Goal: Obtain resource: Download file/media

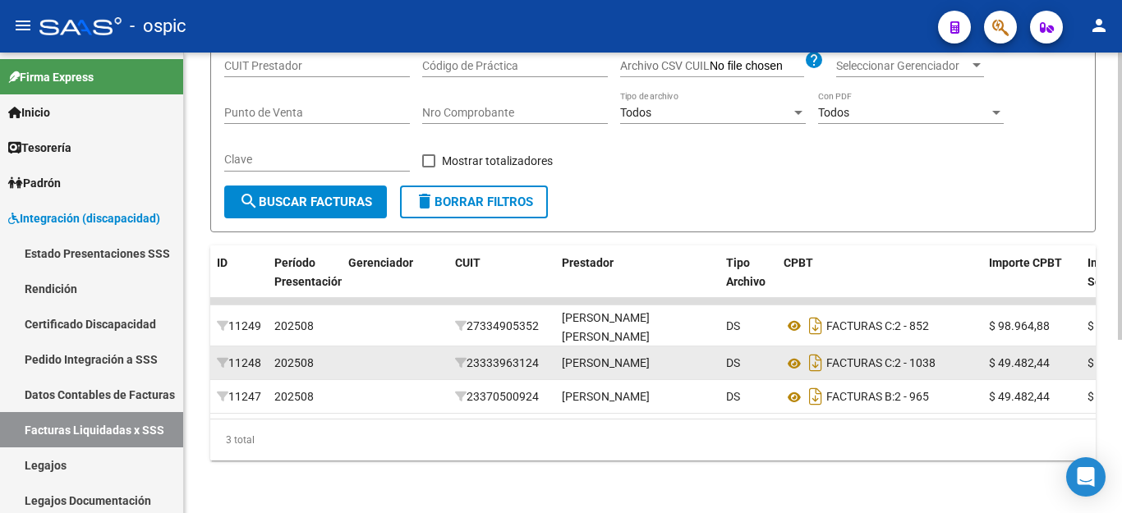
scroll to position [278, 0]
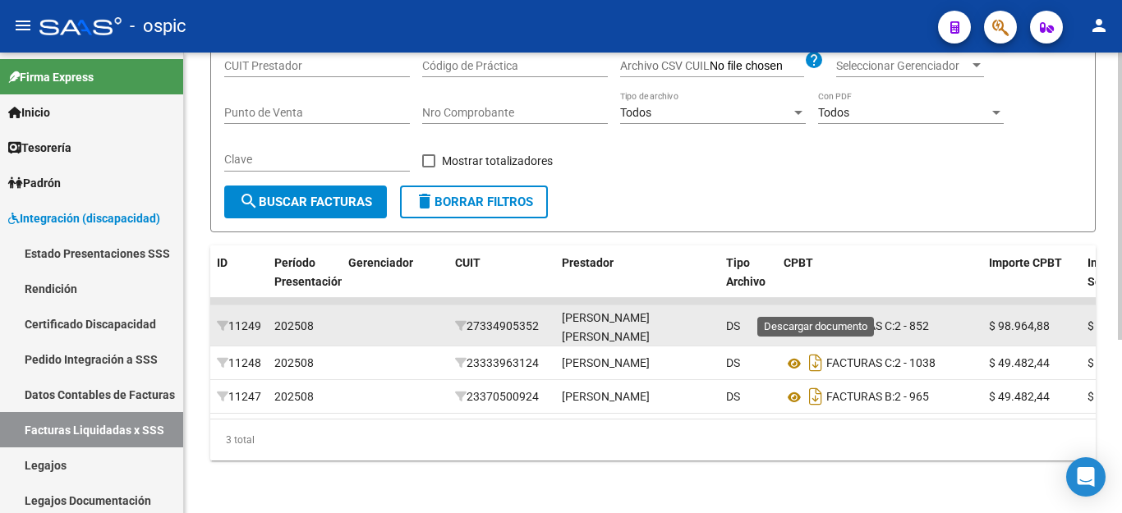
click at [818, 313] on icon "Descargar documento" at bounding box center [815, 326] width 21 height 26
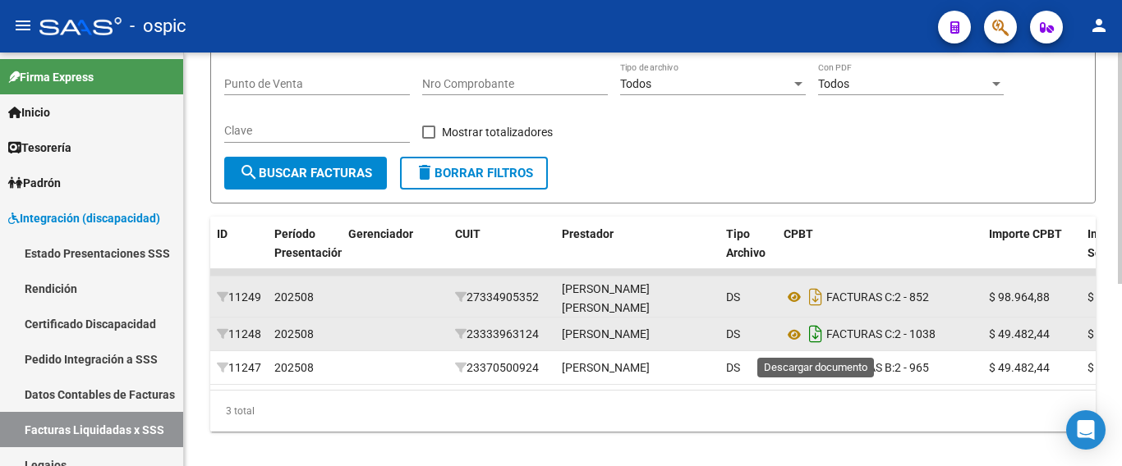
click at [817, 341] on icon "Descargar documento" at bounding box center [815, 334] width 21 height 26
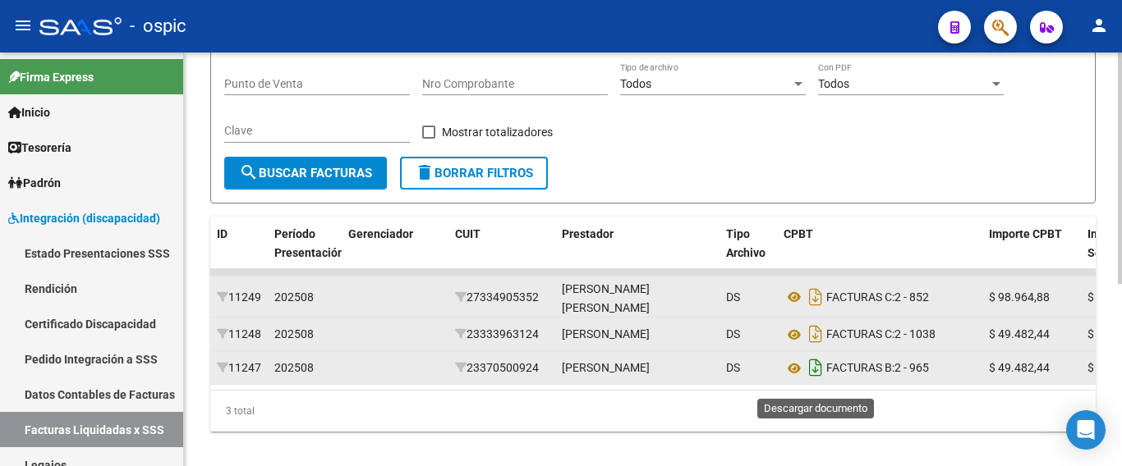
click at [820, 381] on icon "Descargar documento" at bounding box center [815, 368] width 21 height 26
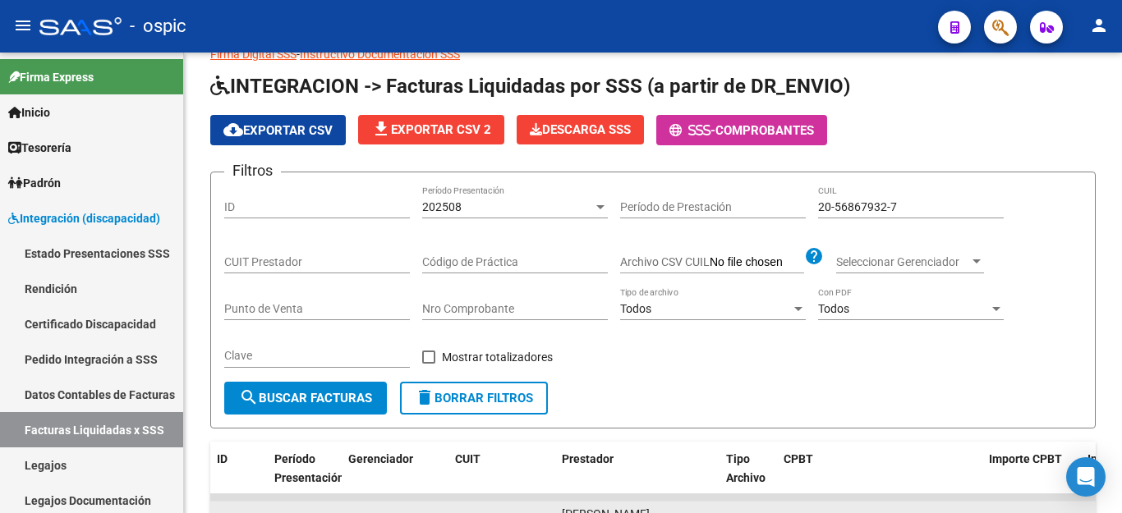
scroll to position [32, 0]
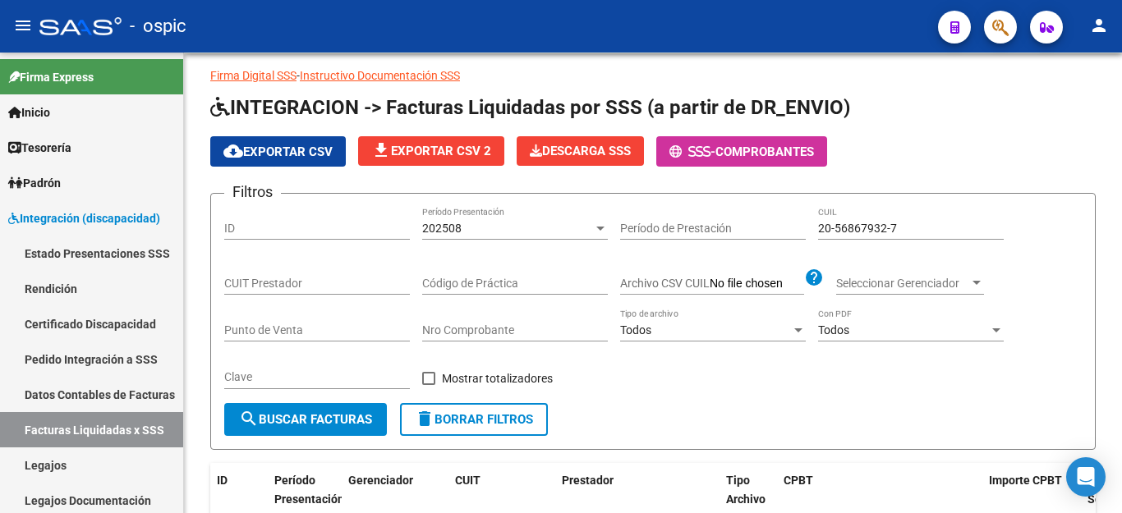
click at [858, 236] on div "20-56867932-7 CUIL" at bounding box center [911, 223] width 186 height 33
click at [859, 230] on input "20-56867932-7" at bounding box center [911, 229] width 186 height 14
paste input "3-56380283-9"
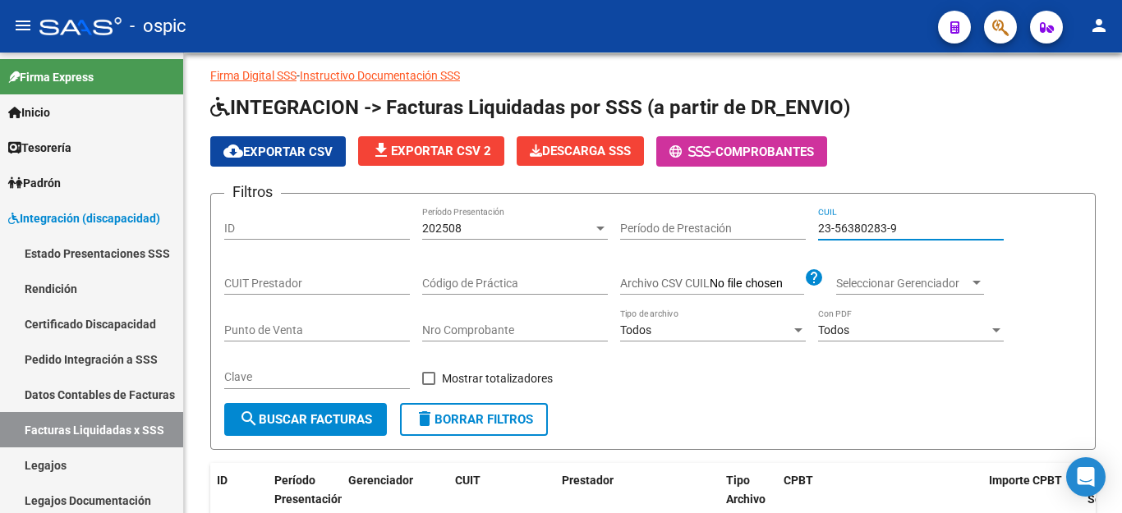
click at [345, 421] on span "search Buscar Facturas" at bounding box center [305, 419] width 133 height 15
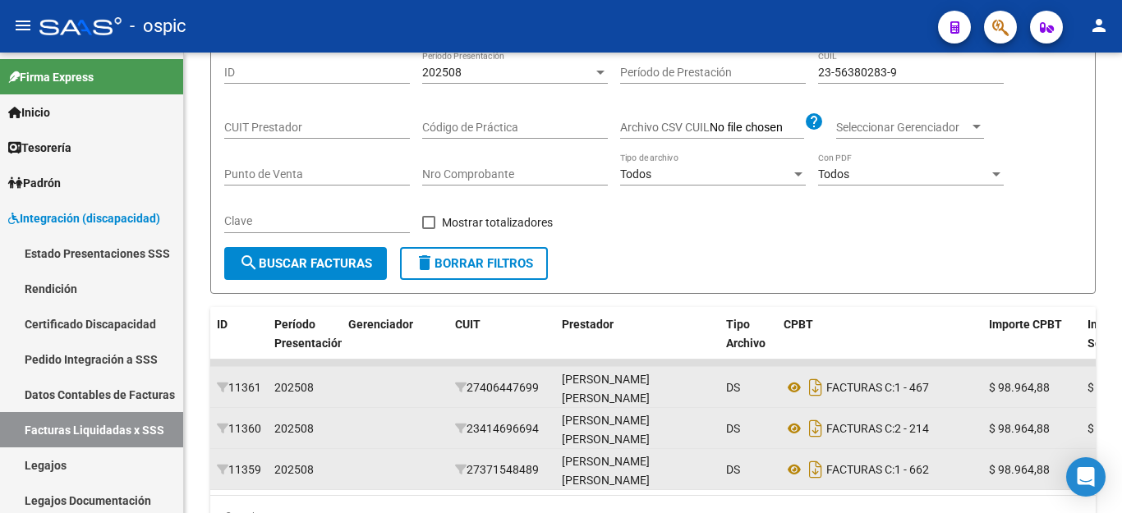
scroll to position [278, 0]
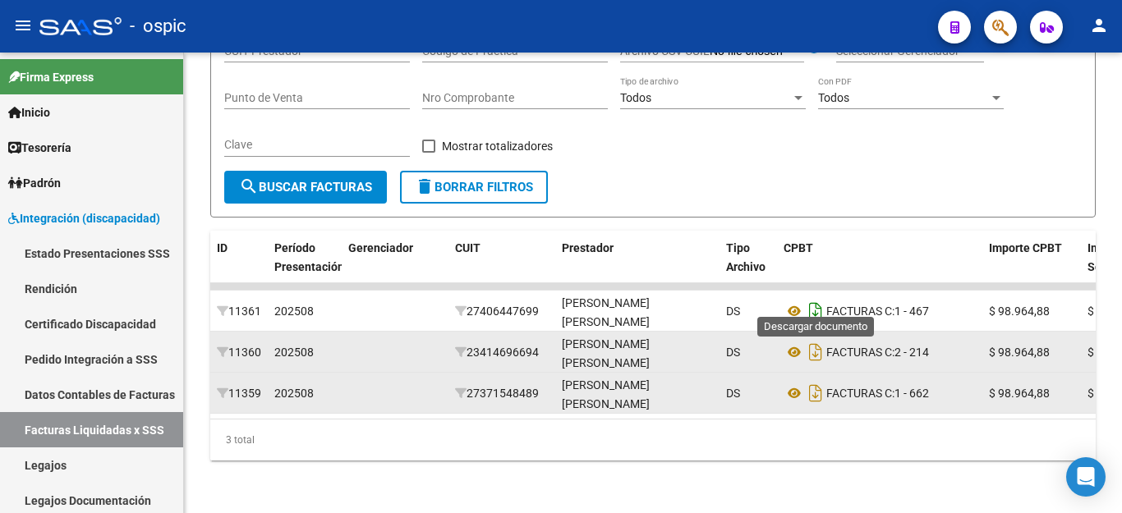
click at [818, 303] on icon "Descargar documento" at bounding box center [815, 311] width 21 height 26
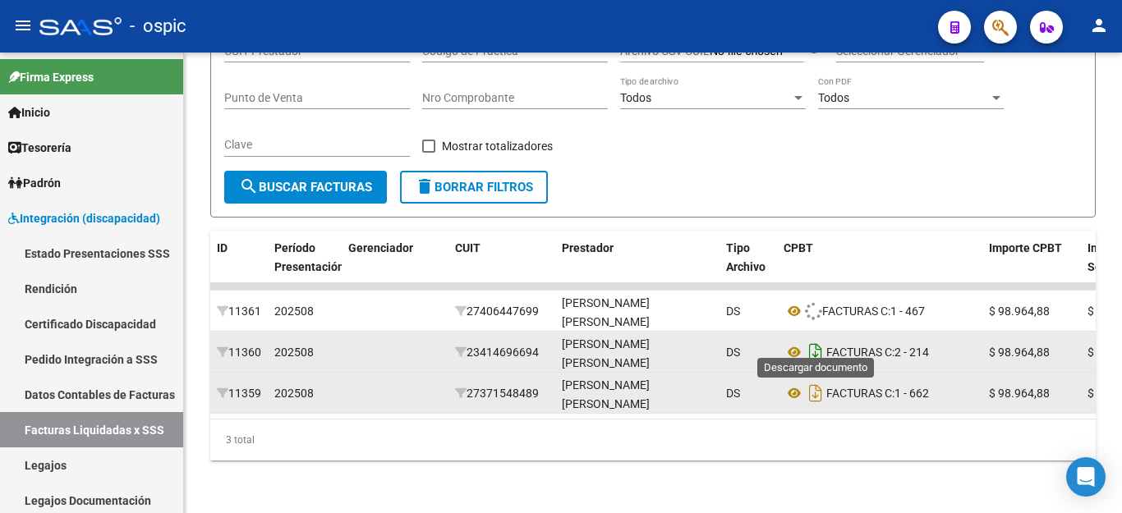
click at [817, 339] on icon "Descargar documento" at bounding box center [815, 352] width 21 height 26
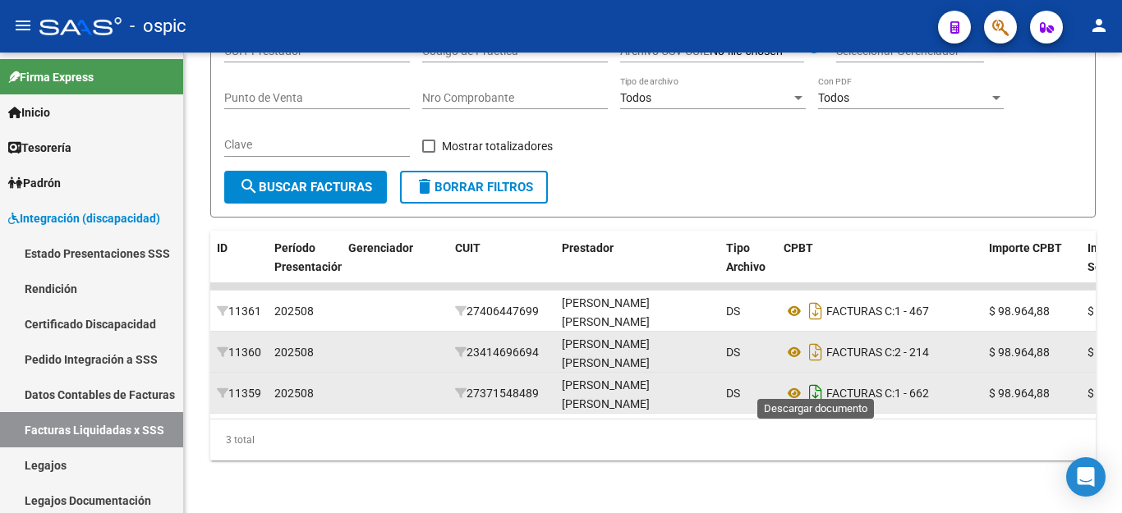
click at [814, 380] on icon "Descargar documento" at bounding box center [815, 393] width 21 height 26
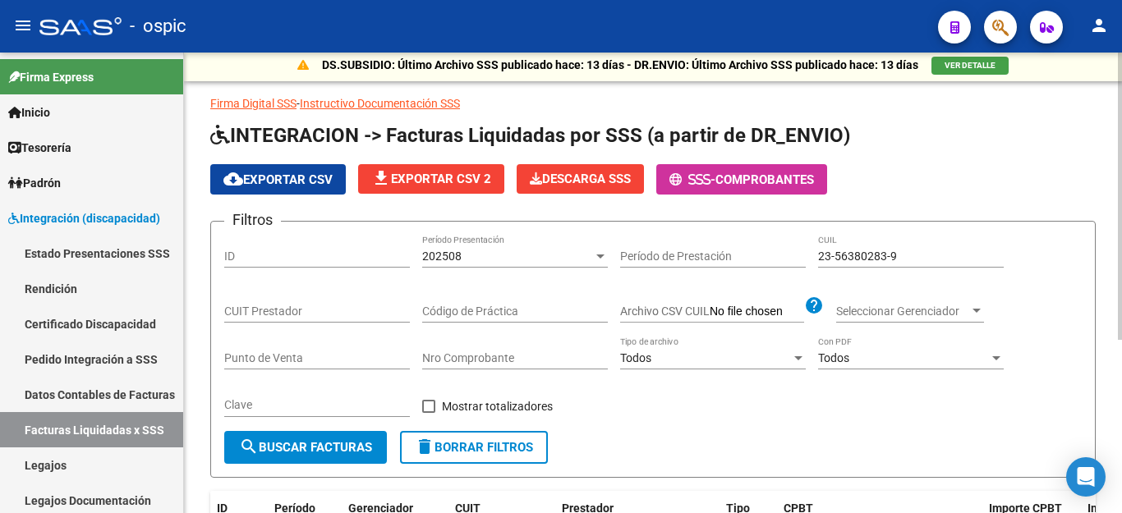
scroll to position [0, 0]
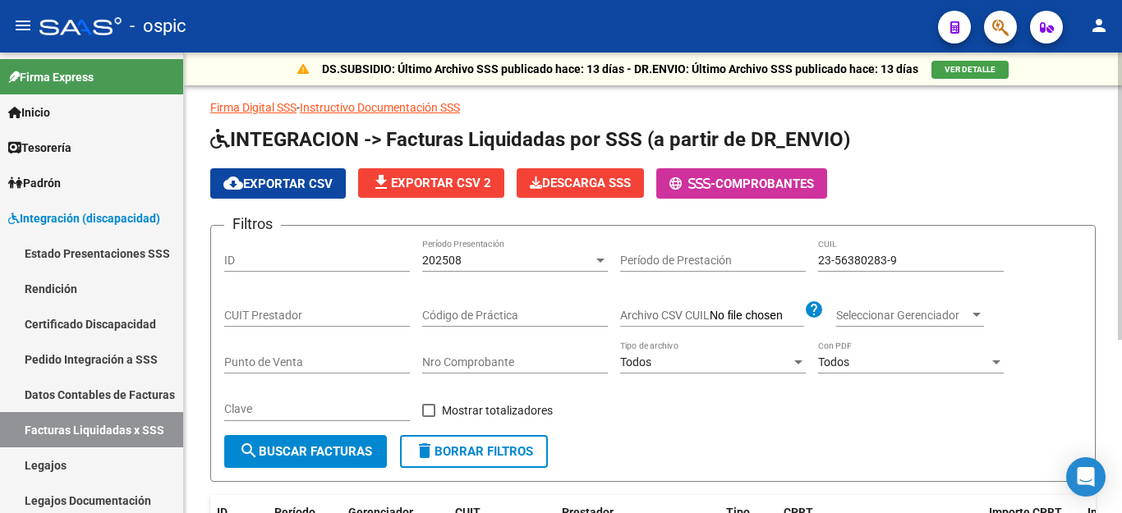
click at [861, 256] on input "23-56380283-9" at bounding box center [911, 261] width 186 height 14
paste input "0-57041462-4"
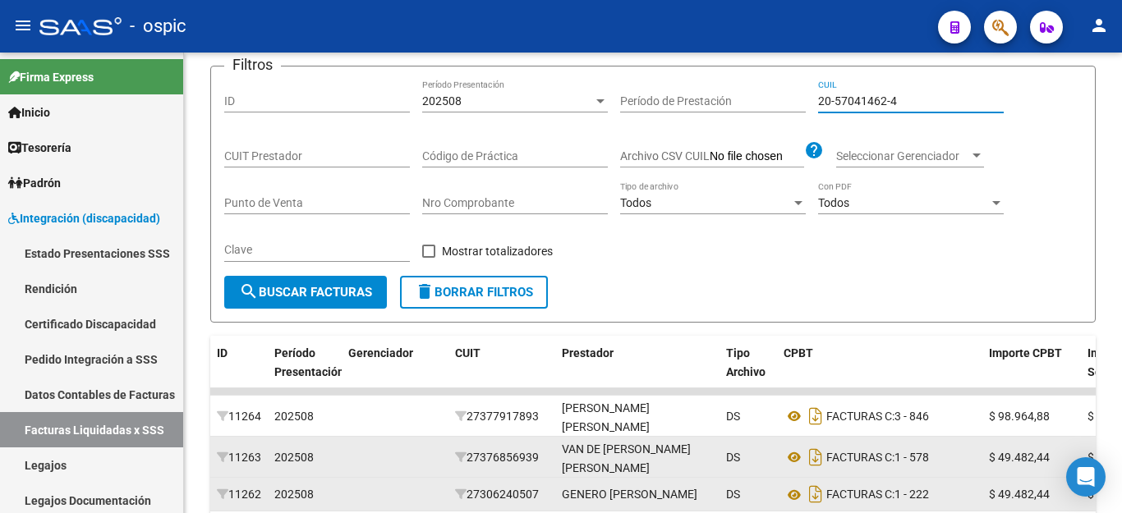
scroll to position [319, 0]
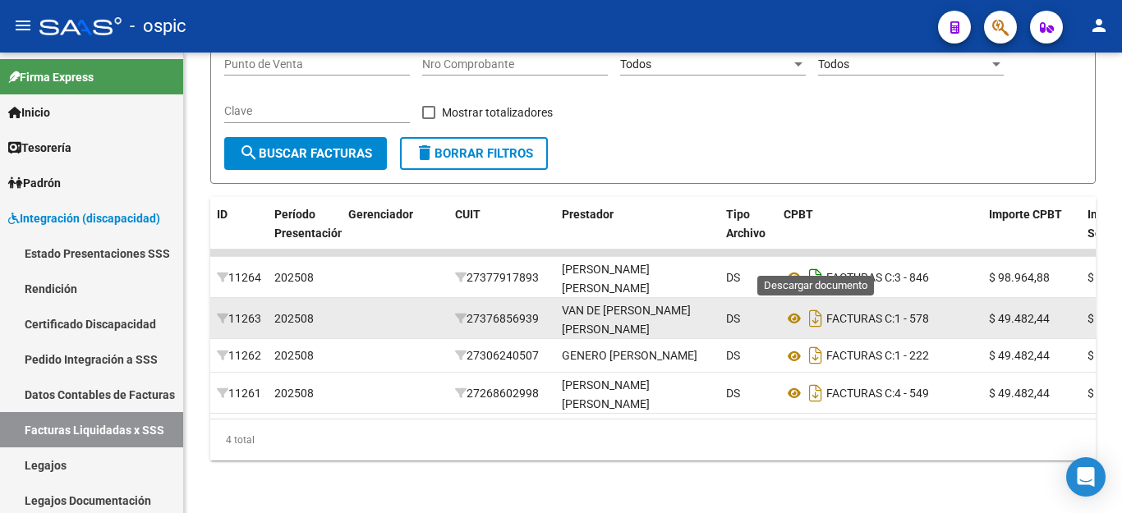
click at [809, 264] on icon "Descargar documento" at bounding box center [815, 277] width 21 height 26
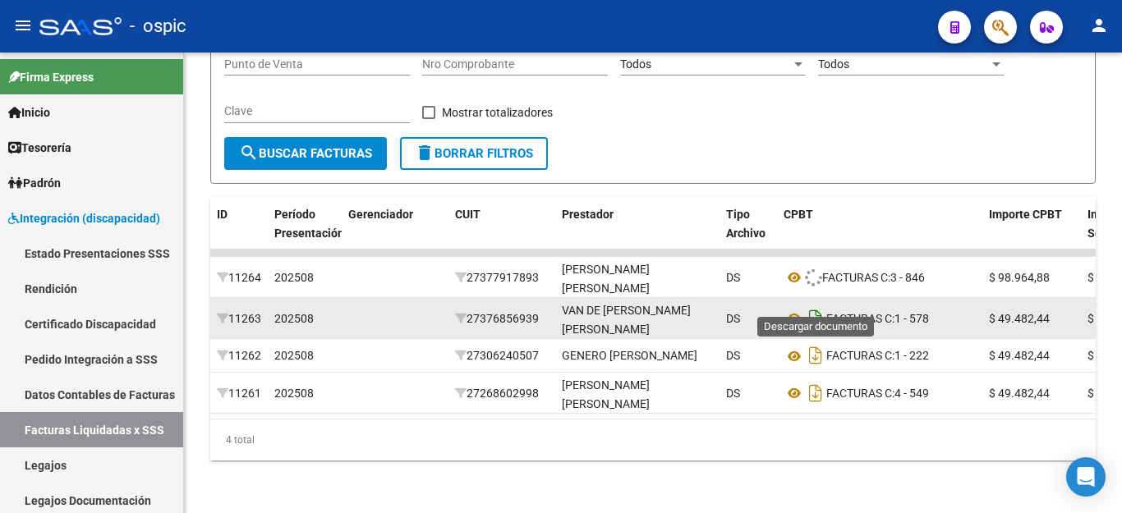
click at [813, 305] on icon "Descargar documento" at bounding box center [815, 318] width 21 height 26
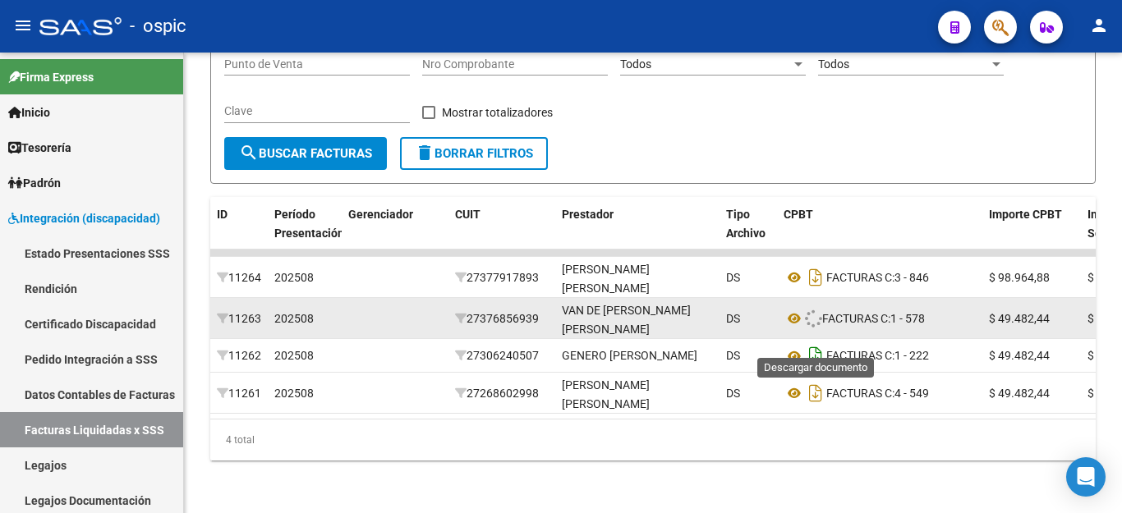
click at [818, 342] on icon "Descargar documento" at bounding box center [815, 355] width 21 height 26
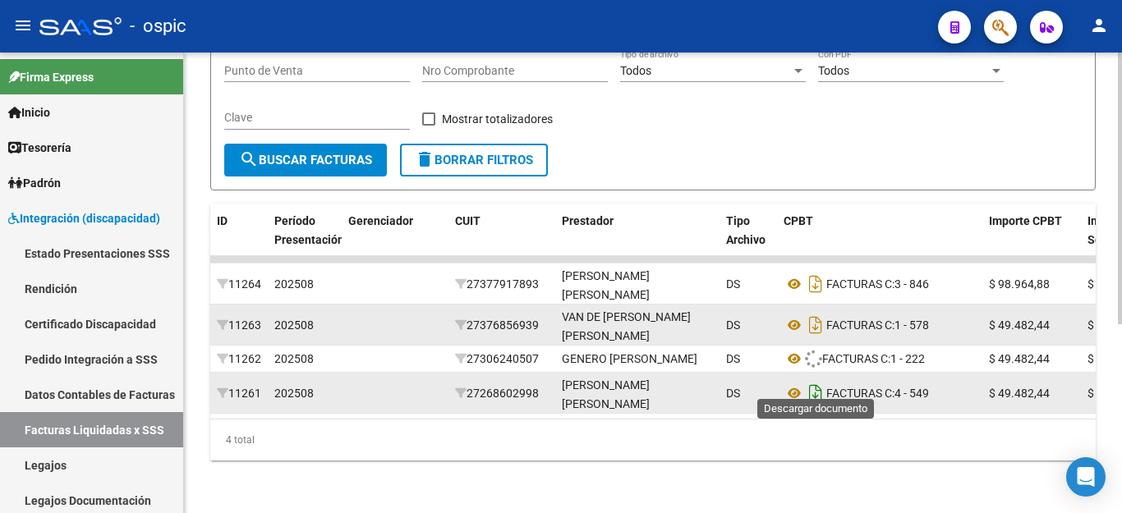
click at [816, 380] on icon "Descargar documento" at bounding box center [815, 393] width 21 height 26
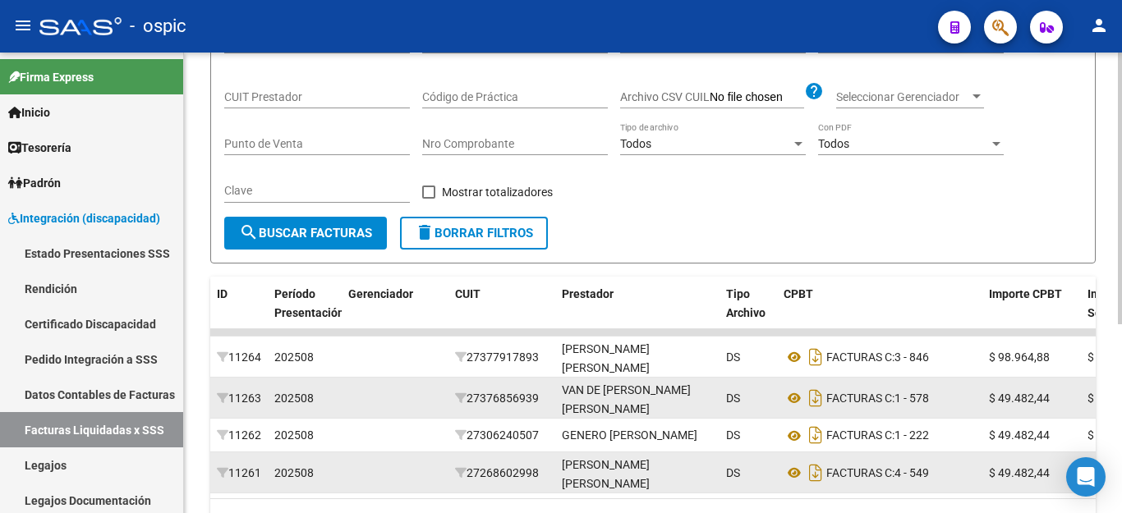
scroll to position [0, 0]
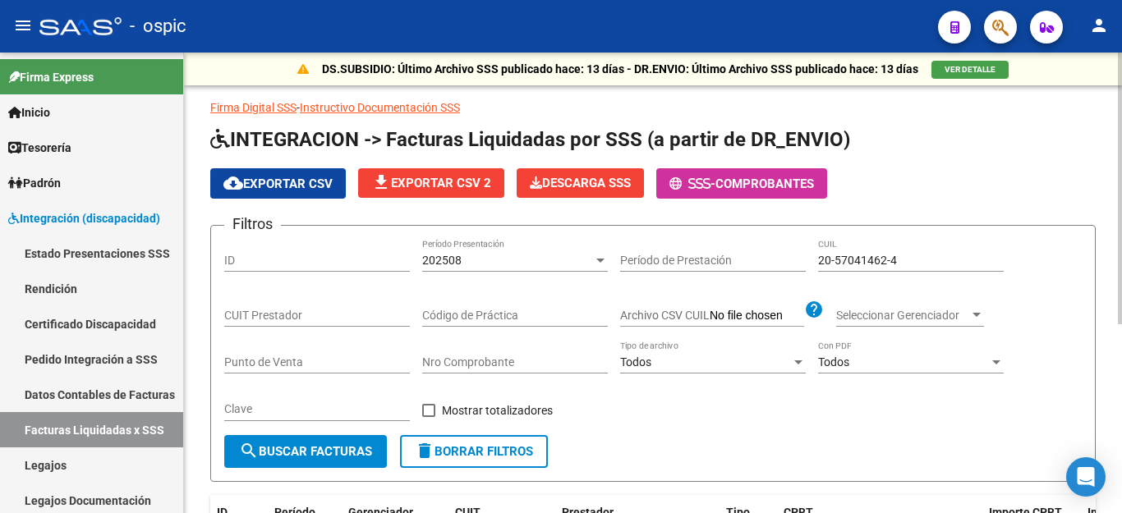
click at [847, 263] on input "20-57041462-4" at bounding box center [911, 261] width 186 height 14
paste input "7-55528043-8"
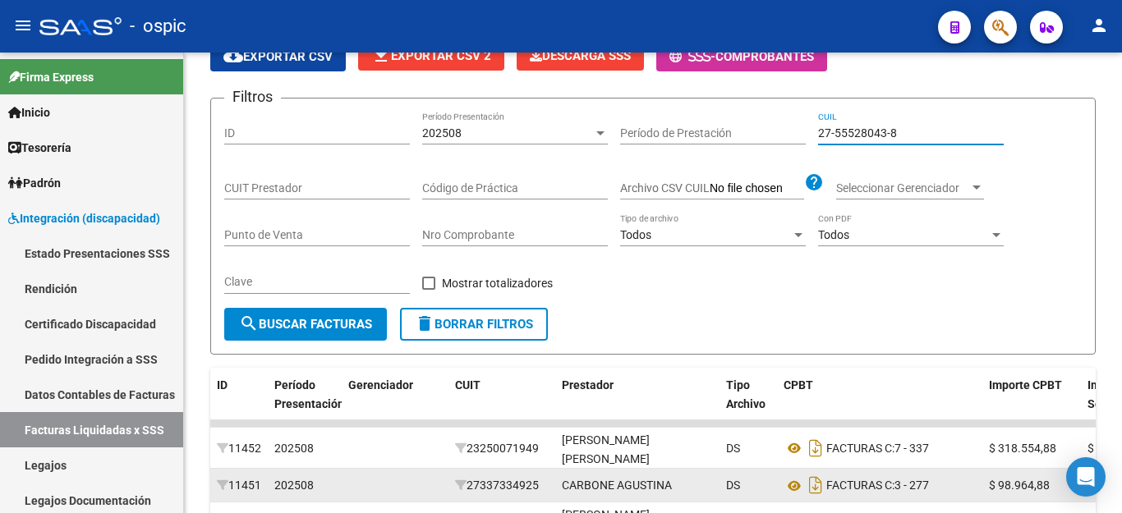
scroll to position [402, 0]
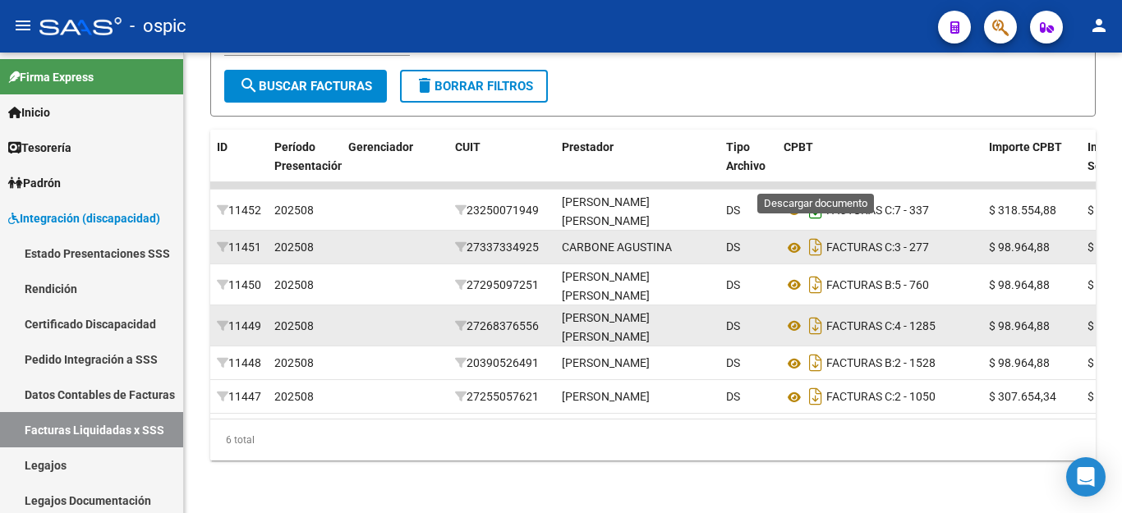
click at [813, 197] on icon "Descargar documento" at bounding box center [815, 210] width 21 height 26
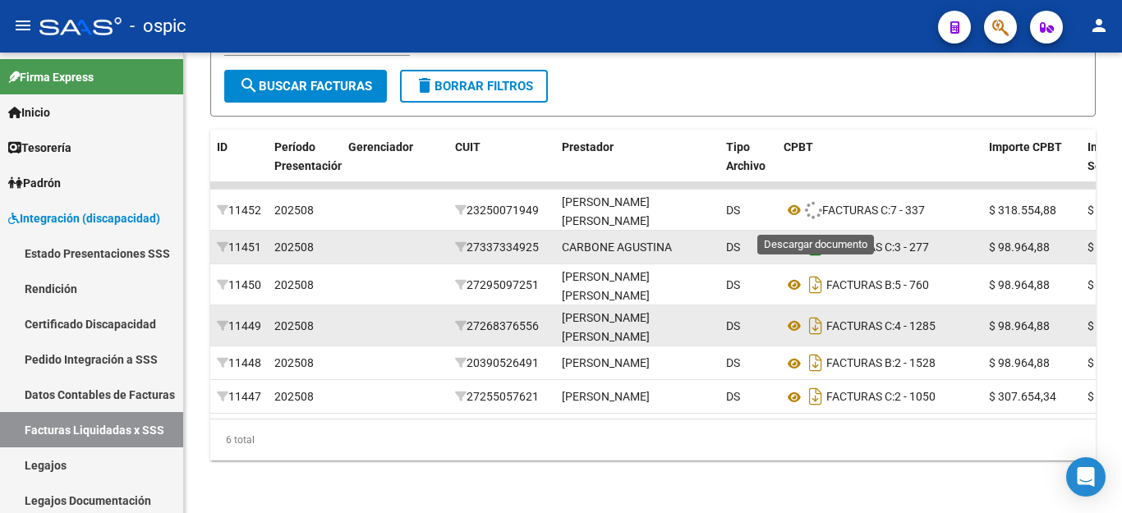
click at [809, 234] on icon "Descargar documento" at bounding box center [815, 247] width 21 height 26
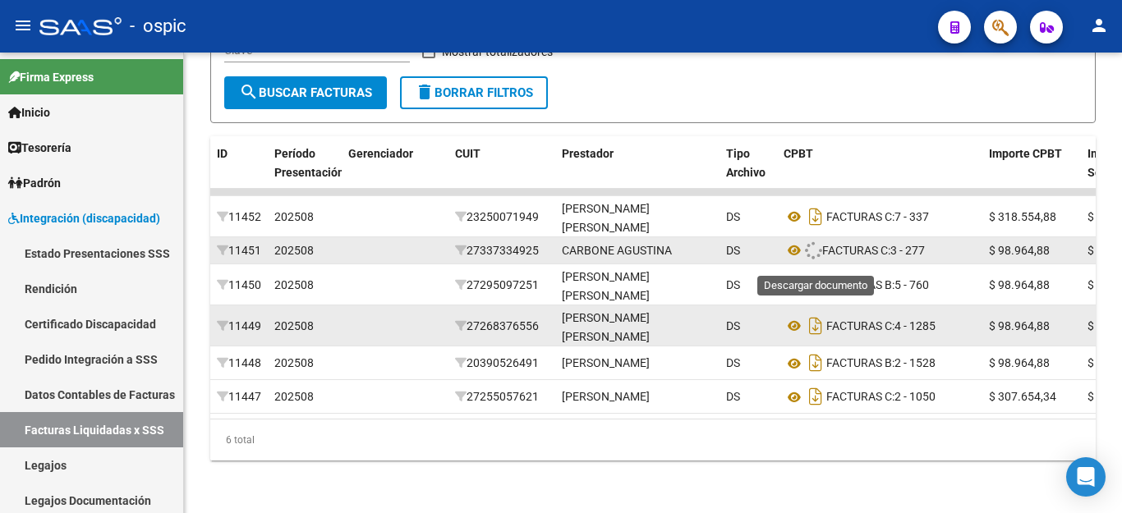
drag, startPoint x: 819, startPoint y: 253, endPoint x: 819, endPoint y: 273, distance: 20.5
click at [819, 272] on icon "Descargar documento" at bounding box center [815, 285] width 21 height 26
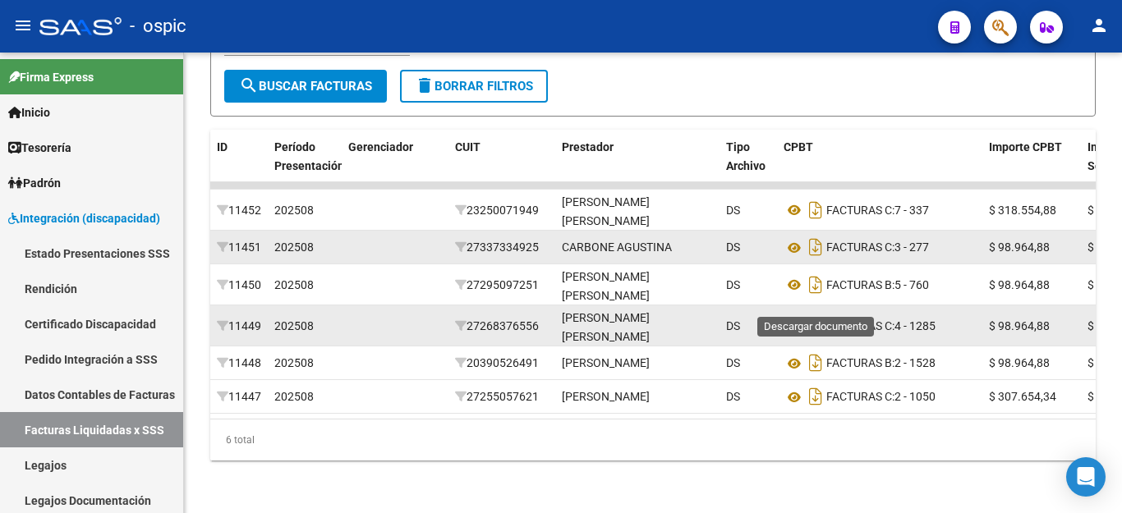
click at [819, 313] on icon "Descargar documento" at bounding box center [815, 326] width 21 height 26
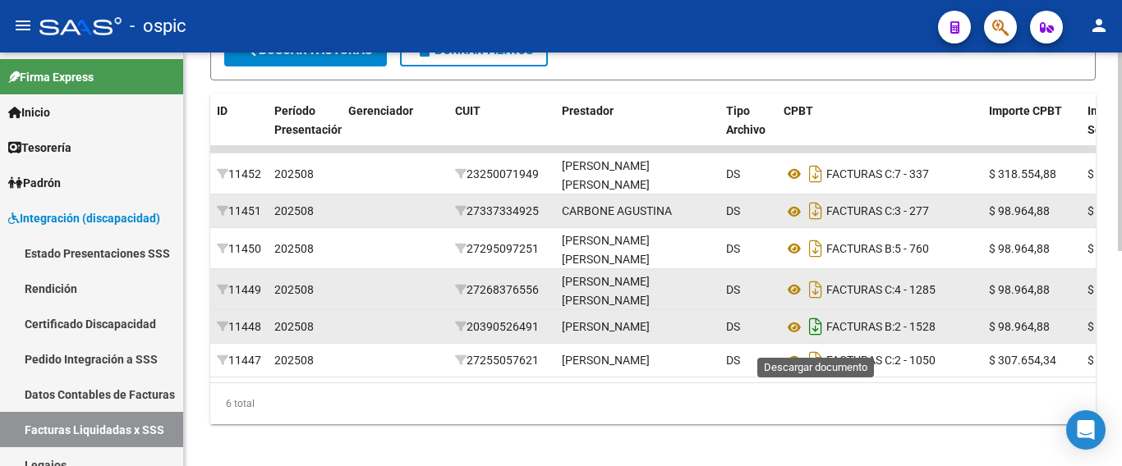
click at [809, 336] on icon "Descargar documento" at bounding box center [815, 327] width 21 height 26
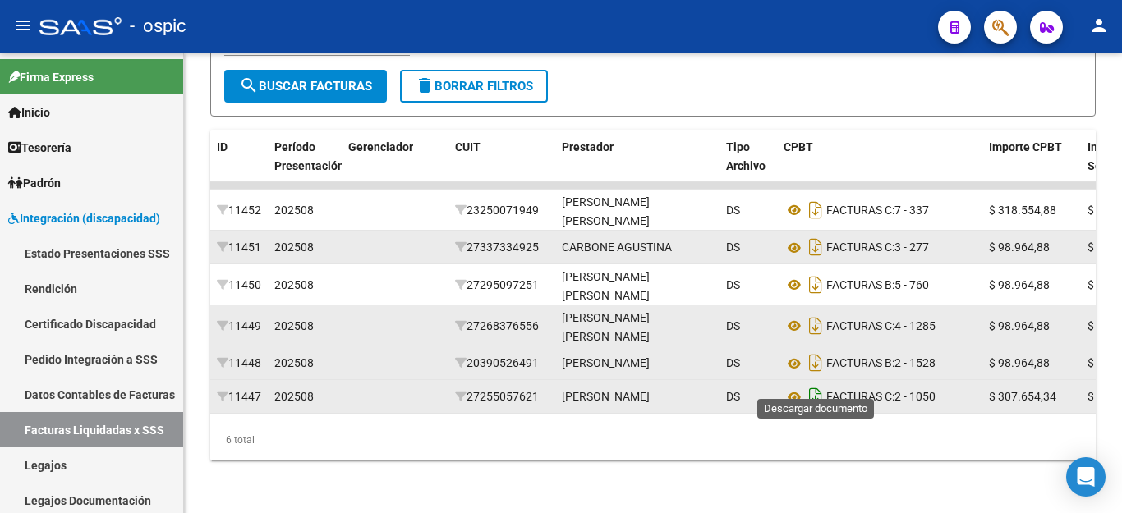
click at [811, 384] on icon "Descargar documento" at bounding box center [815, 397] width 21 height 26
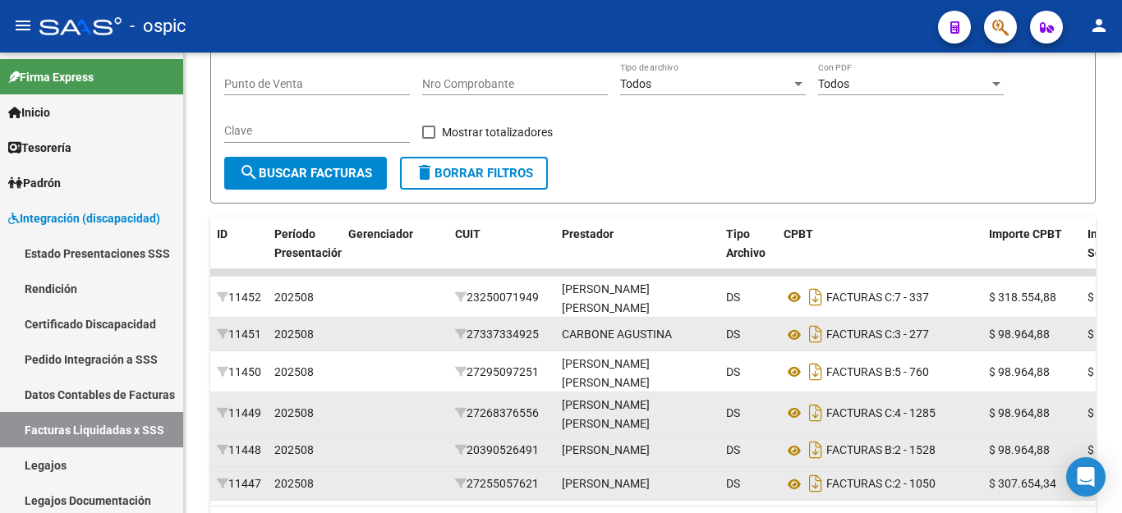
scroll to position [155, 0]
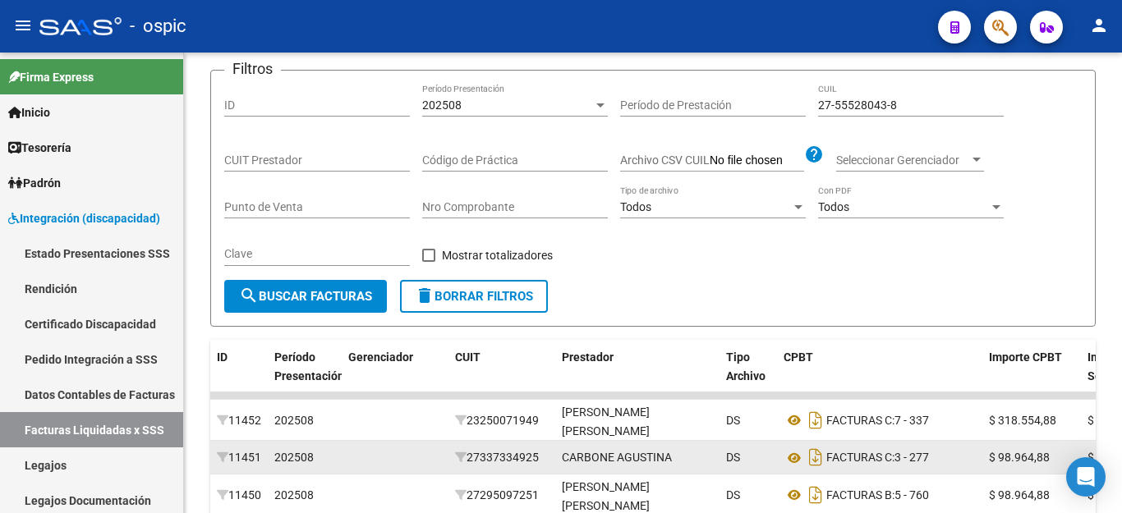
click at [882, 103] on input "27-55528043-8" at bounding box center [911, 106] width 186 height 14
paste input "0-47900546-0"
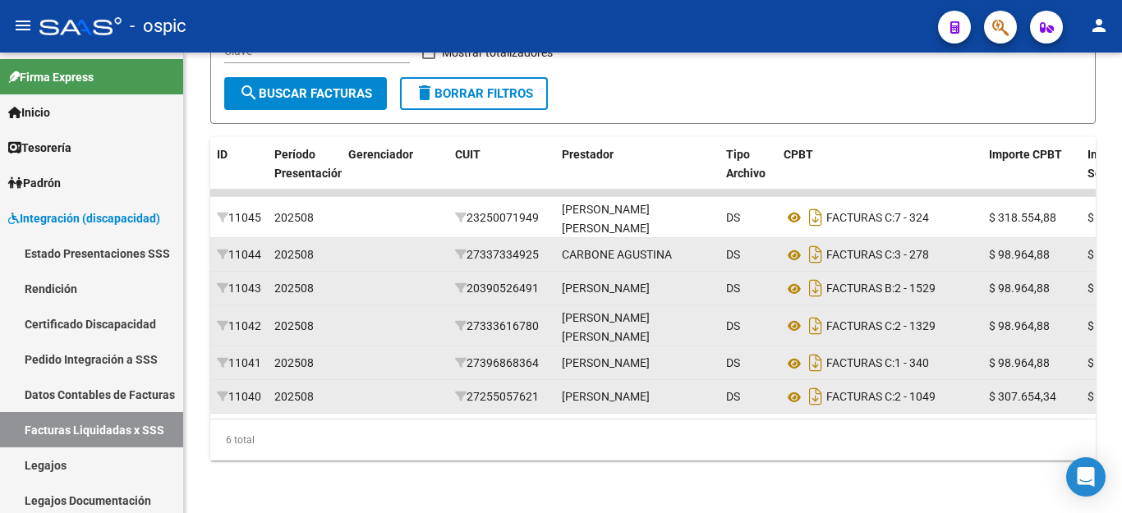
scroll to position [402, 0]
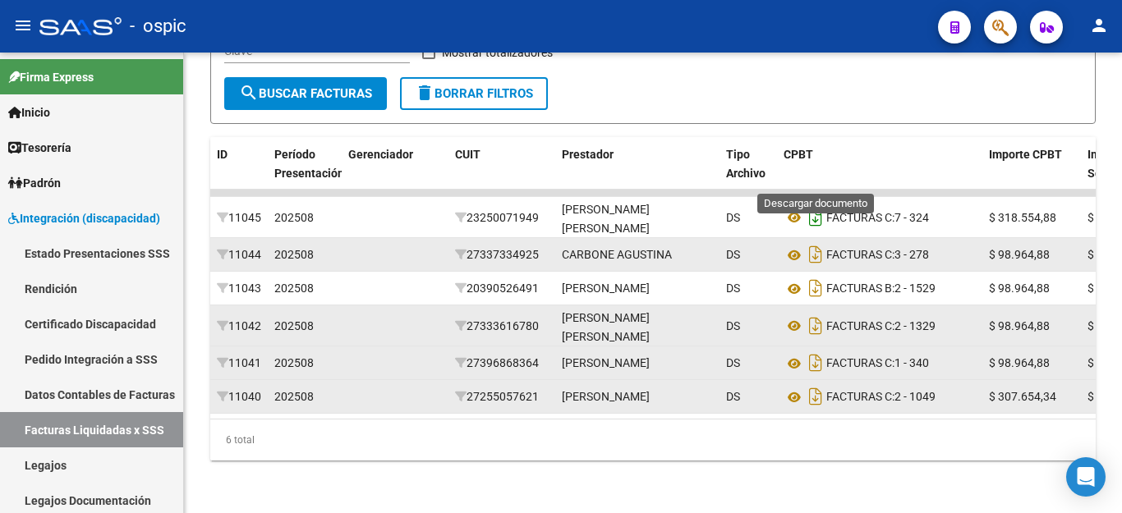
click at [820, 204] on icon "Descargar documento" at bounding box center [815, 217] width 21 height 26
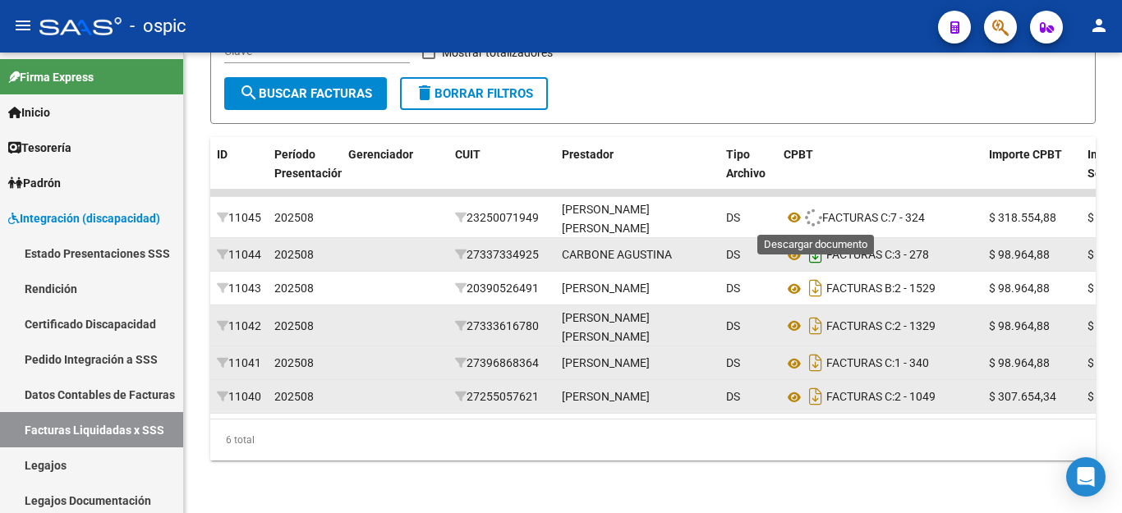
click at [814, 241] on icon "Descargar documento" at bounding box center [815, 254] width 21 height 26
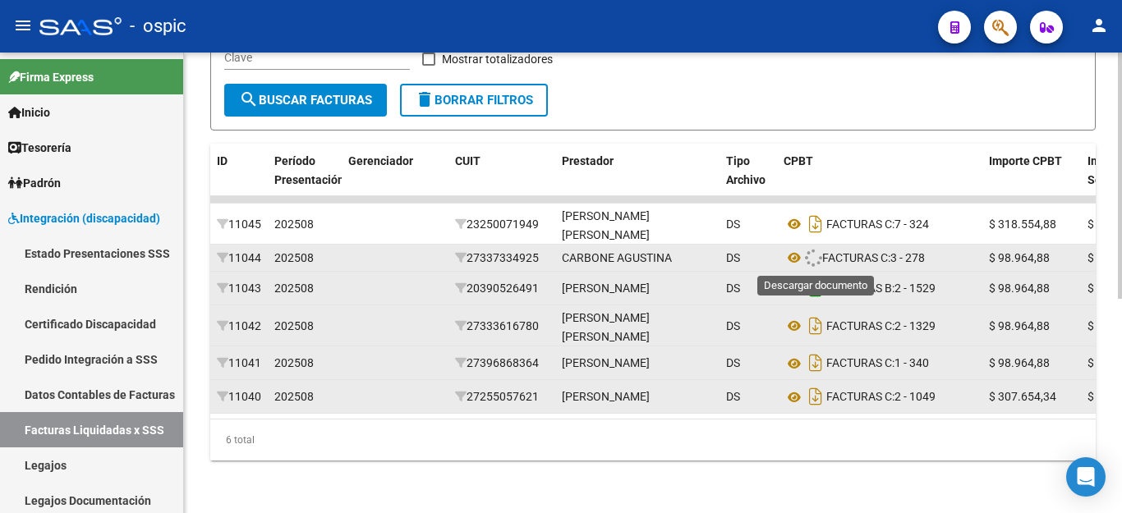
click at [816, 275] on icon "Descargar documento" at bounding box center [815, 288] width 21 height 26
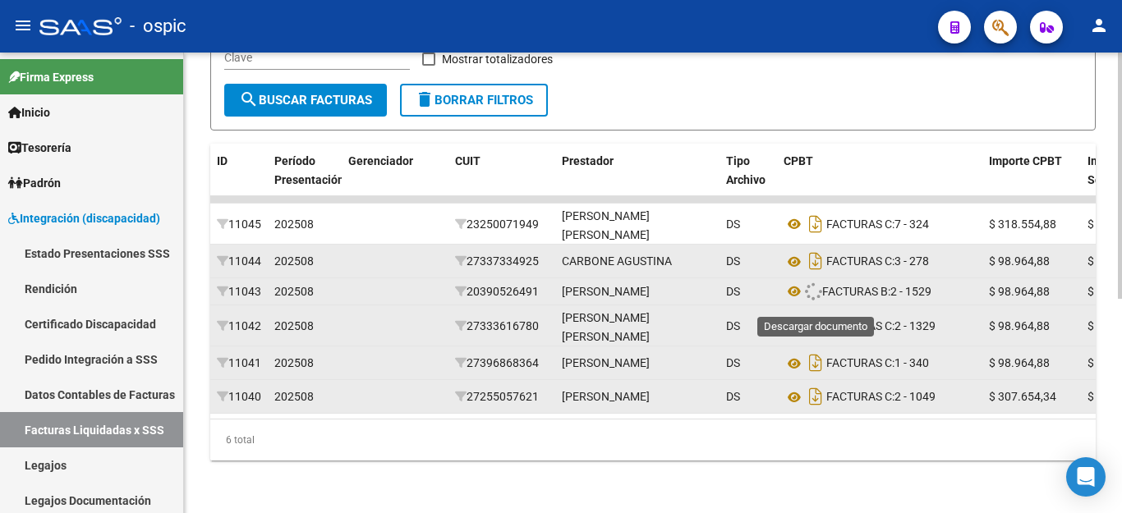
click at [810, 313] on icon "Descargar documento" at bounding box center [815, 326] width 21 height 26
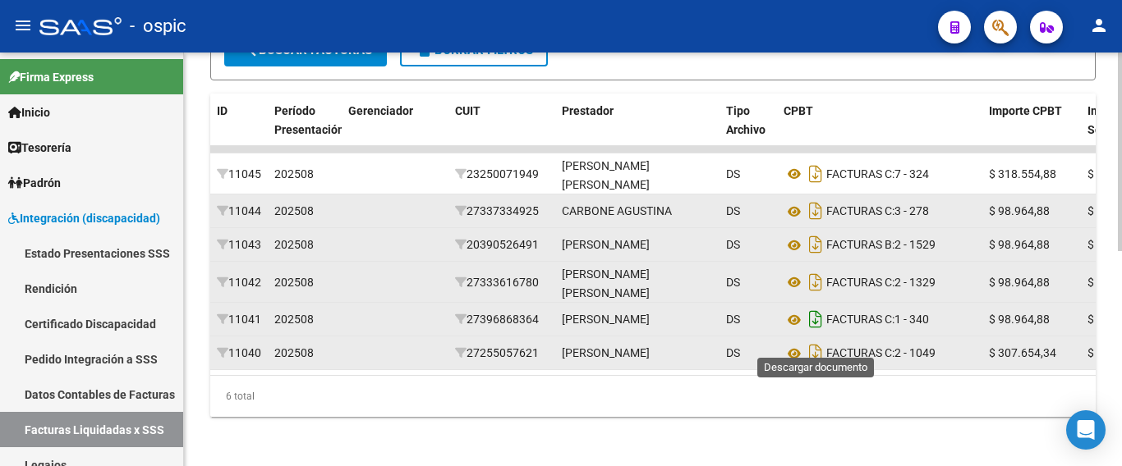
click at [820, 333] on icon "Descargar documento" at bounding box center [815, 319] width 21 height 26
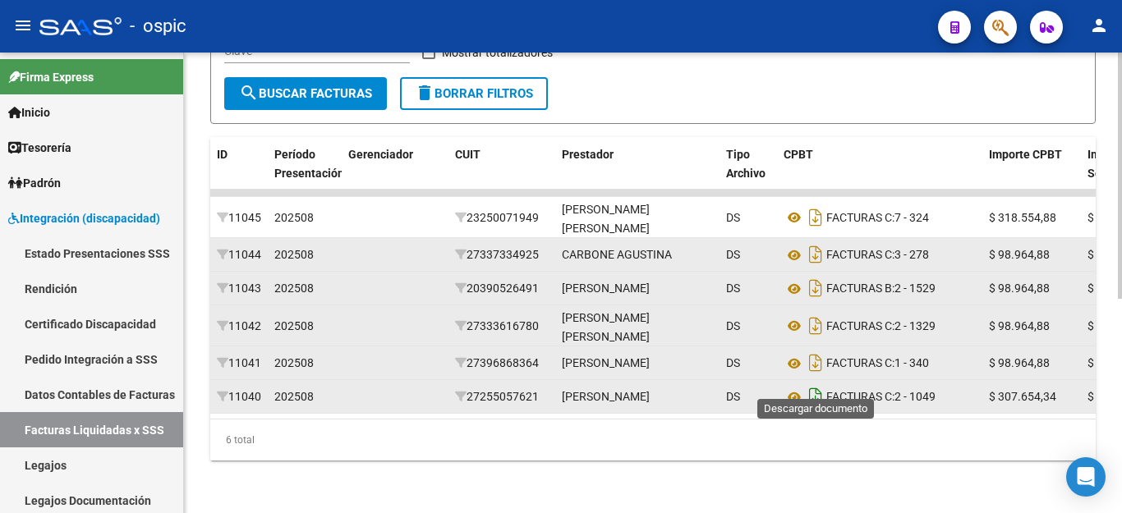
click at [816, 384] on icon "Descargar documento" at bounding box center [815, 397] width 21 height 26
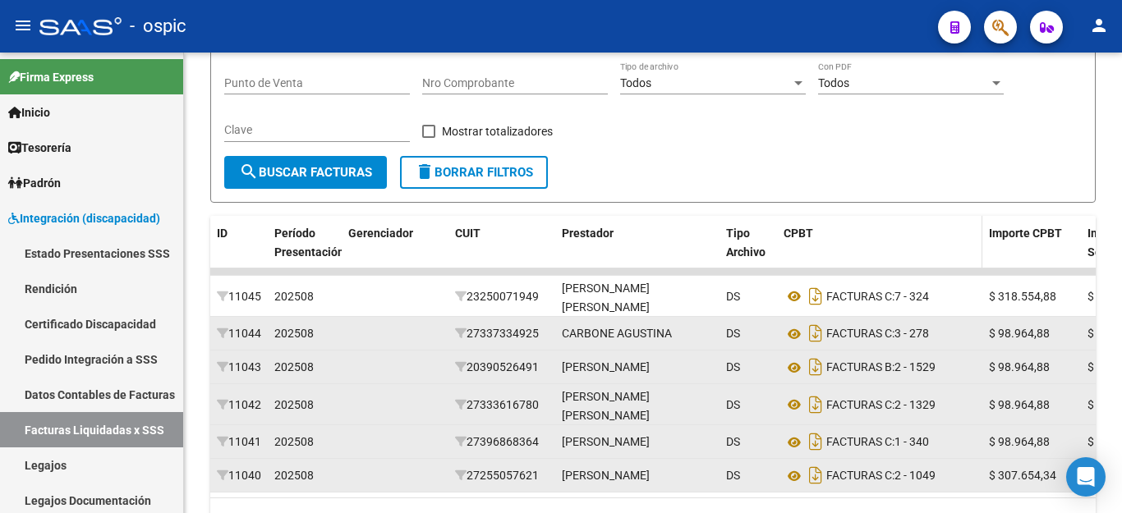
scroll to position [155, 0]
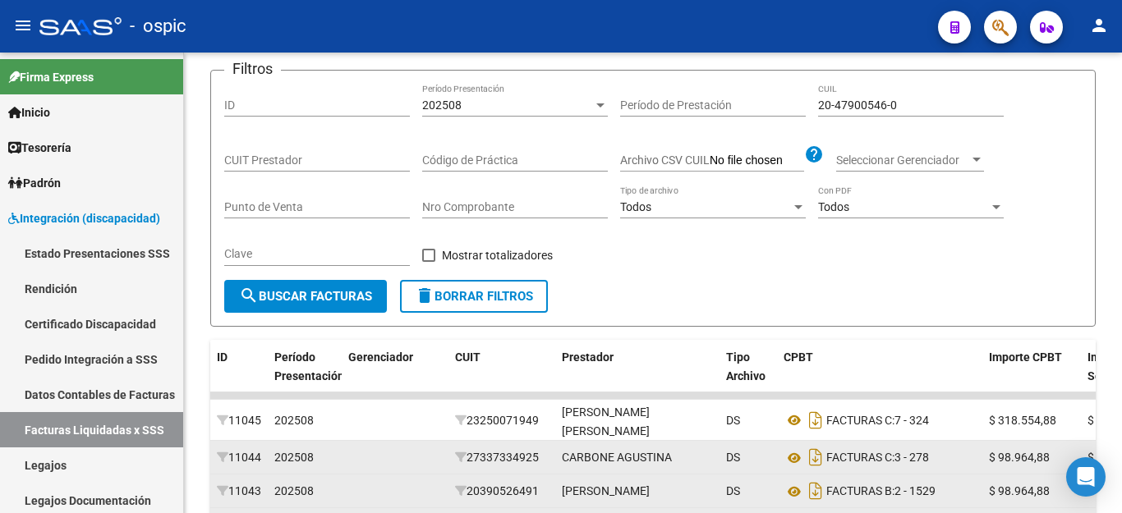
click at [857, 103] on input "20-47900546-0" at bounding box center [911, 106] width 186 height 14
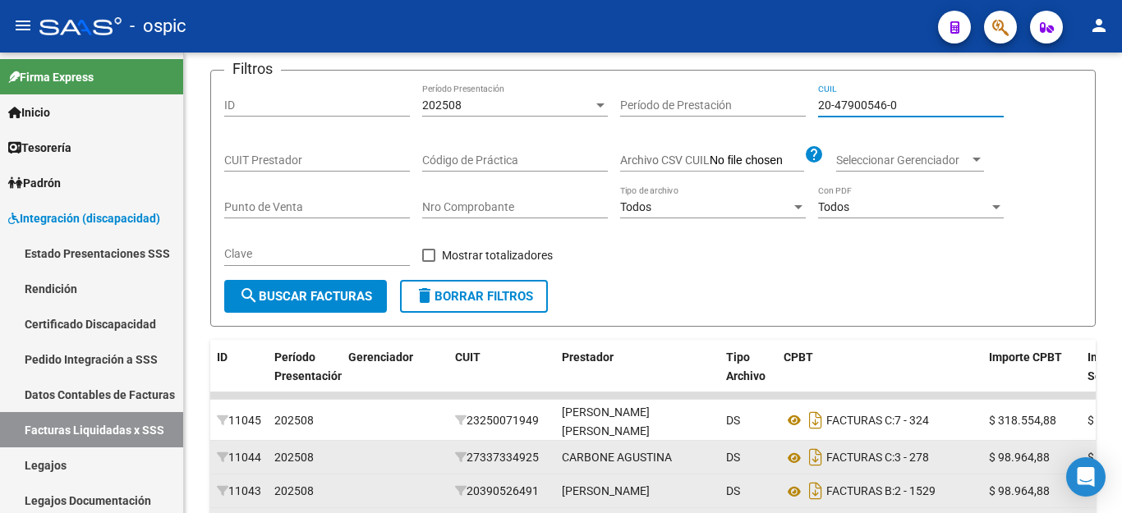
paste input "58972583-3"
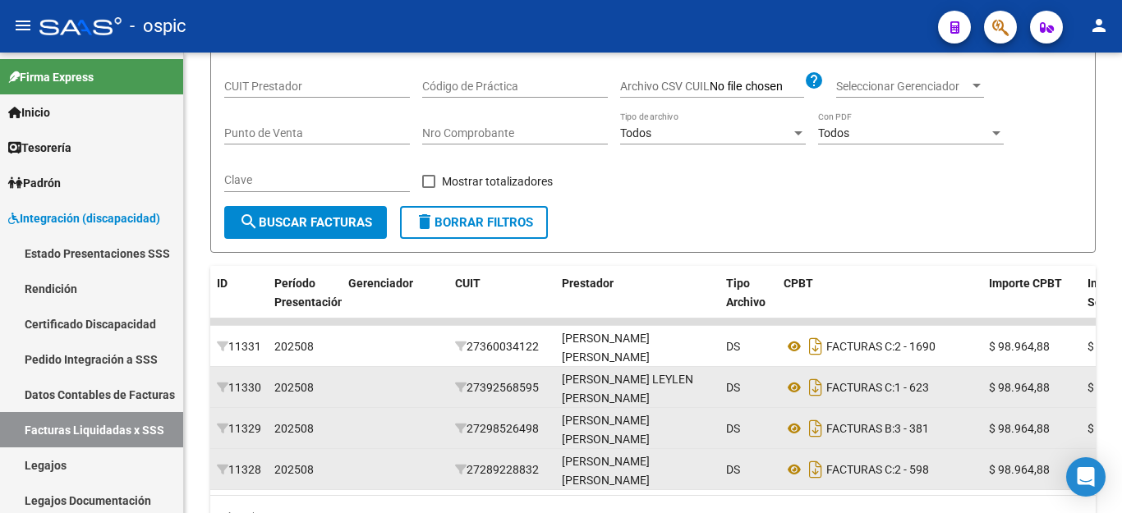
scroll to position [319, 0]
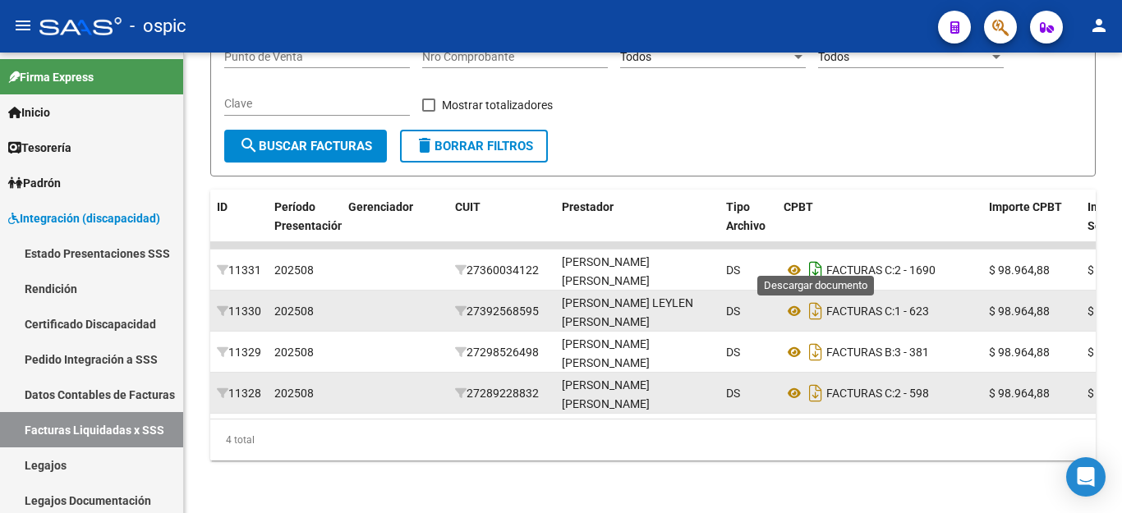
click at [814, 259] on icon "Descargar documento" at bounding box center [815, 270] width 21 height 26
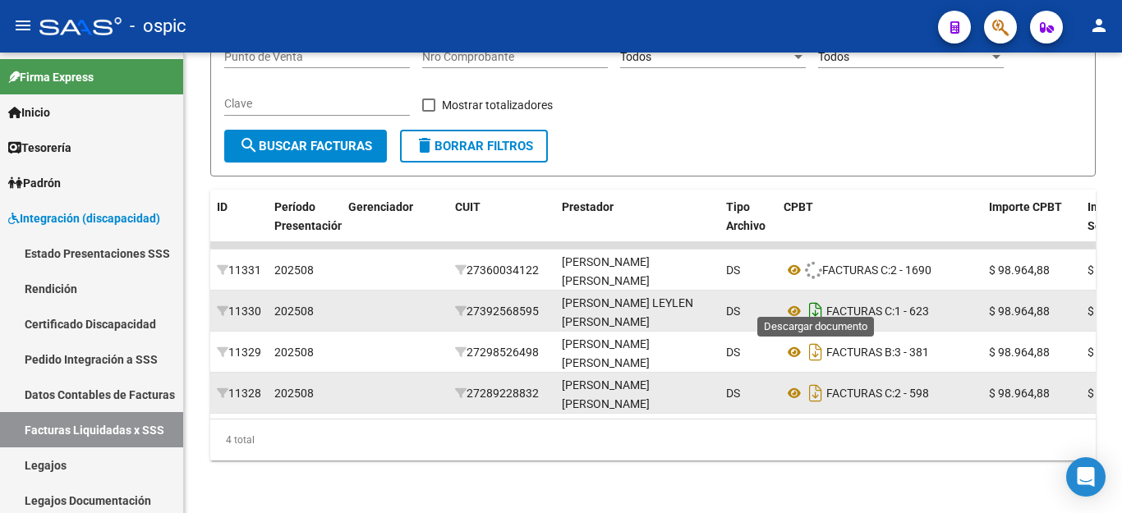
click at [814, 301] on icon "Descargar documento" at bounding box center [815, 311] width 21 height 26
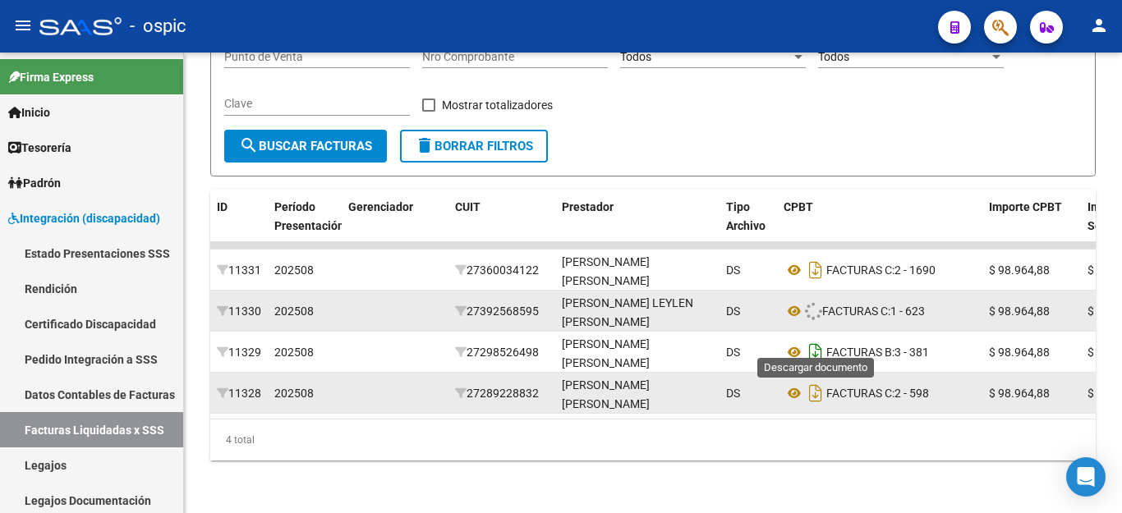
click at [814, 339] on icon "Descargar documento" at bounding box center [815, 352] width 21 height 26
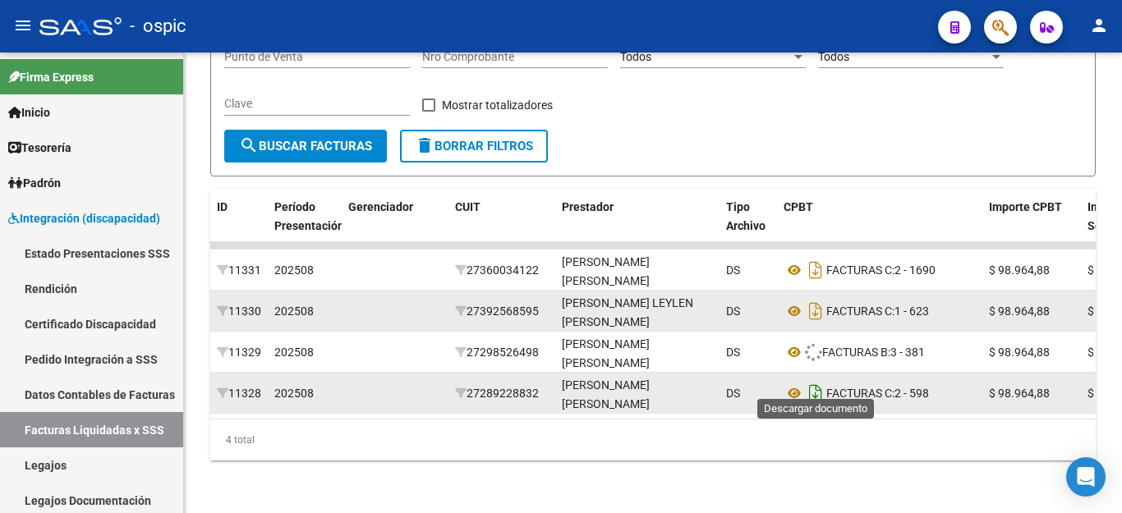
click at [815, 384] on icon "Descargar documento" at bounding box center [815, 393] width 21 height 26
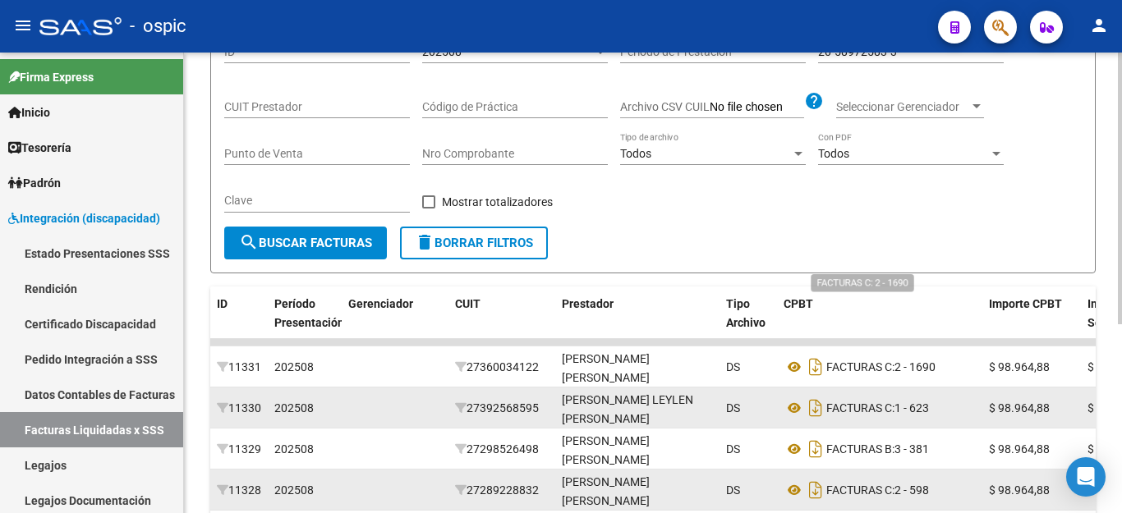
scroll to position [0, 0]
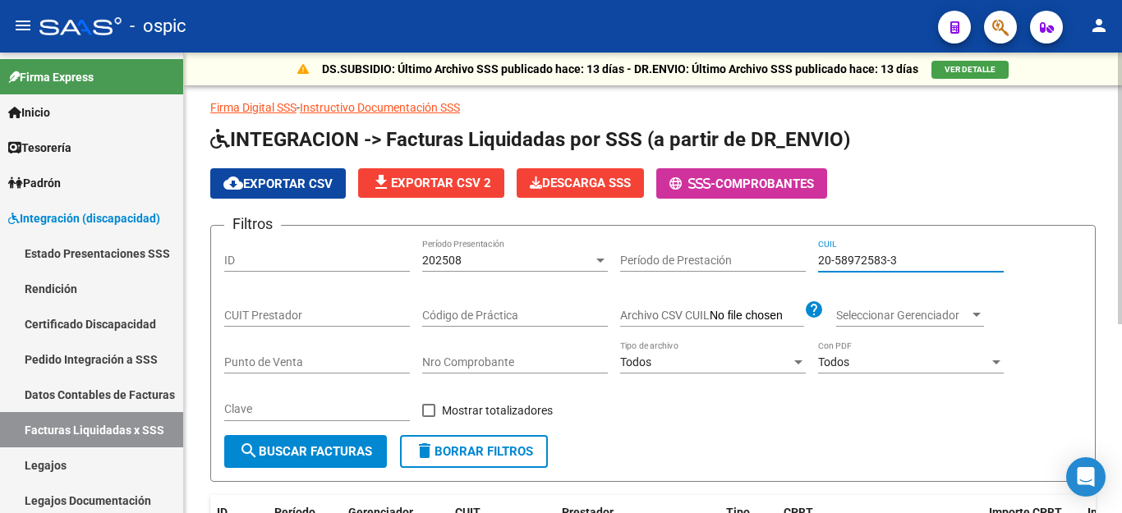
click at [887, 262] on input "20-58972583-3" at bounding box center [911, 261] width 186 height 14
paste input "1281930-4"
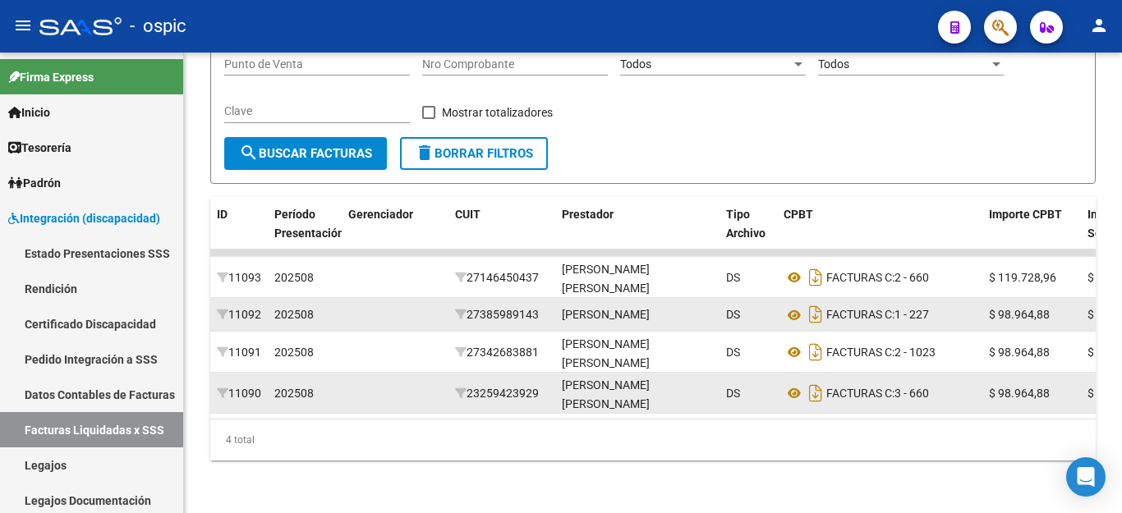
scroll to position [319, 0]
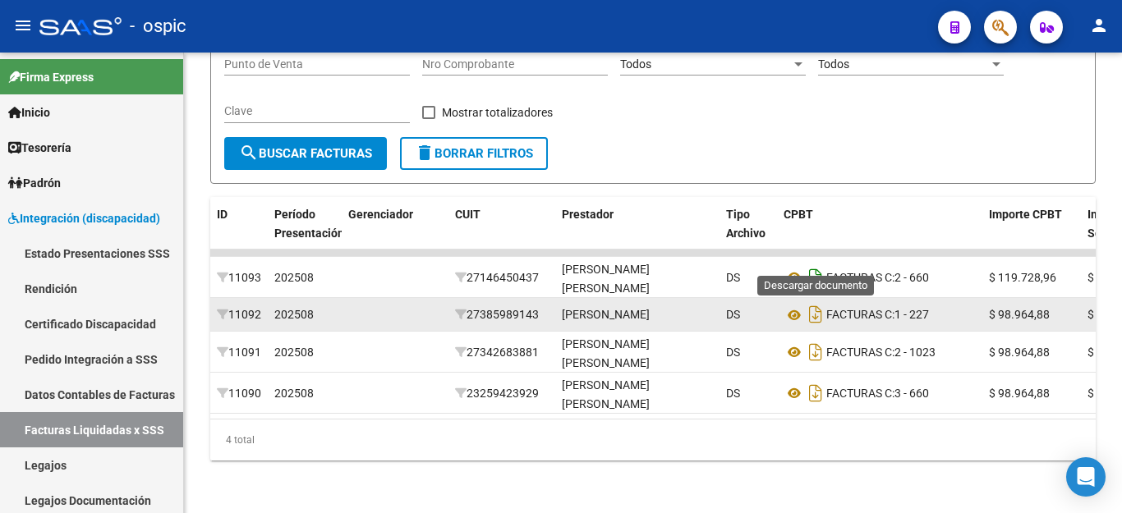
click at [819, 264] on icon "Descargar documento" at bounding box center [815, 277] width 21 height 26
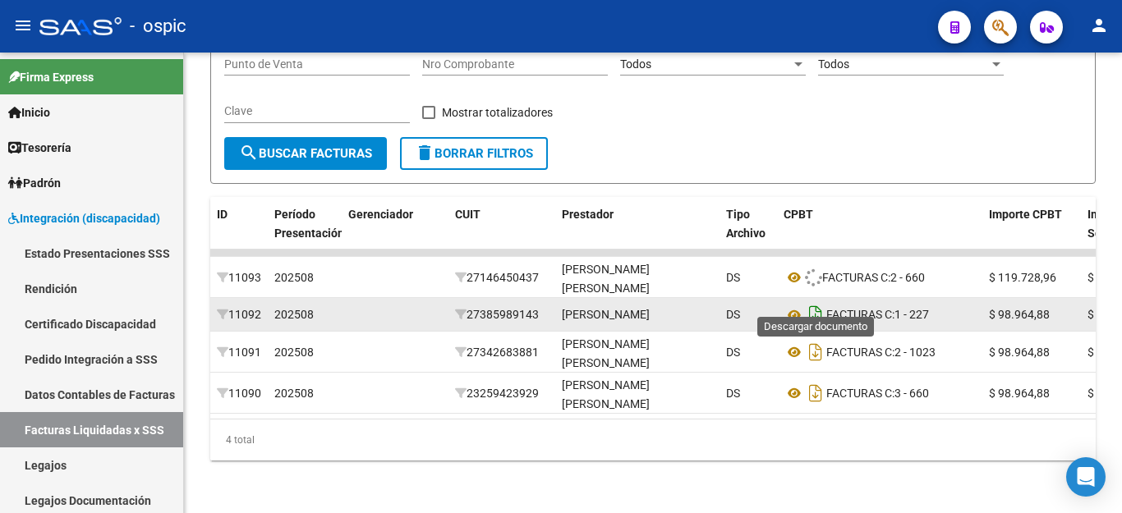
click at [815, 301] on icon "Descargar documento" at bounding box center [815, 314] width 21 height 26
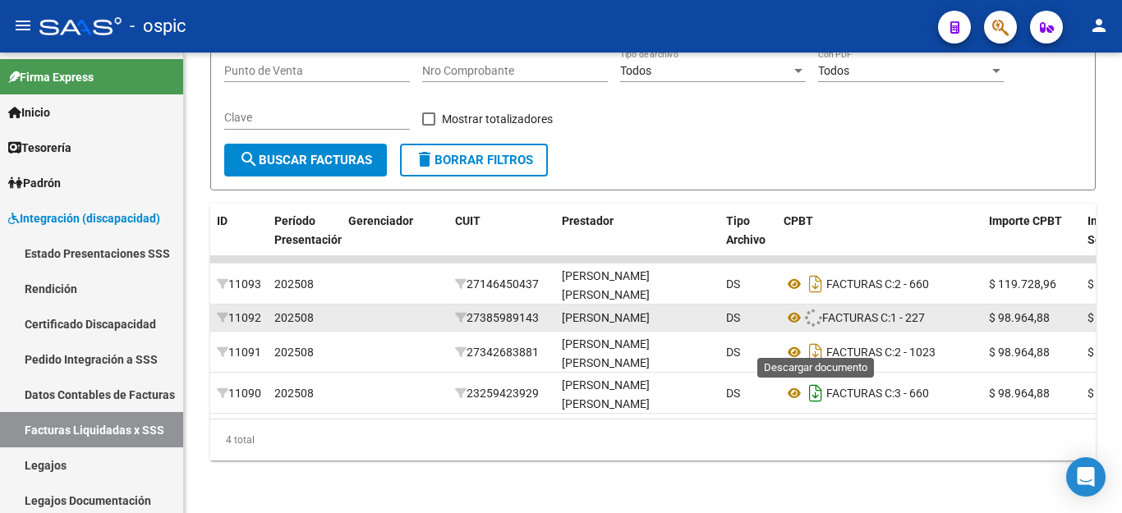
drag, startPoint x: 812, startPoint y: 340, endPoint x: 812, endPoint y: 367, distance: 27.1
click at [812, 342] on icon "Descargar documento" at bounding box center [815, 352] width 21 height 26
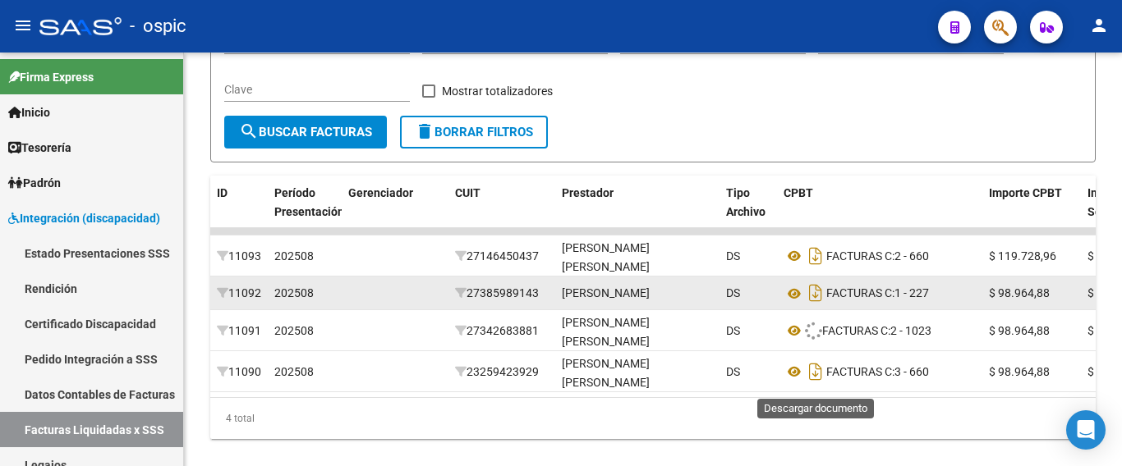
drag, startPoint x: 815, startPoint y: 374, endPoint x: 816, endPoint y: 395, distance: 21.4
click at [815, 374] on icon "Descargar documento" at bounding box center [815, 372] width 21 height 26
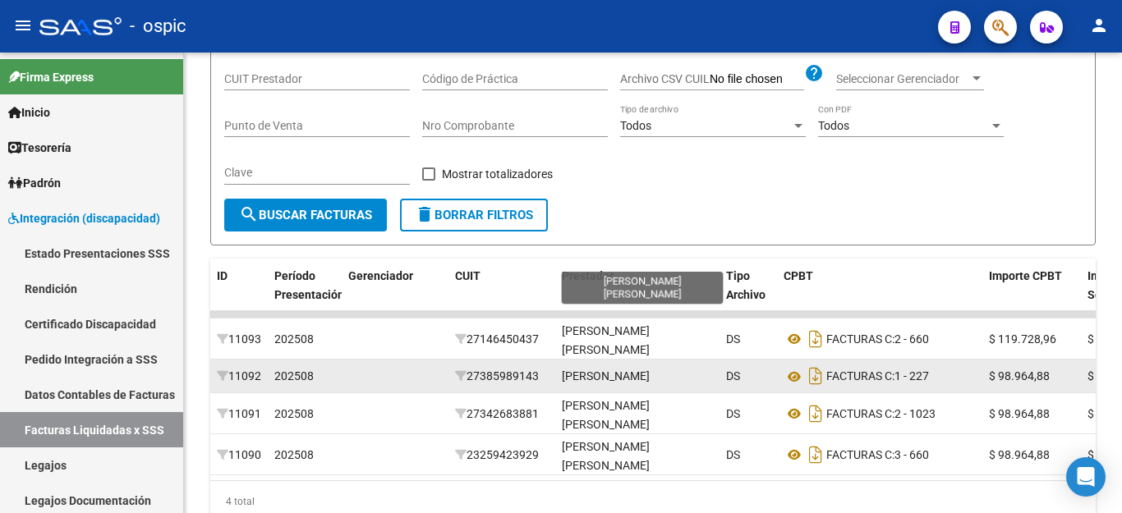
scroll to position [73, 0]
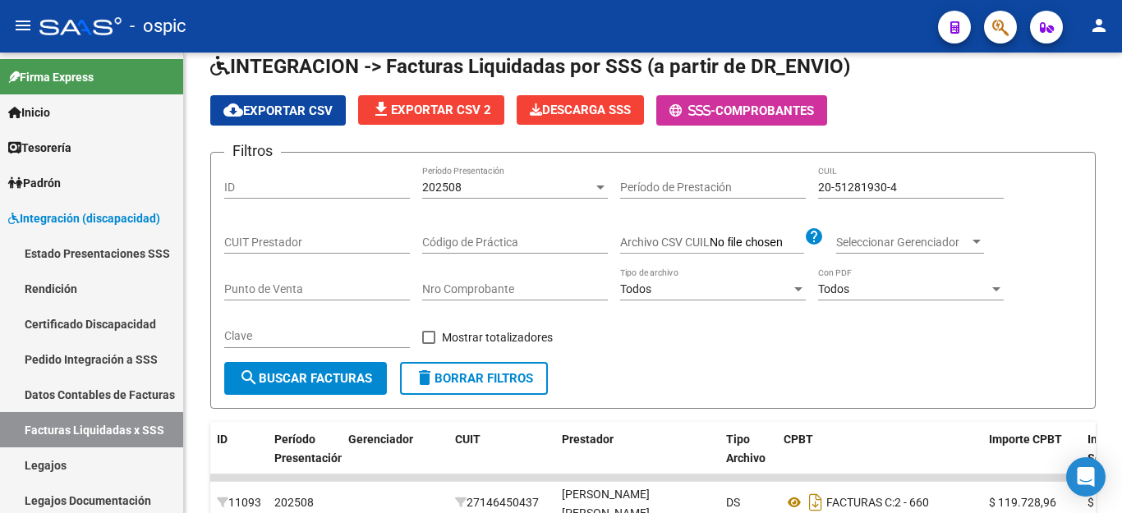
click at [889, 186] on input "20-51281930-4" at bounding box center [911, 188] width 186 height 14
paste input "2901507-1"
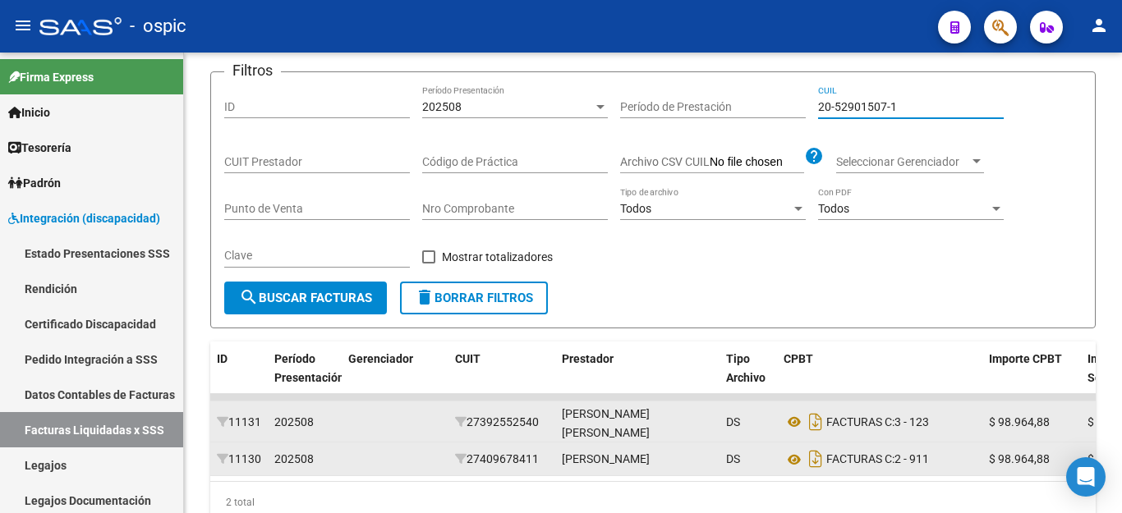
scroll to position [237, 0]
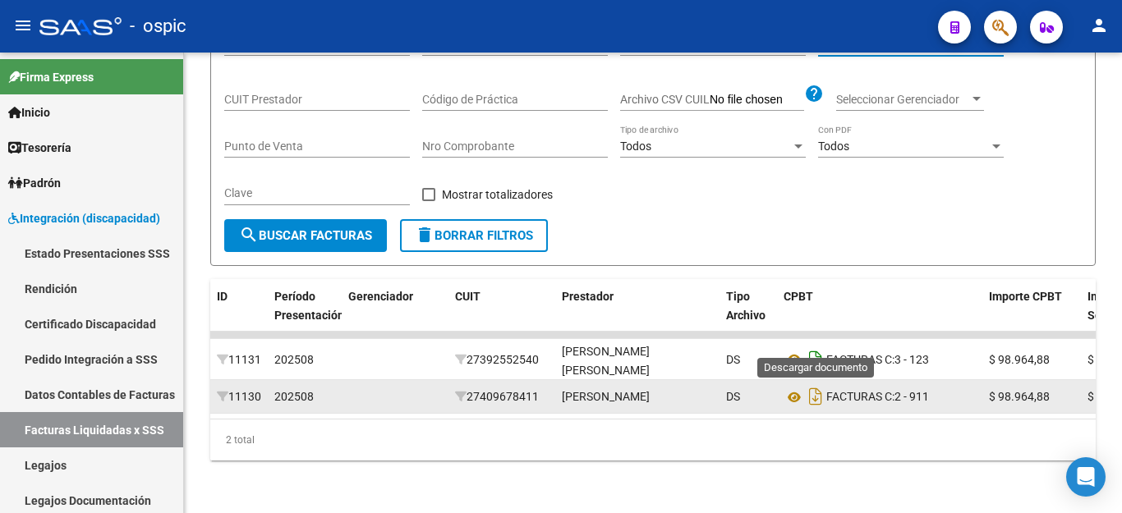
click at [822, 347] on icon "Descargar documento" at bounding box center [815, 360] width 21 height 26
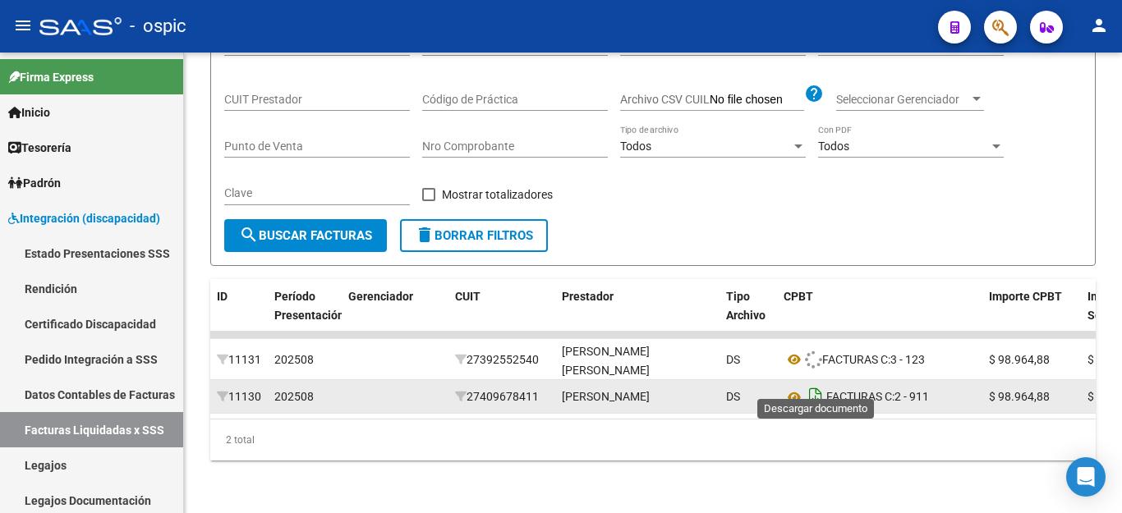
click at [817, 384] on icon "Descargar documento" at bounding box center [815, 397] width 21 height 26
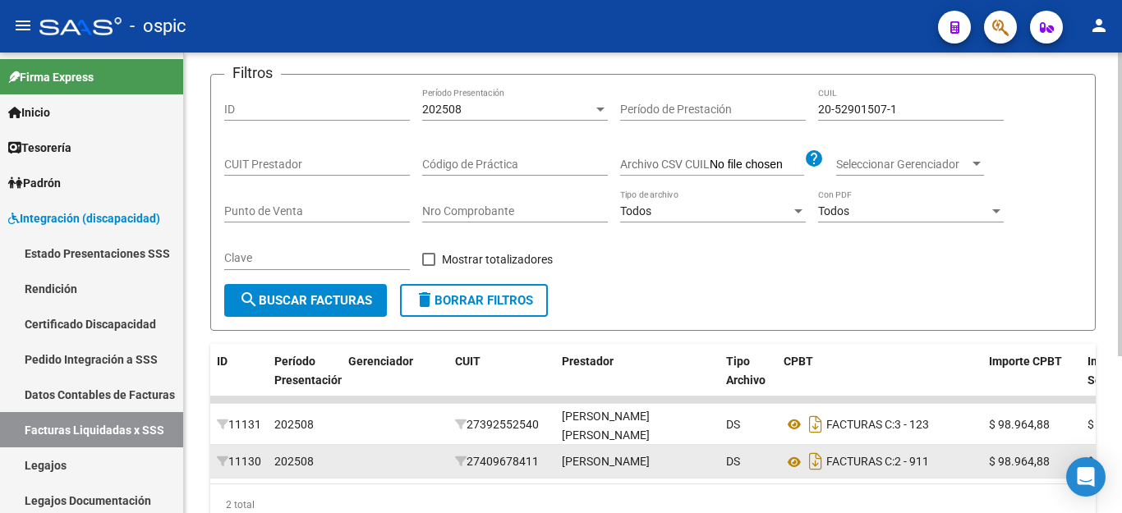
scroll to position [73, 0]
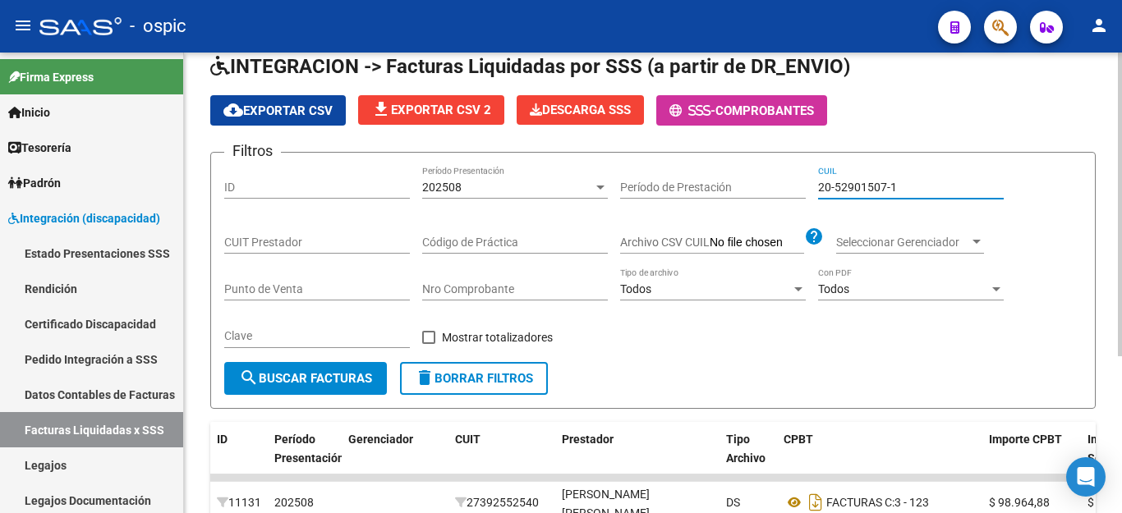
click at [874, 190] on input "20-52901507-1" at bounding box center [911, 188] width 186 height 14
paste input "7-42532095-0"
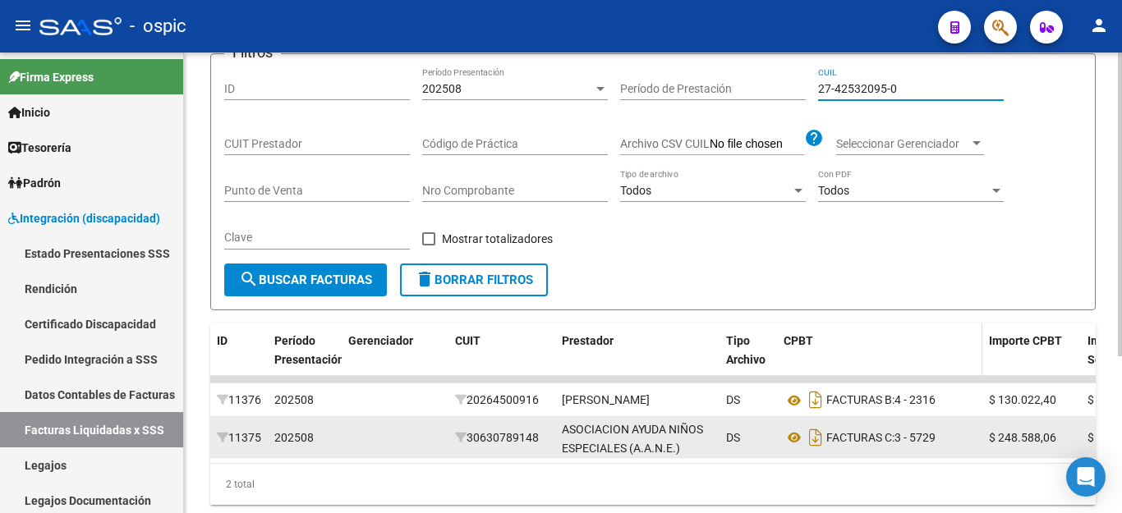
scroll to position [237, 0]
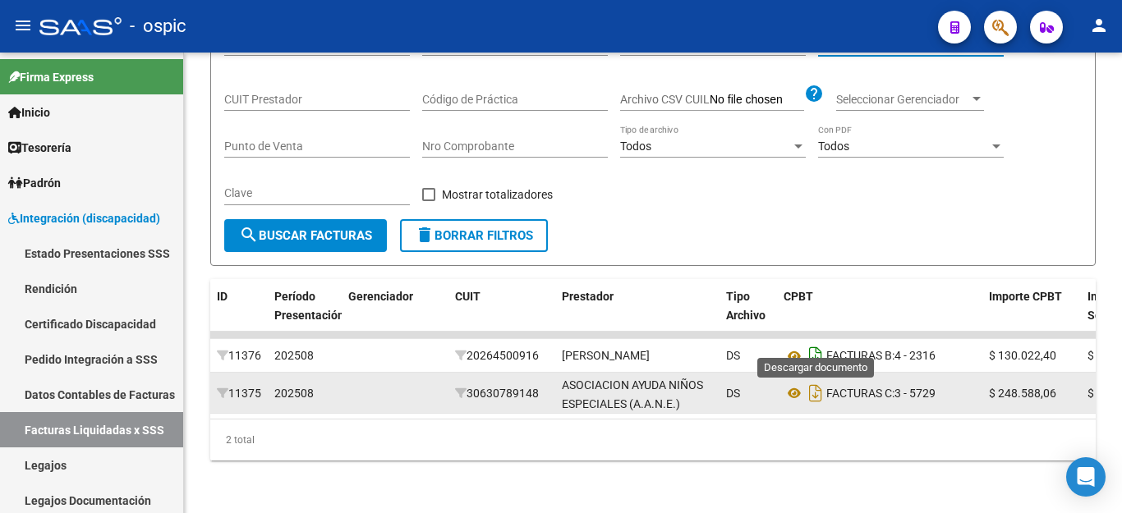
click at [820, 342] on icon "Descargar documento" at bounding box center [815, 355] width 21 height 26
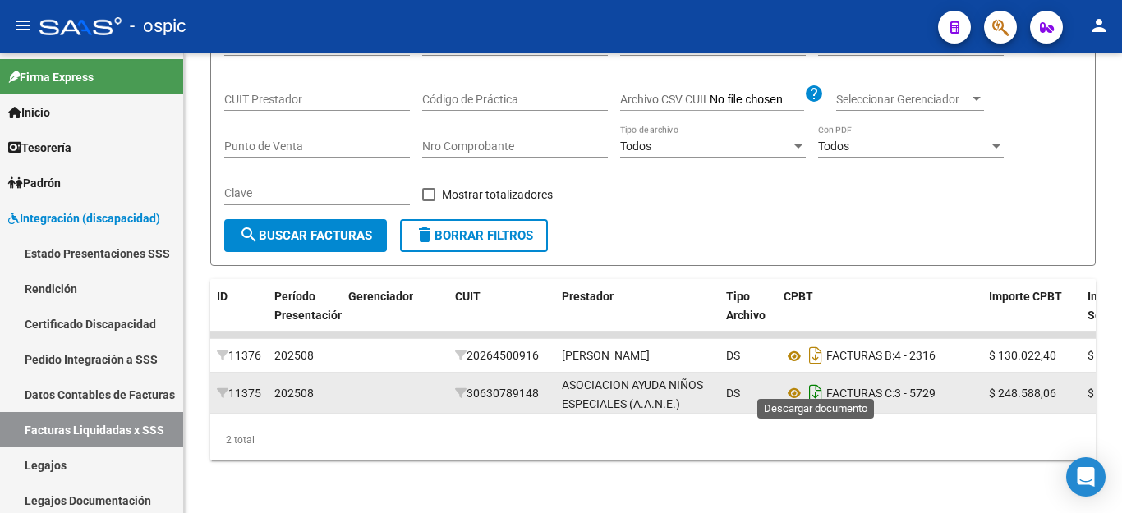
click at [812, 381] on icon "Descargar documento" at bounding box center [815, 393] width 21 height 26
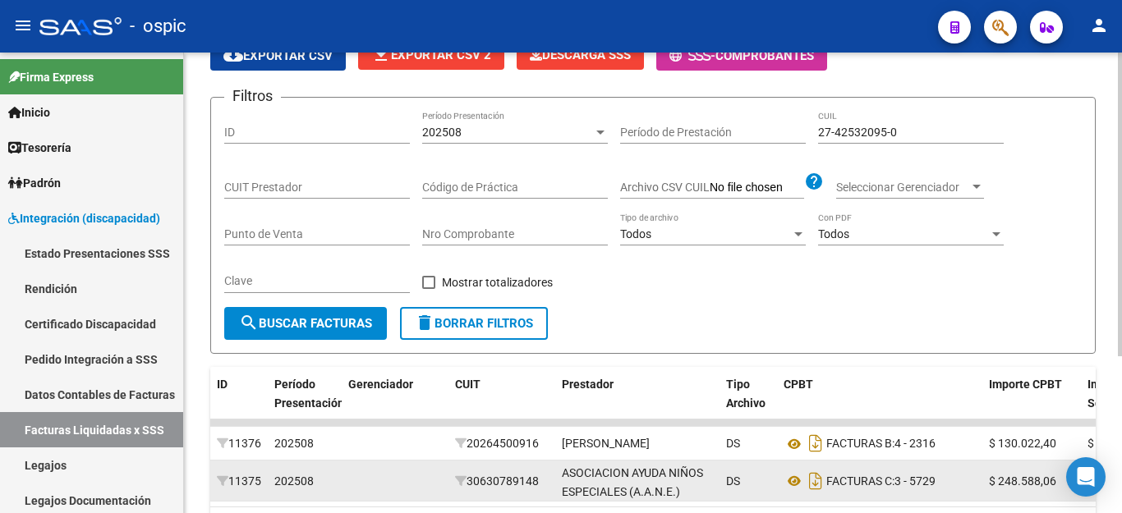
scroll to position [0, 0]
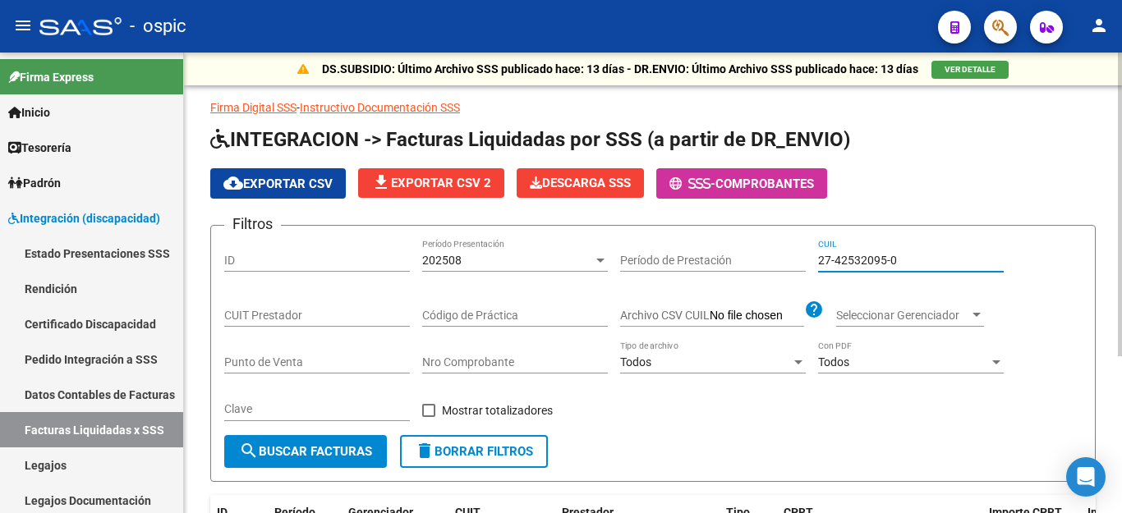
click at [853, 255] on input "27-42532095-0" at bounding box center [911, 261] width 186 height 14
paste input "58333443-8"
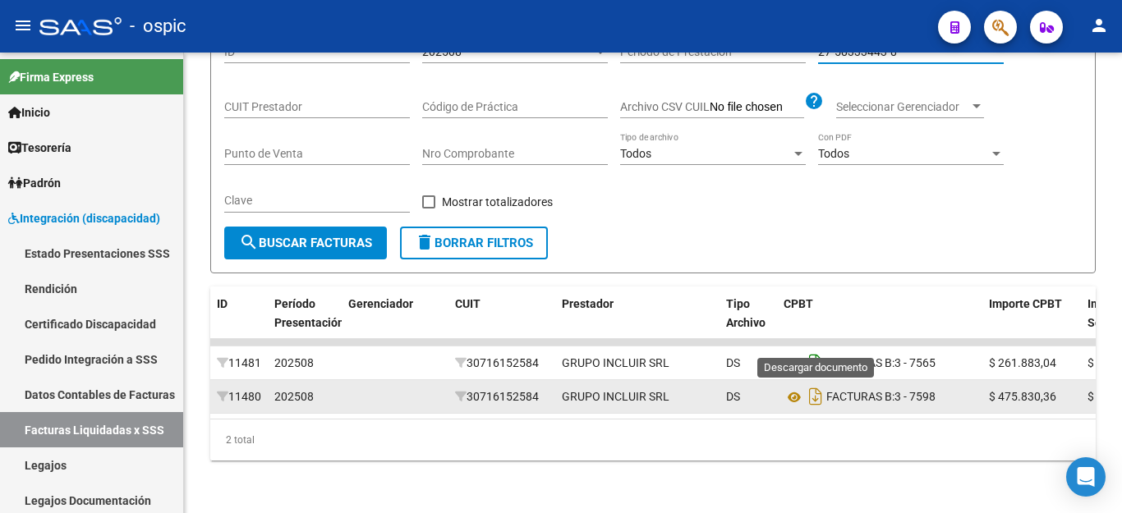
click at [816, 350] on icon "Descargar documento" at bounding box center [815, 363] width 21 height 26
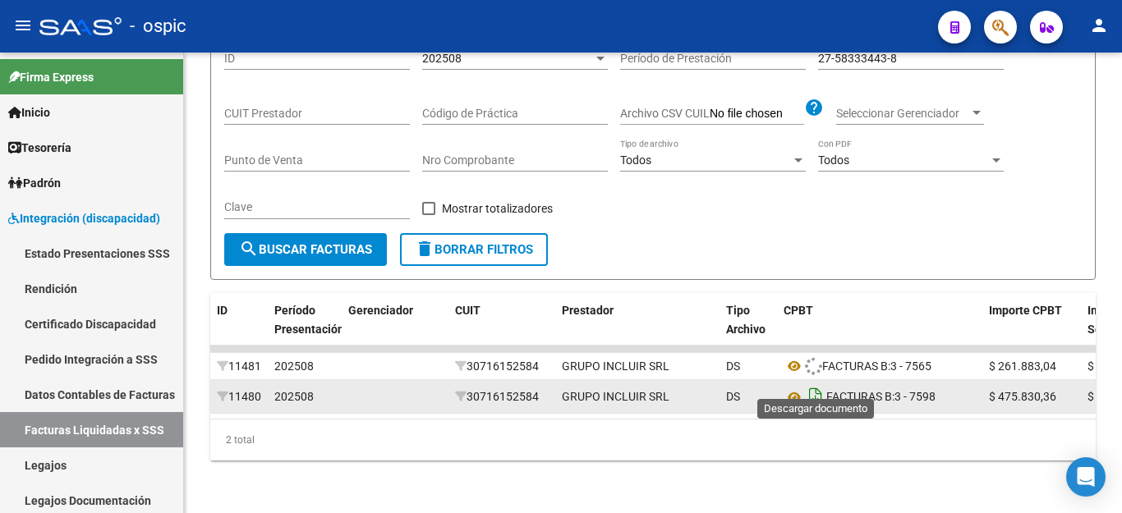
click at [815, 384] on icon "Descargar documento" at bounding box center [815, 397] width 21 height 26
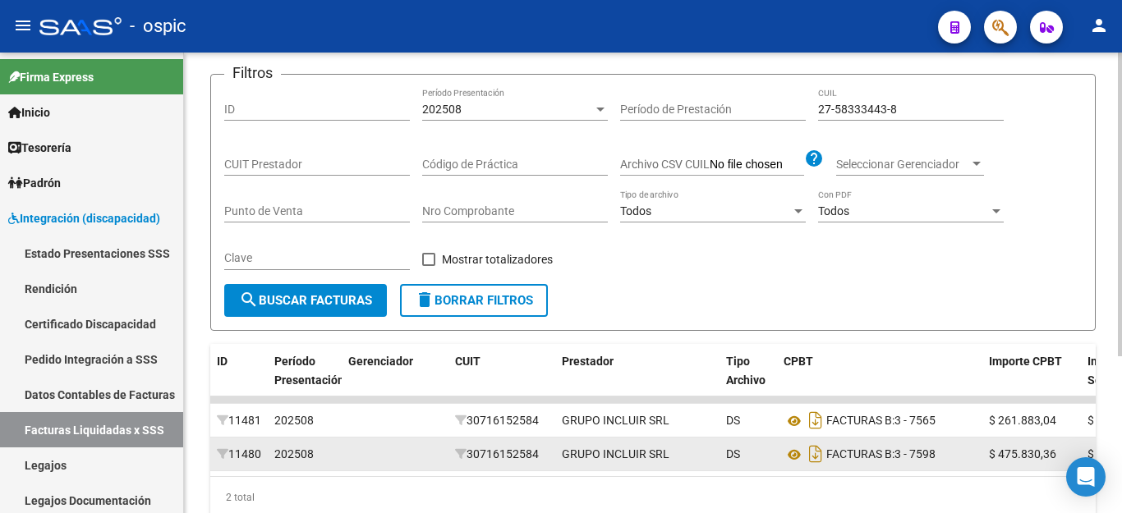
scroll to position [0, 0]
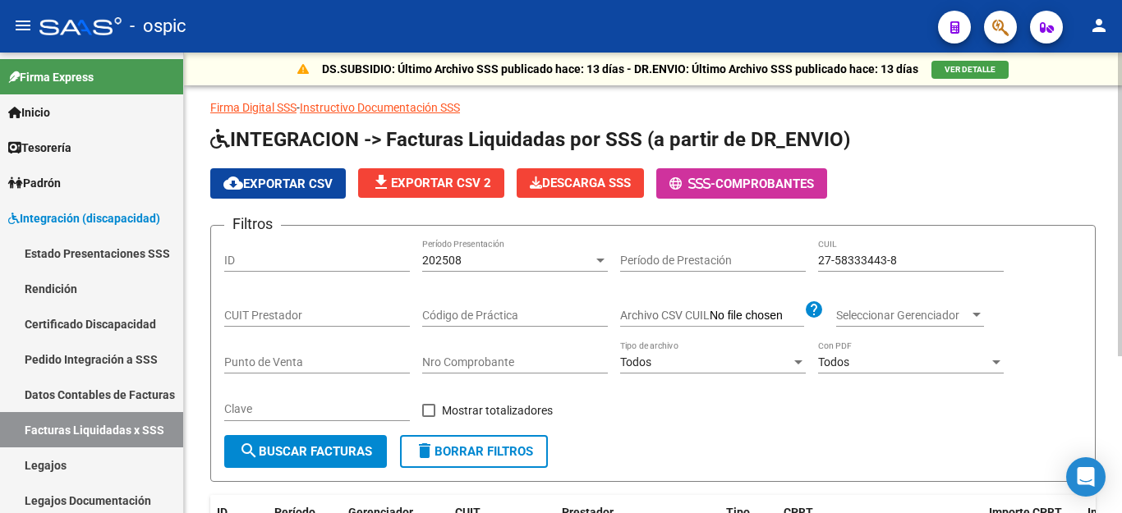
click at [844, 255] on input "27-58333443-8" at bounding box center [911, 261] width 186 height 14
paste input "0-53781566-4"
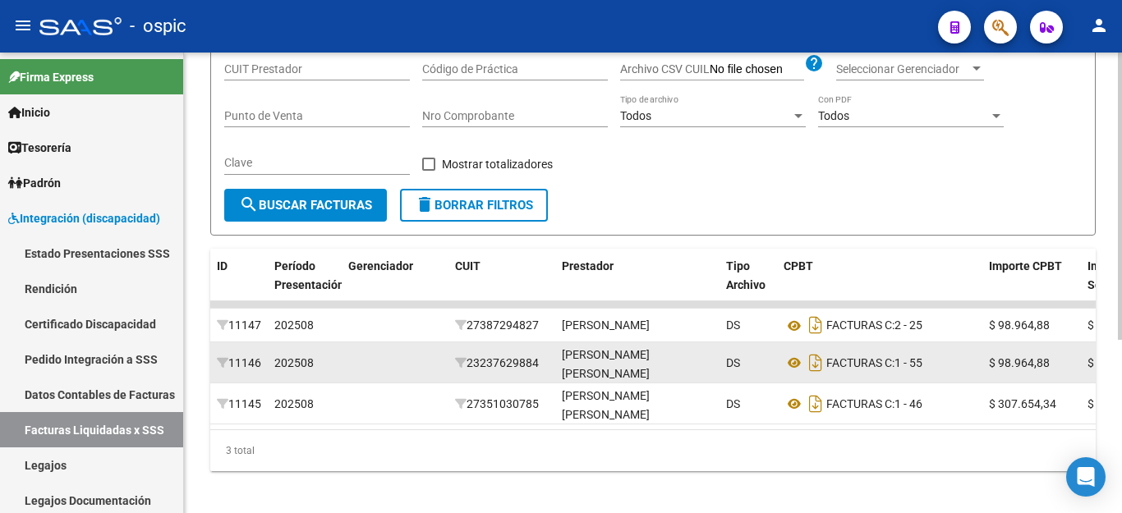
scroll to position [278, 0]
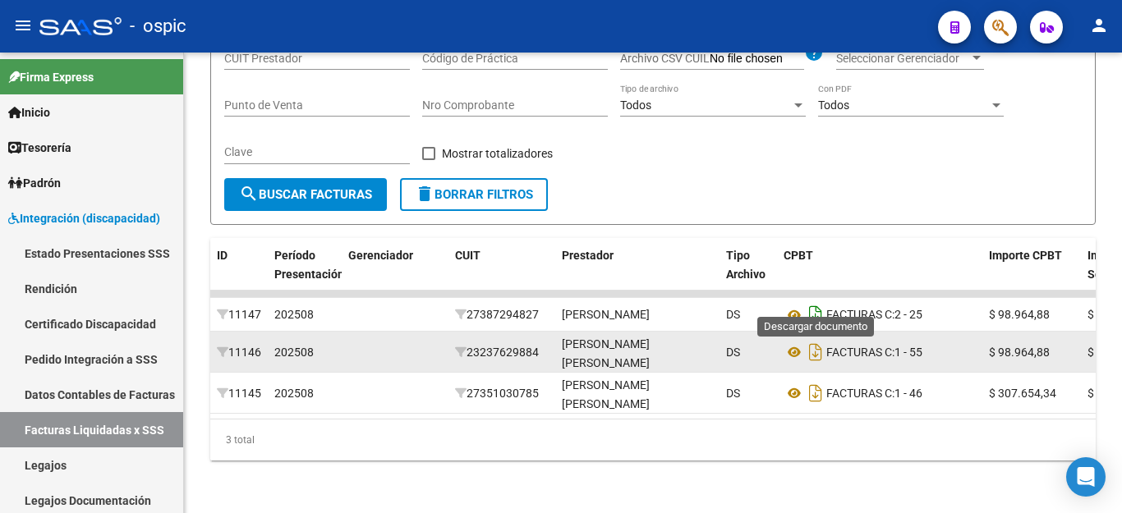
click at [816, 301] on icon "Descargar documento" at bounding box center [815, 314] width 21 height 26
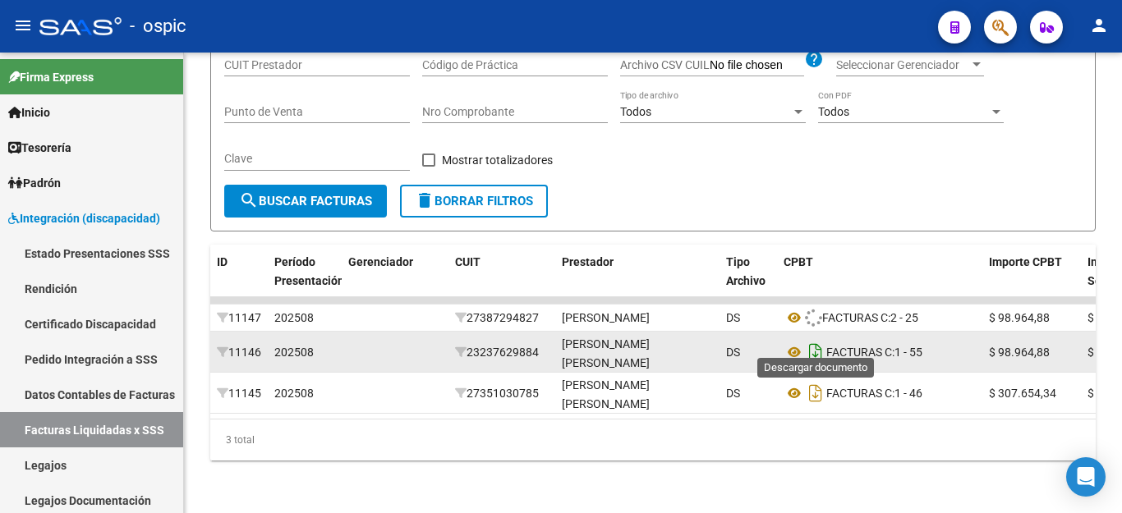
click at [811, 339] on icon "Descargar documento" at bounding box center [815, 352] width 21 height 26
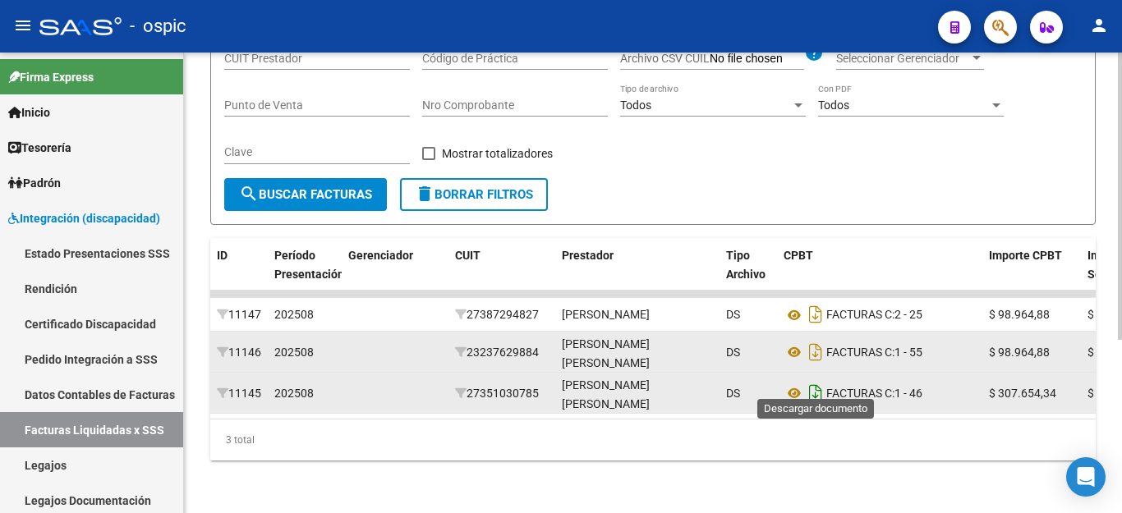
click at [820, 380] on icon "Descargar documento" at bounding box center [815, 393] width 21 height 26
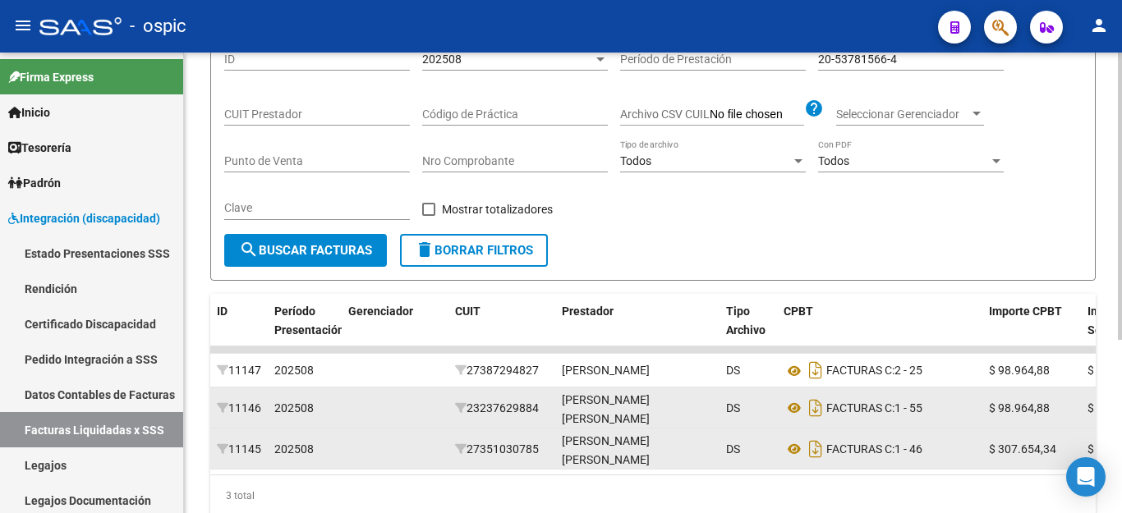
scroll to position [32, 0]
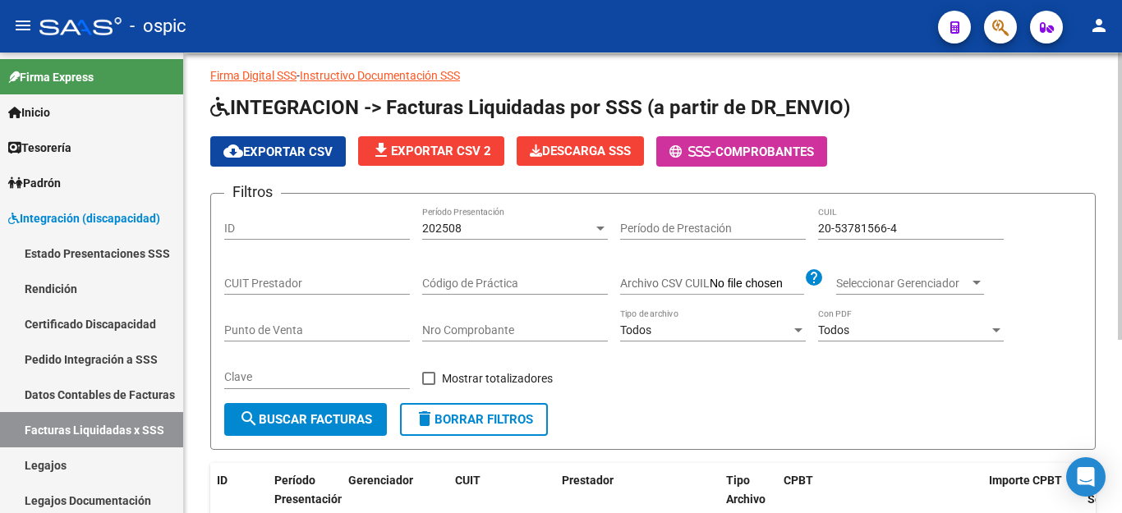
click at [843, 229] on input "20-53781566-4" at bounding box center [911, 229] width 186 height 14
paste input "2495894-6"
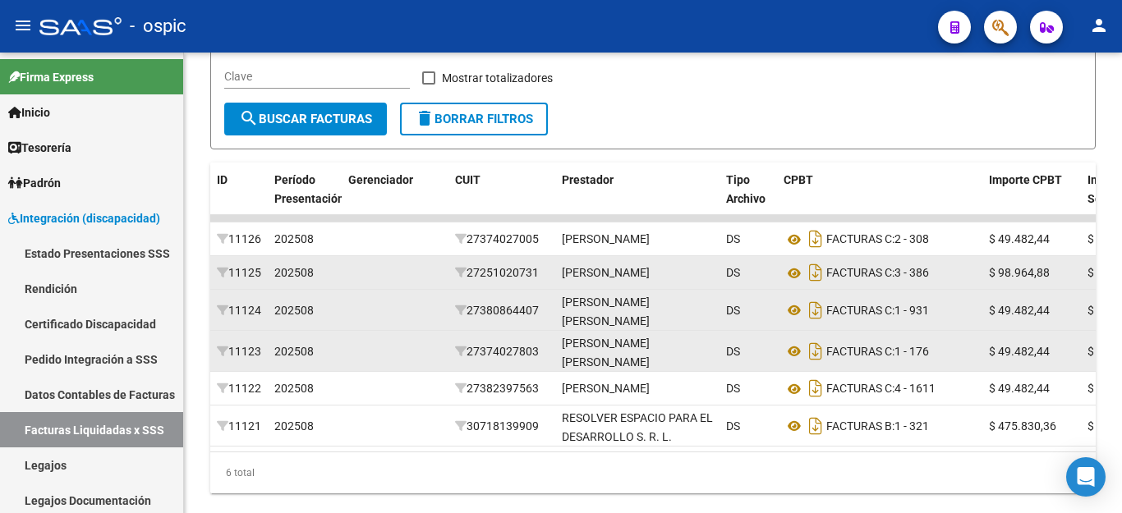
scroll to position [361, 0]
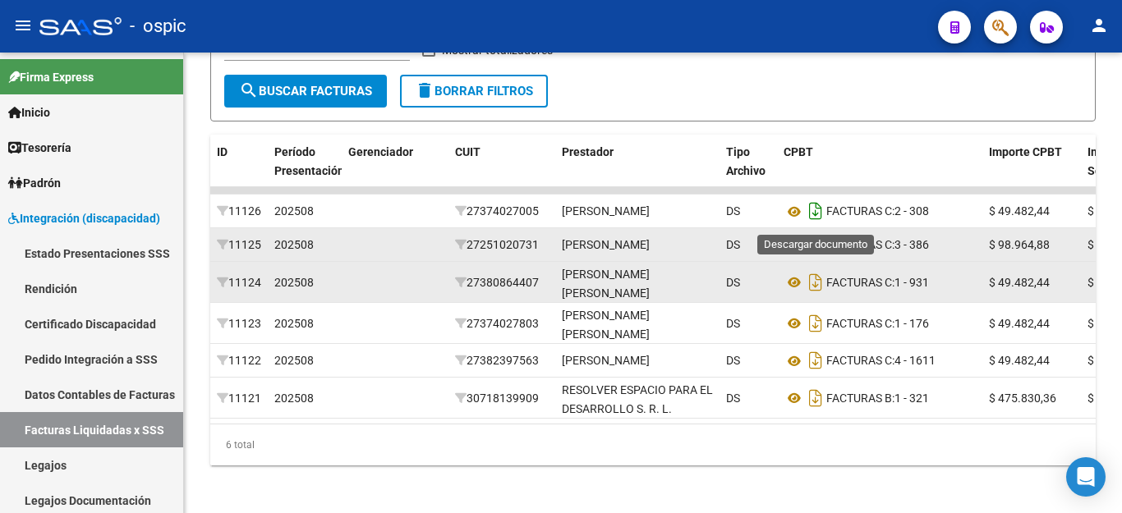
click at [820, 214] on icon "Descargar documento" at bounding box center [815, 211] width 21 height 26
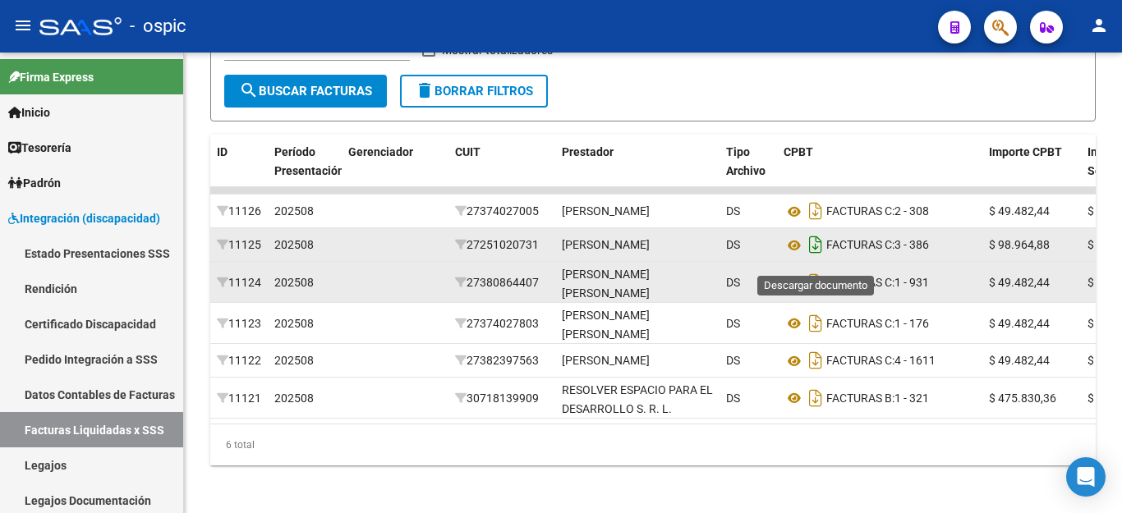
click at [822, 254] on icon "Descargar documento" at bounding box center [815, 245] width 21 height 26
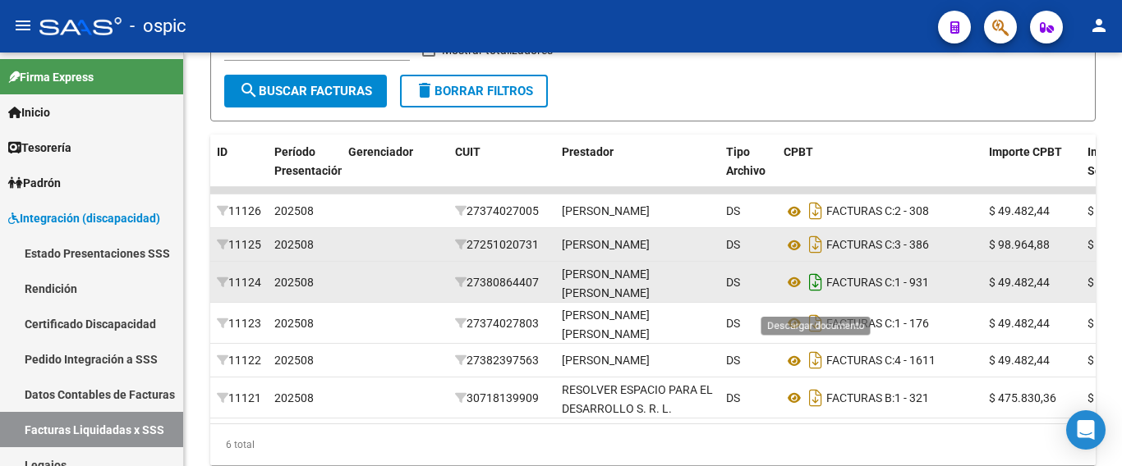
click at [816, 296] on icon "Descargar documento" at bounding box center [815, 282] width 21 height 26
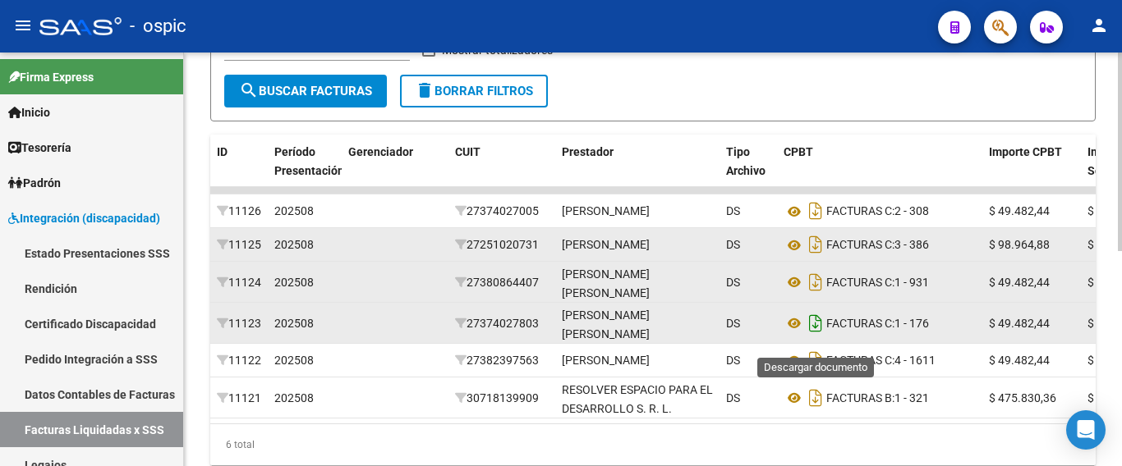
click at [817, 337] on icon "Descargar documento" at bounding box center [815, 323] width 21 height 26
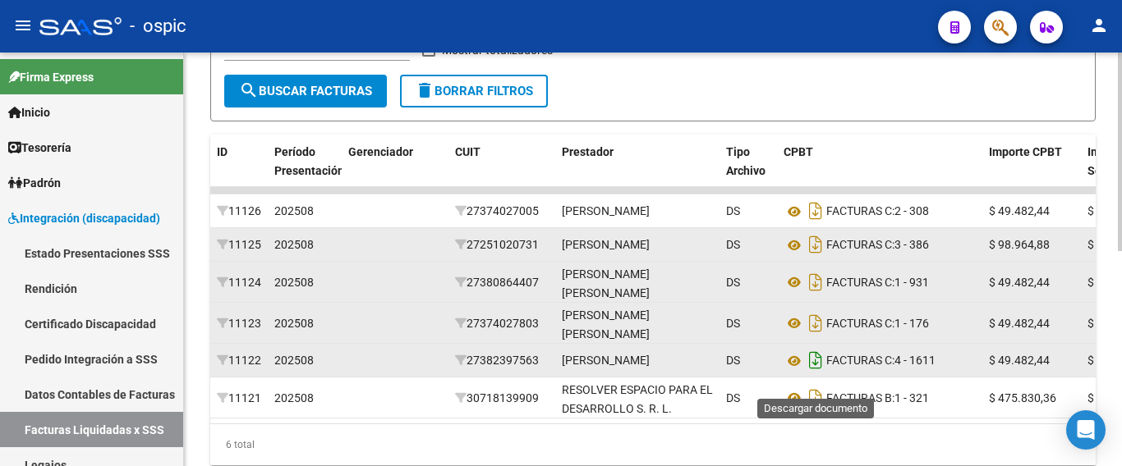
click at [817, 374] on icon "Descargar documento" at bounding box center [815, 360] width 21 height 26
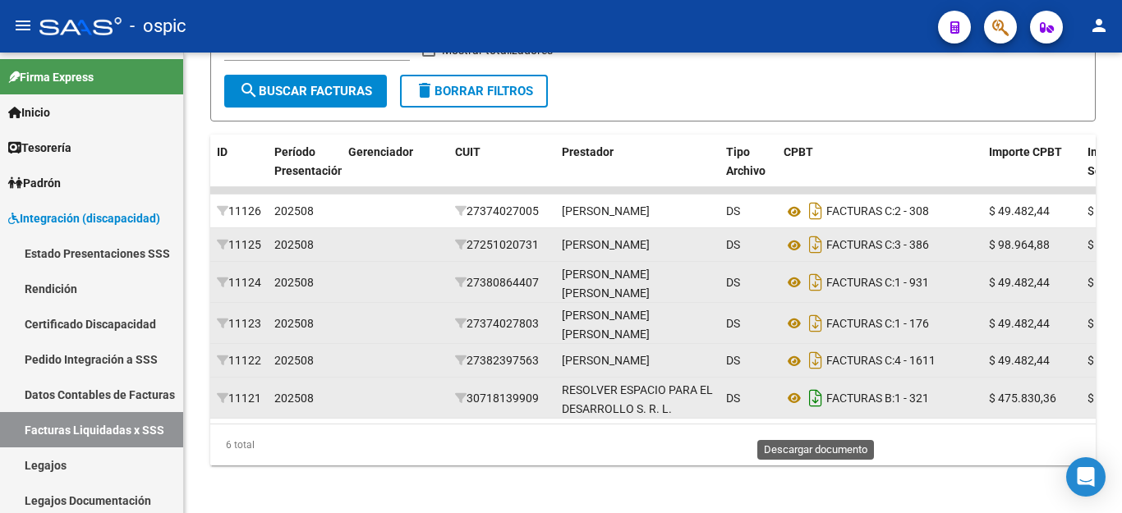
click at [813, 411] on icon "Descargar documento" at bounding box center [815, 398] width 21 height 26
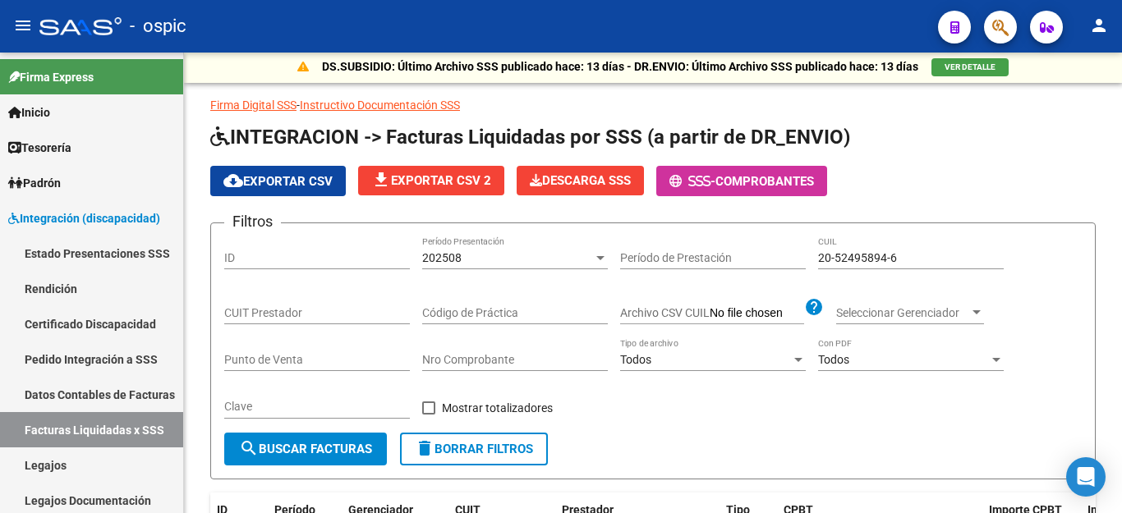
scroll to position [0, 0]
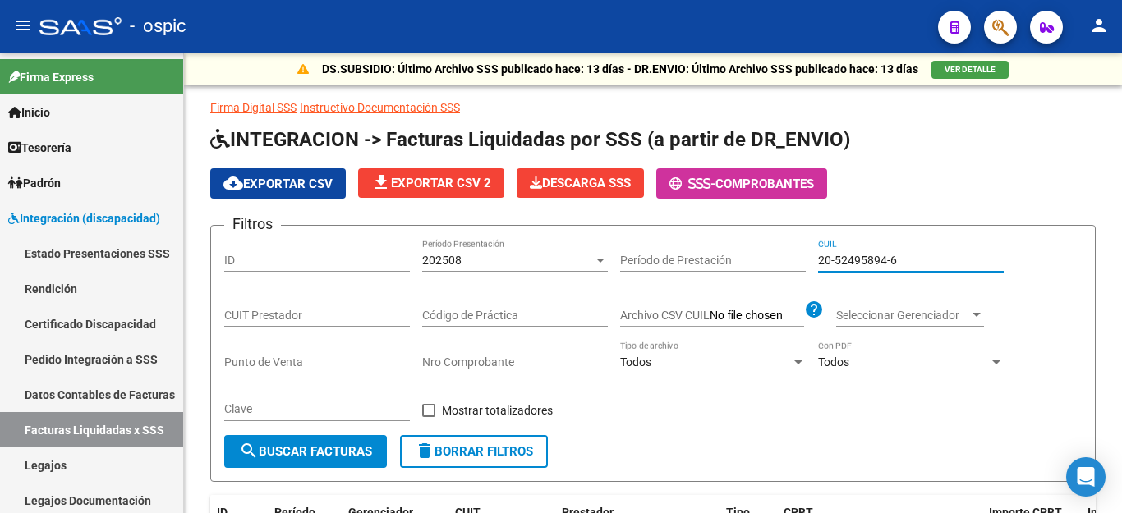
click at [868, 262] on input "20-52495894-6" at bounding box center [911, 261] width 186 height 14
paste input "8536062-8"
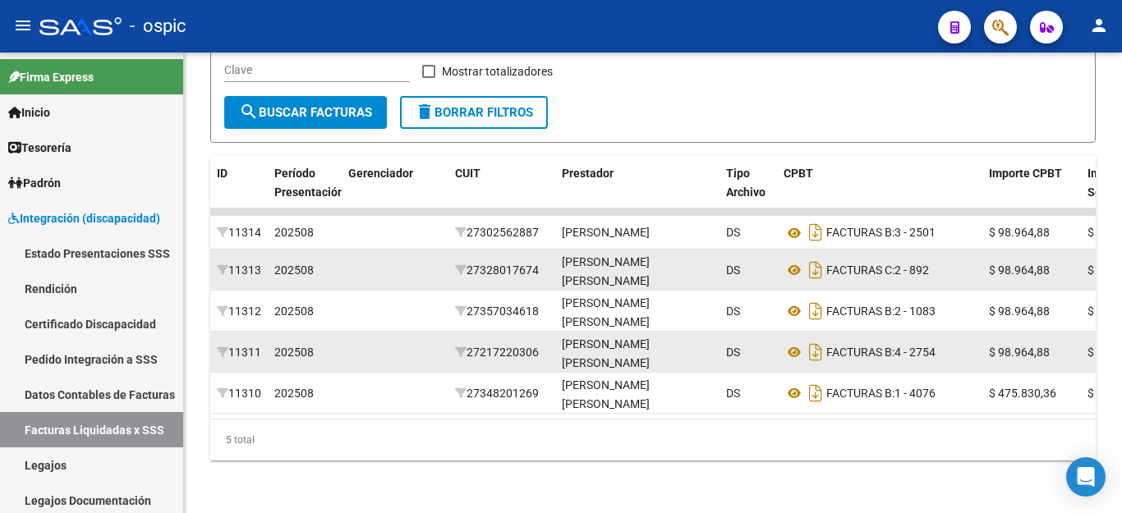
scroll to position [361, 0]
click at [813, 219] on icon "Descargar documento" at bounding box center [815, 232] width 21 height 26
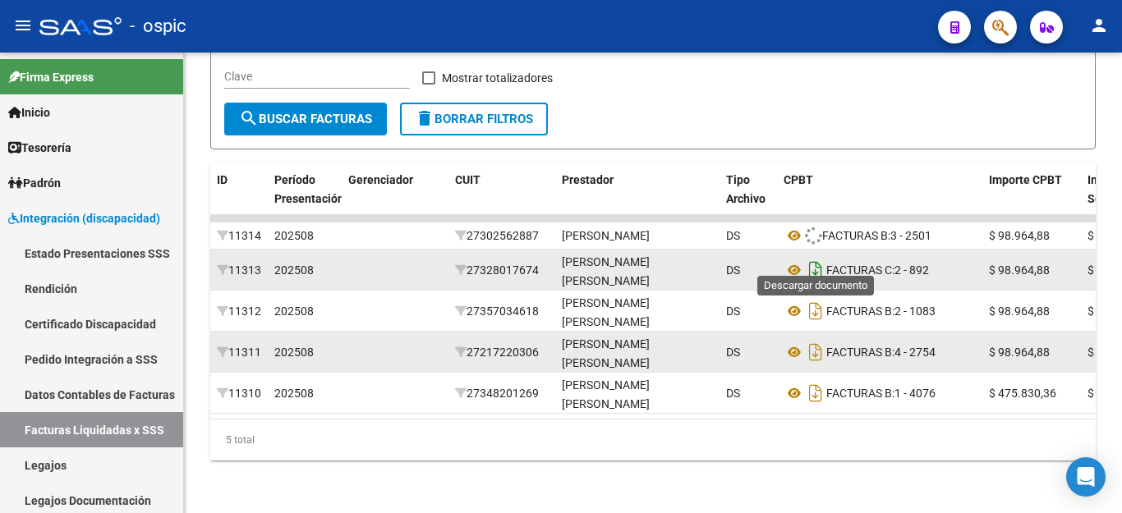
click at [813, 257] on icon "Descargar documento" at bounding box center [815, 270] width 21 height 26
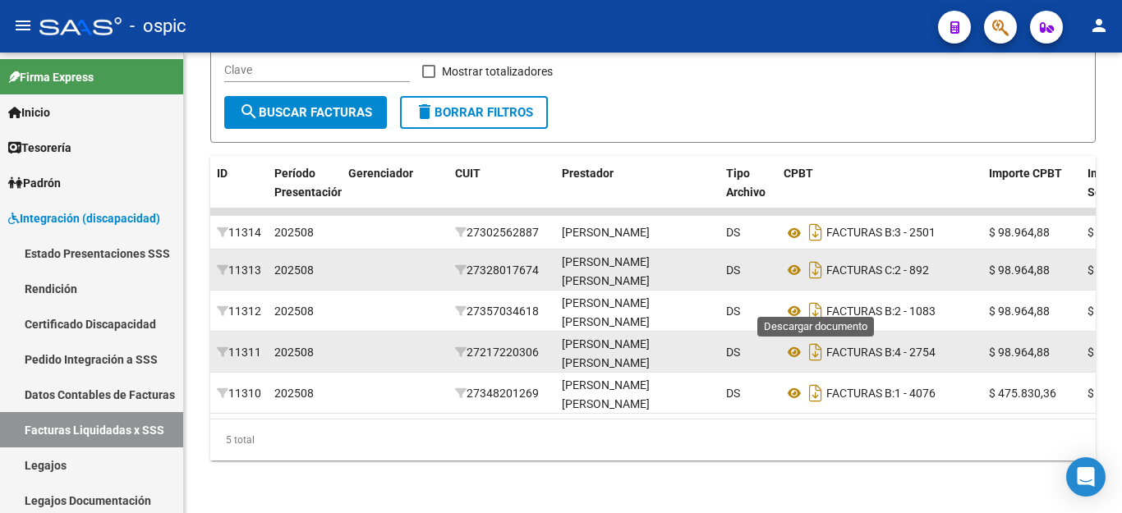
click at [824, 299] on icon "Descargar documento" at bounding box center [815, 311] width 21 height 26
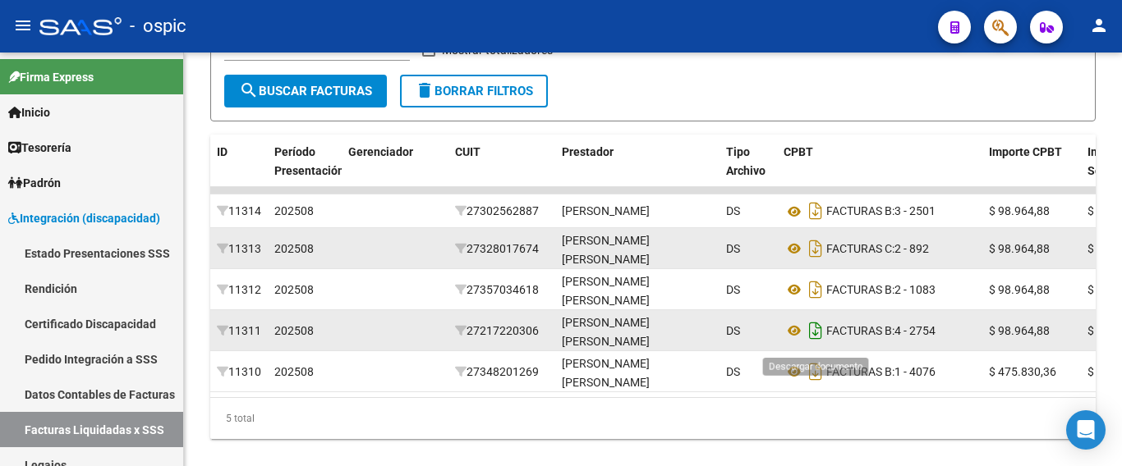
click at [817, 339] on icon "Descargar documento" at bounding box center [815, 331] width 21 height 26
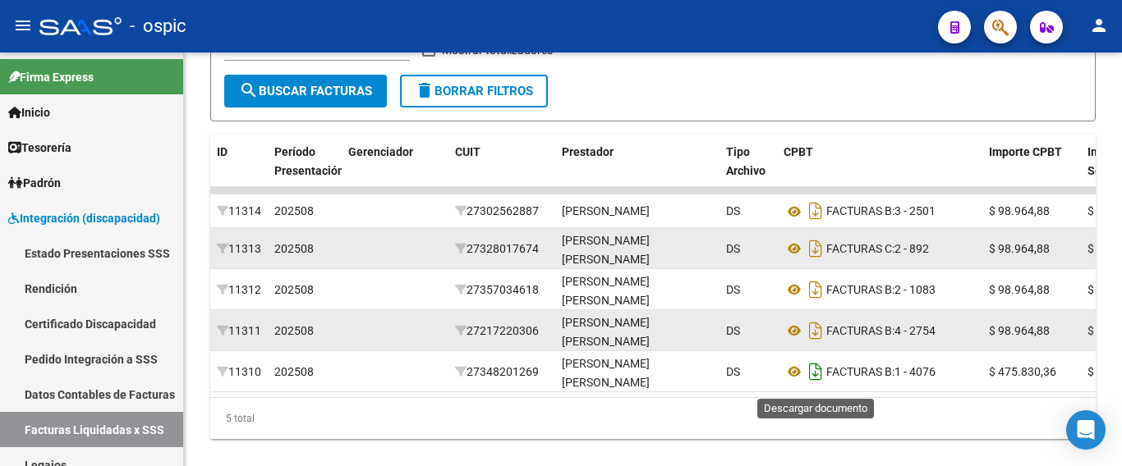
click at [810, 381] on icon "Descargar documento" at bounding box center [815, 372] width 21 height 26
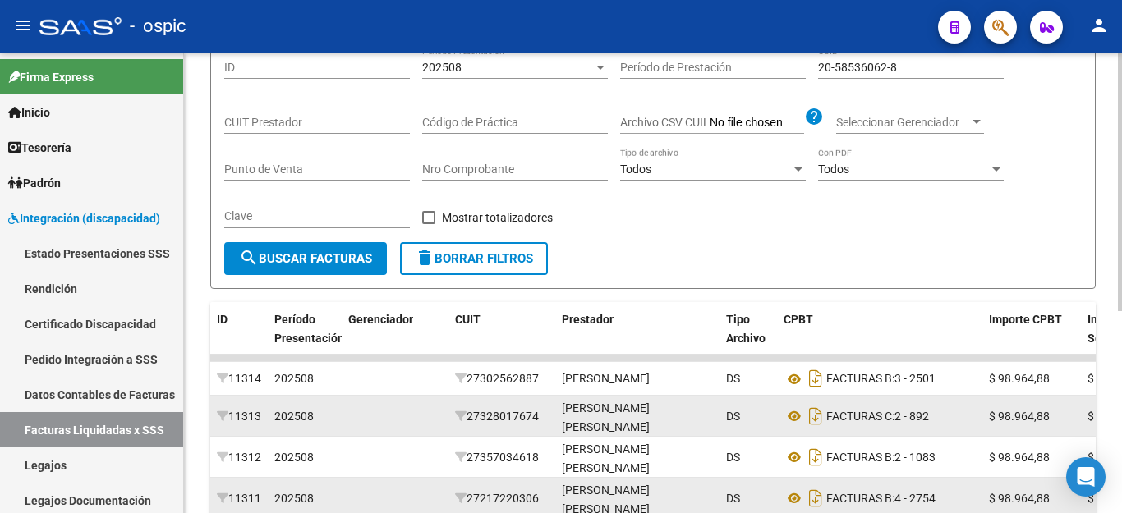
scroll to position [32, 0]
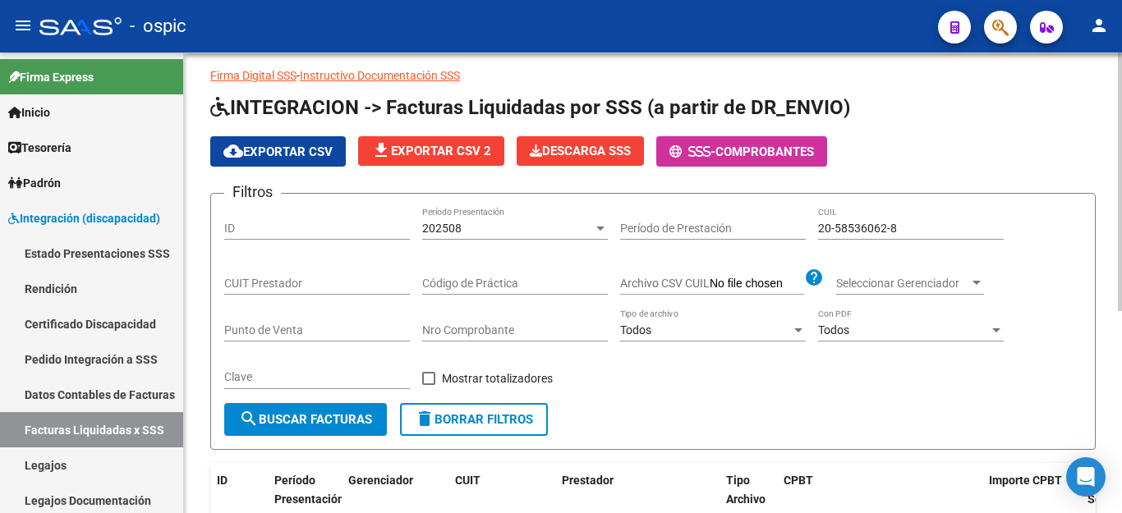
click at [852, 223] on input "20-58536062-8" at bounding box center [911, 229] width 186 height 14
paste input "7-49710045-9"
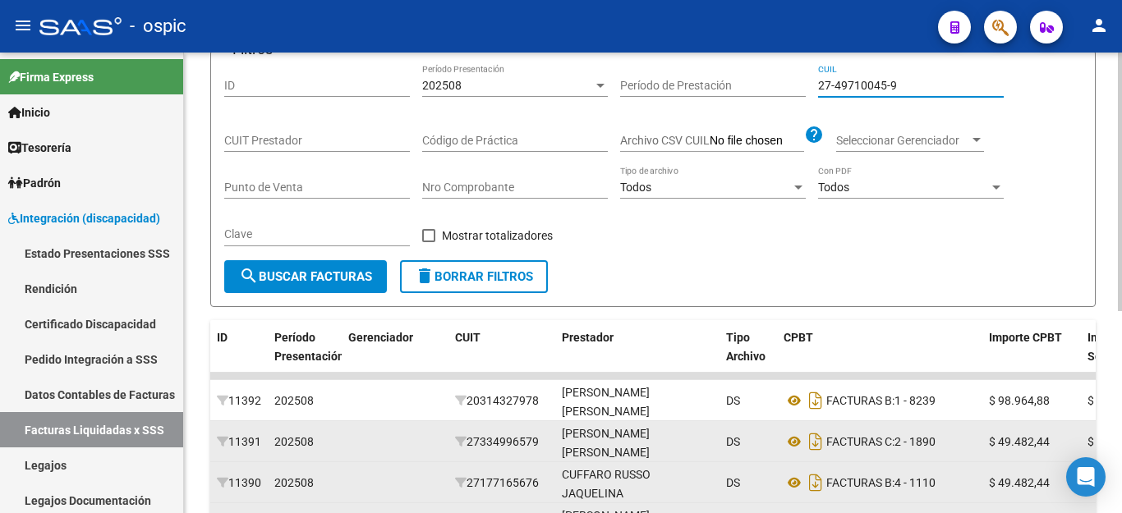
scroll to position [361, 0]
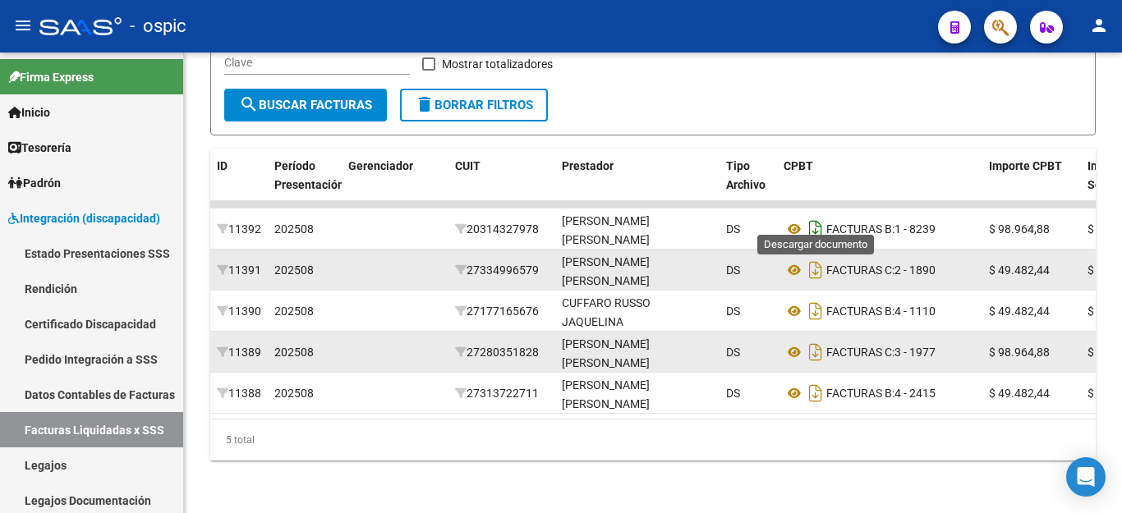
click at [814, 222] on icon "Descargar documento" at bounding box center [815, 229] width 21 height 26
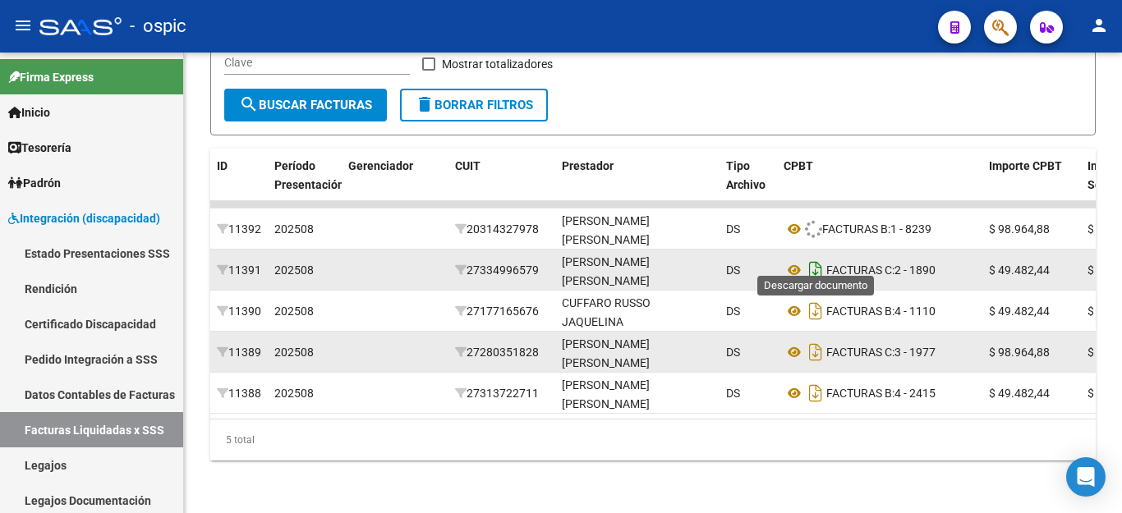
click at [814, 257] on icon "Descargar documento" at bounding box center [815, 270] width 21 height 26
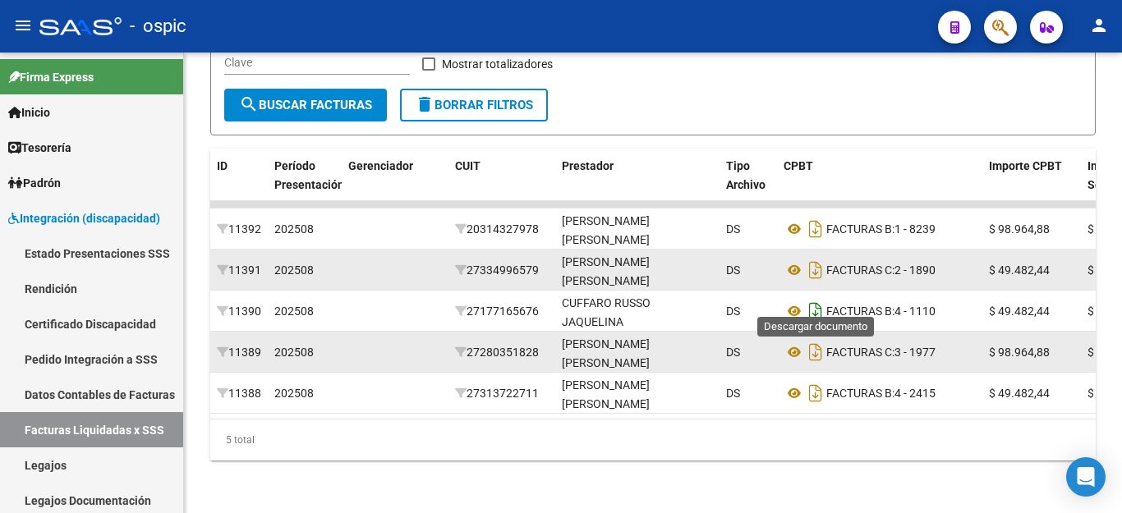
click at [819, 298] on icon "Descargar documento" at bounding box center [815, 311] width 21 height 26
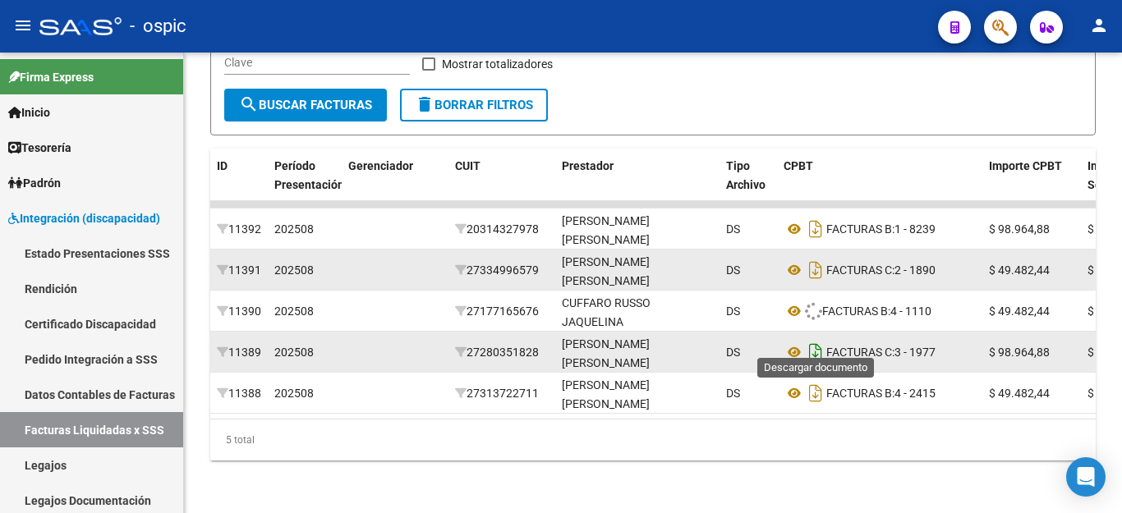
click at [817, 339] on icon "Descargar documento" at bounding box center [815, 352] width 21 height 26
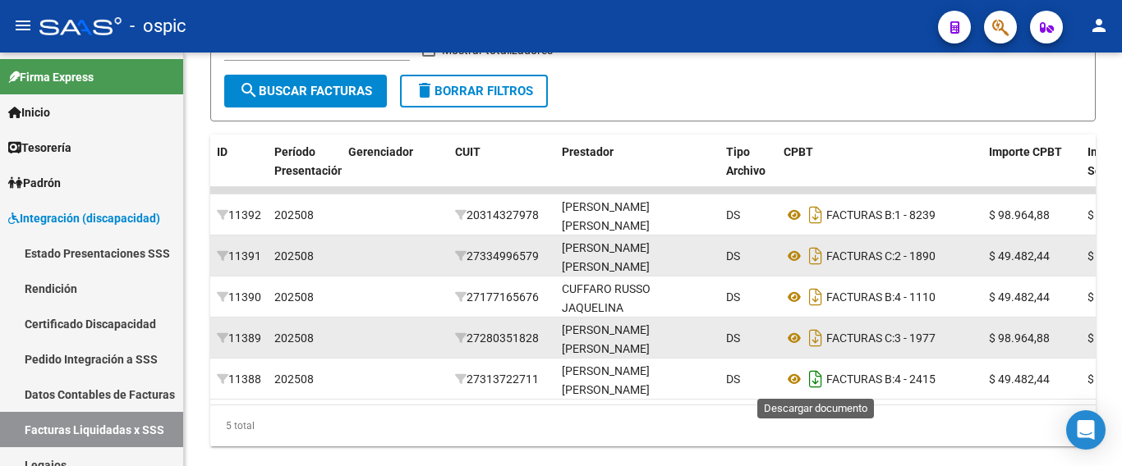
click at [815, 376] on icon "Descargar documento" at bounding box center [815, 379] width 21 height 26
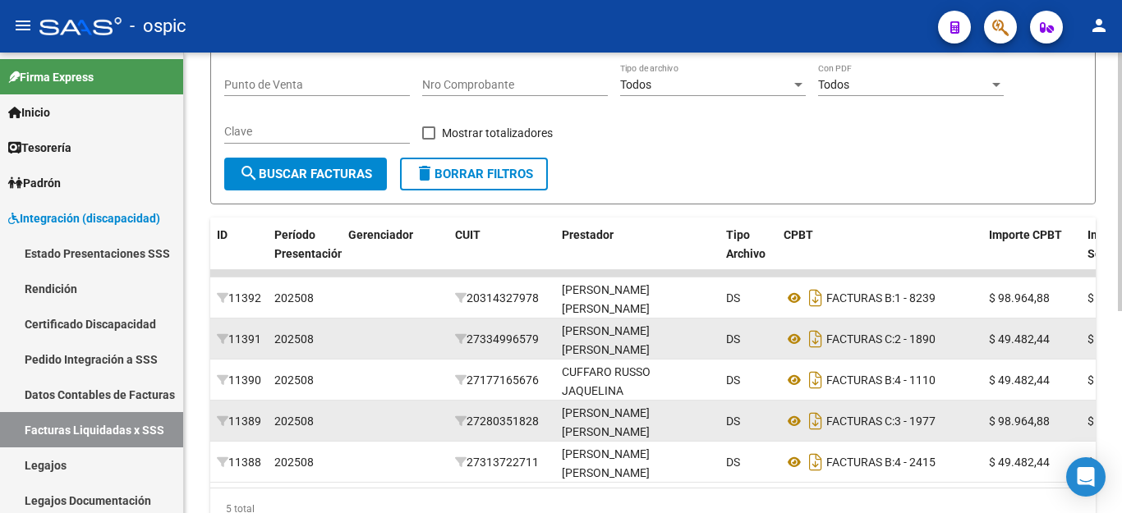
scroll to position [114, 0]
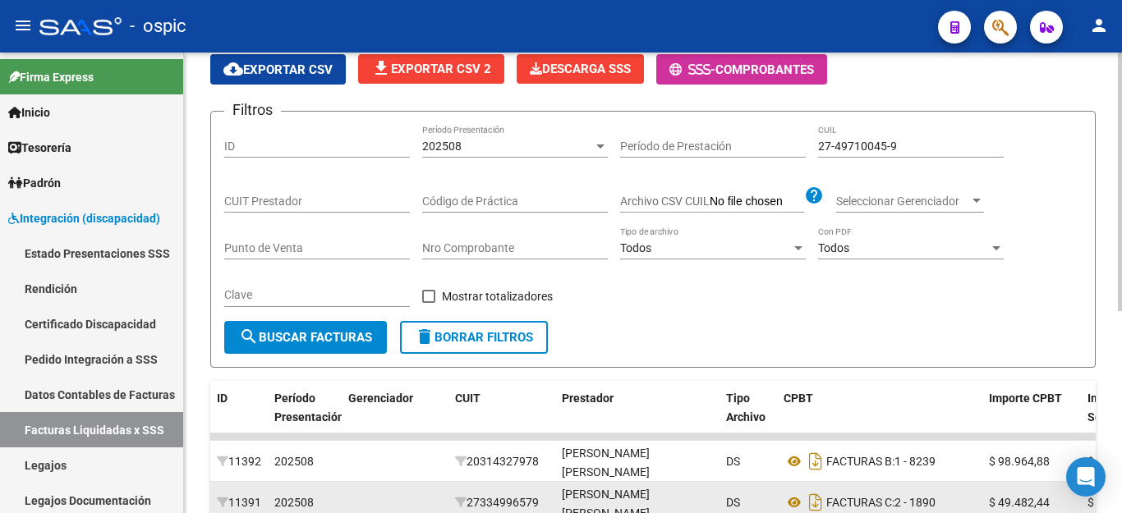
click at [894, 155] on div "27-49710045-9 CUIL" at bounding box center [911, 141] width 186 height 33
click at [894, 151] on input "27-49710045-9" at bounding box center [911, 147] width 186 height 14
paste input "0-57208128-2"
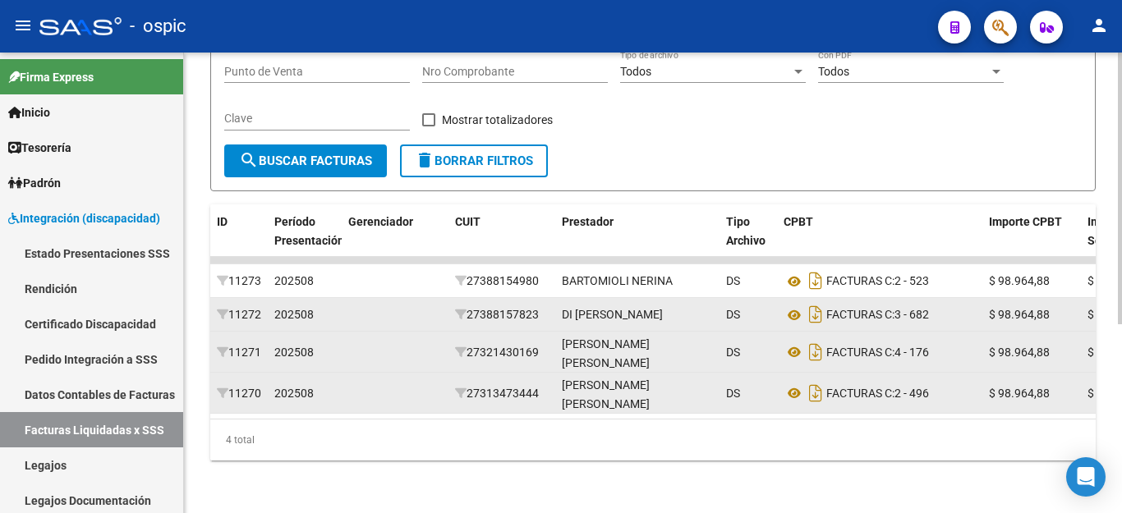
scroll to position [319, 0]
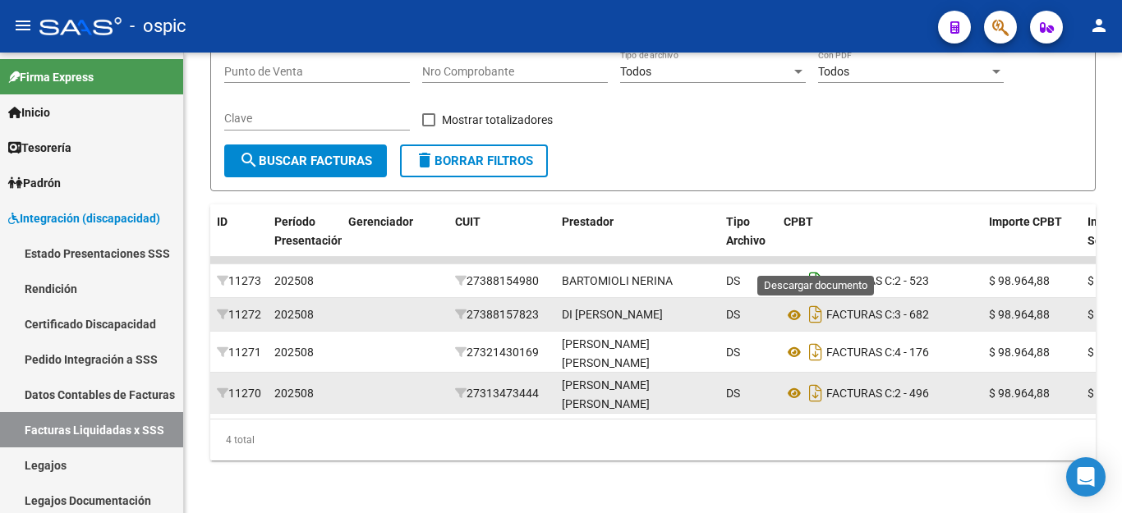
click at [816, 268] on icon "Descargar documento" at bounding box center [815, 281] width 21 height 26
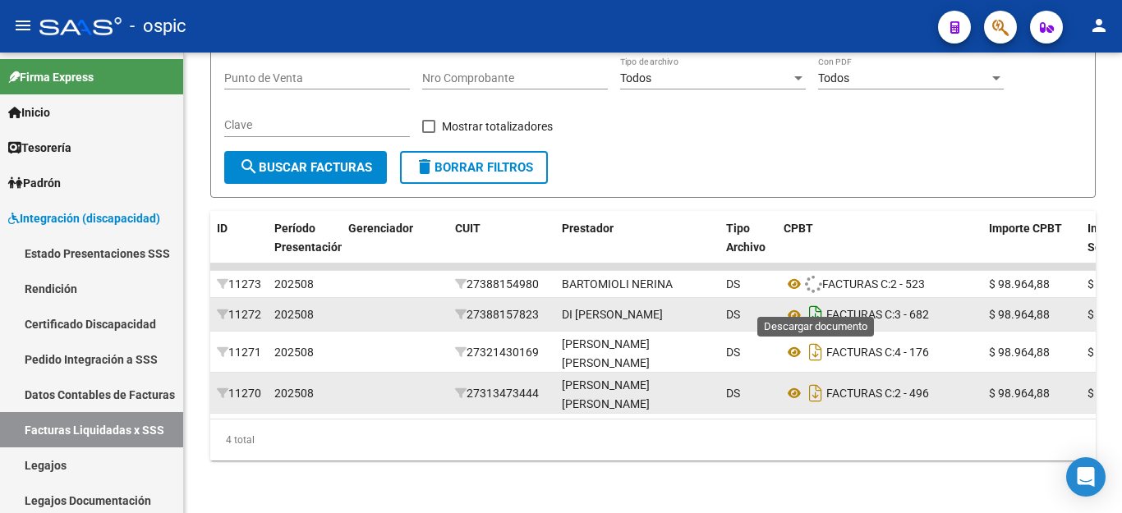
click at [819, 301] on icon "Descargar documento" at bounding box center [815, 314] width 21 height 26
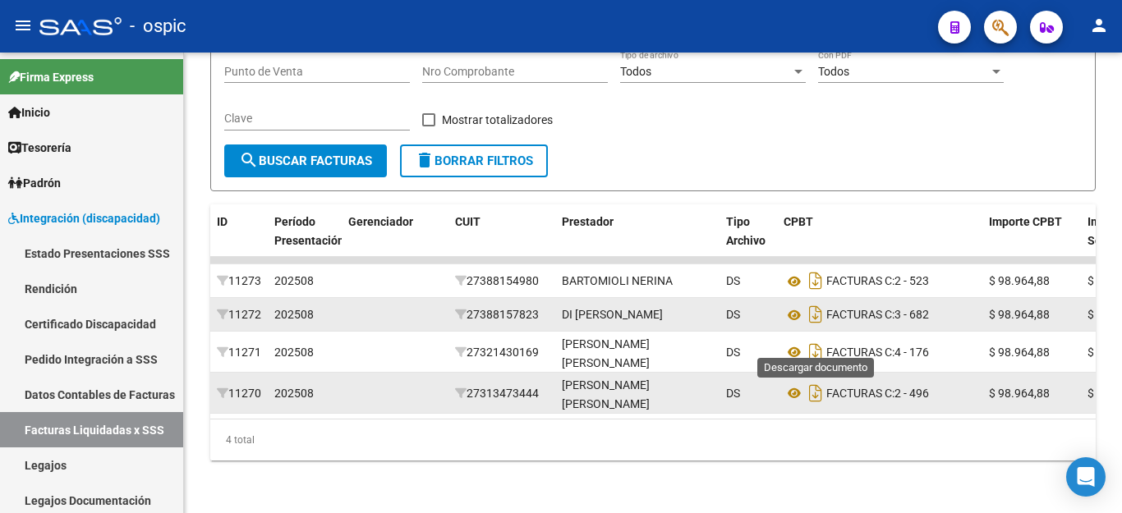
drag, startPoint x: 810, startPoint y: 338, endPoint x: 811, endPoint y: 353, distance: 15.7
click at [811, 339] on icon "Descargar documento" at bounding box center [815, 352] width 21 height 26
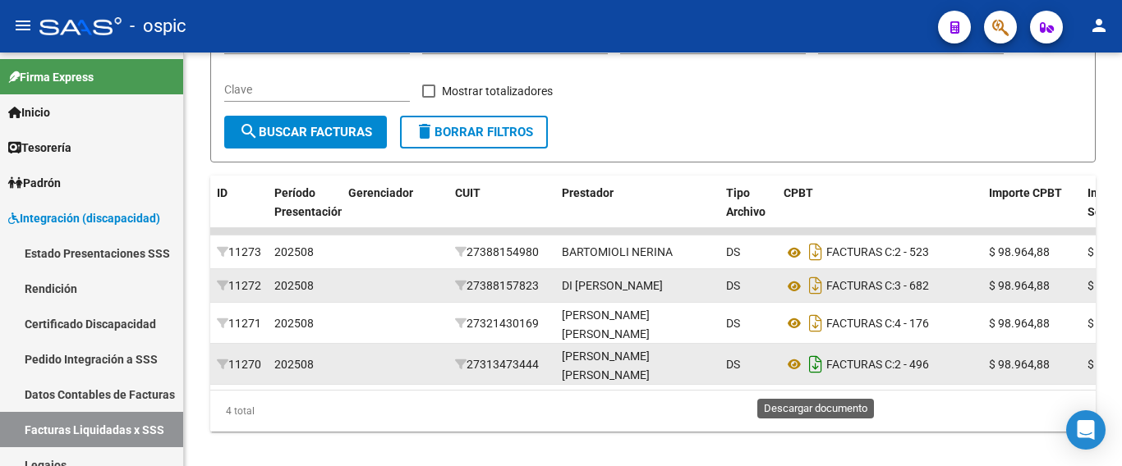
click at [811, 377] on icon "Descargar documento" at bounding box center [815, 364] width 21 height 26
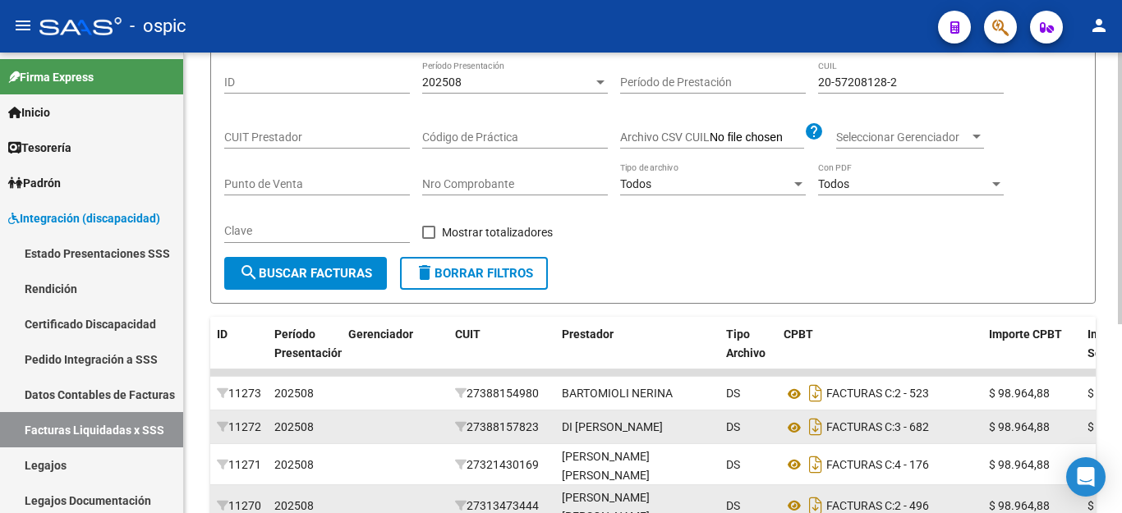
scroll to position [0, 0]
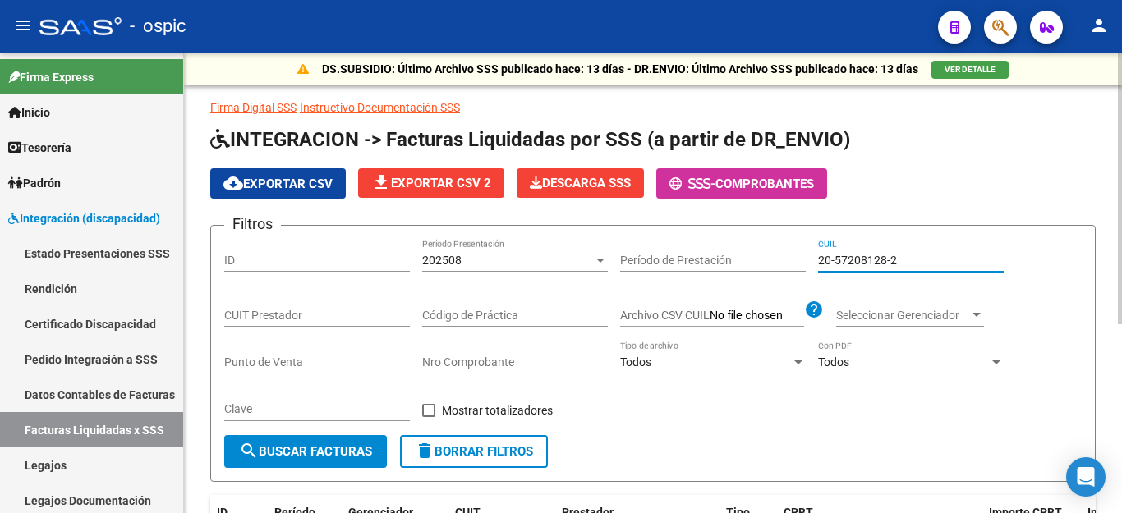
click at [861, 258] on input "20-57208128-2" at bounding box center [911, 261] width 186 height 14
paste input "7-54847280-1"
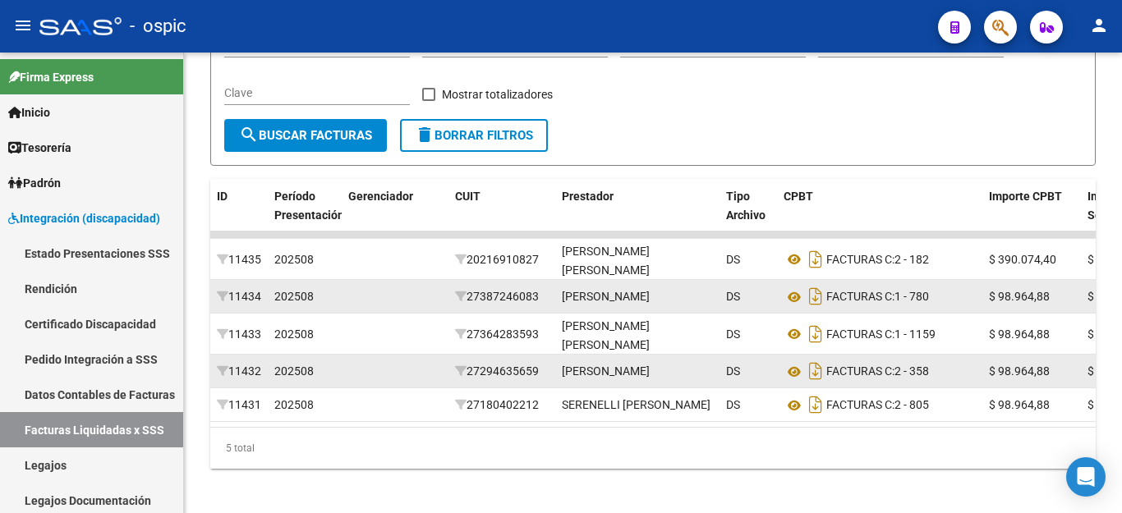
scroll to position [328, 0]
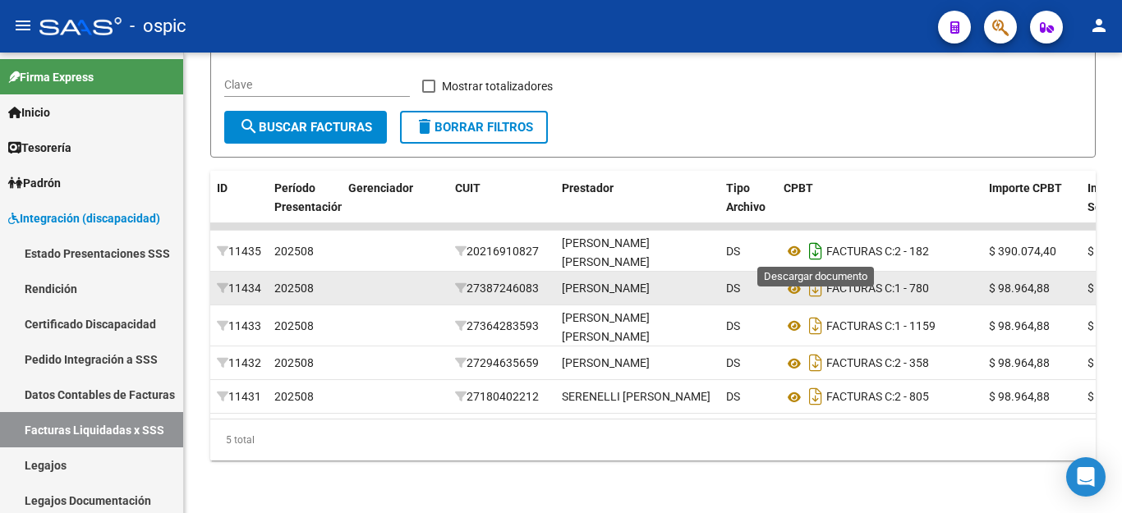
click at [816, 241] on icon "Descargar documento" at bounding box center [815, 251] width 21 height 26
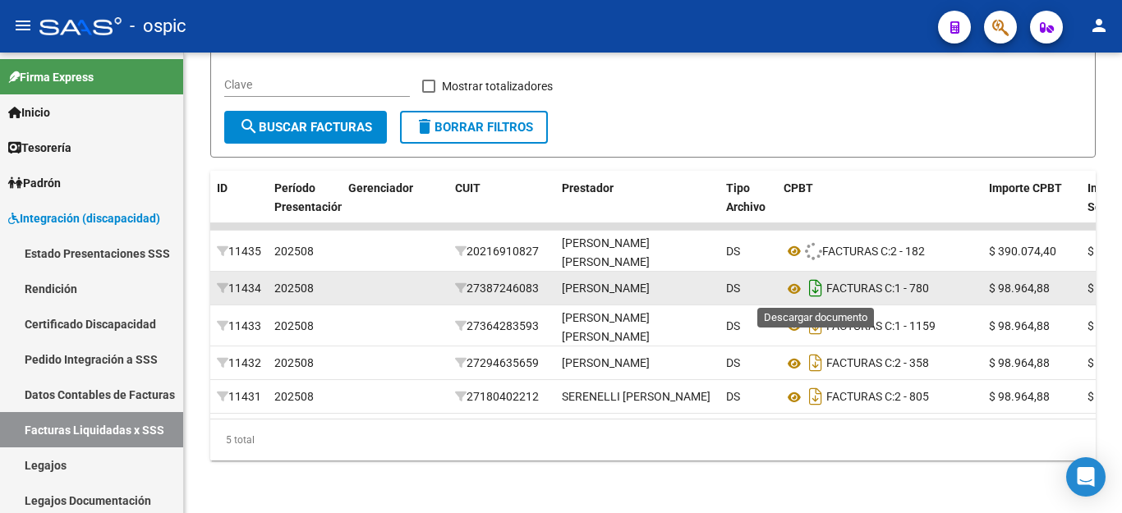
click at [818, 282] on icon "Descargar documento" at bounding box center [815, 288] width 21 height 26
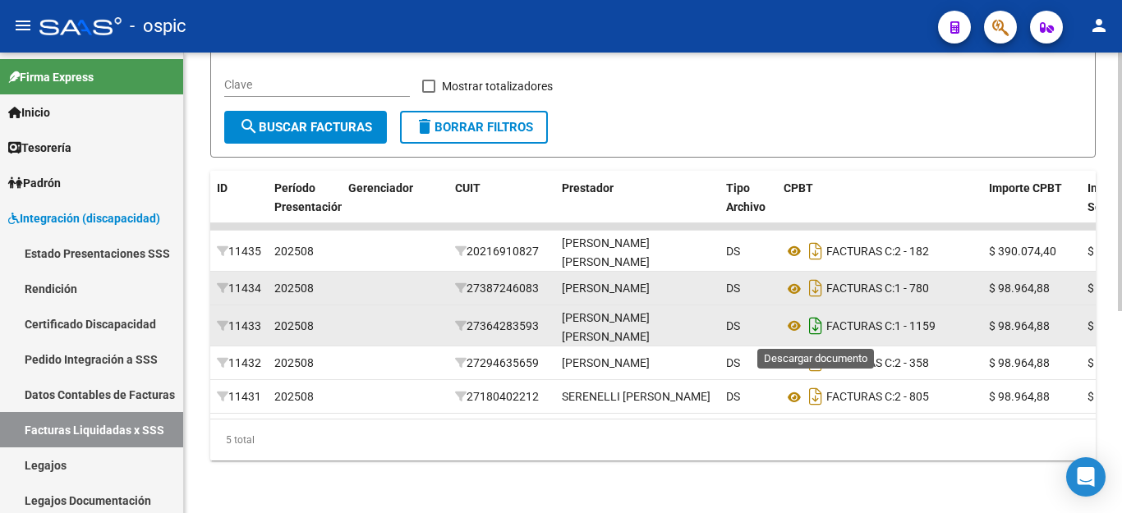
click at [814, 333] on icon "Descargar documento" at bounding box center [815, 326] width 21 height 26
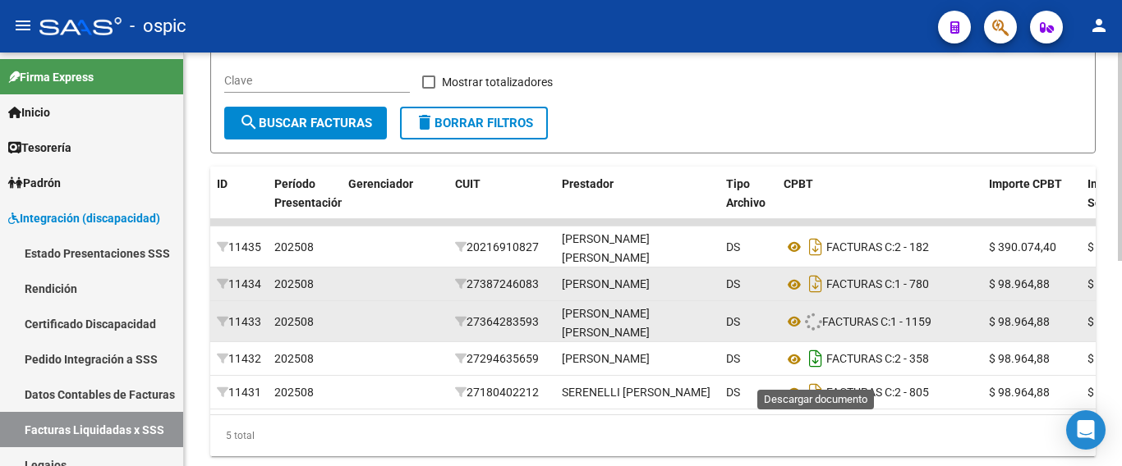
click at [810, 364] on icon "Descargar documento" at bounding box center [815, 359] width 21 height 26
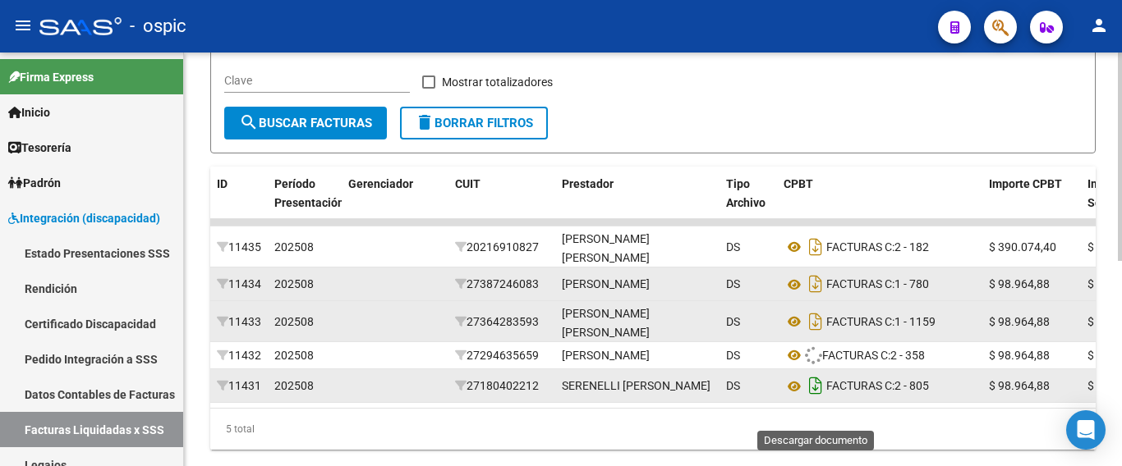
click at [814, 399] on icon "Descargar documento" at bounding box center [815, 386] width 21 height 26
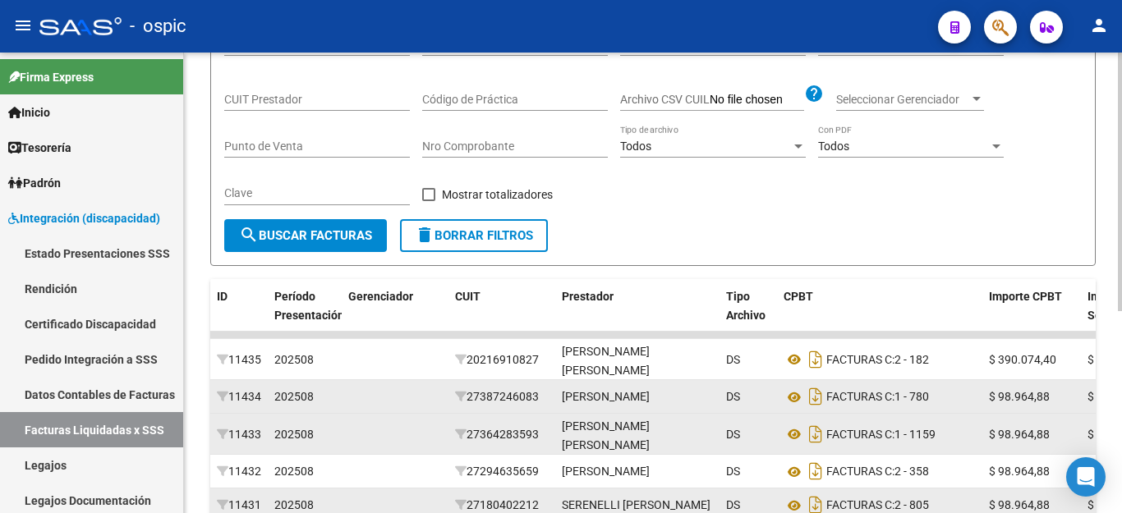
scroll to position [0, 0]
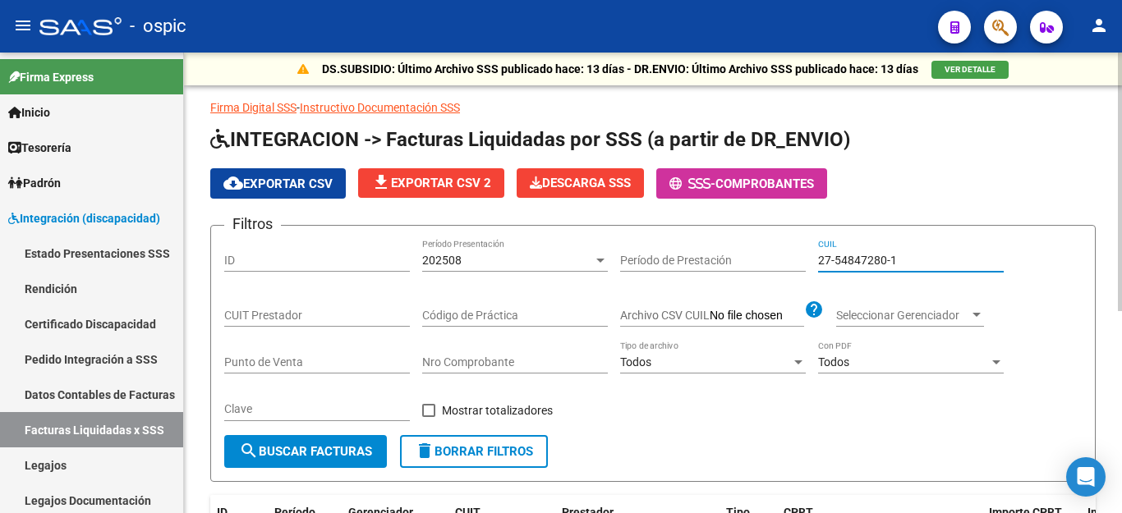
click at [875, 266] on input "27-54847280-1" at bounding box center [911, 261] width 186 height 14
paste input "0-49612672-7"
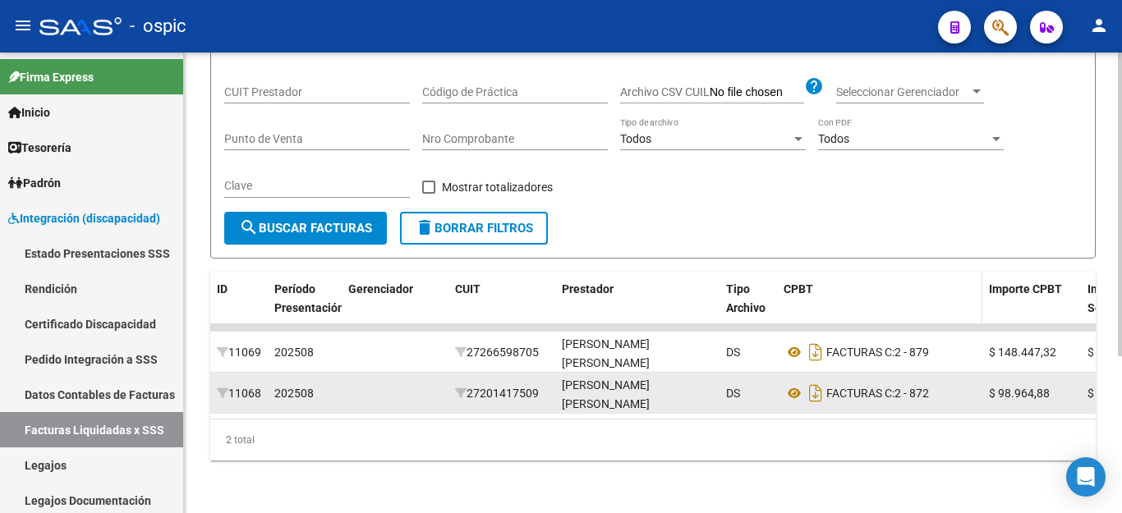
scroll to position [237, 0]
click at [816, 339] on icon "Descargar documento" at bounding box center [815, 352] width 21 height 26
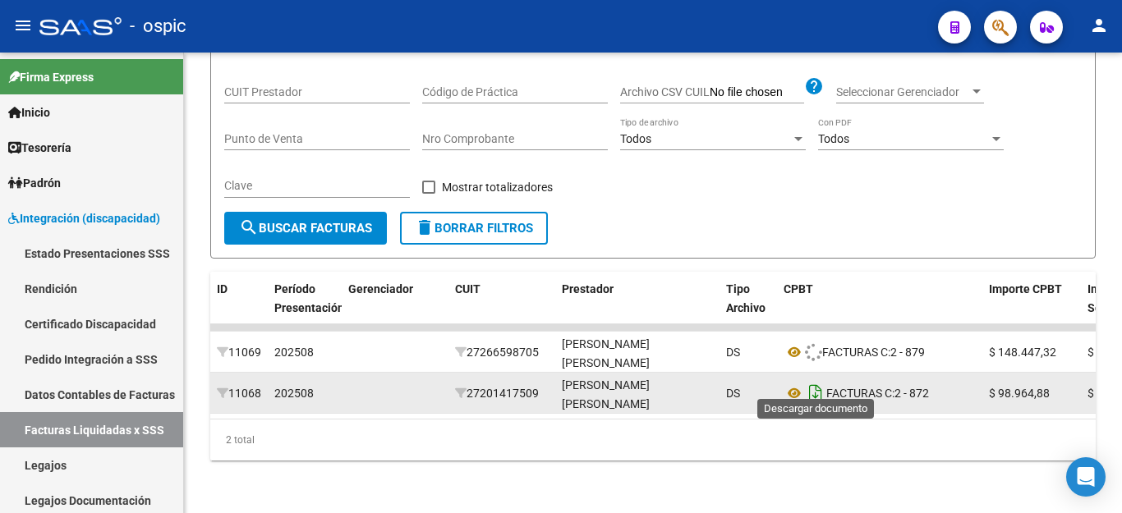
click at [814, 389] on icon "Descargar documento" at bounding box center [815, 393] width 21 height 26
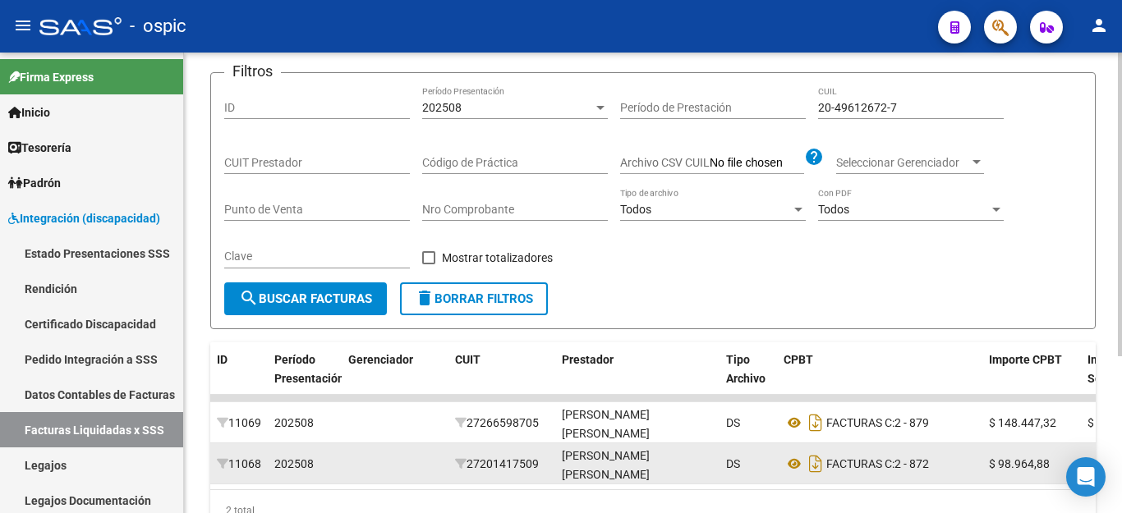
scroll to position [73, 0]
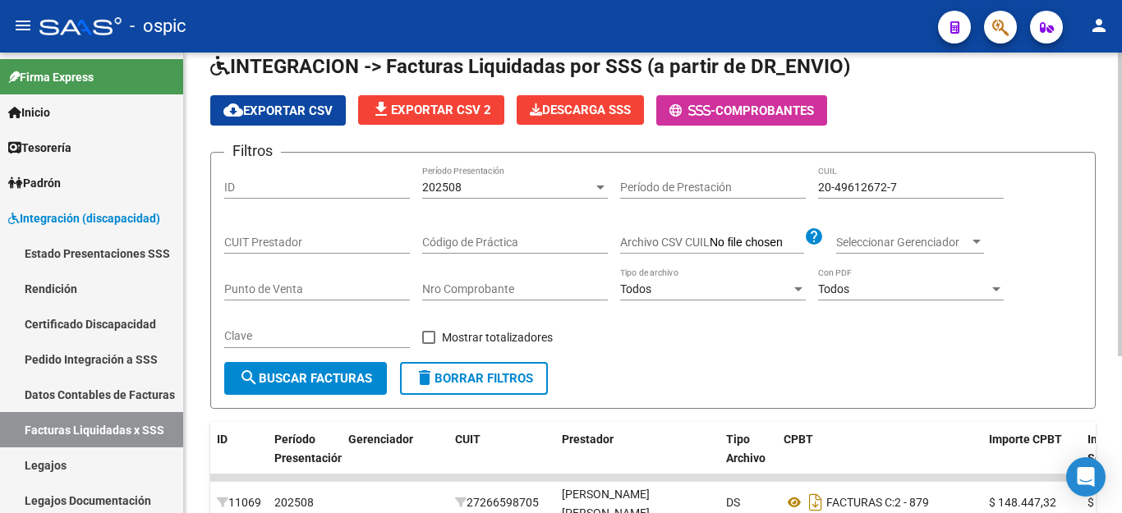
click at [893, 189] on input "20-49612672-7" at bounding box center [911, 188] width 186 height 14
paste input "7-50559289"
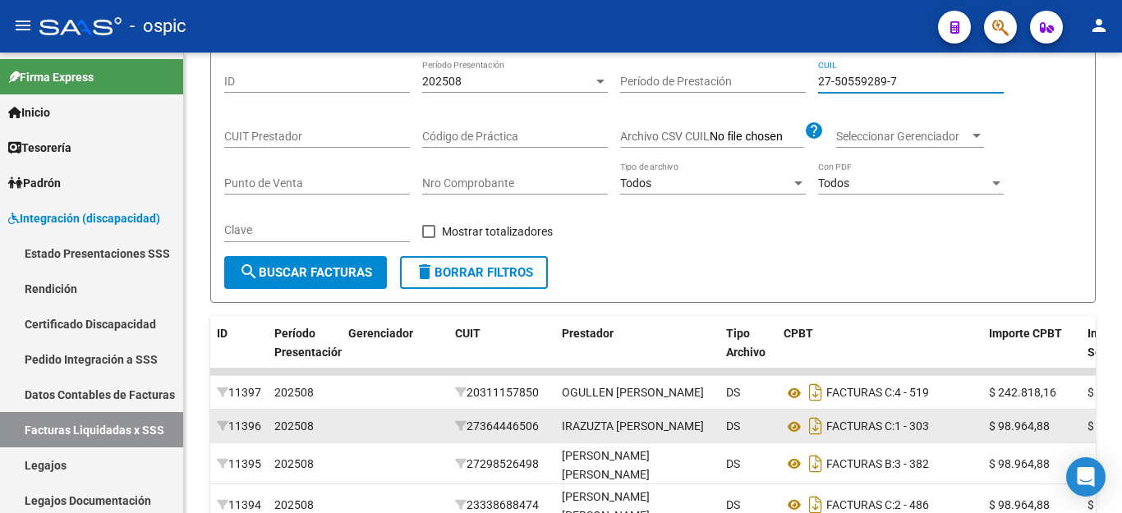
scroll to position [319, 0]
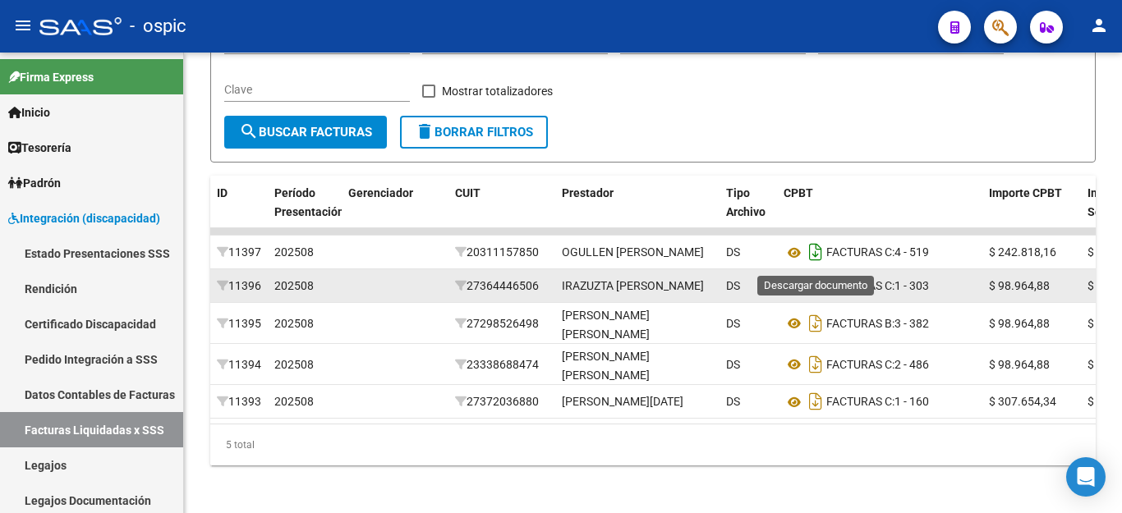
click at [815, 260] on icon "Descargar documento" at bounding box center [815, 252] width 21 height 26
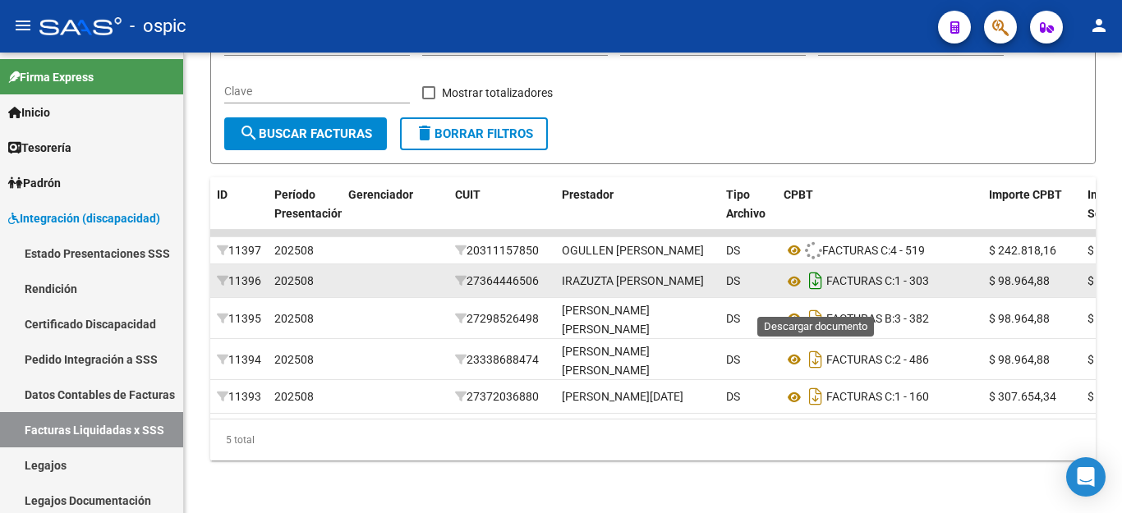
click at [815, 294] on icon "Descargar documento" at bounding box center [815, 281] width 21 height 26
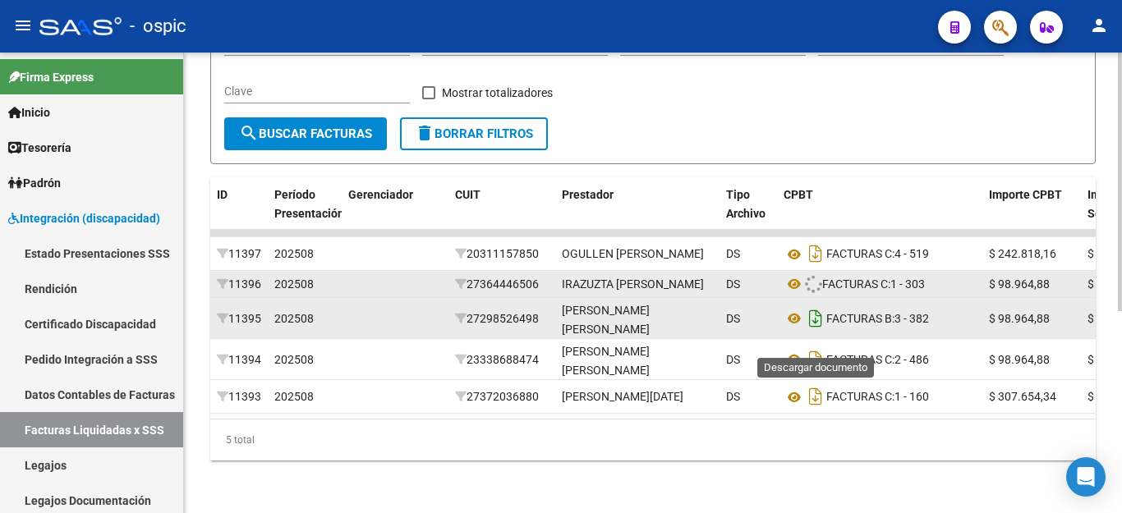
click at [821, 332] on icon "Descargar documento" at bounding box center [815, 318] width 21 height 26
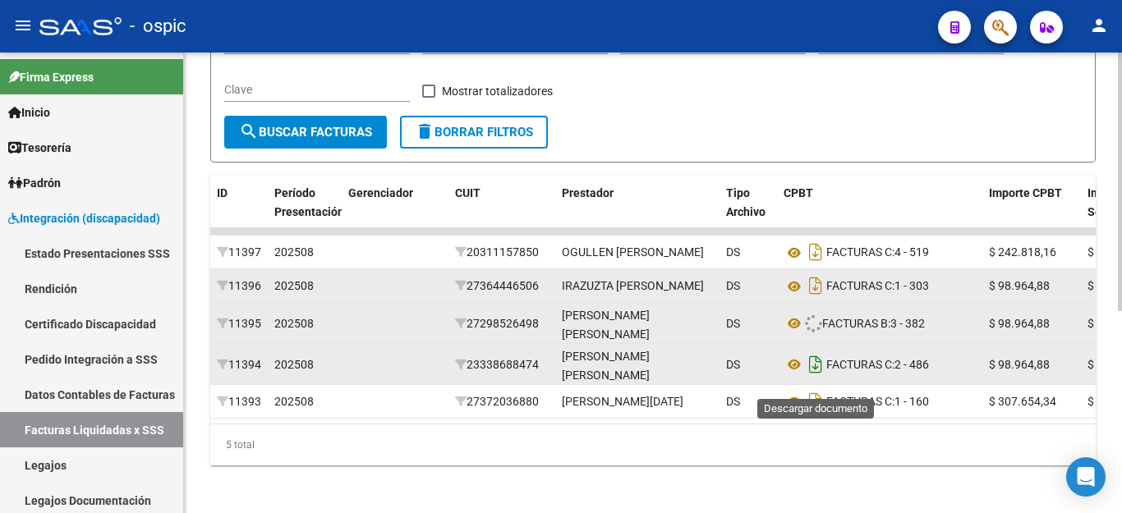
click at [821, 374] on icon "Descargar documento" at bounding box center [815, 364] width 21 height 26
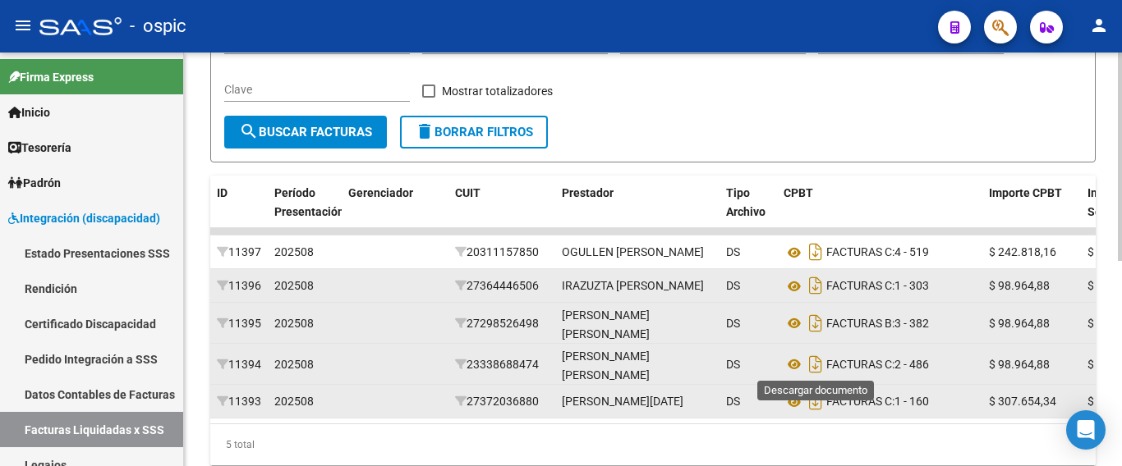
click at [815, 415] on icon "Descargar documento" at bounding box center [815, 401] width 21 height 26
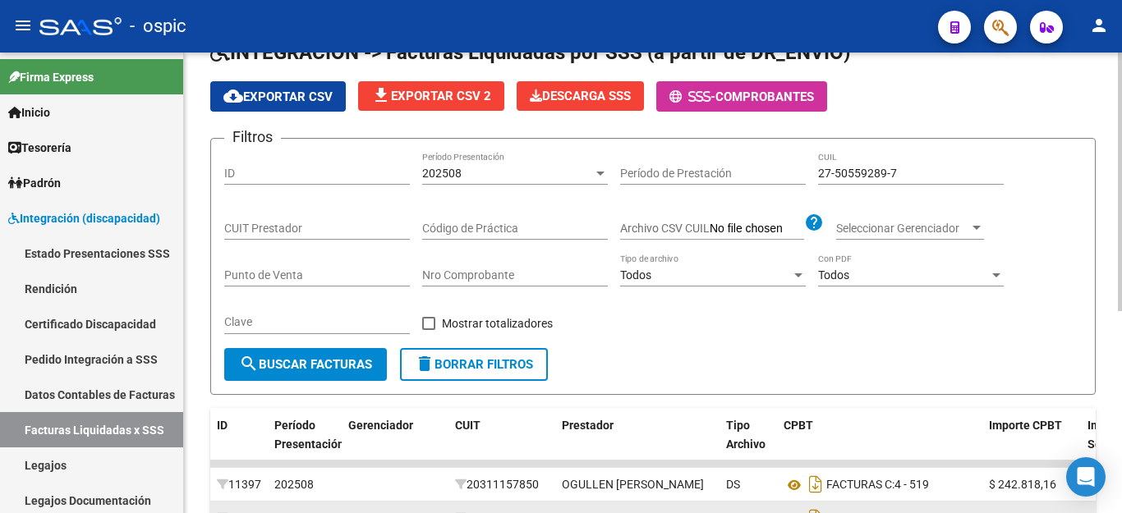
scroll to position [73, 0]
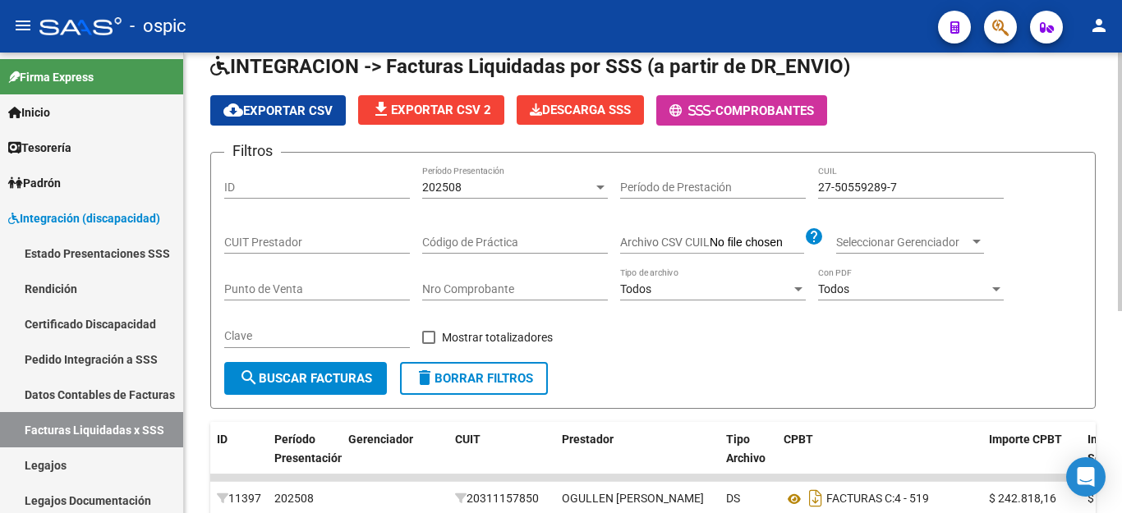
click at [875, 193] on input "27-50559289-7" at bounding box center [911, 188] width 186 height 14
paste input "0-58334471-4"
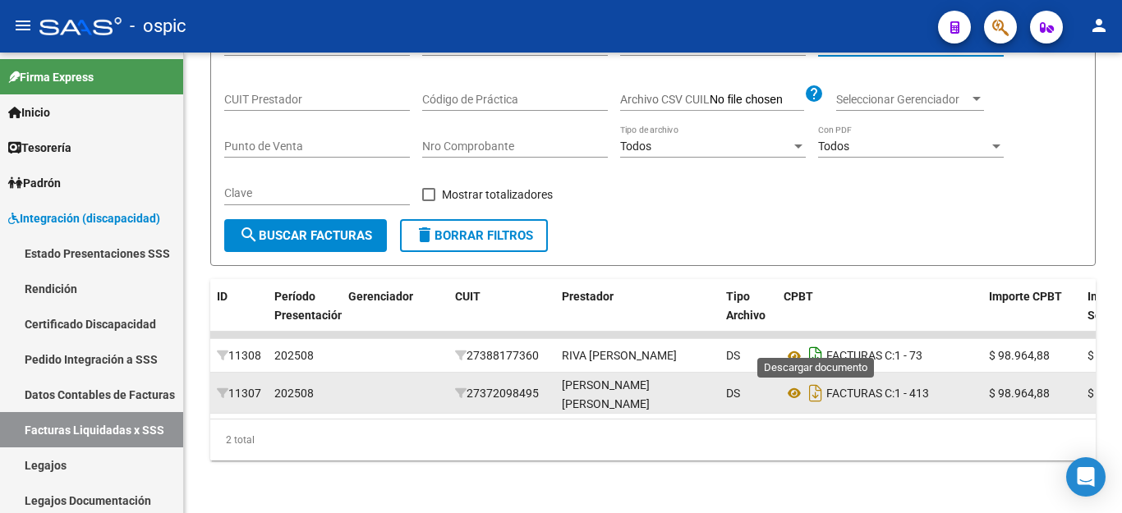
click at [811, 342] on icon "Descargar documento" at bounding box center [815, 355] width 21 height 26
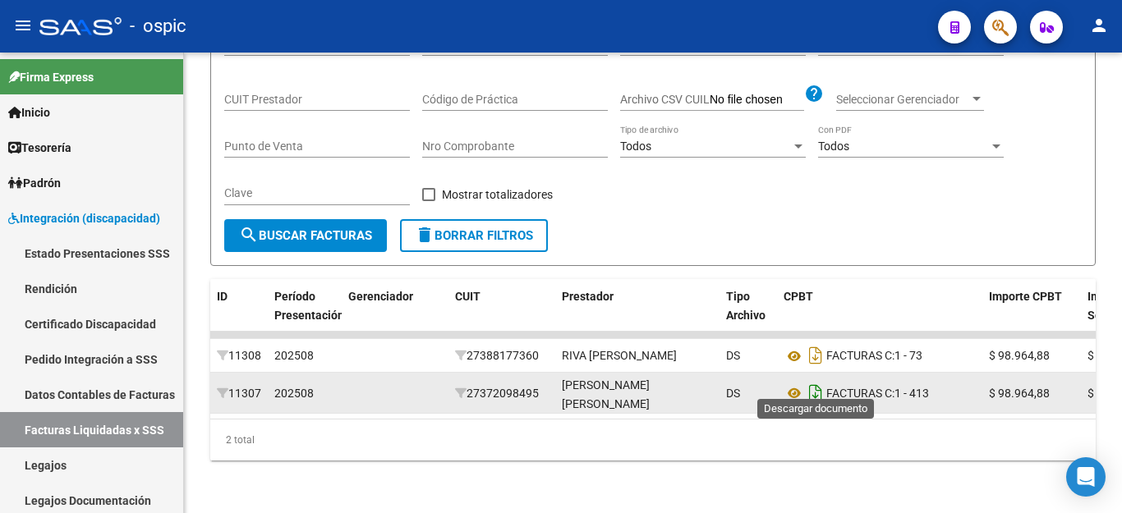
click at [822, 380] on icon "Descargar documento" at bounding box center [815, 393] width 21 height 26
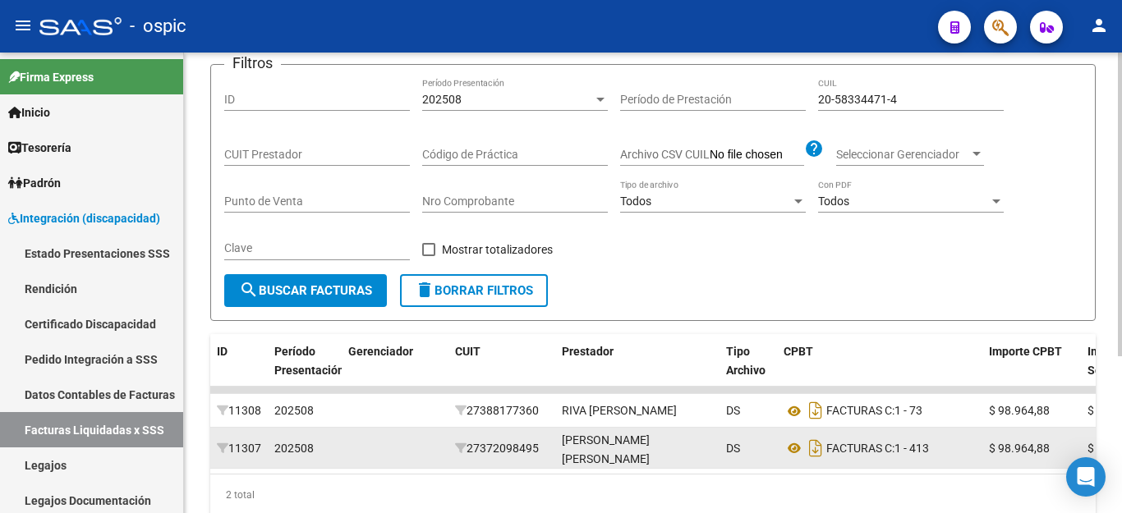
scroll to position [0, 0]
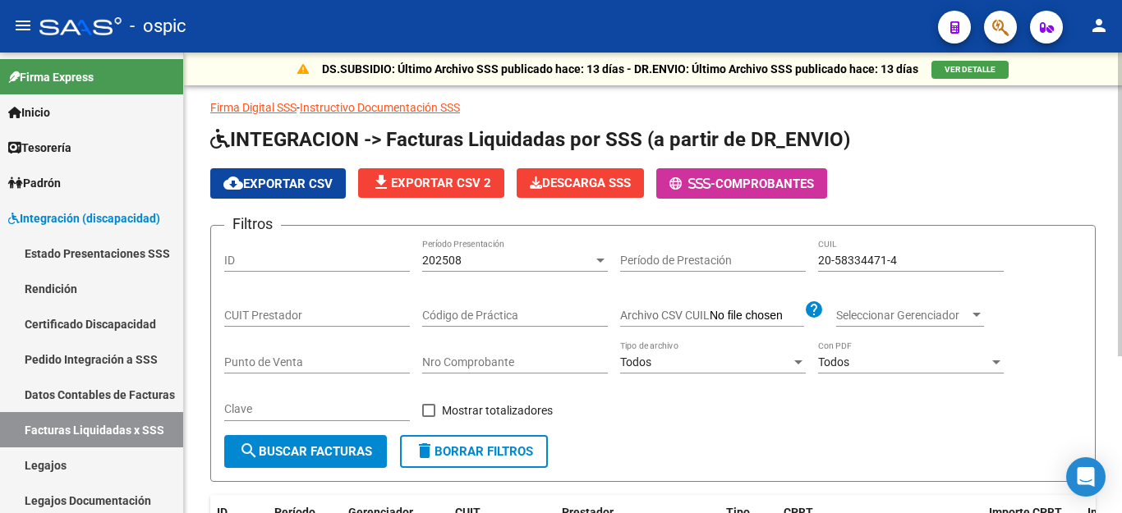
click at [877, 250] on div "20-58334471-4 CUIL" at bounding box center [911, 255] width 186 height 33
click at [875, 256] on input "20-58334471-4" at bounding box center [911, 261] width 186 height 14
paste input "49977854-7"
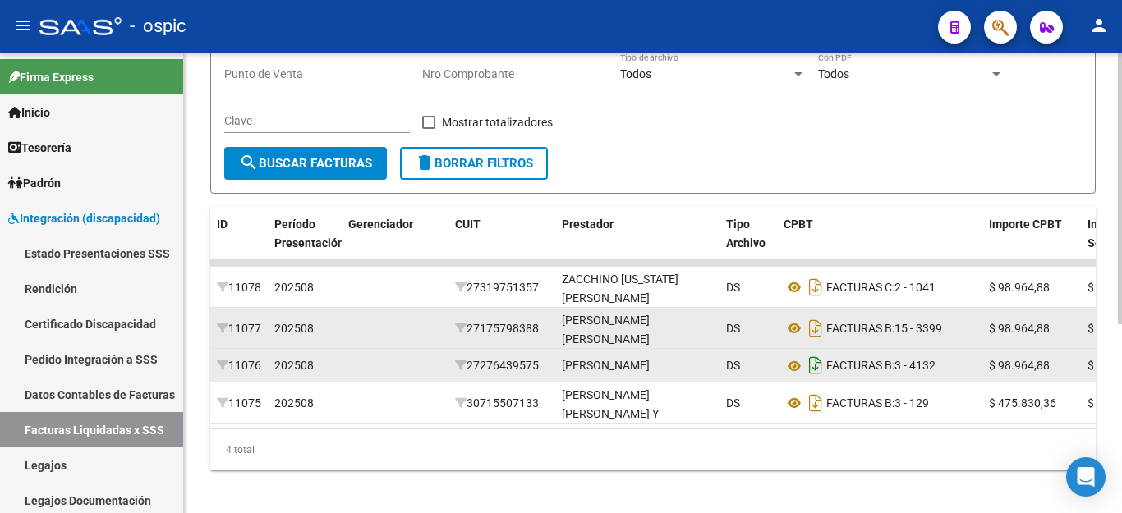
scroll to position [319, 0]
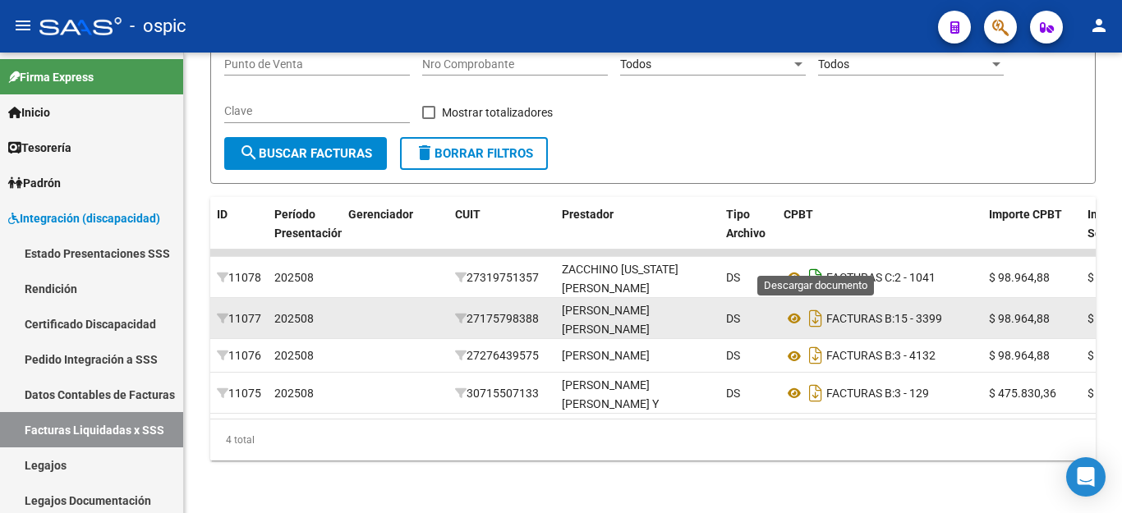
click at [811, 264] on icon "Descargar documento" at bounding box center [815, 277] width 21 height 26
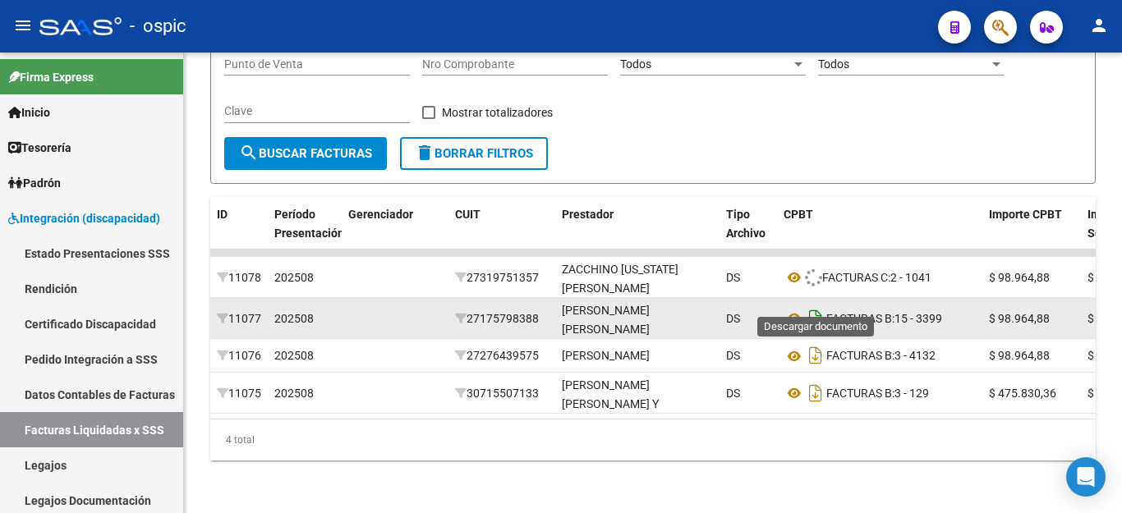
click at [813, 305] on icon "Descargar documento" at bounding box center [815, 318] width 21 height 26
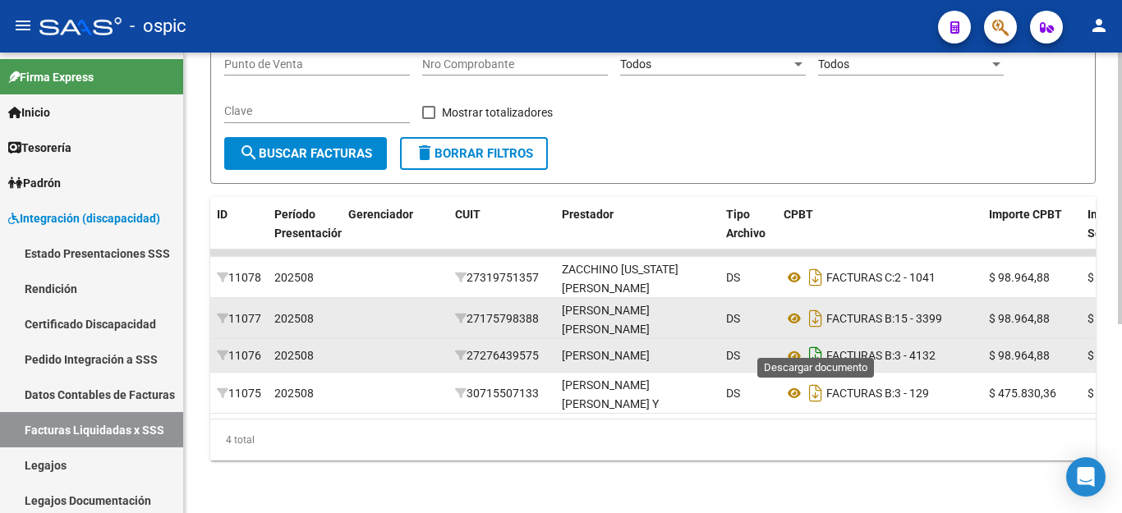
click at [818, 342] on icon "Descargar documento" at bounding box center [815, 355] width 21 height 26
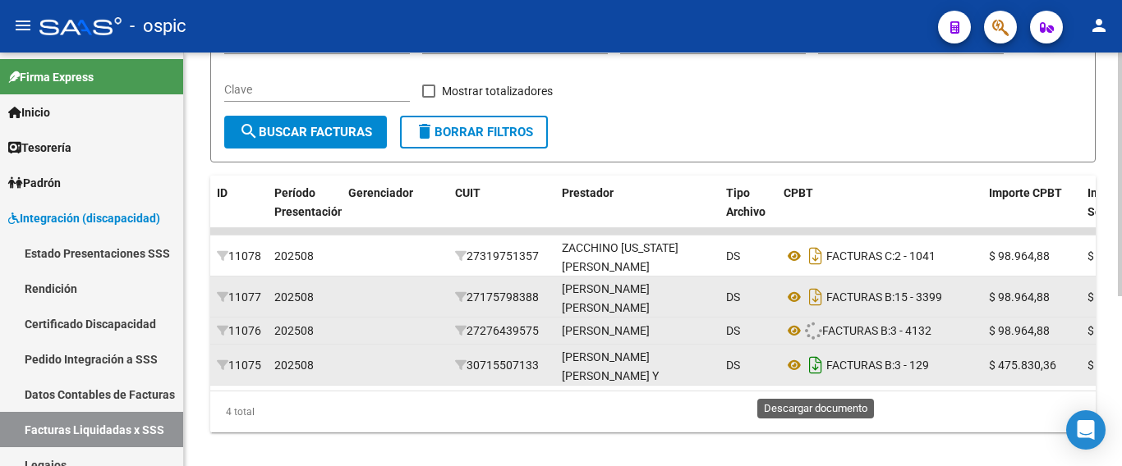
click at [818, 377] on icon "Descargar documento" at bounding box center [815, 365] width 21 height 26
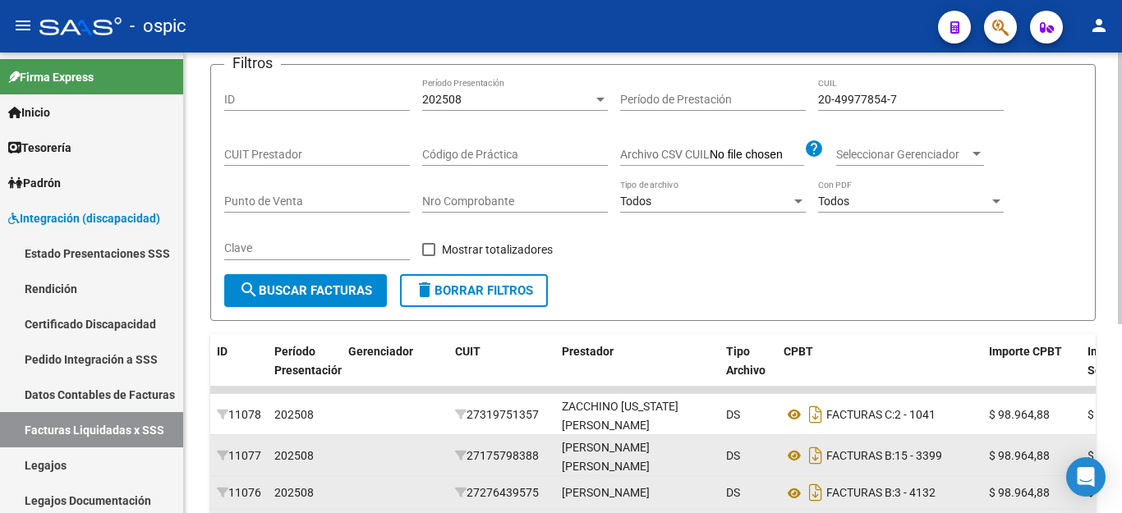
scroll to position [73, 0]
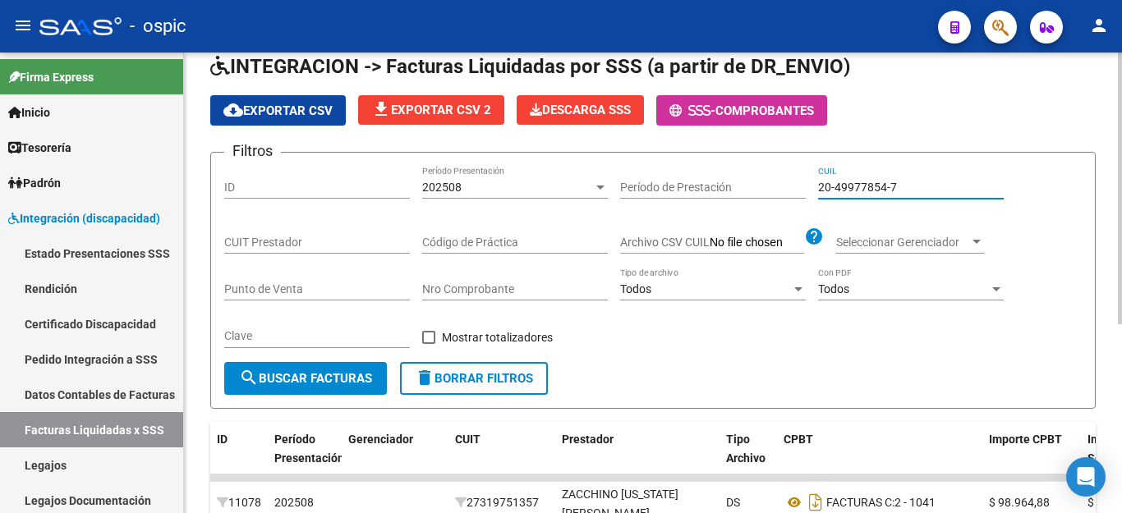
click at [858, 191] on input "20-49977854-7" at bounding box center [911, 188] width 186 height 14
paste input "3-47134360-9"
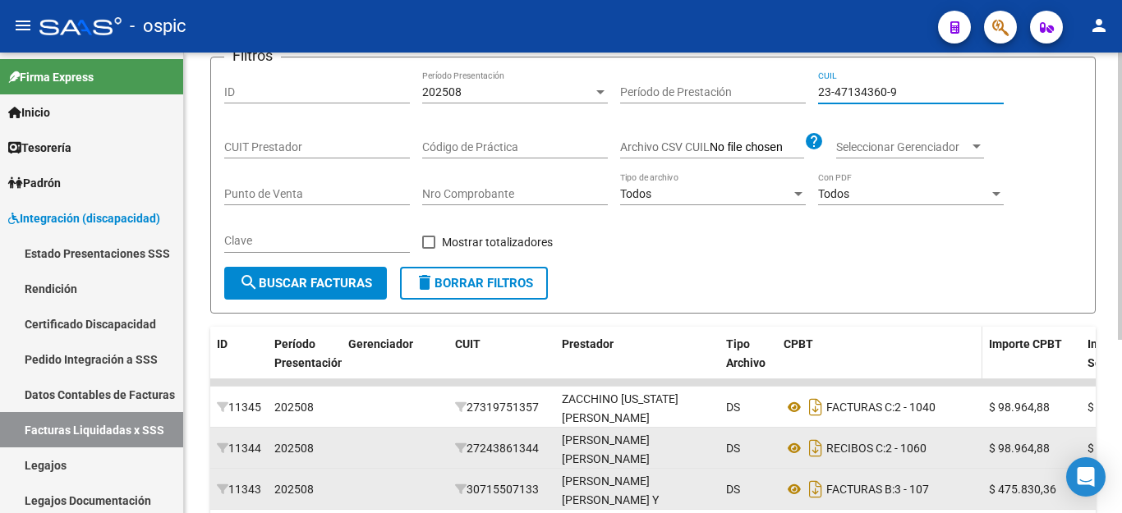
scroll to position [278, 0]
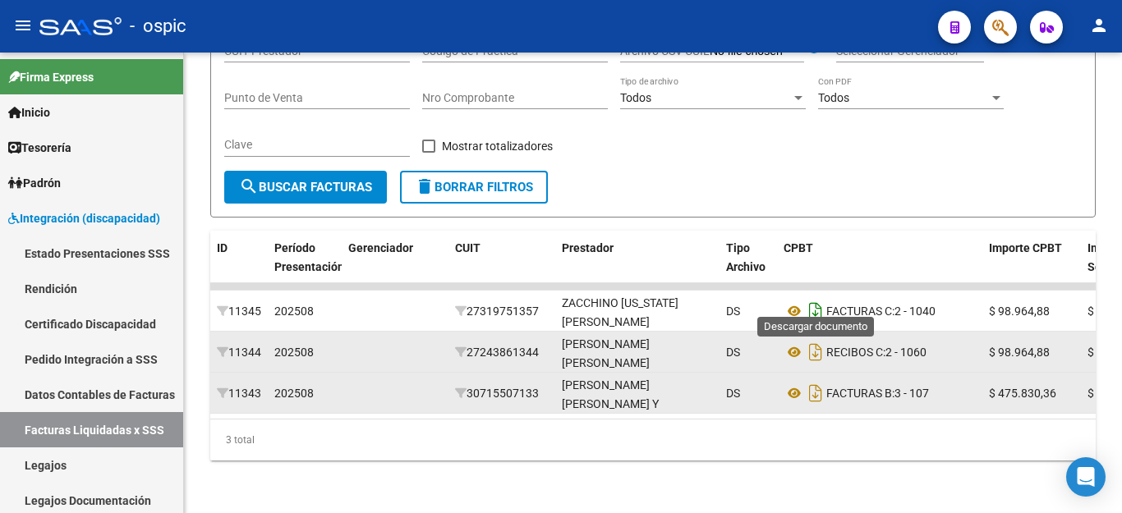
click at [820, 298] on icon "Descargar documento" at bounding box center [815, 311] width 21 height 26
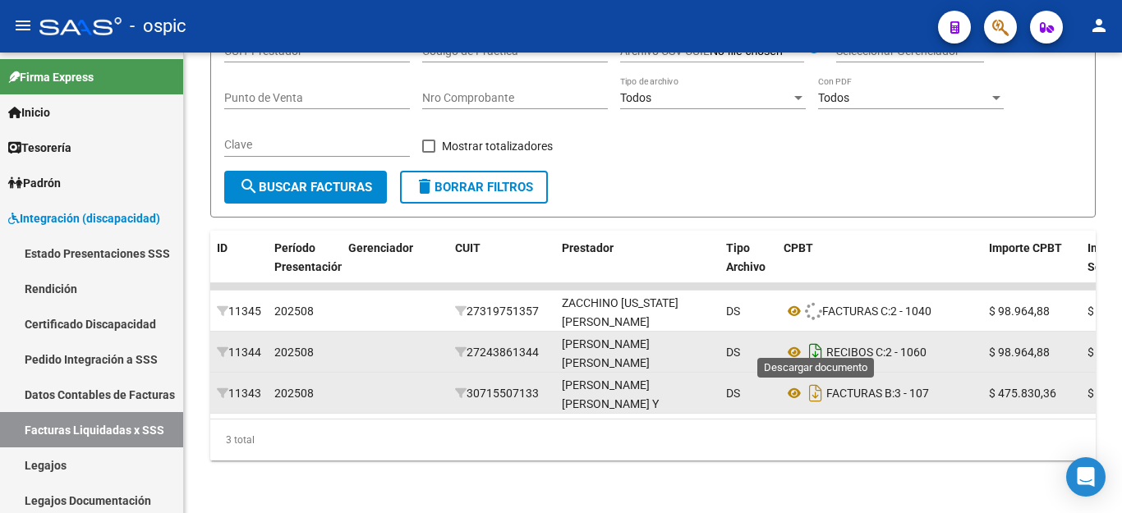
click at [820, 339] on icon "Descargar documento" at bounding box center [815, 352] width 21 height 26
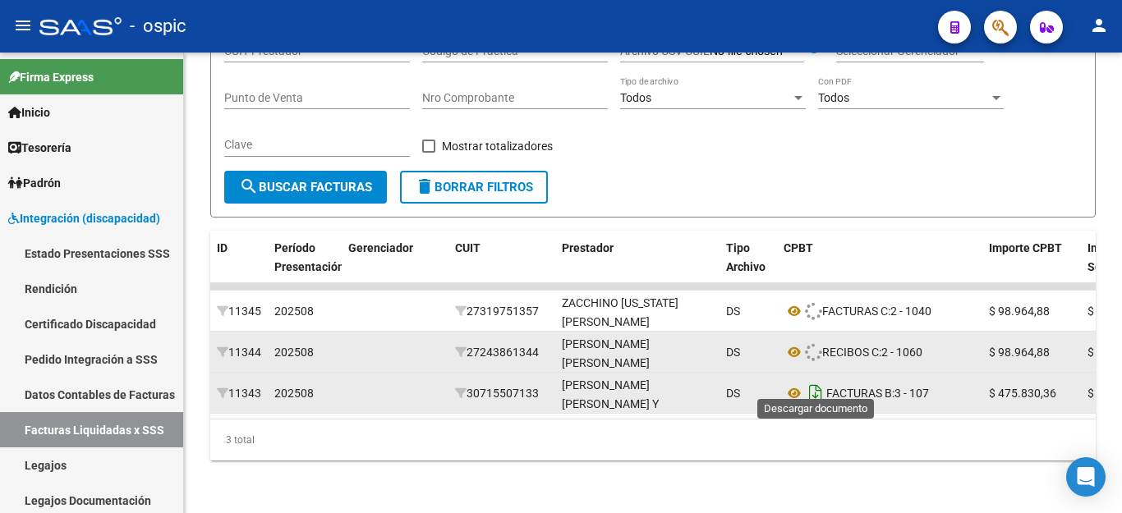
click at [820, 380] on icon "Descargar documento" at bounding box center [815, 393] width 21 height 26
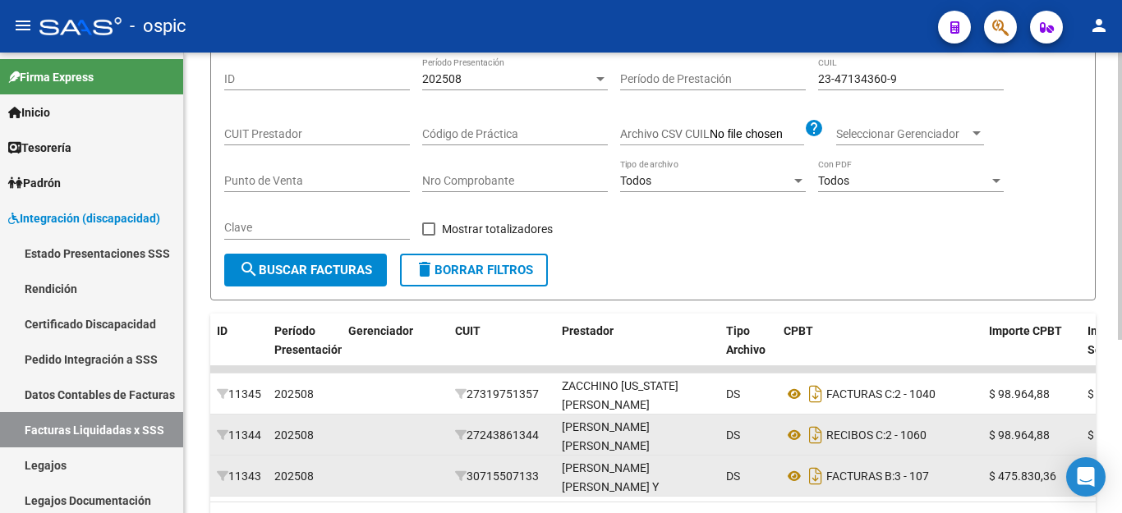
scroll to position [32, 0]
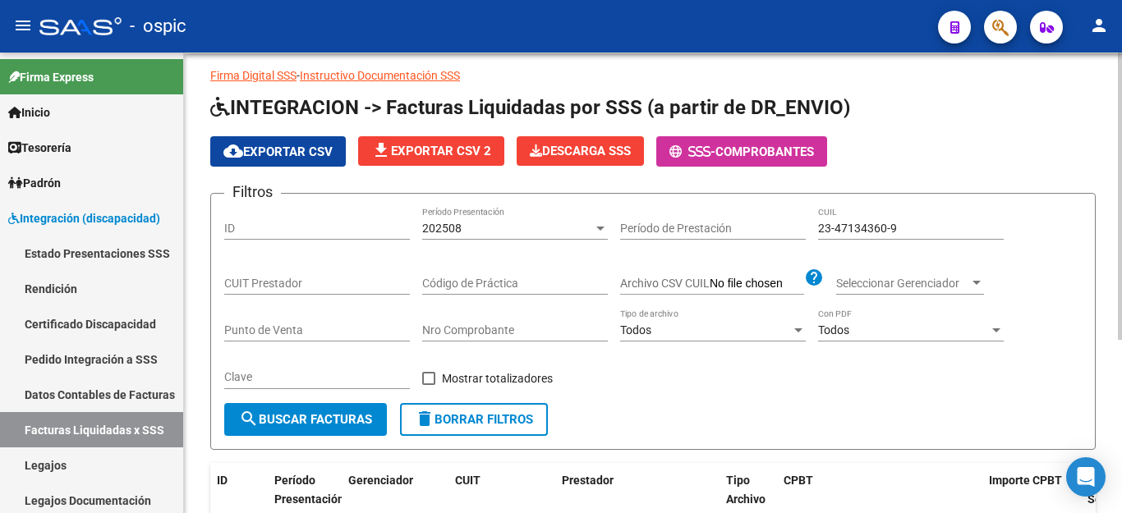
click at [846, 230] on input "23-47134360-9" at bounding box center [911, 229] width 186 height 14
paste input "0-56294435-5"
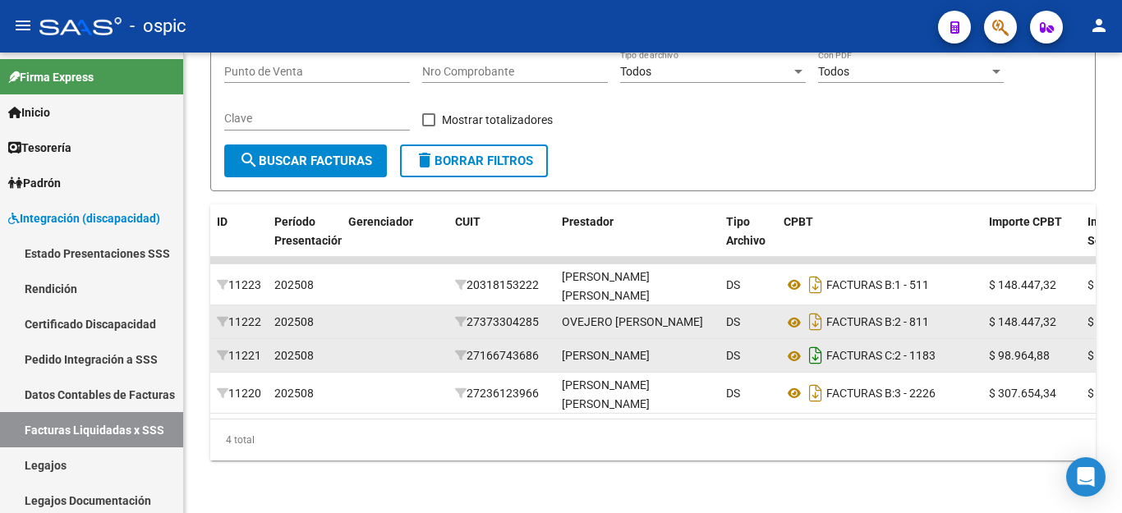
scroll to position [319, 0]
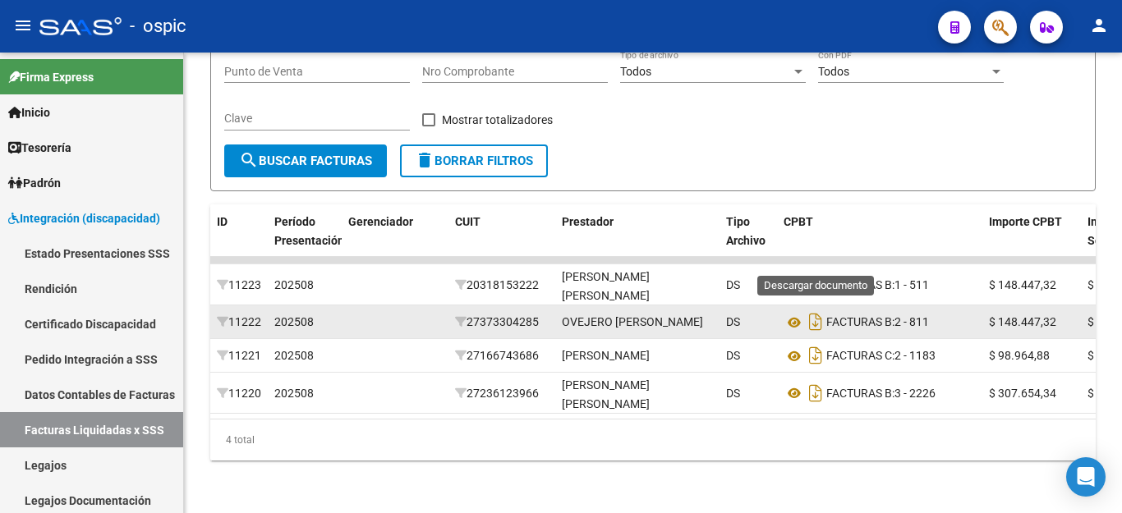
click at [811, 272] on icon "Descargar documento" at bounding box center [815, 285] width 21 height 26
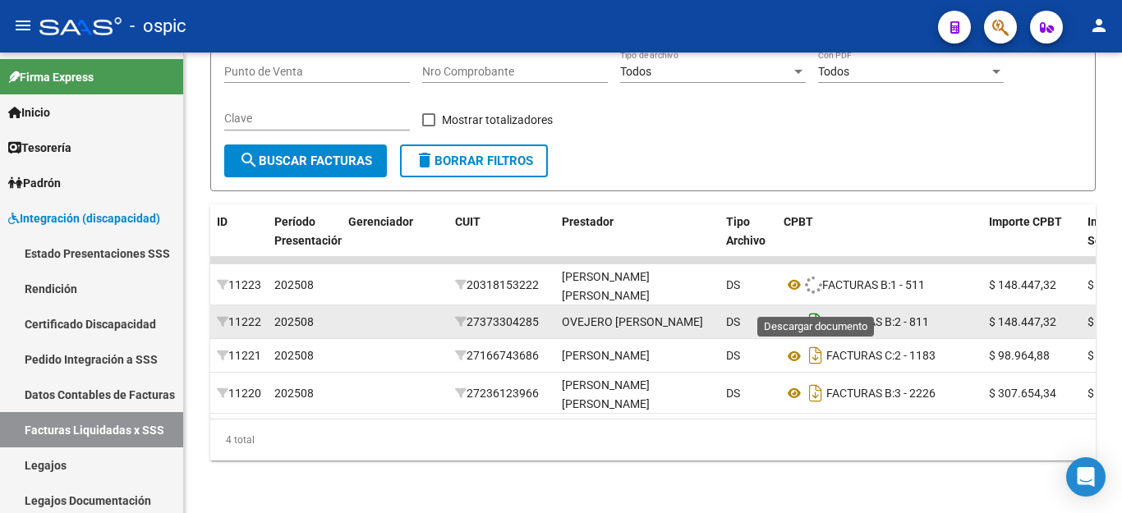
click at [810, 309] on icon "Descargar documento" at bounding box center [815, 322] width 21 height 26
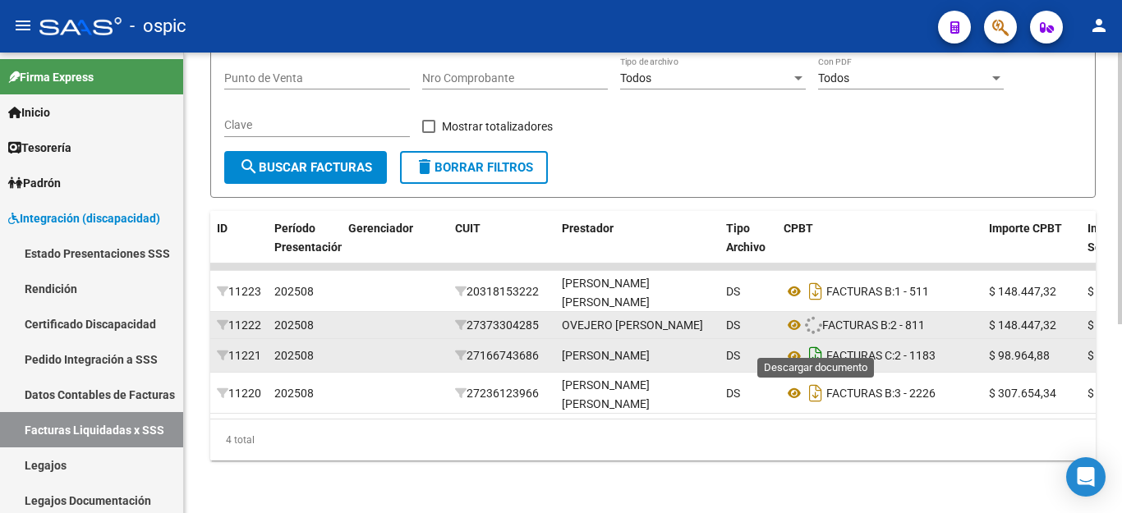
click at [815, 342] on icon "Descargar documento" at bounding box center [815, 355] width 21 height 26
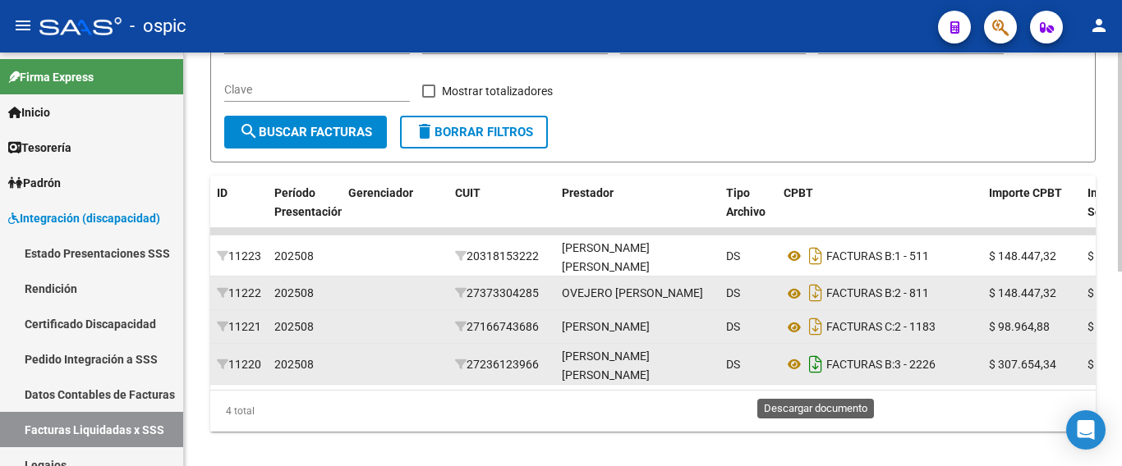
click at [815, 378] on icon "Descargar documento" at bounding box center [815, 364] width 21 height 26
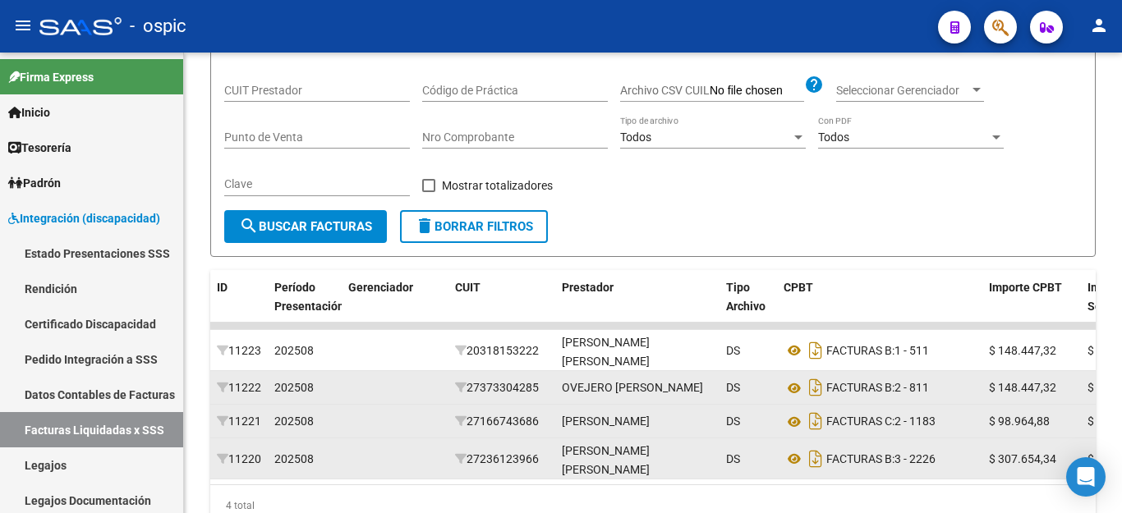
scroll to position [73, 0]
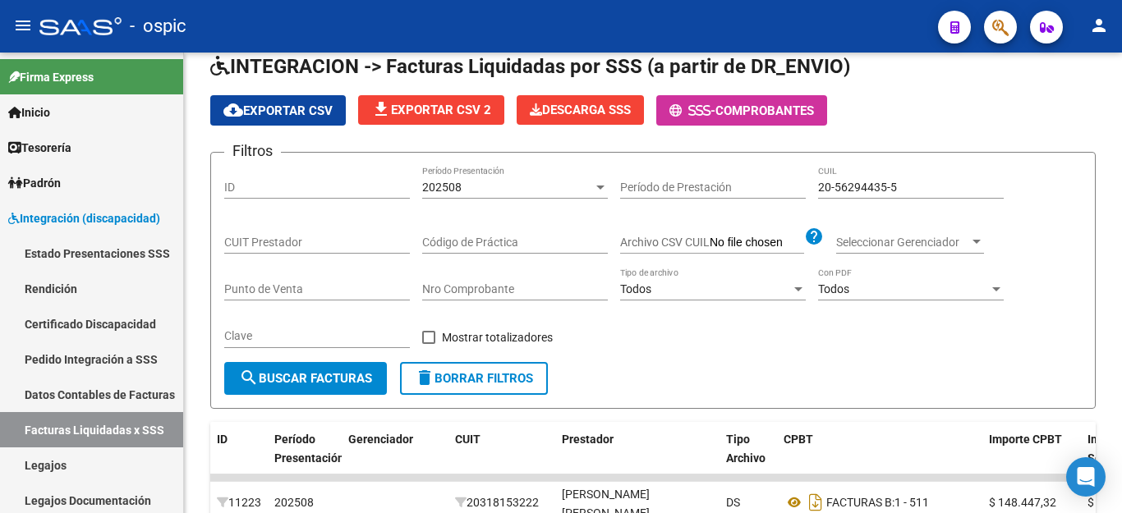
click at [847, 181] on input "20-56294435-5" at bounding box center [911, 188] width 186 height 14
paste input "7-57458487-1"
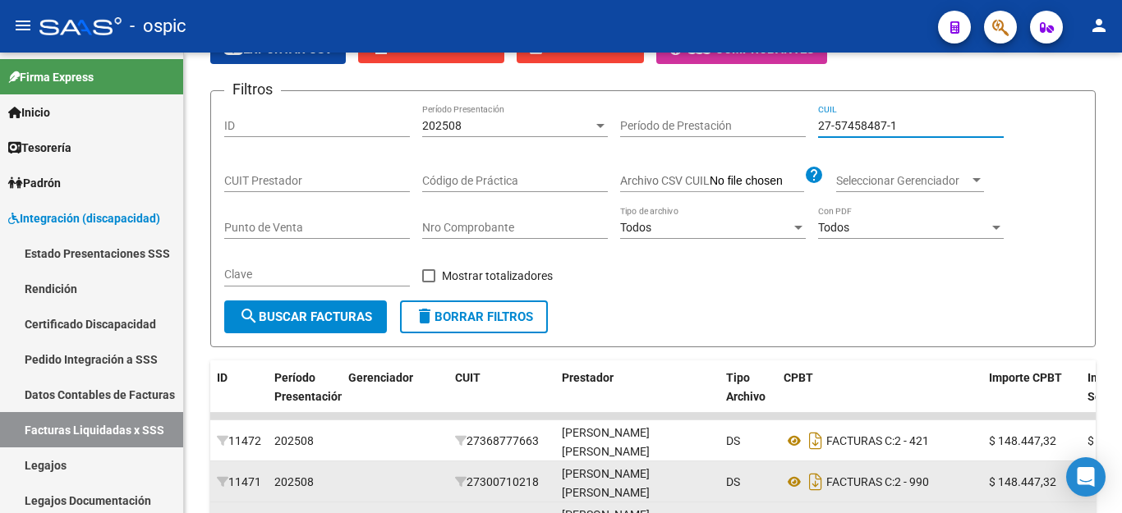
scroll to position [319, 0]
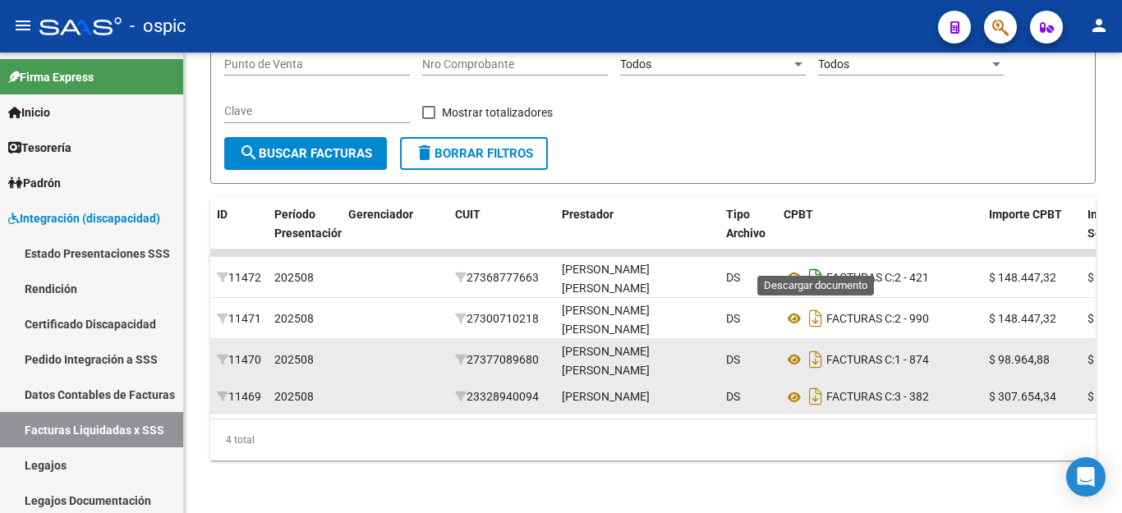
click at [814, 264] on icon "Descargar documento" at bounding box center [815, 277] width 21 height 26
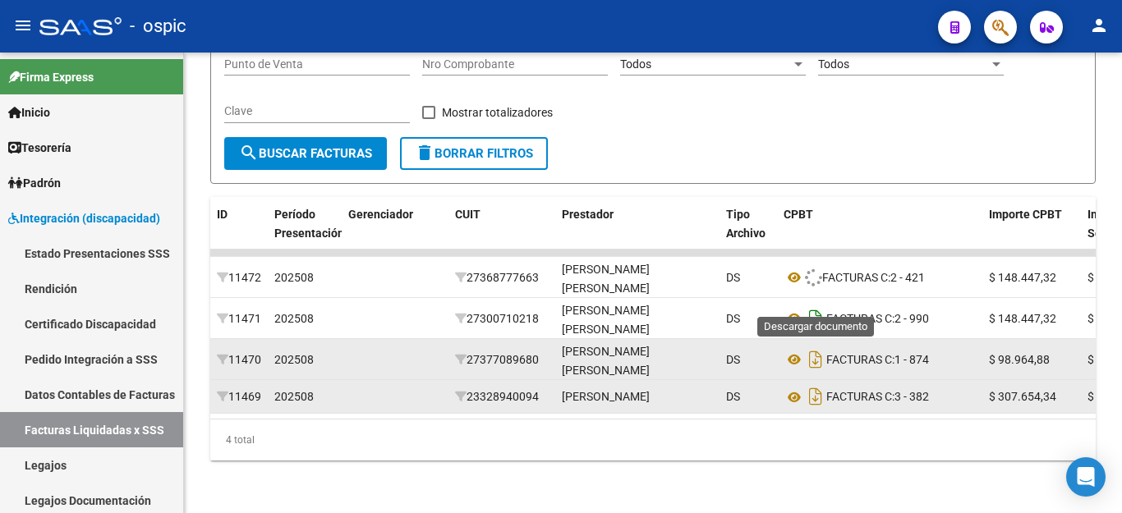
click at [819, 305] on icon "Descargar documento" at bounding box center [815, 318] width 21 height 26
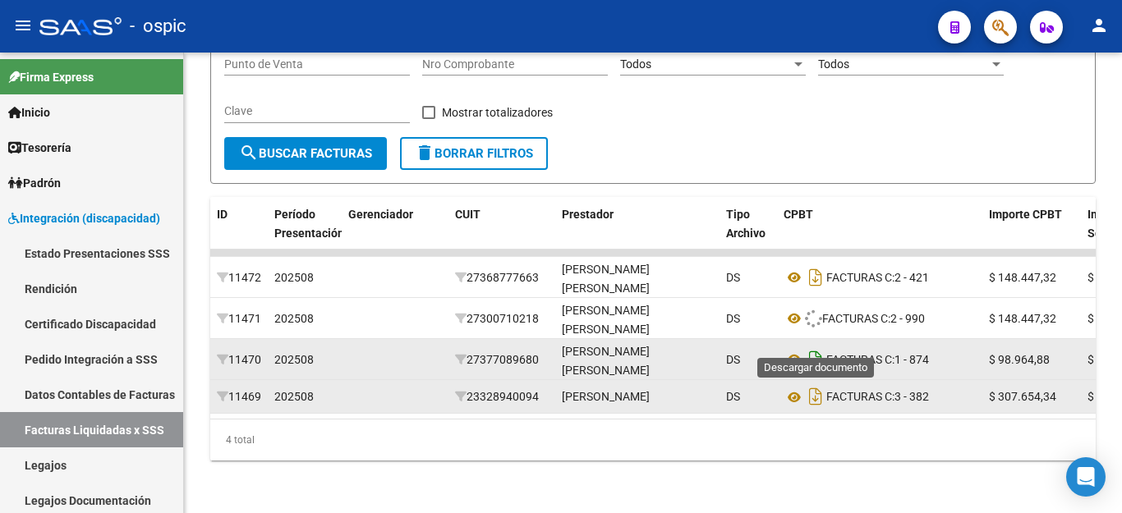
click at [819, 347] on icon "Descargar documento" at bounding box center [815, 360] width 21 height 26
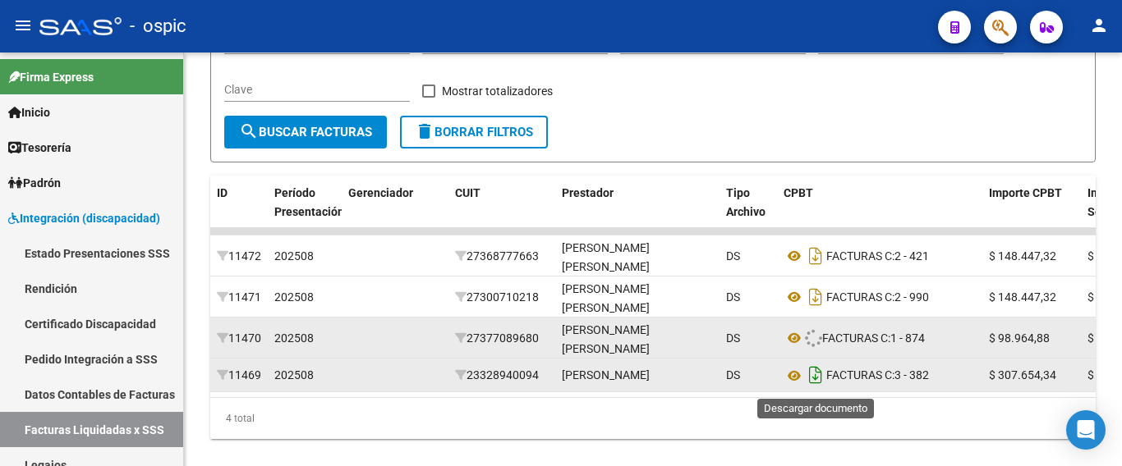
click at [815, 374] on icon "Descargar documento" at bounding box center [815, 375] width 21 height 26
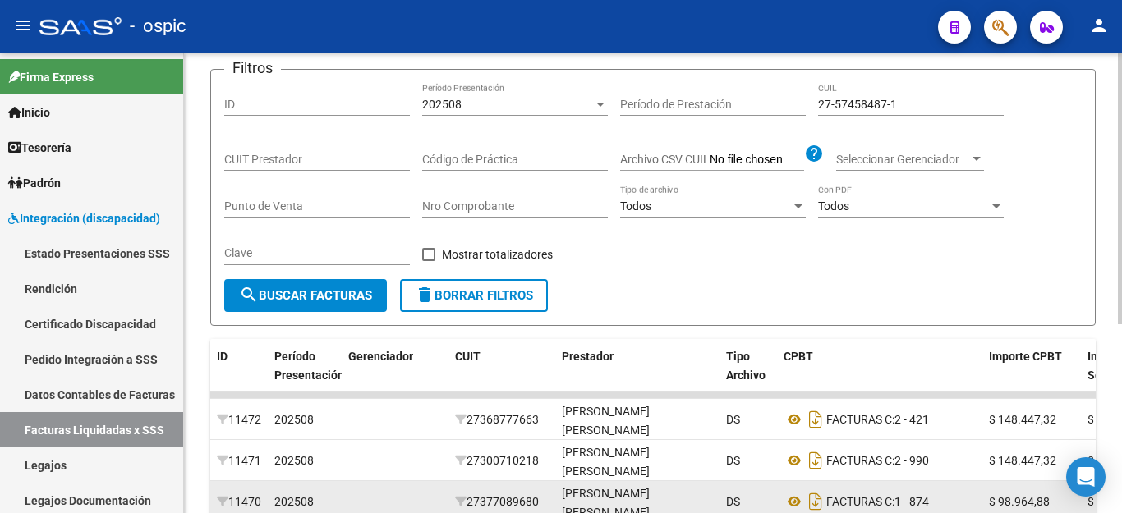
scroll to position [155, 0]
click at [869, 110] on input "27-57458487-1" at bounding box center [911, 106] width 186 height 14
paste input "0-53775703-6"
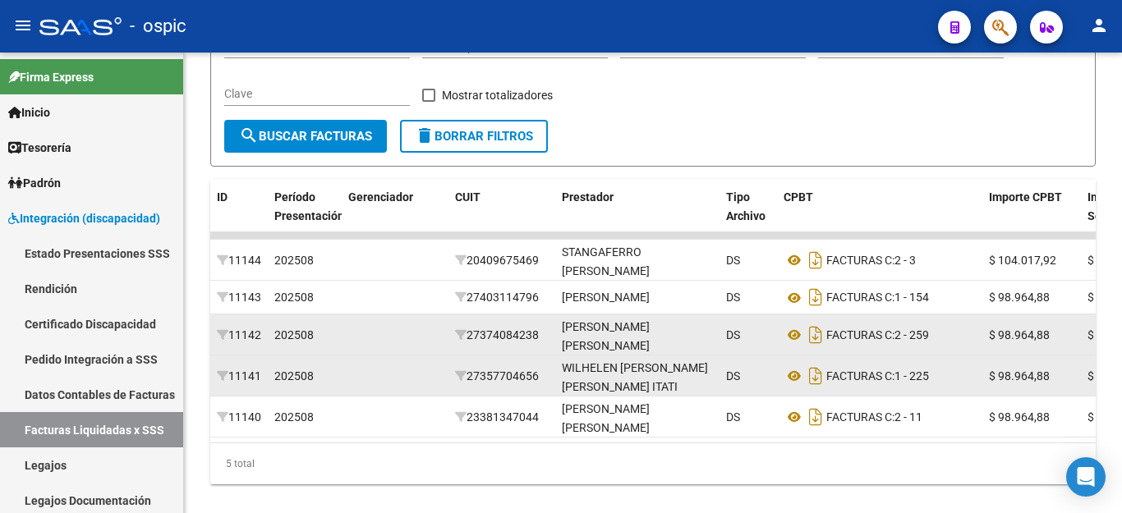
scroll to position [319, 0]
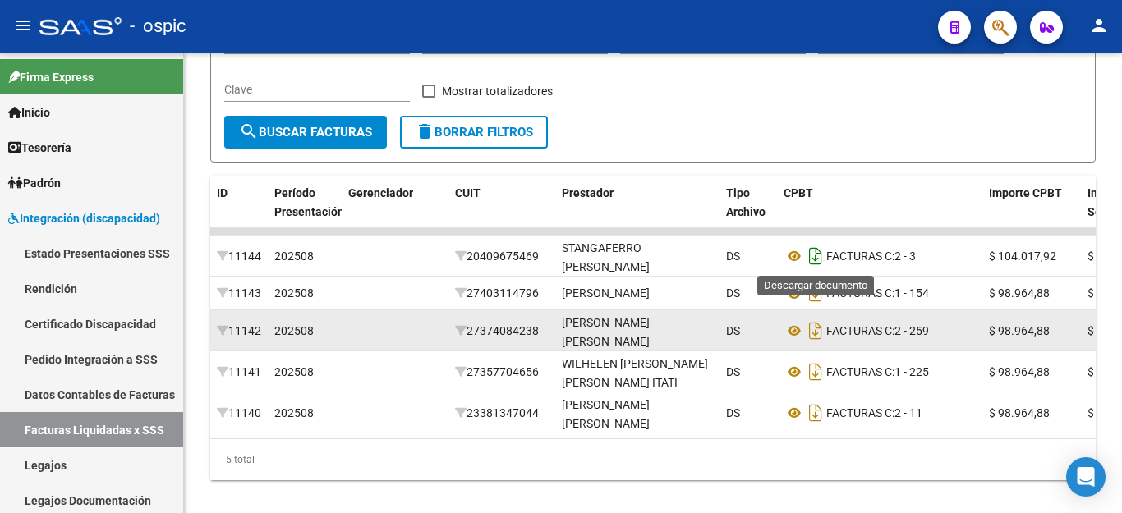
click at [810, 253] on icon "Descargar documento" at bounding box center [815, 256] width 21 height 26
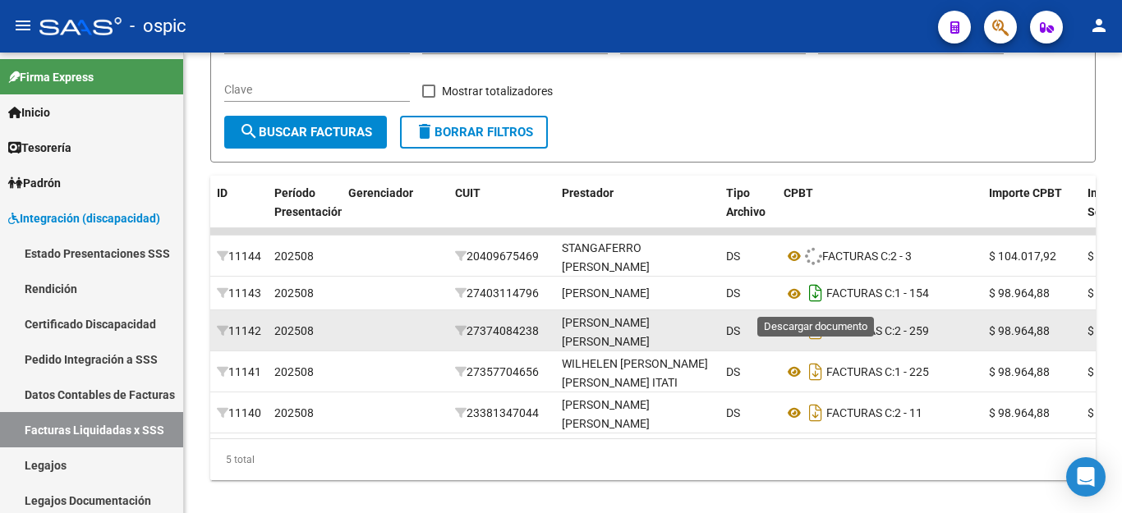
click at [816, 301] on icon "Descargar documento" at bounding box center [815, 293] width 21 height 26
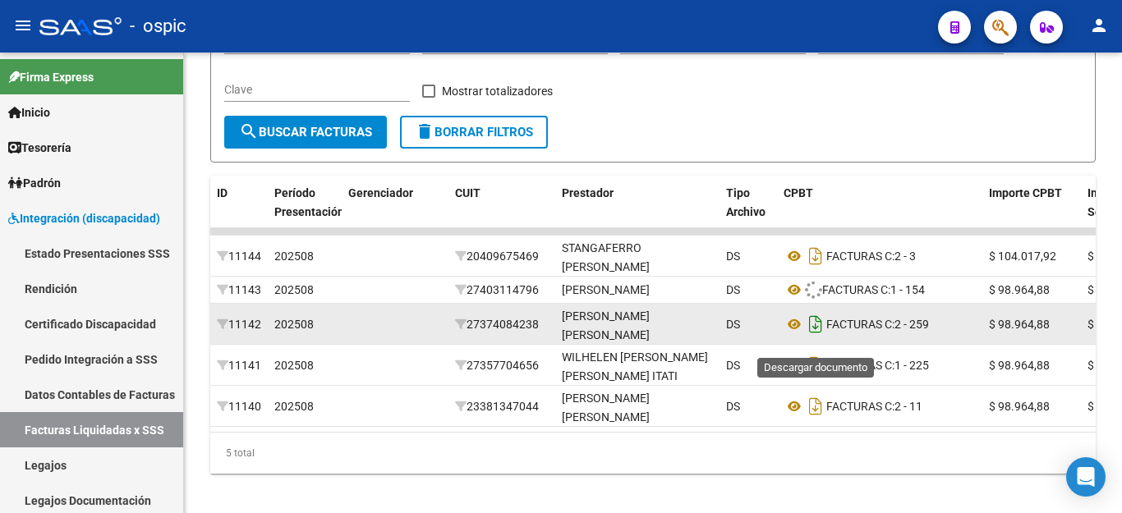
click at [821, 338] on icon "Descargar documento" at bounding box center [815, 324] width 21 height 26
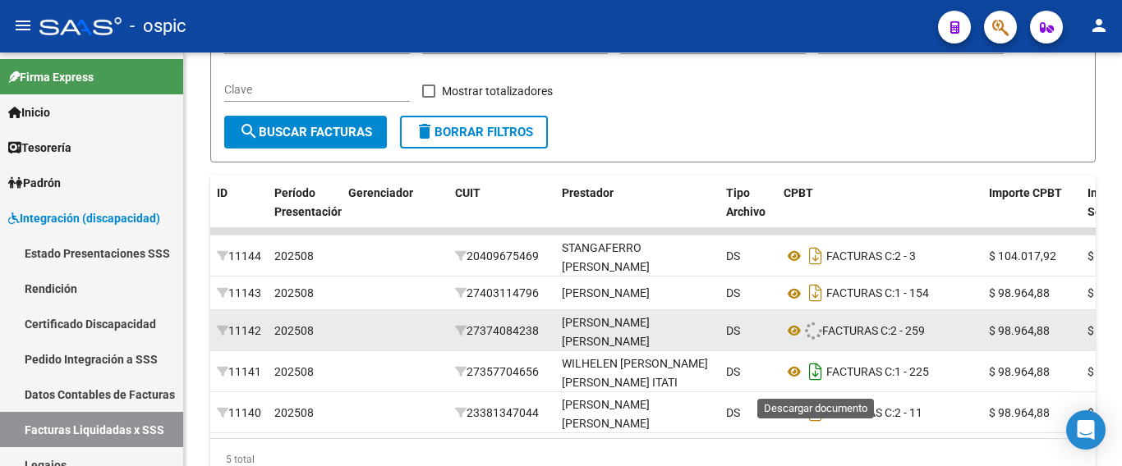
click at [816, 377] on icon "Descargar documento" at bounding box center [815, 372] width 21 height 26
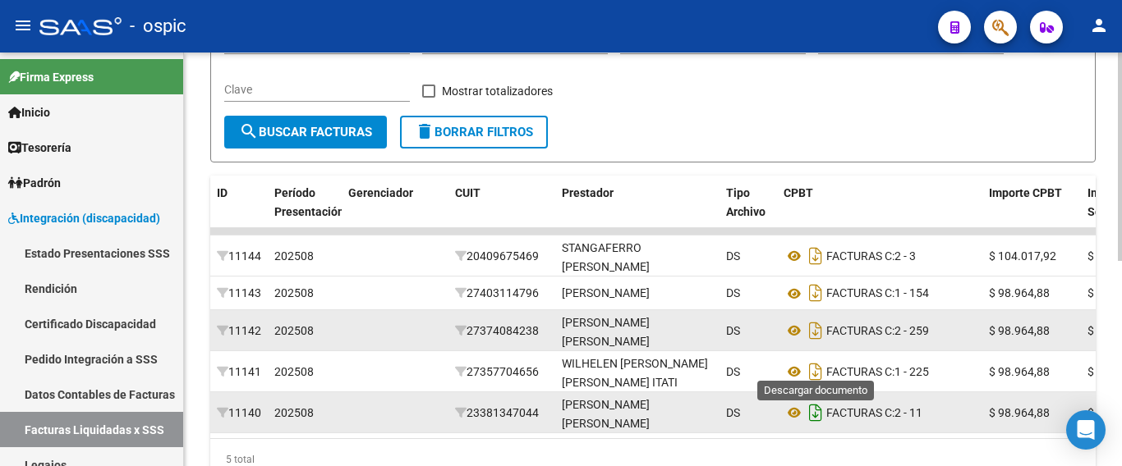
click at [822, 423] on icon "Descargar documento" at bounding box center [815, 413] width 21 height 26
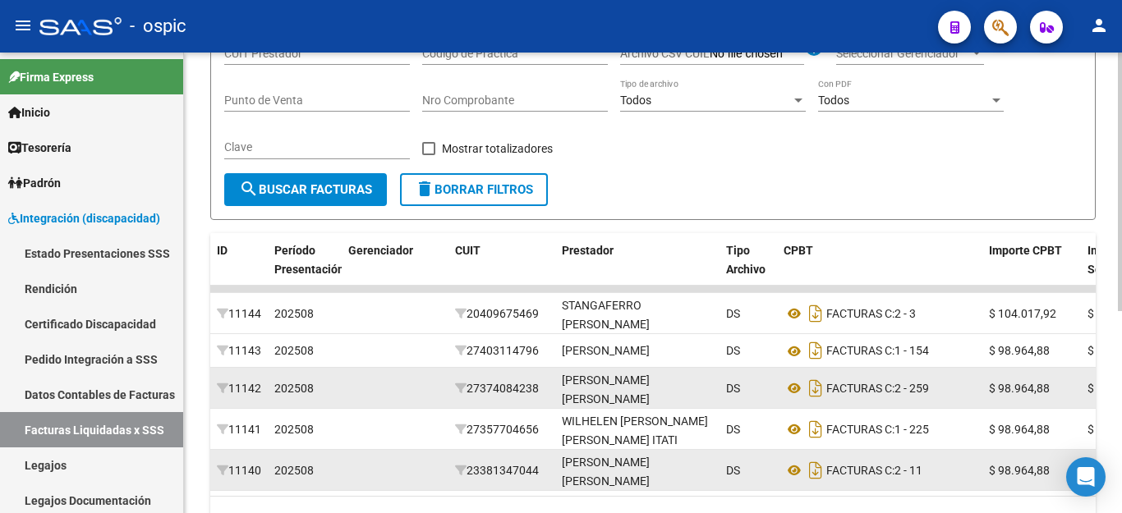
scroll to position [155, 0]
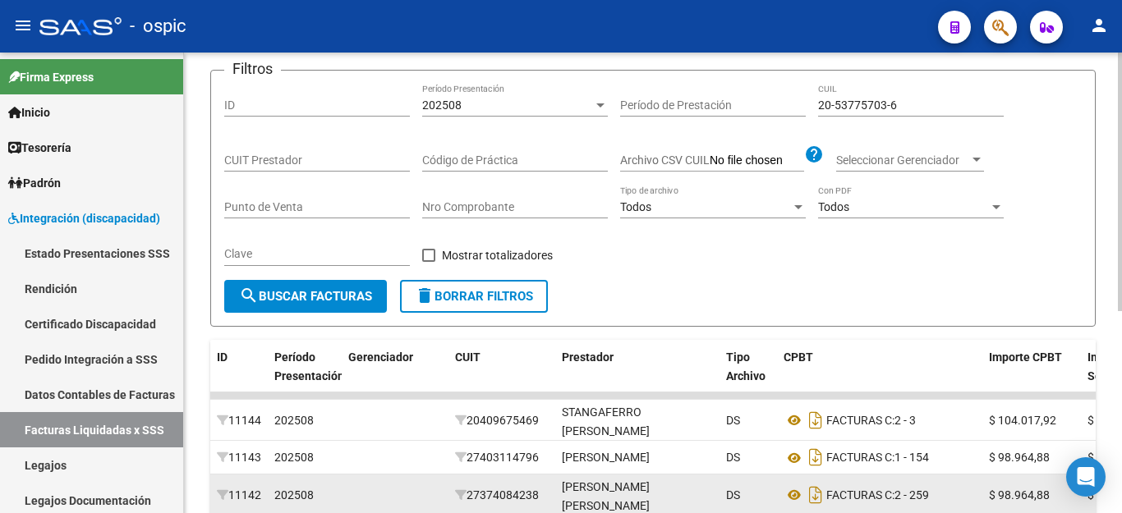
click at [896, 114] on div "20-53775703-6 CUIL" at bounding box center [911, 100] width 186 height 33
click at [893, 105] on input "20-53775703-6" at bounding box center [911, 106] width 186 height 14
paste input "33365533-1"
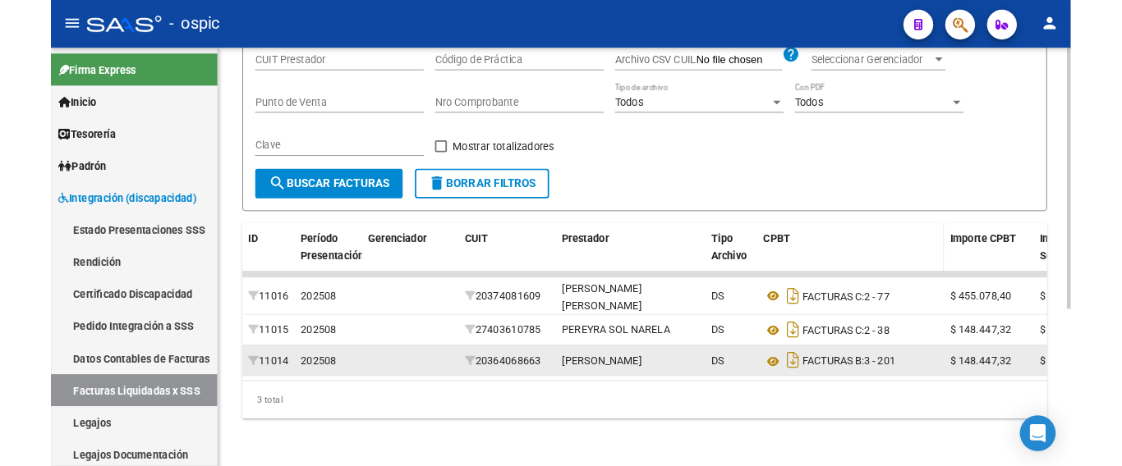
scroll to position [278, 0]
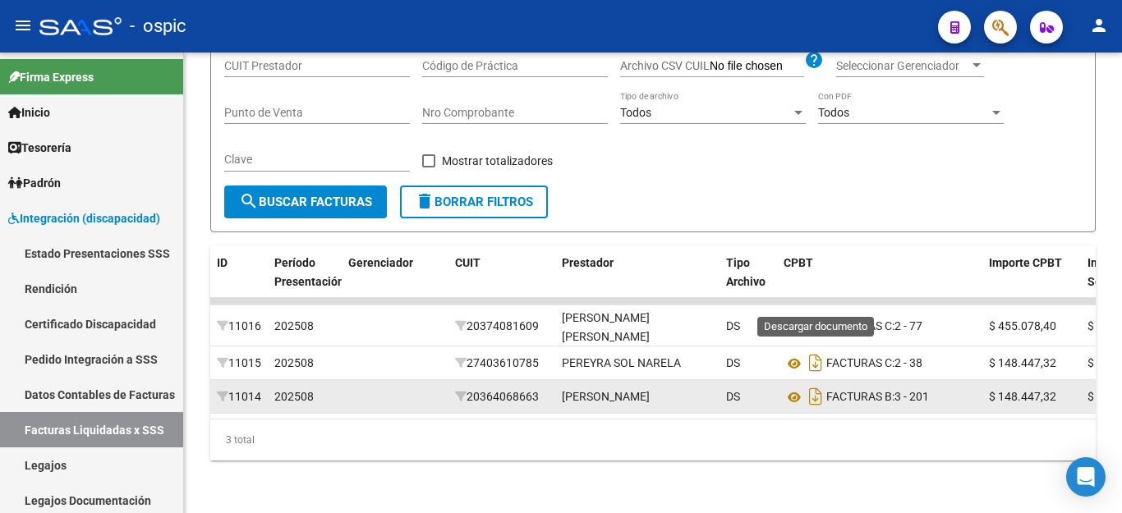
click at [817, 313] on icon "Descargar documento" at bounding box center [815, 326] width 21 height 26
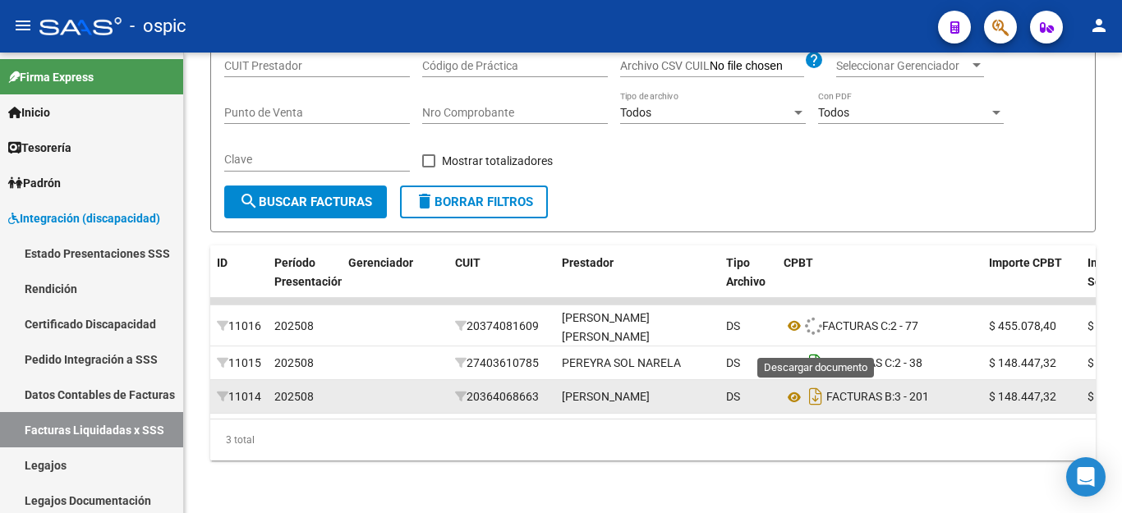
click at [817, 350] on icon "Descargar documento" at bounding box center [815, 363] width 21 height 26
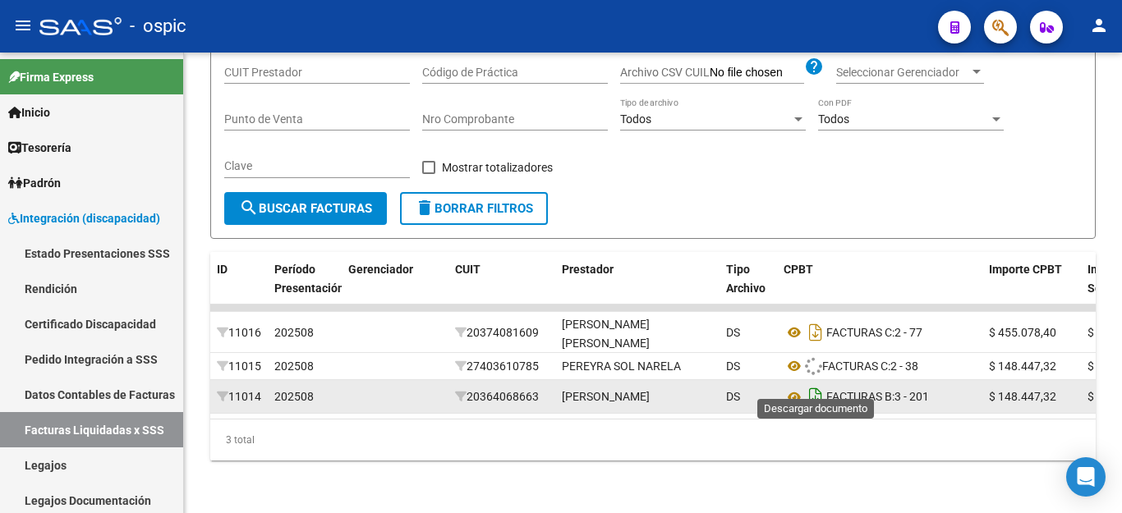
click at [815, 384] on icon "Descargar documento" at bounding box center [815, 397] width 21 height 26
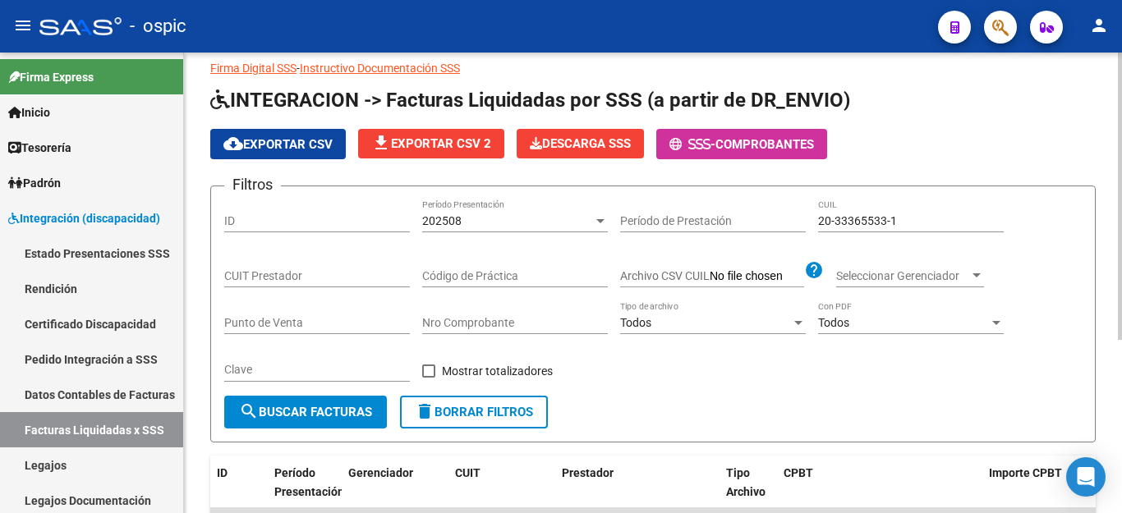
scroll to position [32, 0]
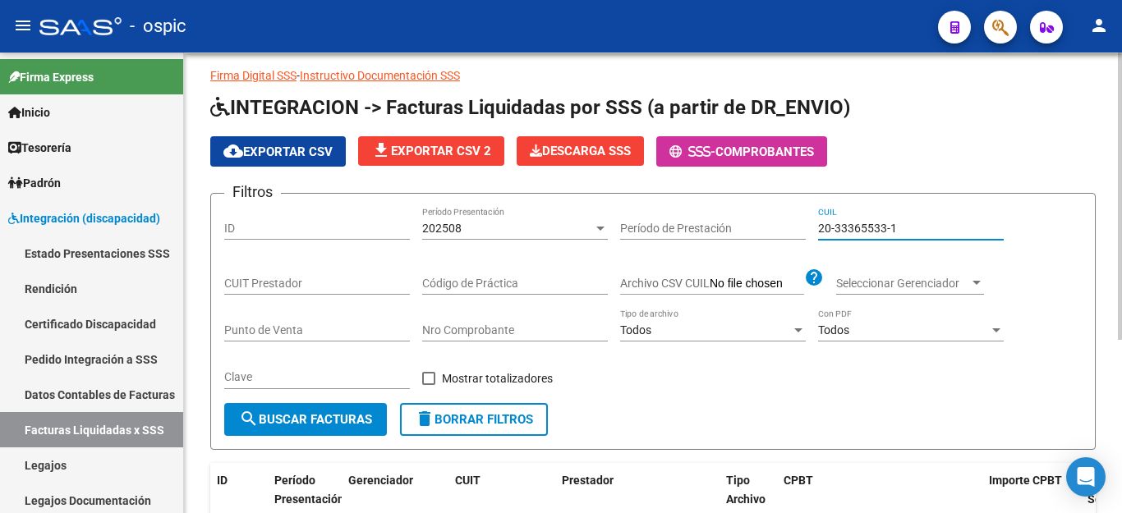
click at [875, 227] on input "20-33365533-1" at bounding box center [911, 229] width 186 height 14
paste input "52134650-8"
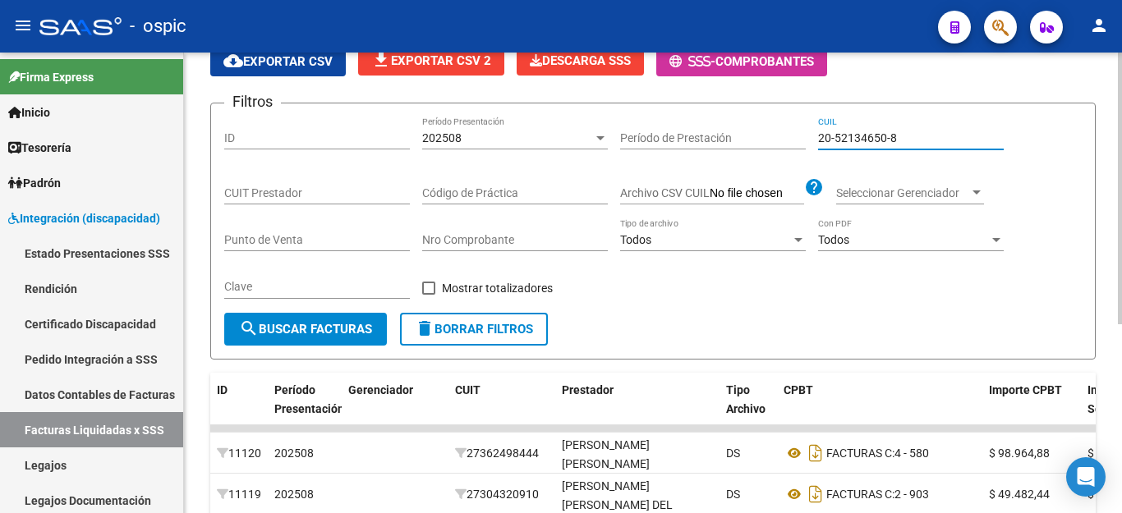
scroll to position [319, 0]
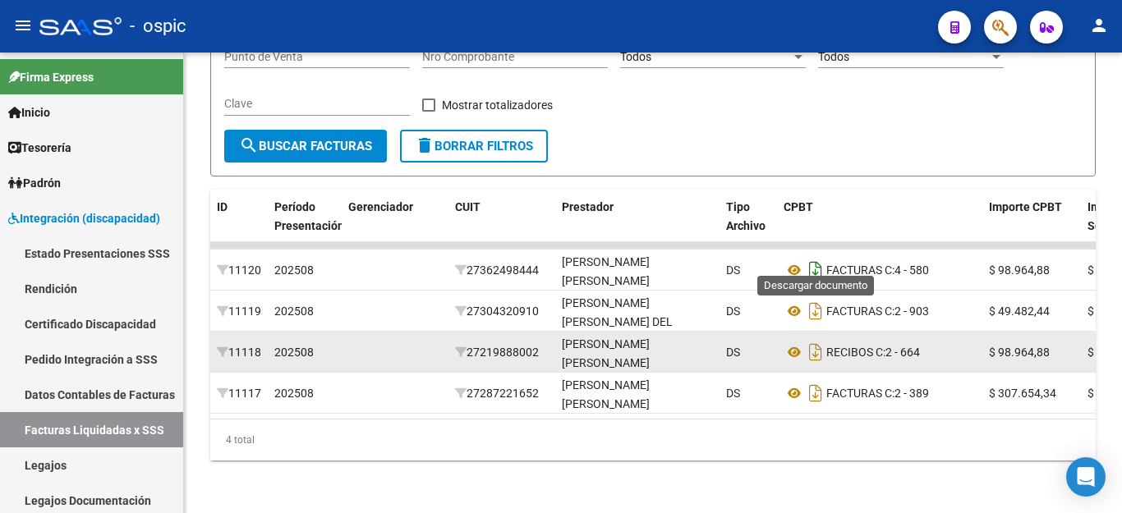
click at [811, 262] on icon "Descargar documento" at bounding box center [815, 270] width 21 height 26
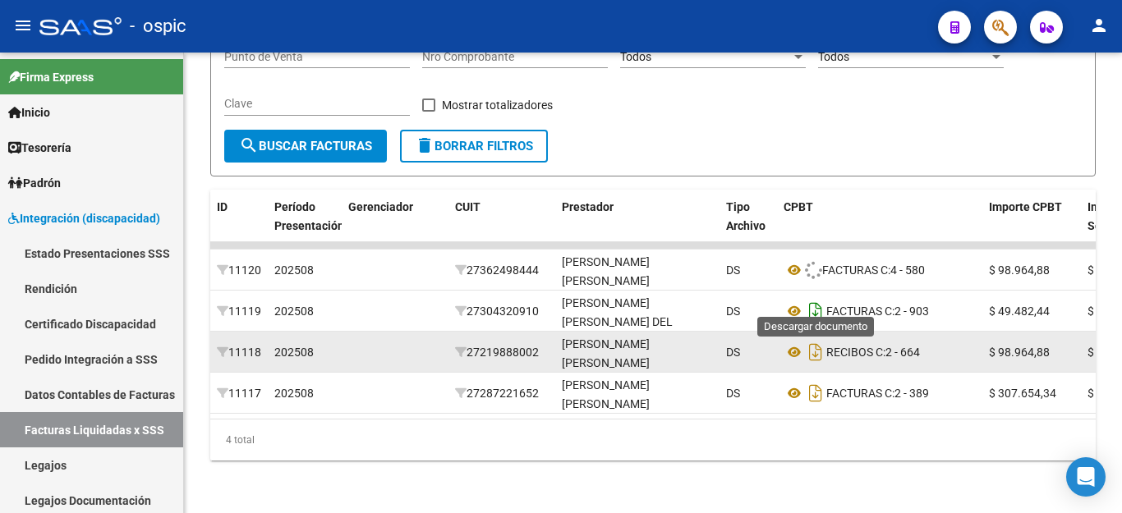
click at [810, 301] on icon "Descargar documento" at bounding box center [815, 311] width 21 height 26
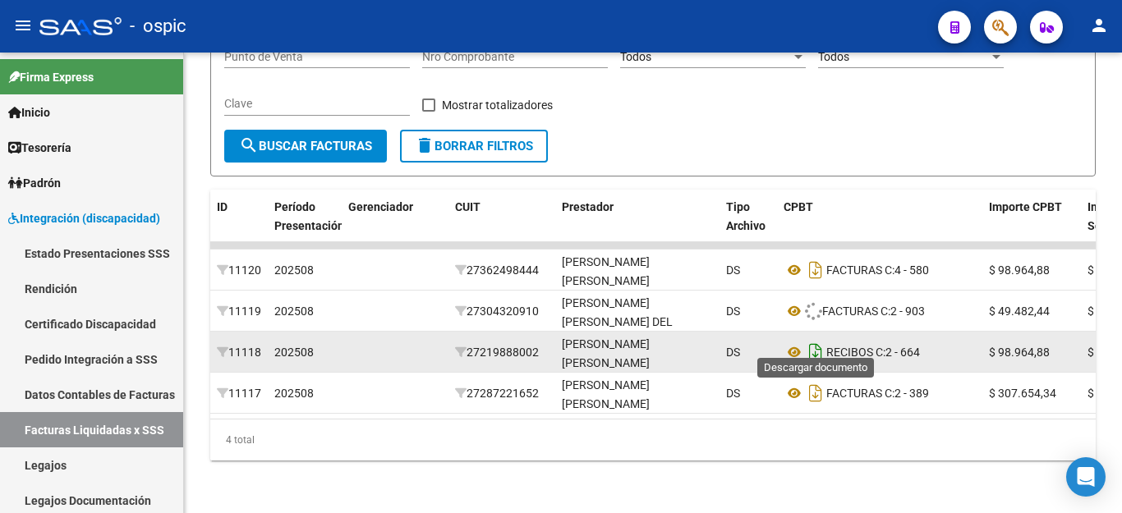
click at [819, 339] on icon "Descargar documento" at bounding box center [815, 352] width 21 height 26
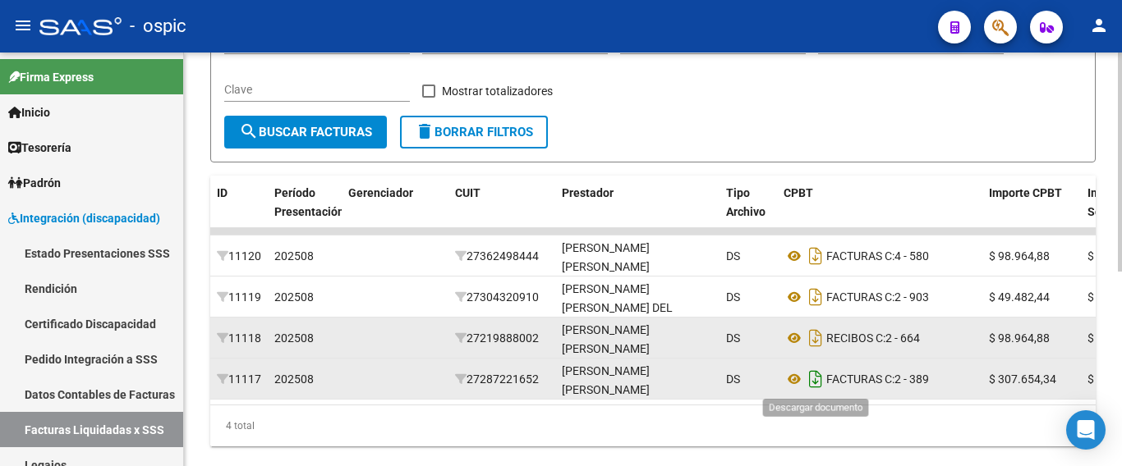
click at [819, 376] on icon "Descargar documento" at bounding box center [815, 379] width 21 height 26
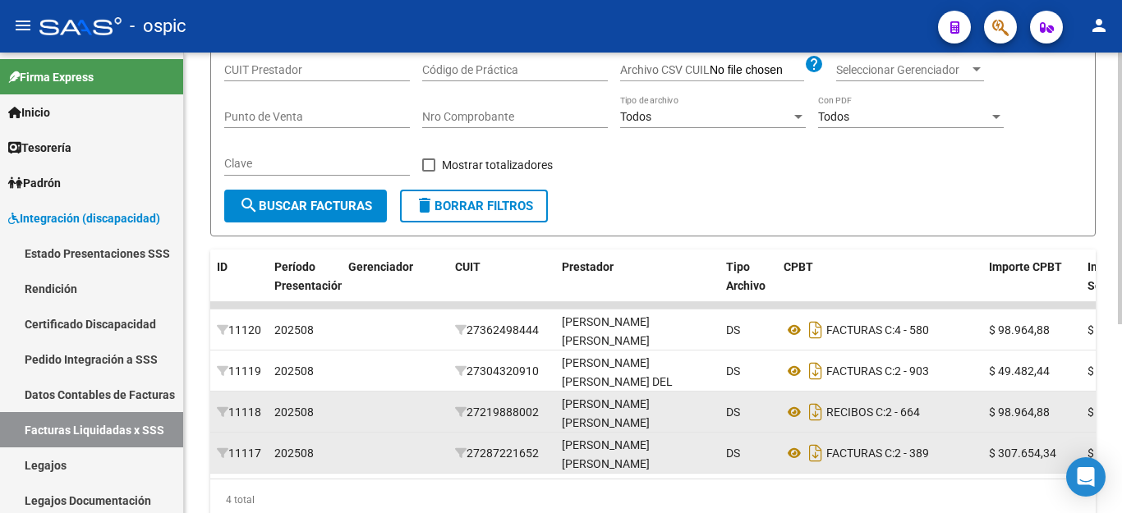
scroll to position [0, 0]
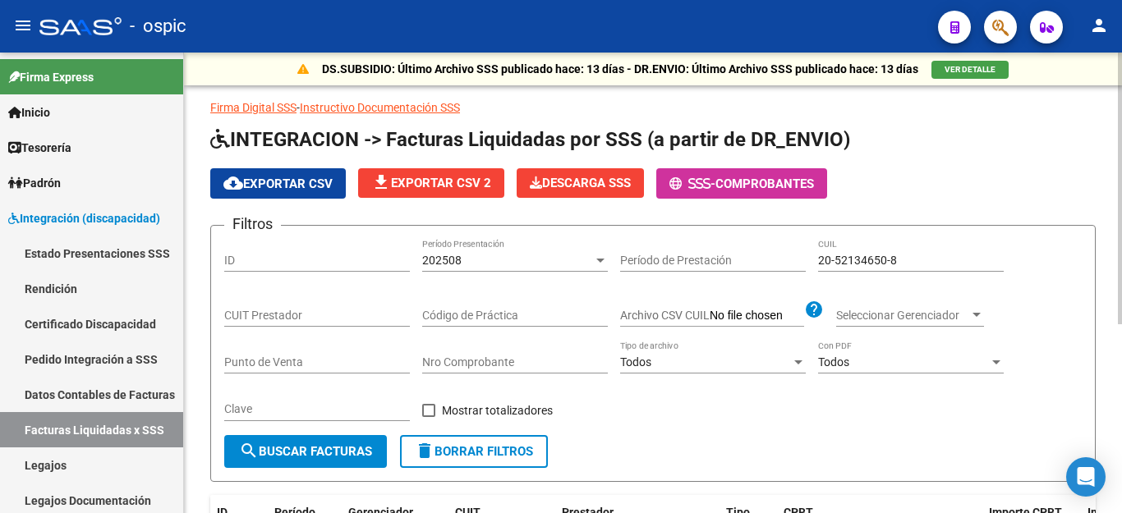
click at [855, 261] on input "20-52134650-8" at bounding box center [911, 261] width 186 height 14
click at [855, 262] on input "20-52134650-8" at bounding box center [911, 261] width 186 height 14
click at [854, 262] on input "20-52134650-8" at bounding box center [911, 261] width 186 height 14
paste input "1356873-9"
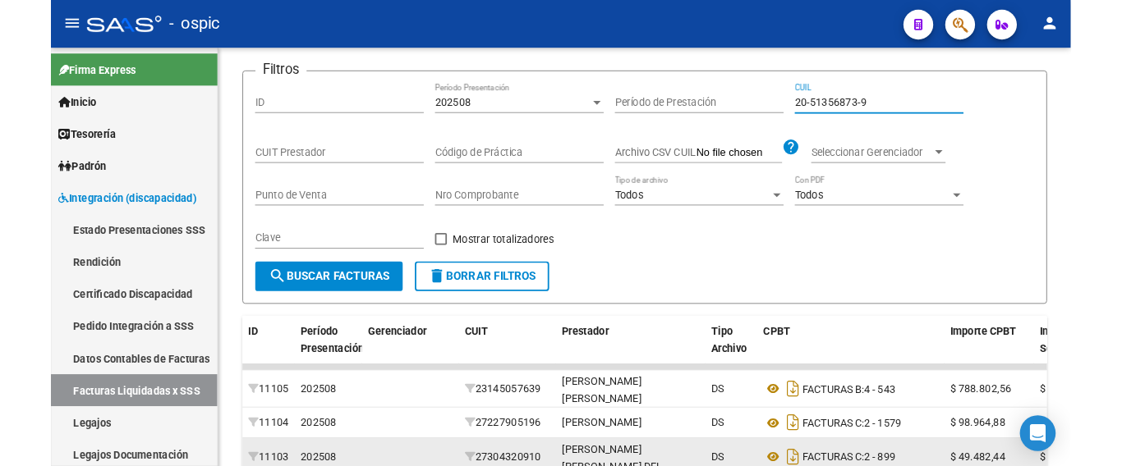
scroll to position [361, 0]
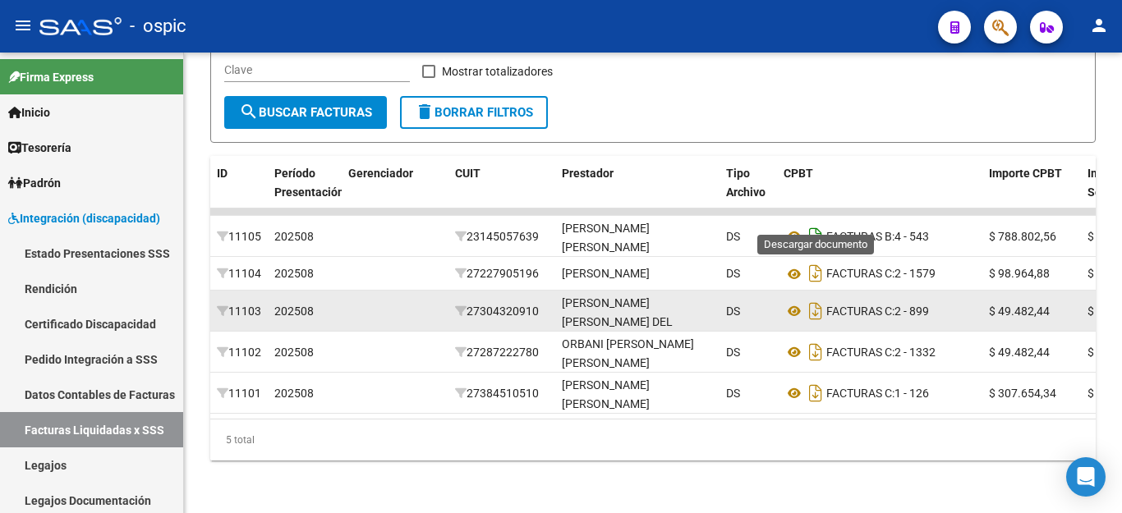
click at [810, 223] on icon "Descargar documento" at bounding box center [815, 236] width 21 height 26
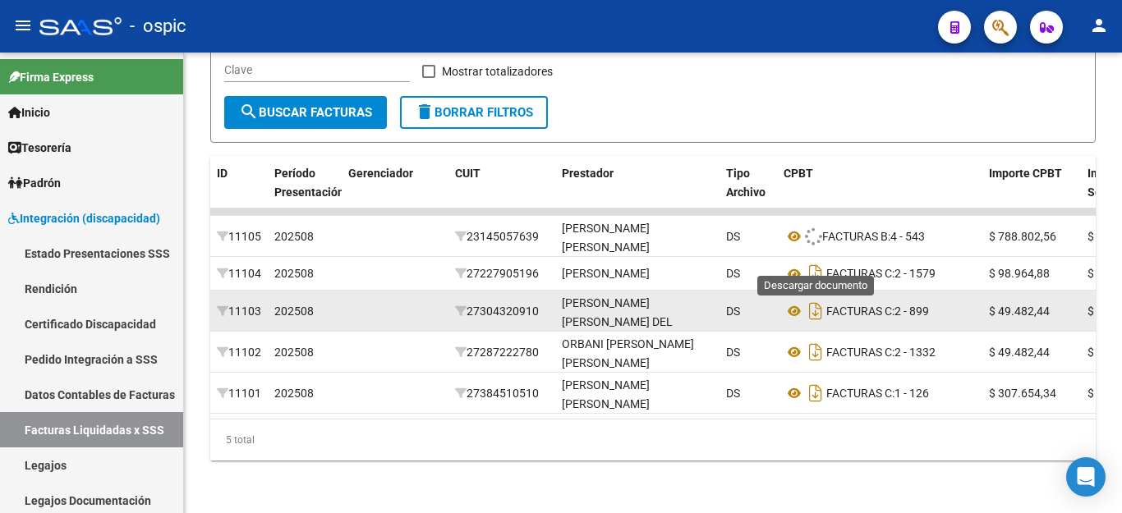
drag, startPoint x: 819, startPoint y: 258, endPoint x: 825, endPoint y: 276, distance: 19.2
click at [822, 260] on icon "Descargar documento" at bounding box center [815, 273] width 21 height 26
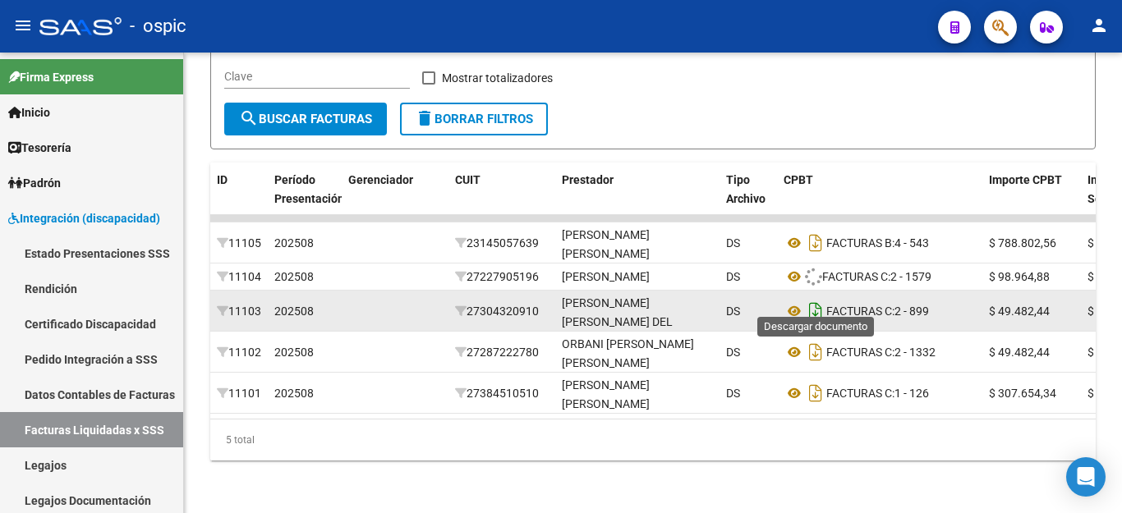
click at [817, 301] on icon "Descargar documento" at bounding box center [815, 311] width 21 height 26
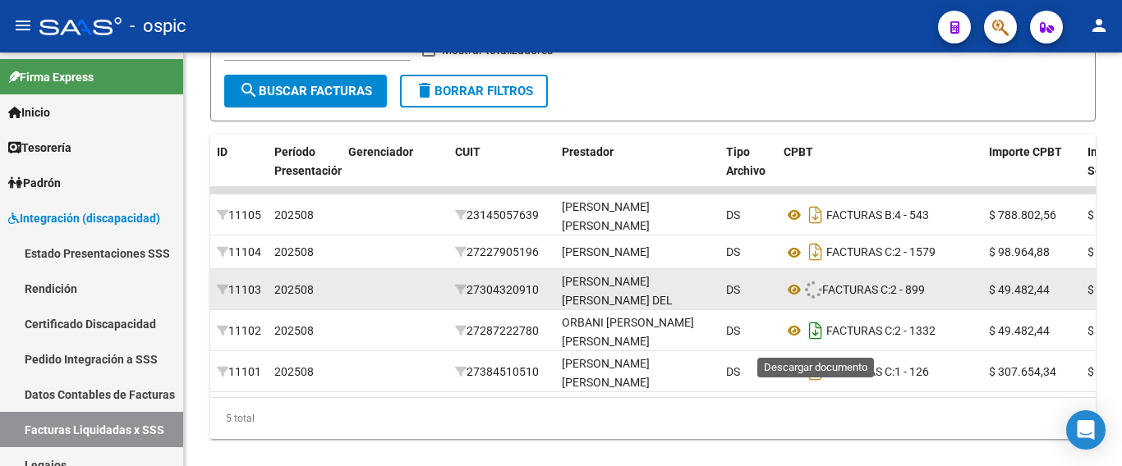
click at [818, 330] on icon "Descargar documento" at bounding box center [815, 331] width 21 height 26
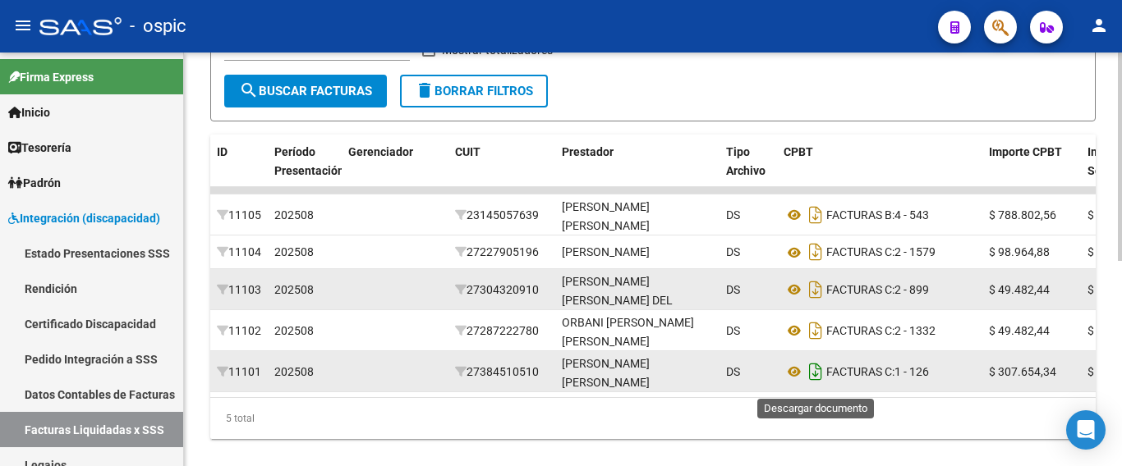
click at [820, 378] on icon "Descargar documento" at bounding box center [815, 372] width 21 height 26
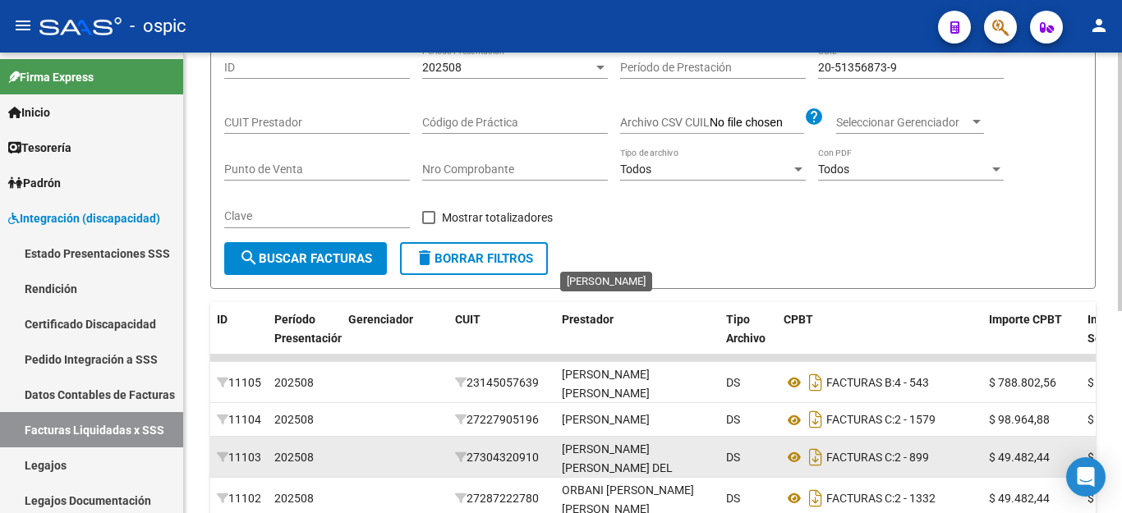
scroll to position [114, 0]
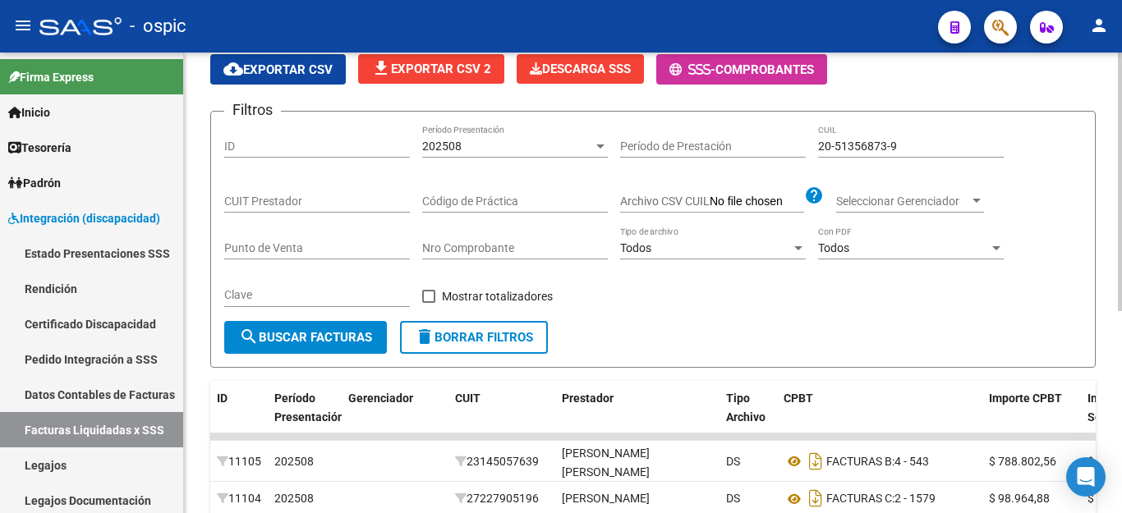
click at [865, 156] on div "20-51356873-9 CUIL" at bounding box center [911, 141] width 186 height 33
click at [865, 149] on input "20-51356873-9" at bounding box center [911, 147] width 186 height 14
paste input "35130327-2"
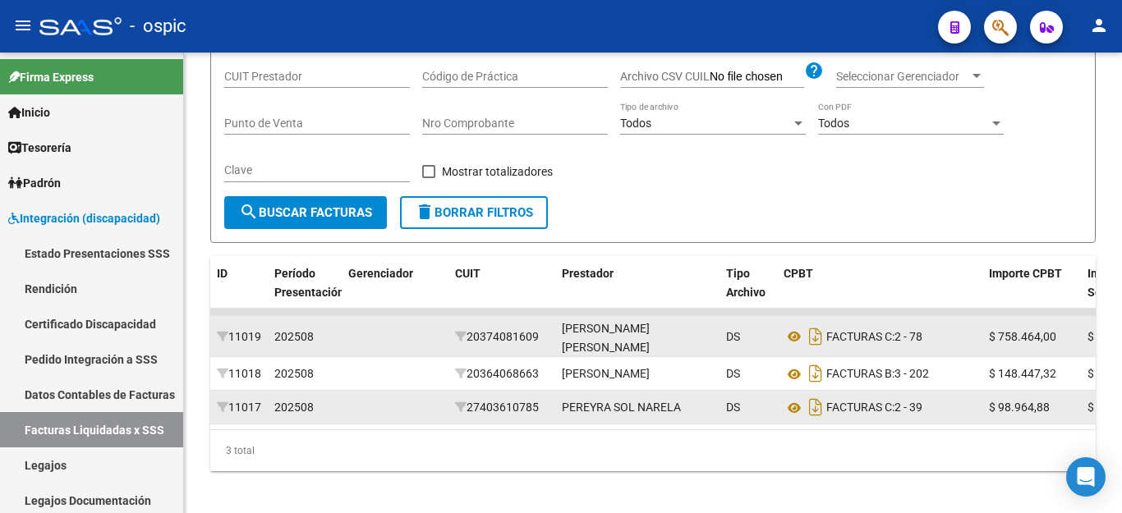
scroll to position [278, 0]
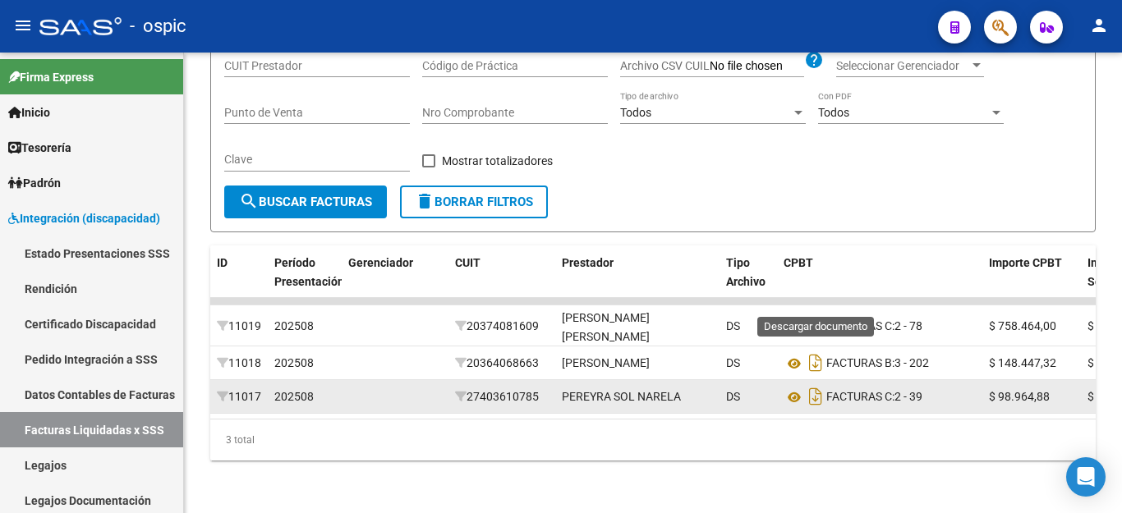
click at [824, 313] on icon "Descargar documento" at bounding box center [815, 326] width 21 height 26
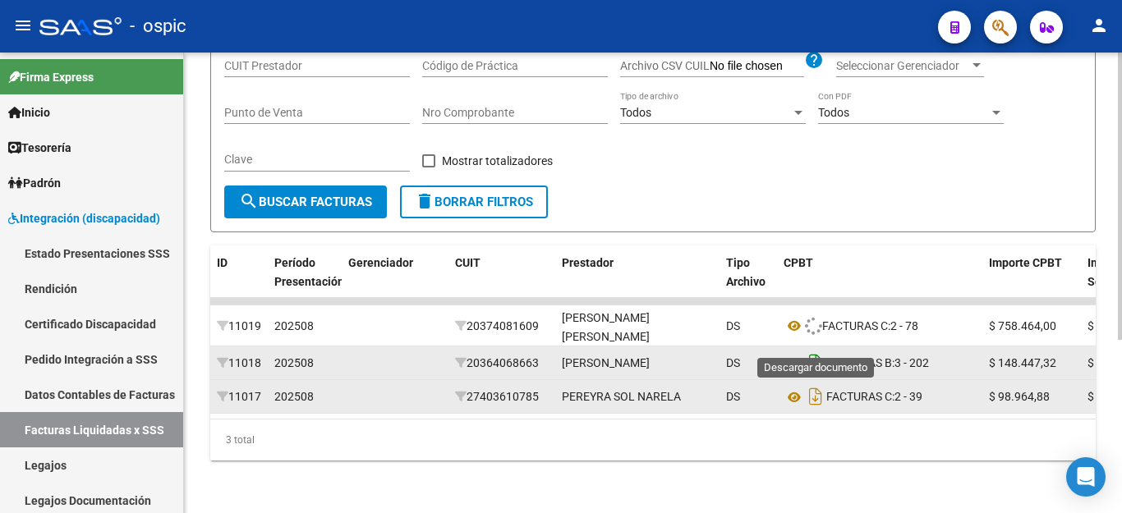
click at [809, 350] on icon "Descargar documento" at bounding box center [815, 363] width 21 height 26
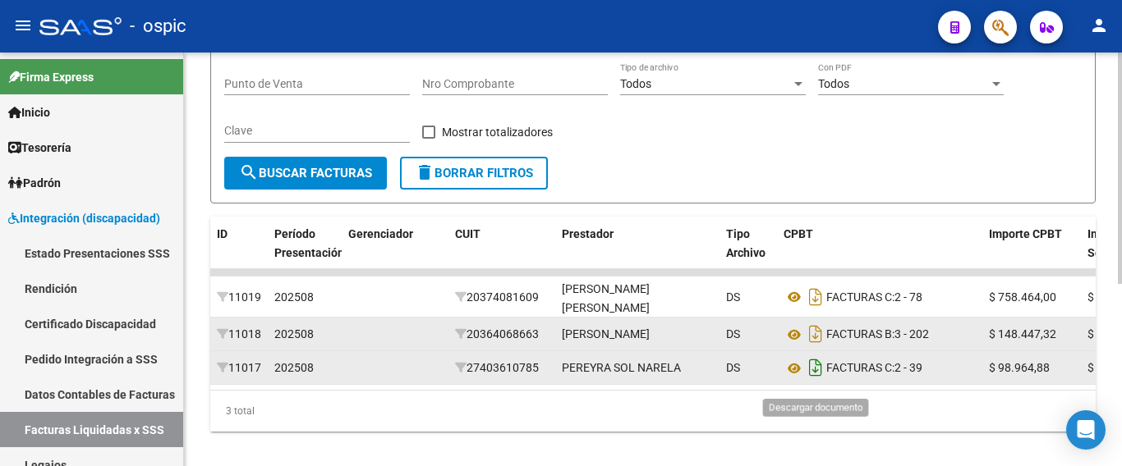
click at [817, 377] on icon "Descargar documento" at bounding box center [815, 368] width 21 height 26
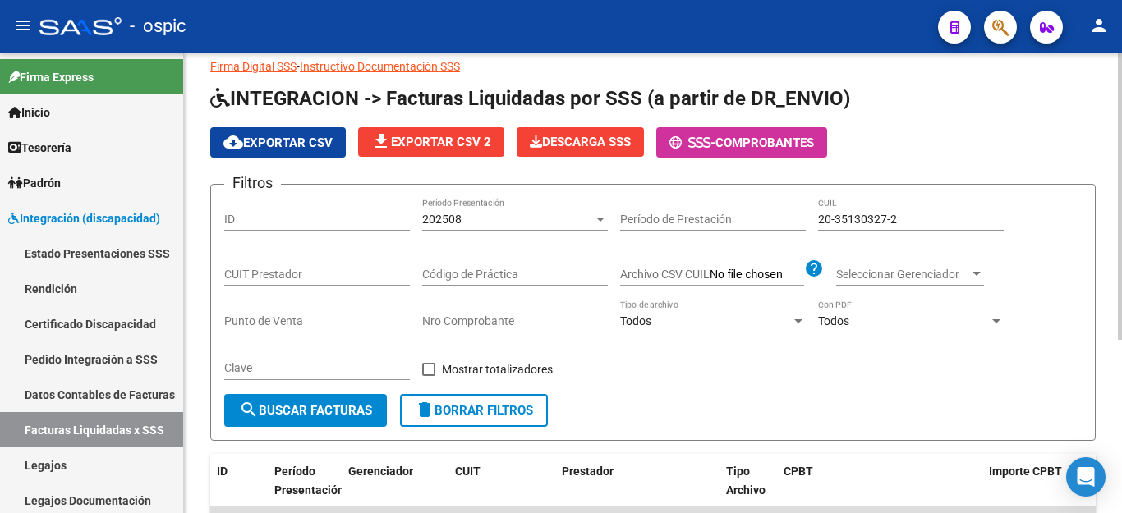
scroll to position [32, 0]
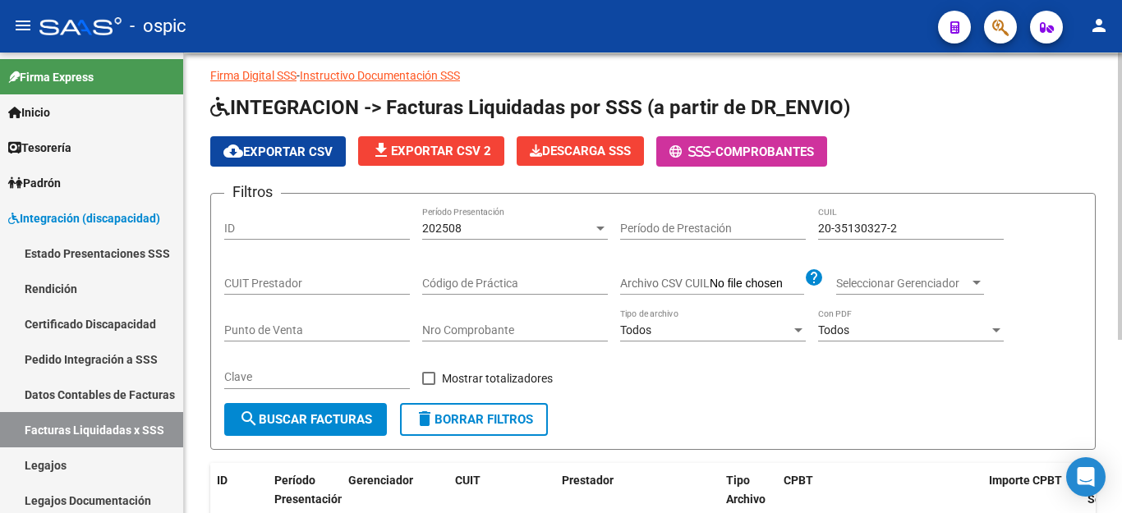
click at [868, 233] on input "20-35130327-2" at bounding box center [911, 229] width 186 height 14
paste input "56963800-4"
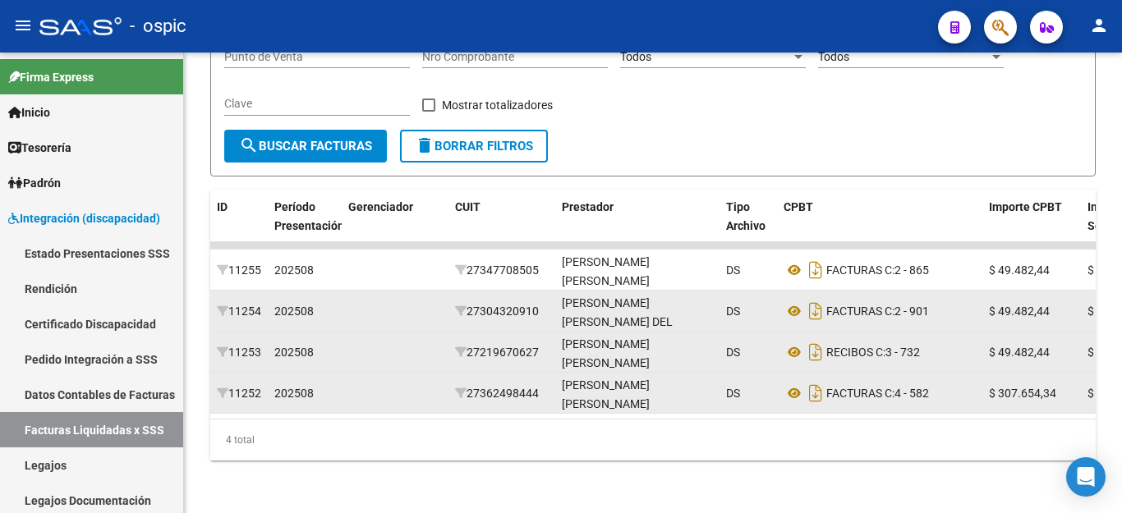
scroll to position [319, 0]
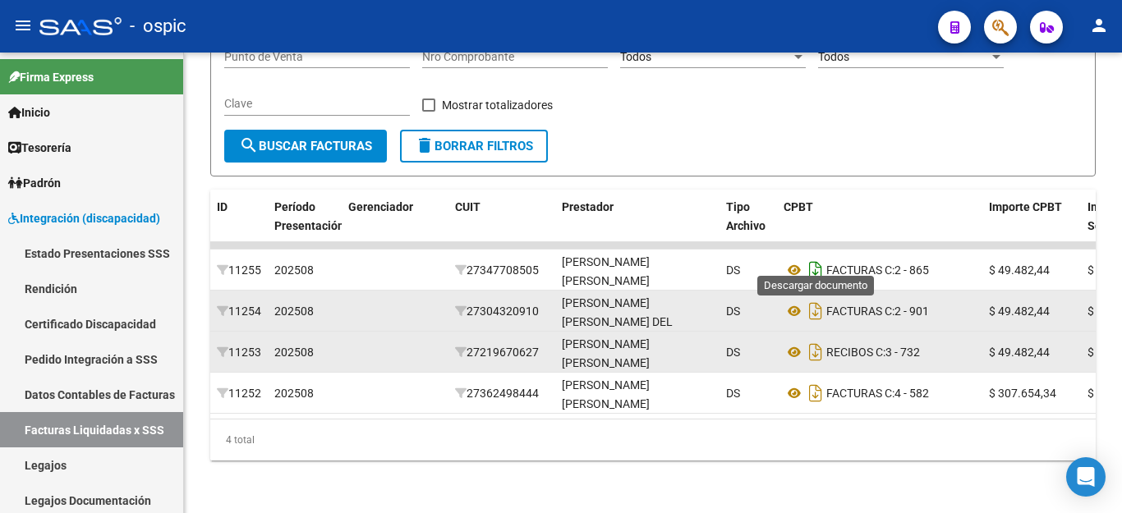
click at [823, 260] on icon "Descargar documento" at bounding box center [815, 270] width 21 height 26
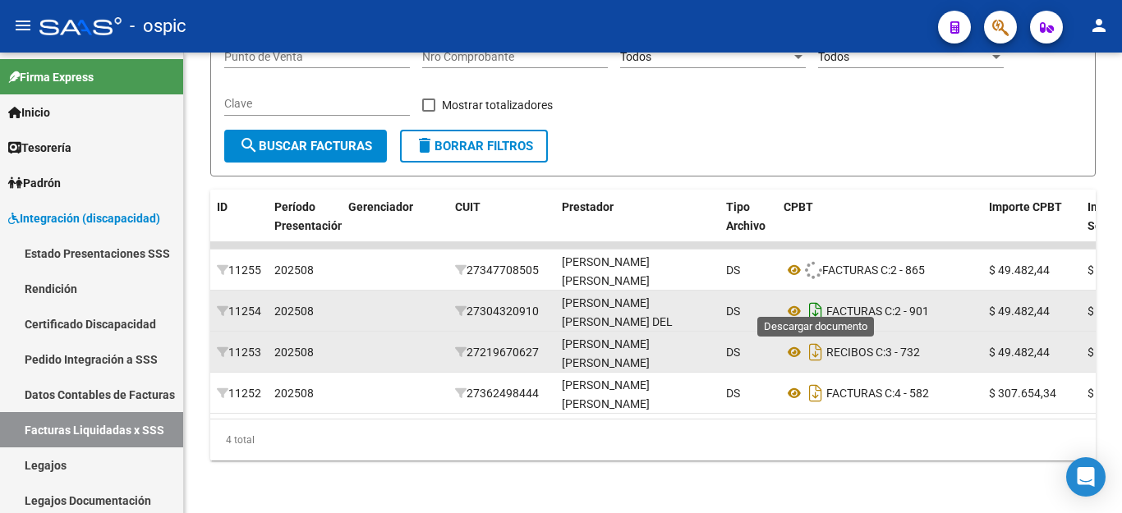
click at [821, 298] on icon "Descargar documento" at bounding box center [815, 311] width 21 height 26
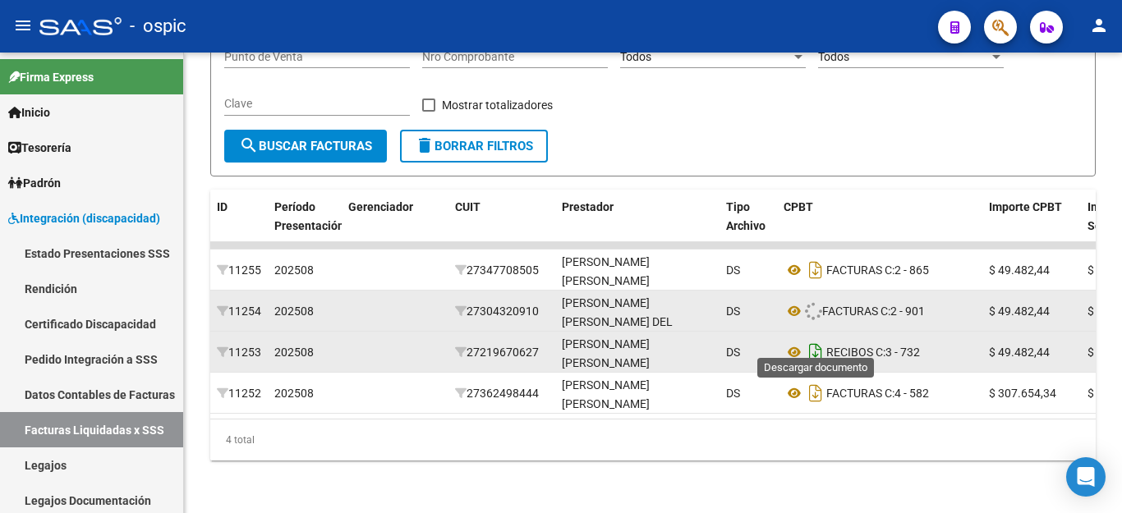
click at [821, 339] on icon "Descargar documento" at bounding box center [815, 352] width 21 height 26
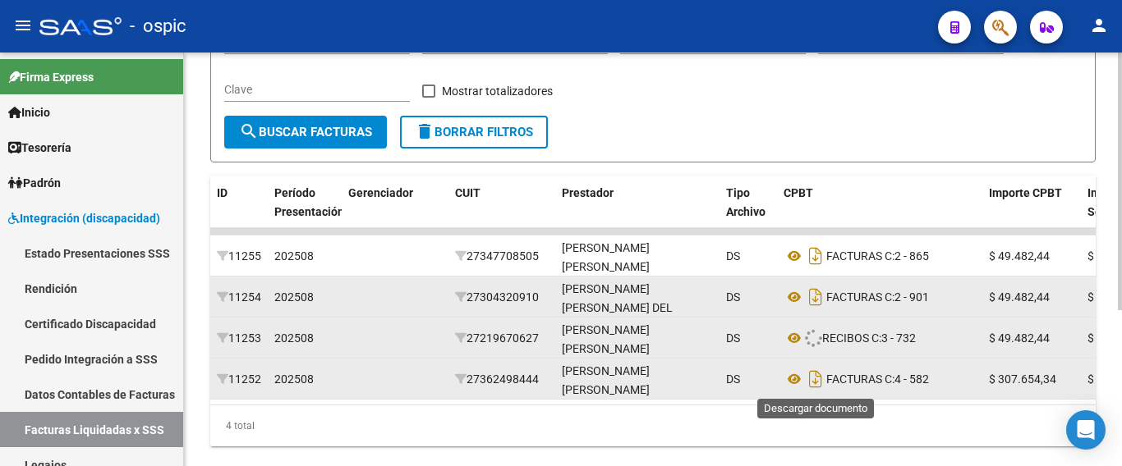
click at [824, 385] on icon "Descargar documento" at bounding box center [815, 379] width 21 height 26
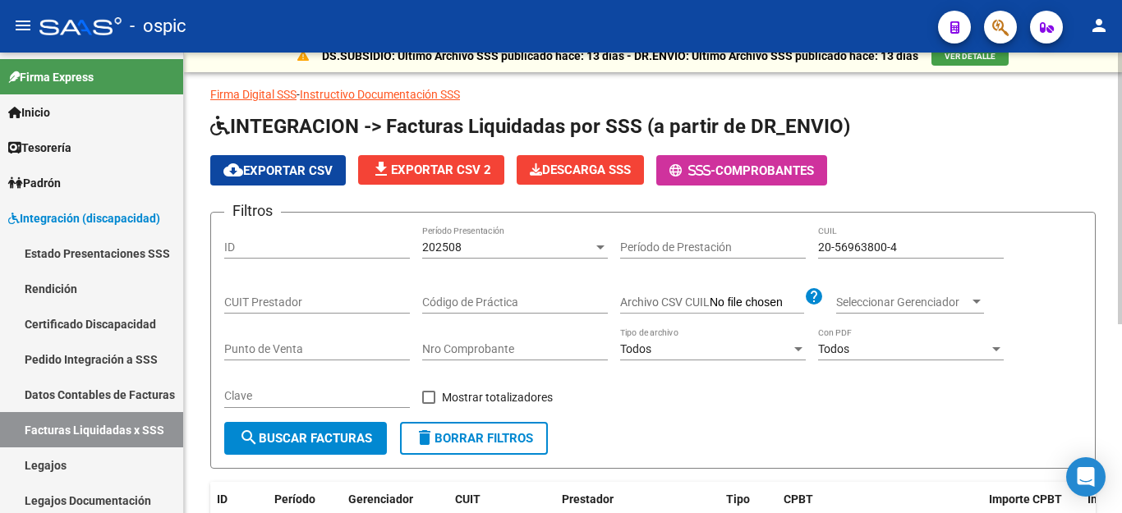
scroll to position [0, 0]
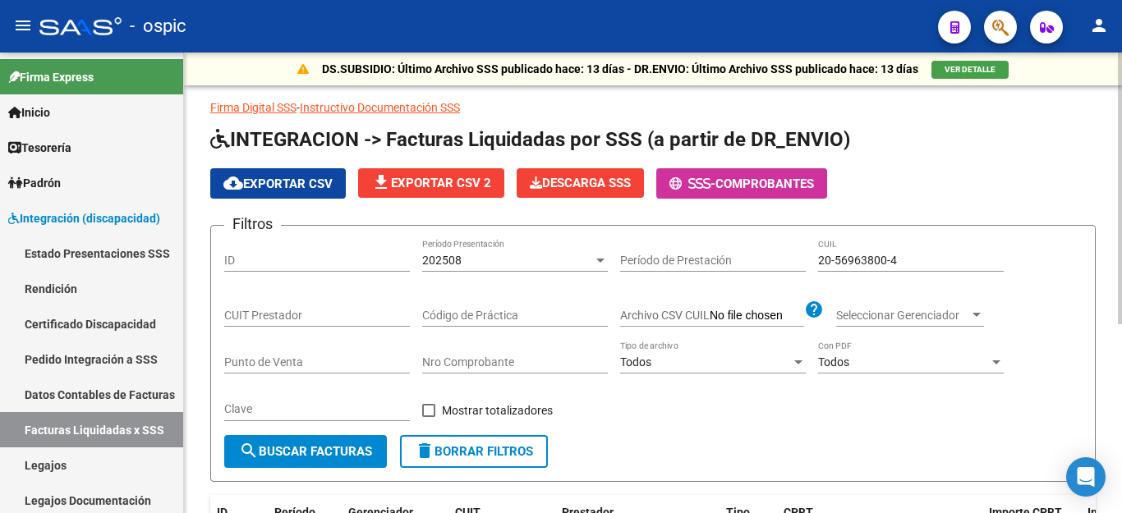
click at [893, 251] on div "20-56963800-4 CUIL" at bounding box center [911, 255] width 186 height 33
click at [864, 264] on input "20-56963800-4" at bounding box center [911, 261] width 186 height 14
click at [866, 263] on input "20-56963800-4" at bounding box center [911, 261] width 186 height 14
paste input "5796553-0"
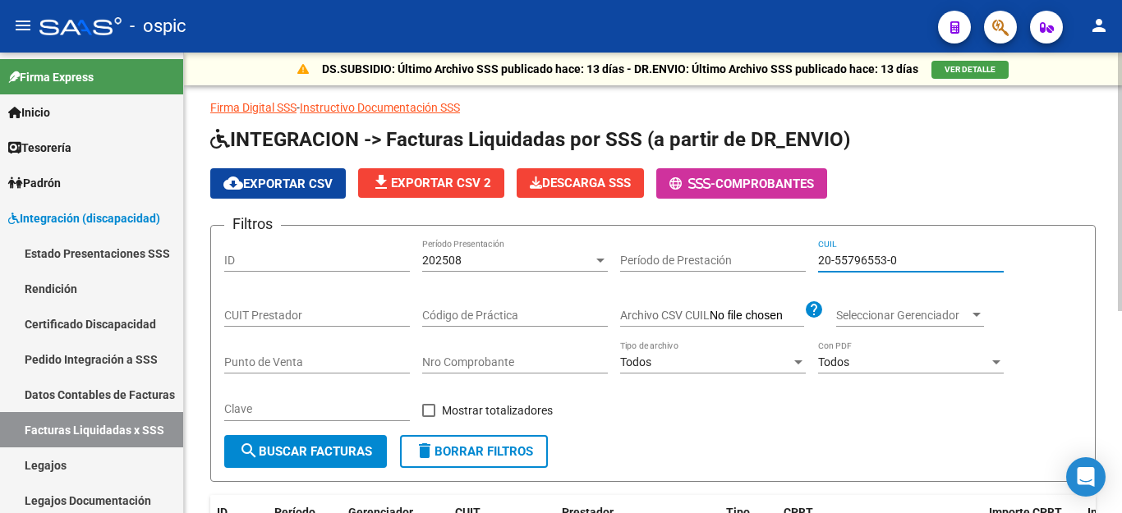
scroll to position [328, 0]
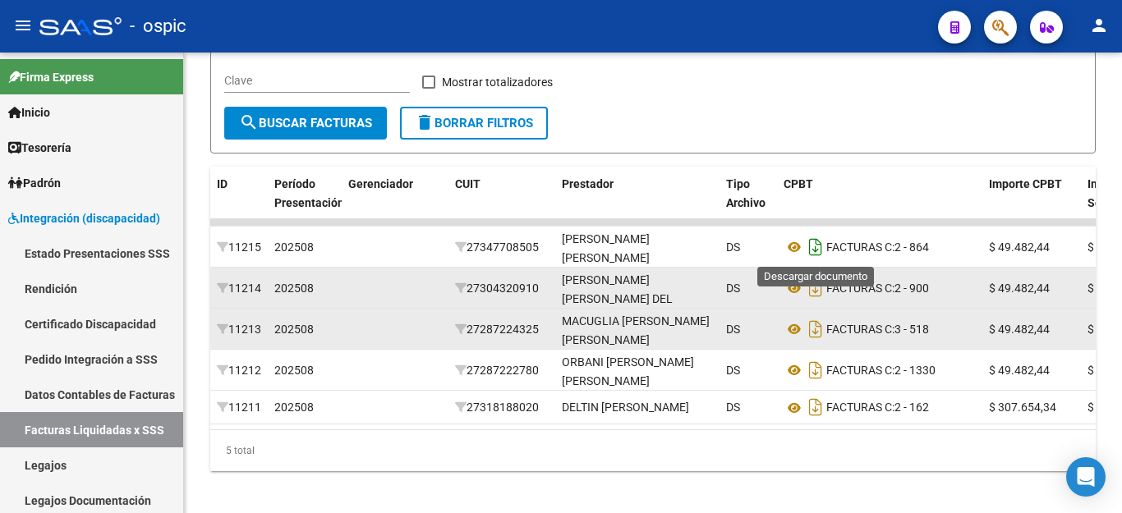
click at [812, 245] on icon "Descargar documento" at bounding box center [815, 247] width 21 height 26
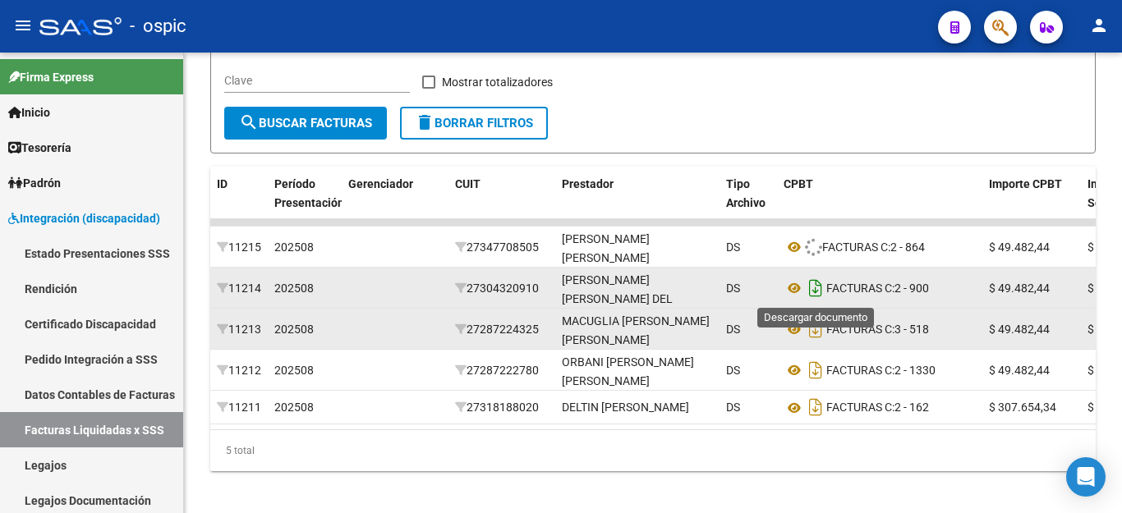
click at [815, 288] on icon "Descargar documento" at bounding box center [815, 288] width 21 height 26
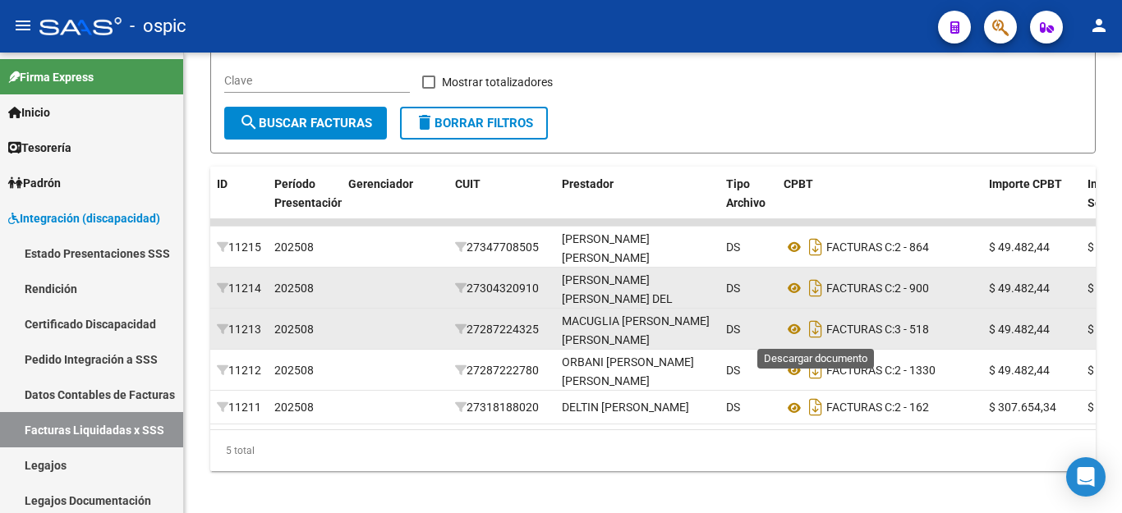
drag, startPoint x: 816, startPoint y: 326, endPoint x: 817, endPoint y: 348, distance: 22.2
click at [817, 327] on icon "Descargar documento" at bounding box center [815, 329] width 21 height 26
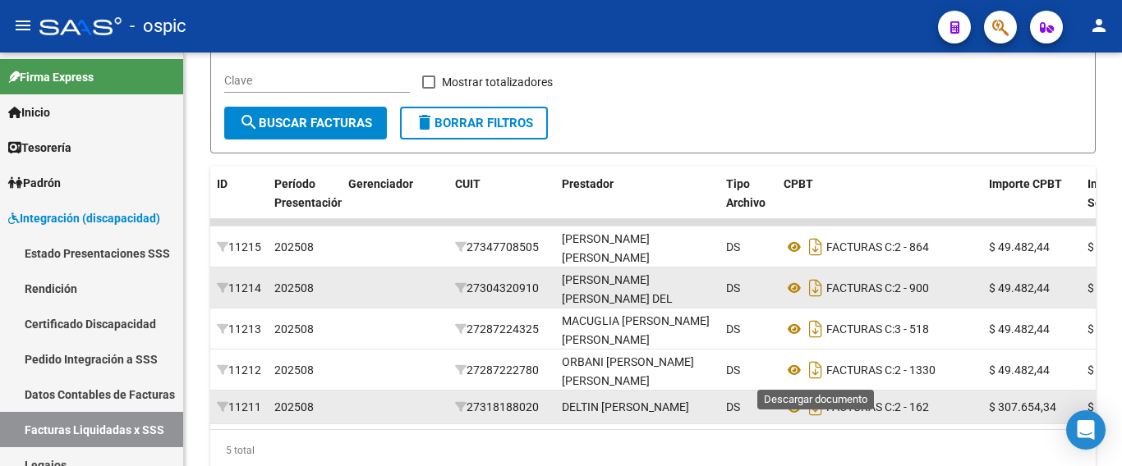
drag, startPoint x: 817, startPoint y: 365, endPoint x: 831, endPoint y: 402, distance: 39.5
click at [820, 371] on icon "Descargar documento" at bounding box center [815, 370] width 21 height 26
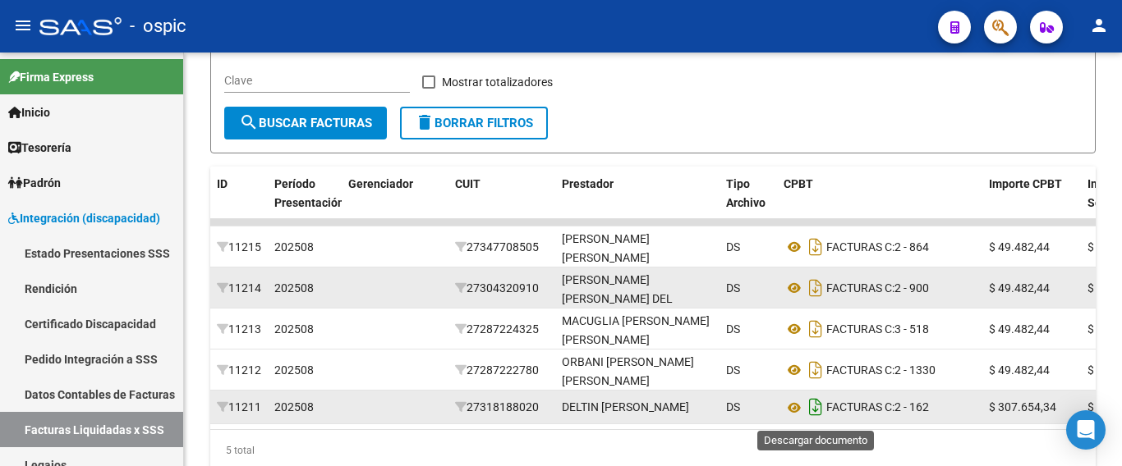
click at [815, 416] on icon "Descargar documento" at bounding box center [815, 407] width 21 height 26
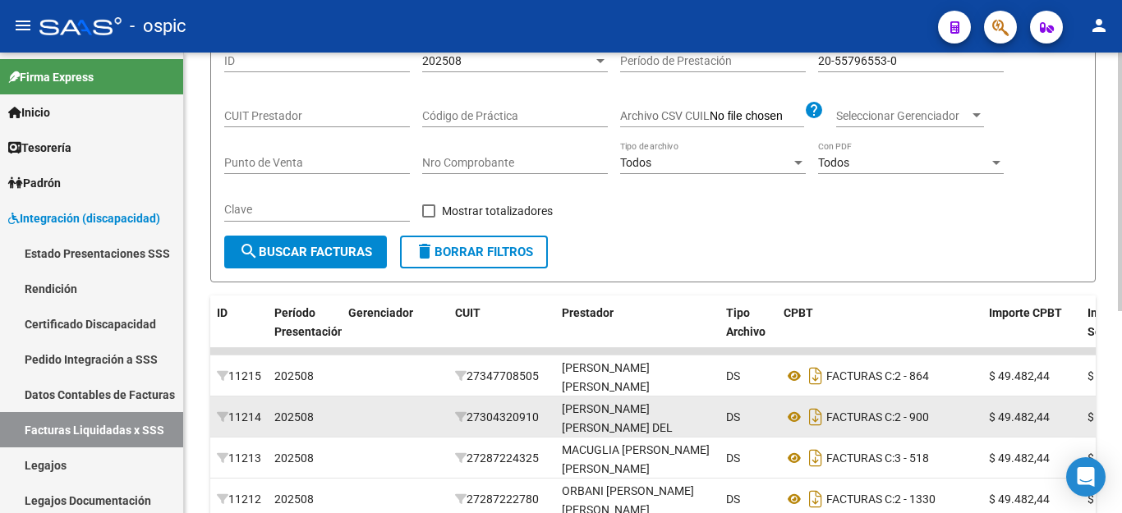
scroll to position [82, 0]
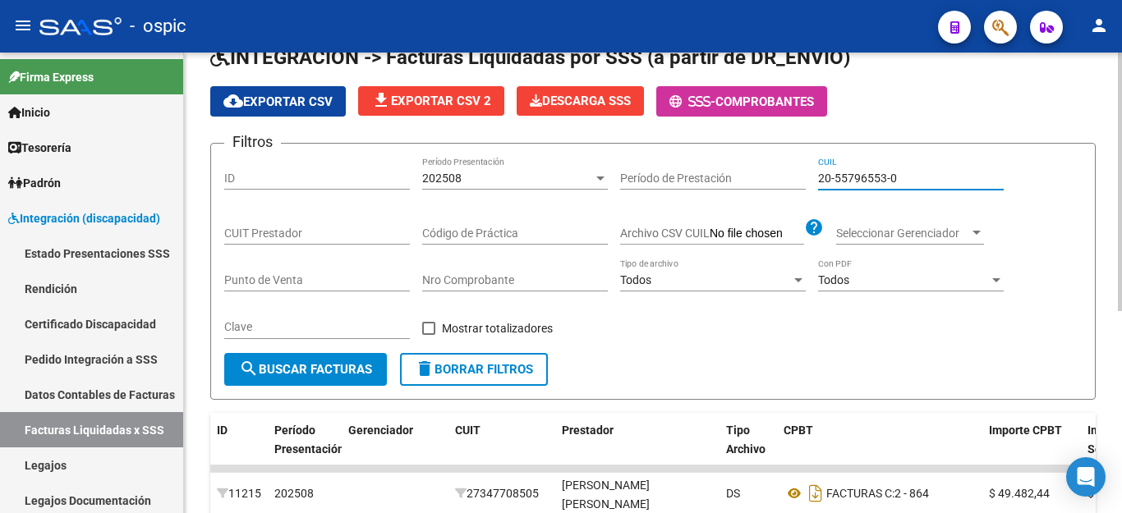
click at [906, 183] on input "20-55796553-0" at bounding box center [911, 179] width 186 height 14
paste input "7-57458164-3"
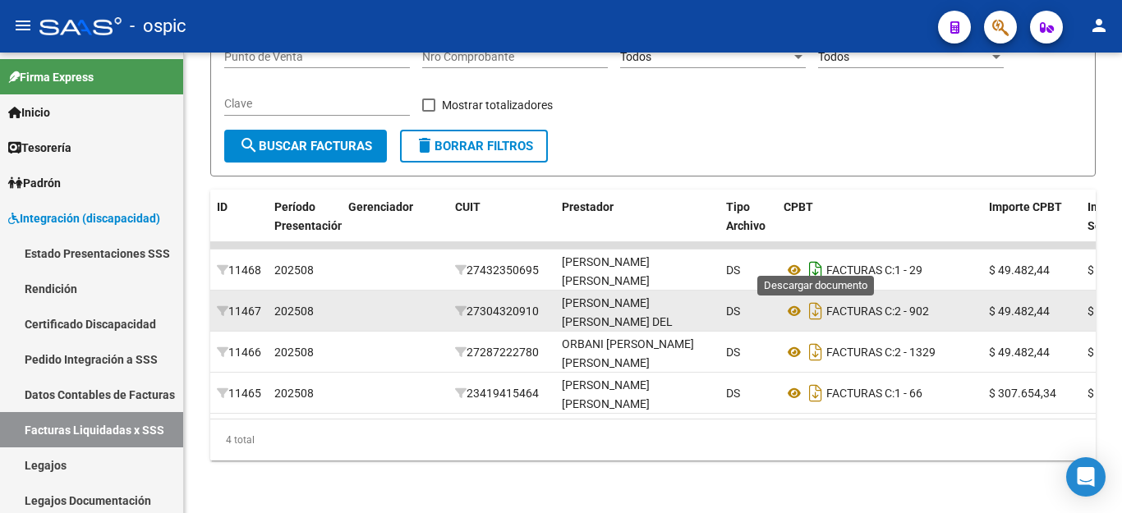
click at [820, 257] on icon "Descargar documento" at bounding box center [815, 270] width 21 height 26
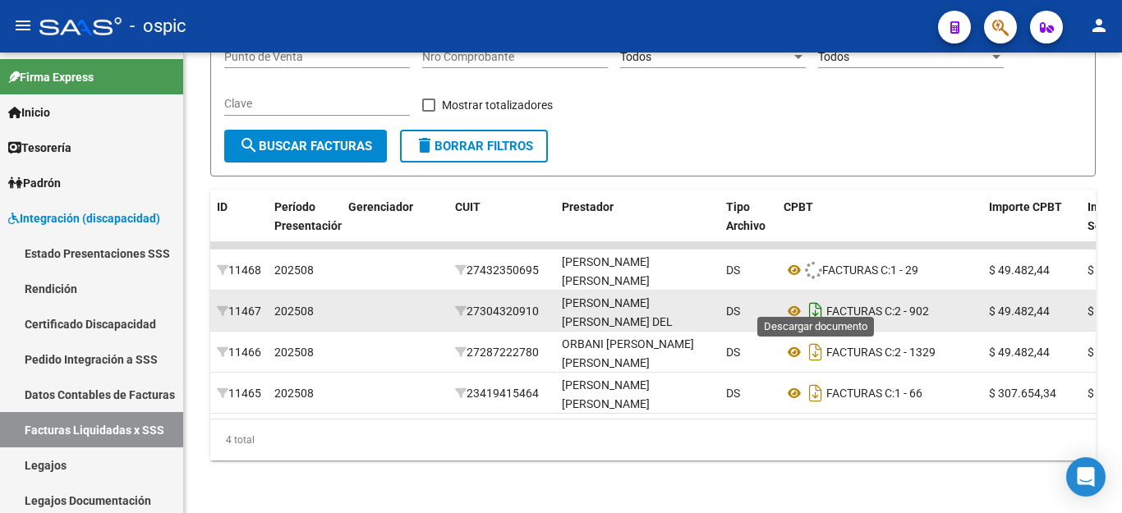
click at [820, 298] on icon "Descargar documento" at bounding box center [815, 311] width 21 height 26
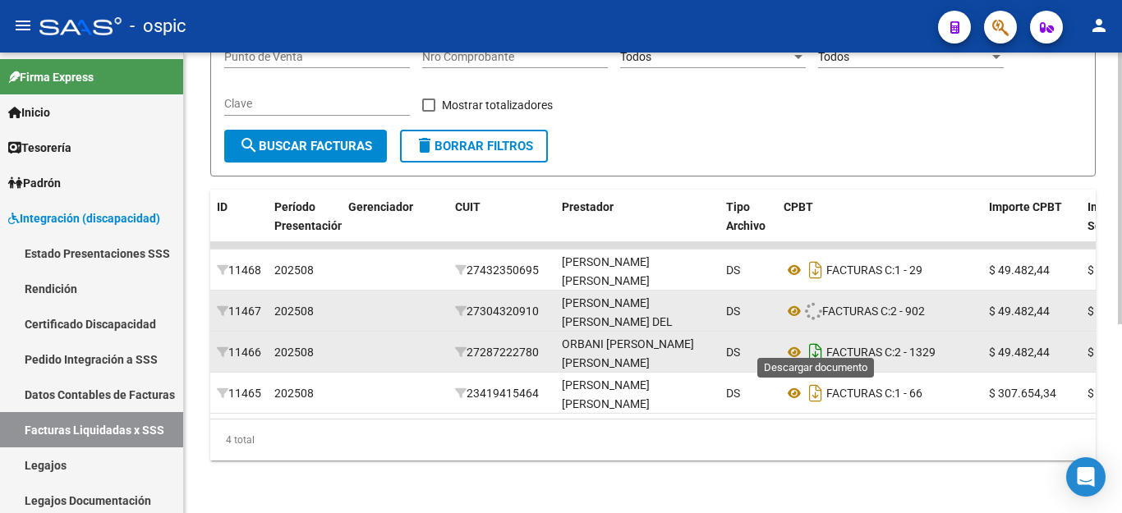
click at [820, 340] on icon "Descargar documento" at bounding box center [815, 352] width 21 height 26
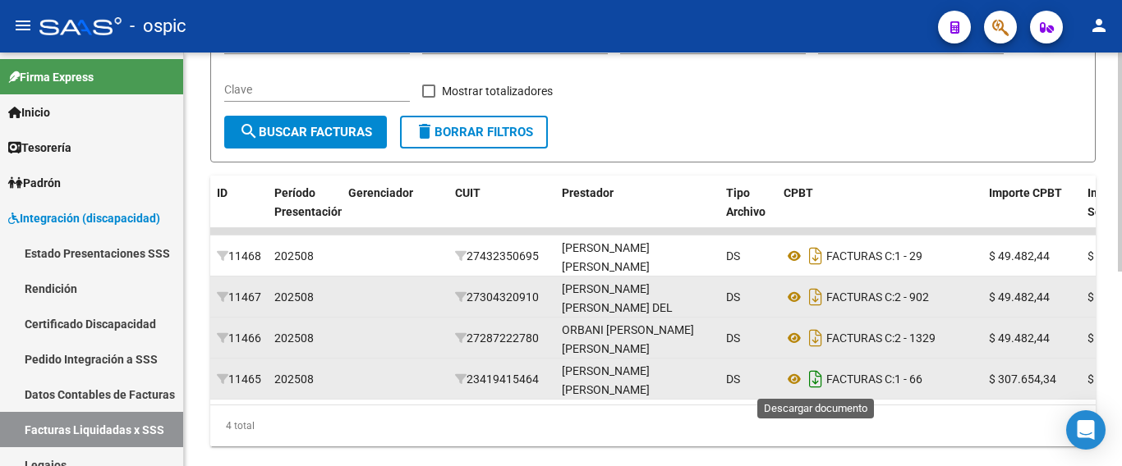
click at [811, 383] on icon "Descargar documento" at bounding box center [815, 379] width 21 height 26
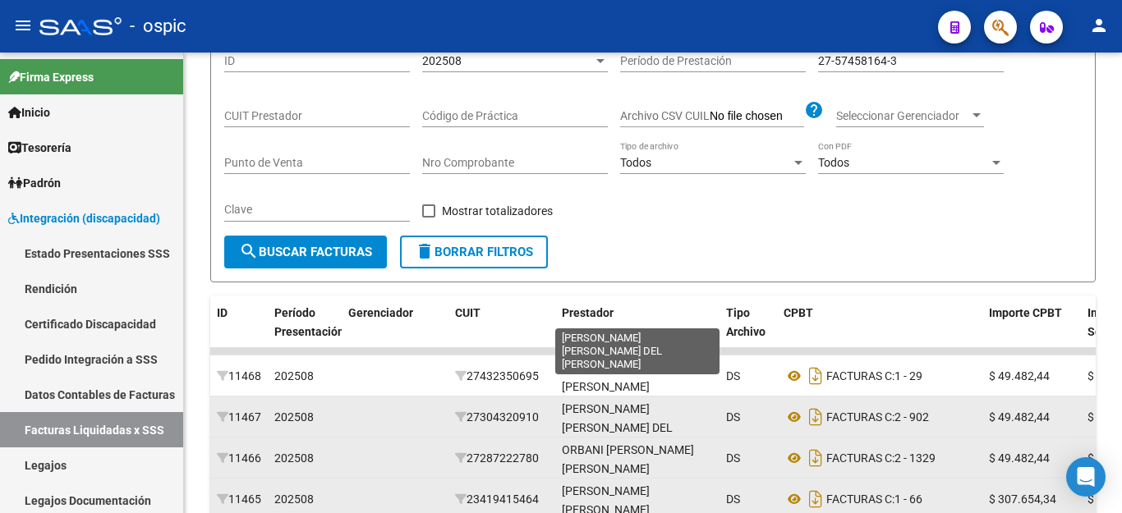
scroll to position [0, 0]
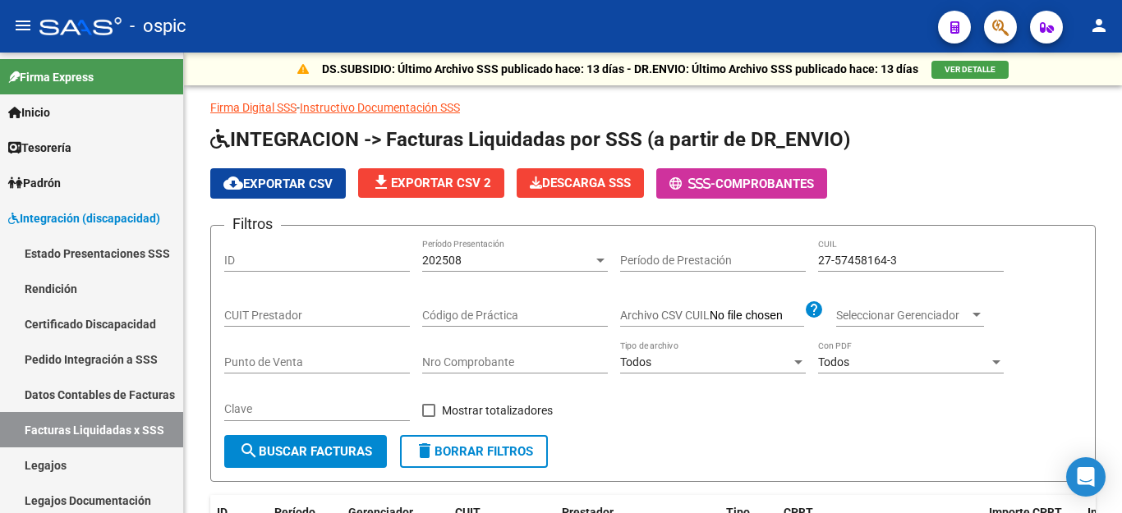
click at [884, 254] on input "27-57458164-3" at bounding box center [911, 261] width 186 height 14
paste input "0-47074377-9"
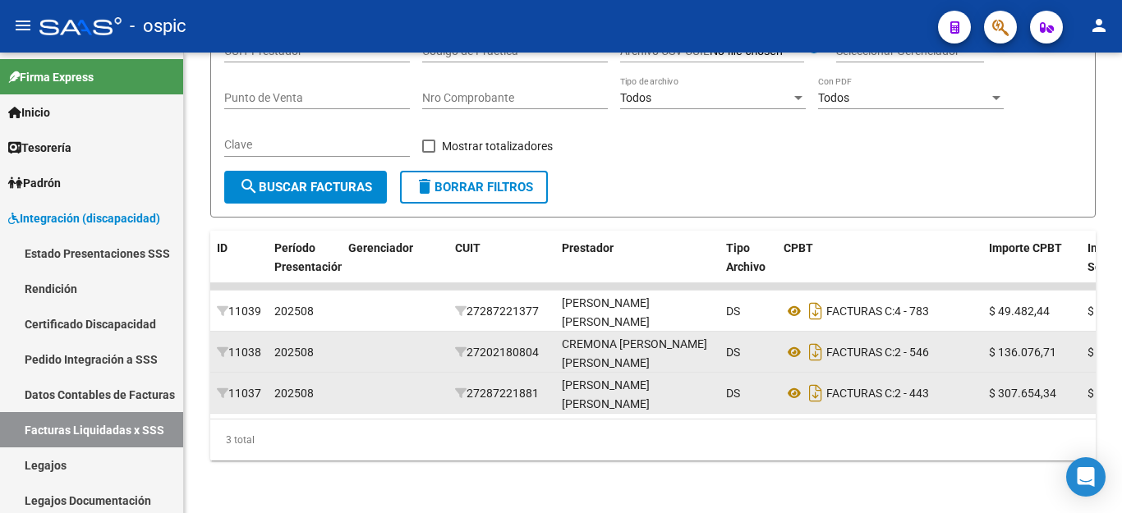
scroll to position [278, 0]
click at [814, 301] on icon "Descargar documento" at bounding box center [815, 311] width 21 height 26
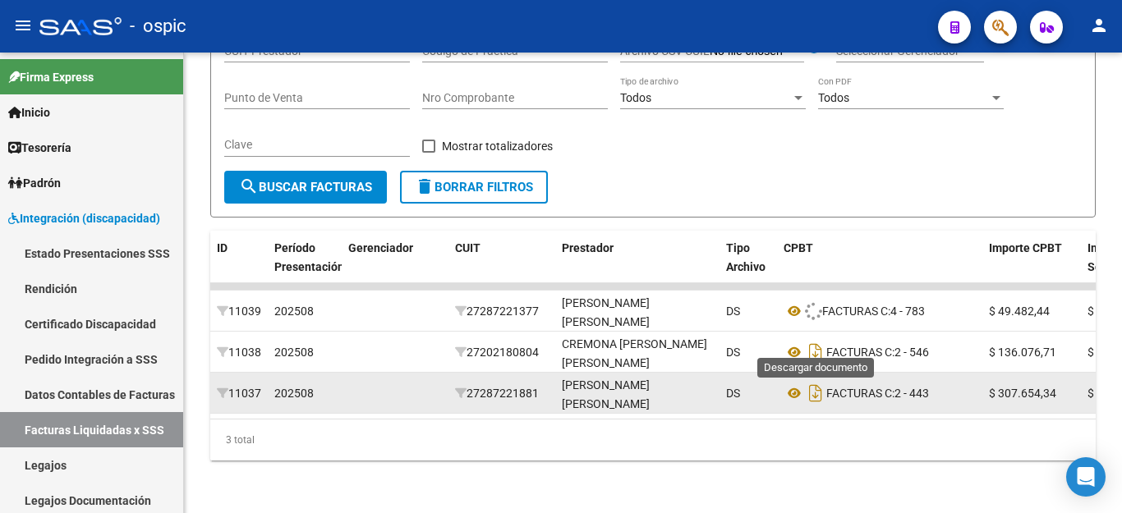
drag, startPoint x: 818, startPoint y: 335, endPoint x: 816, endPoint y: 361, distance: 25.5
click at [818, 339] on icon "Descargar documento" at bounding box center [815, 352] width 21 height 26
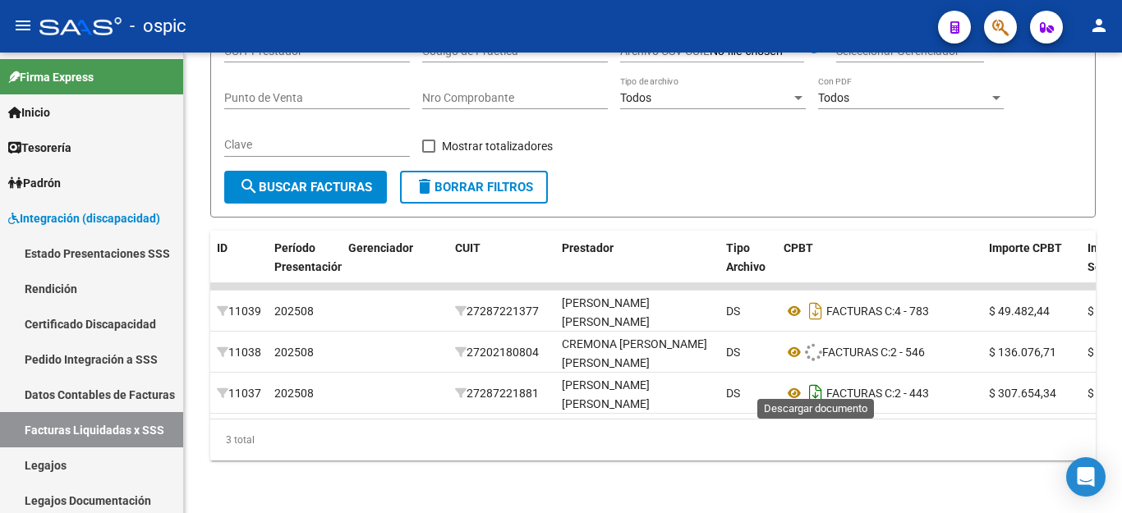
click at [816, 380] on icon "Descargar documento" at bounding box center [815, 393] width 21 height 26
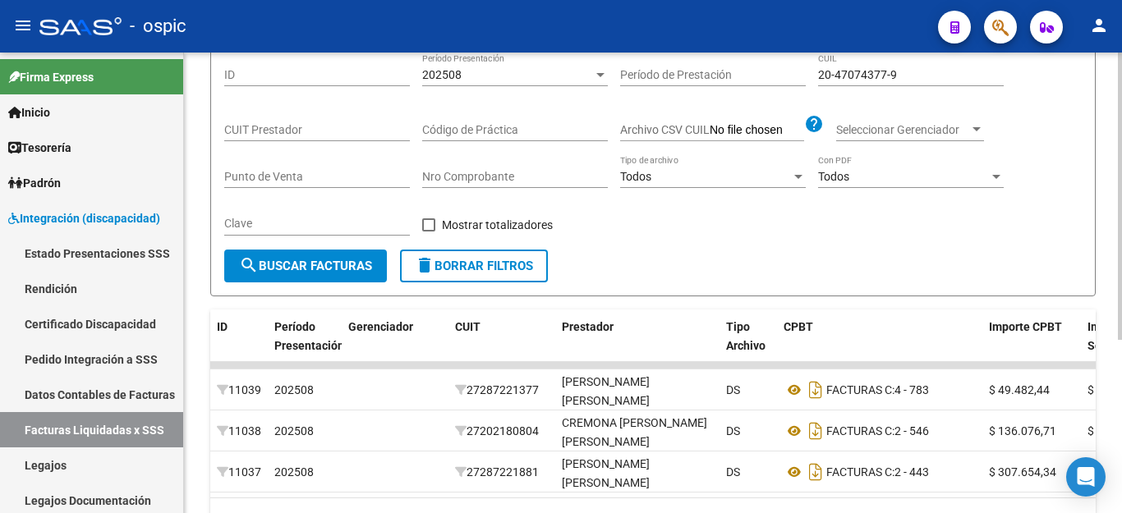
scroll to position [0, 0]
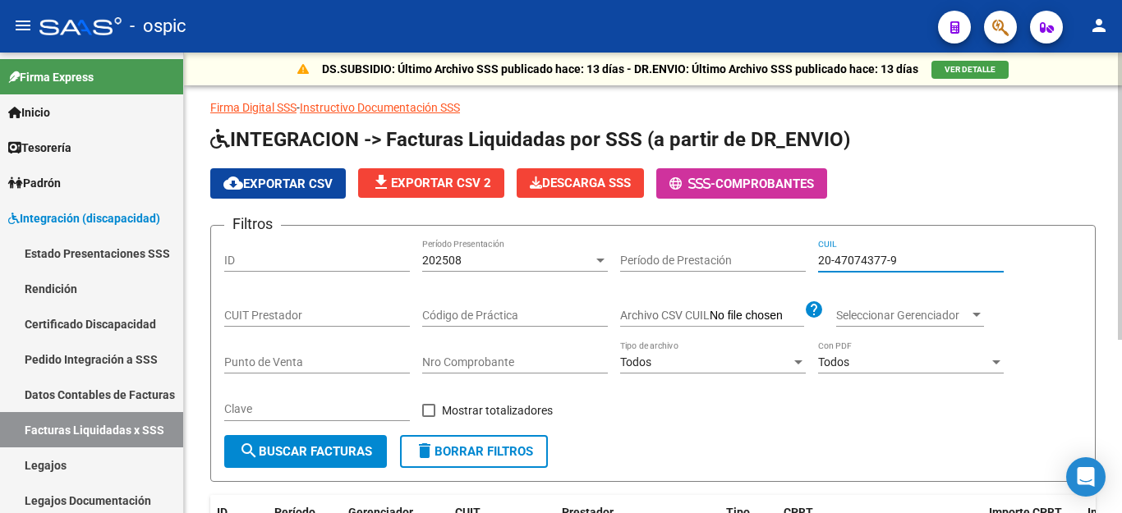
click at [873, 254] on input "20-47074377-9" at bounding box center [911, 261] width 186 height 14
paste input "54505578-4"
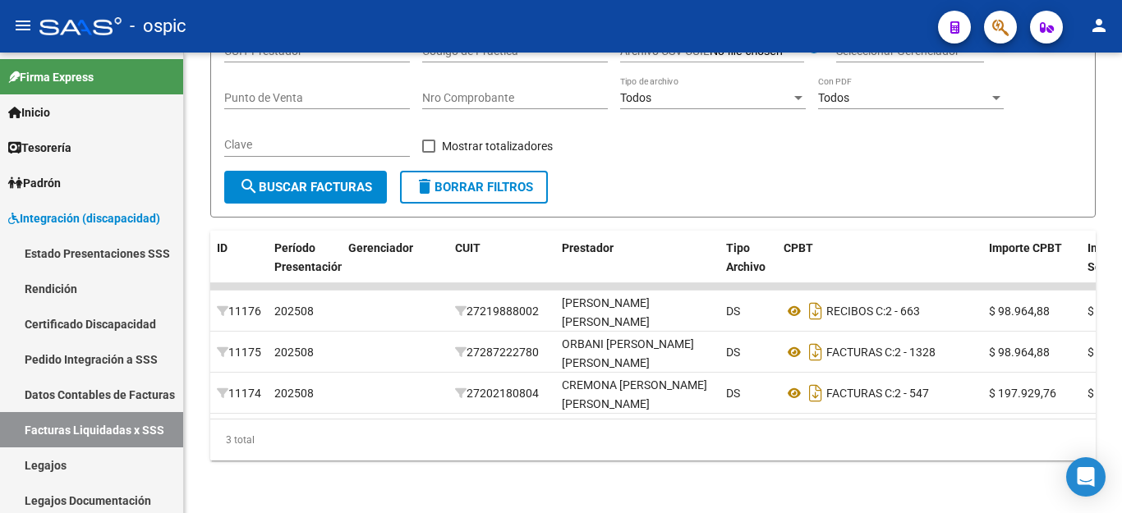
scroll to position [278, 0]
click at [821, 302] on icon "Descargar documento" at bounding box center [815, 311] width 21 height 26
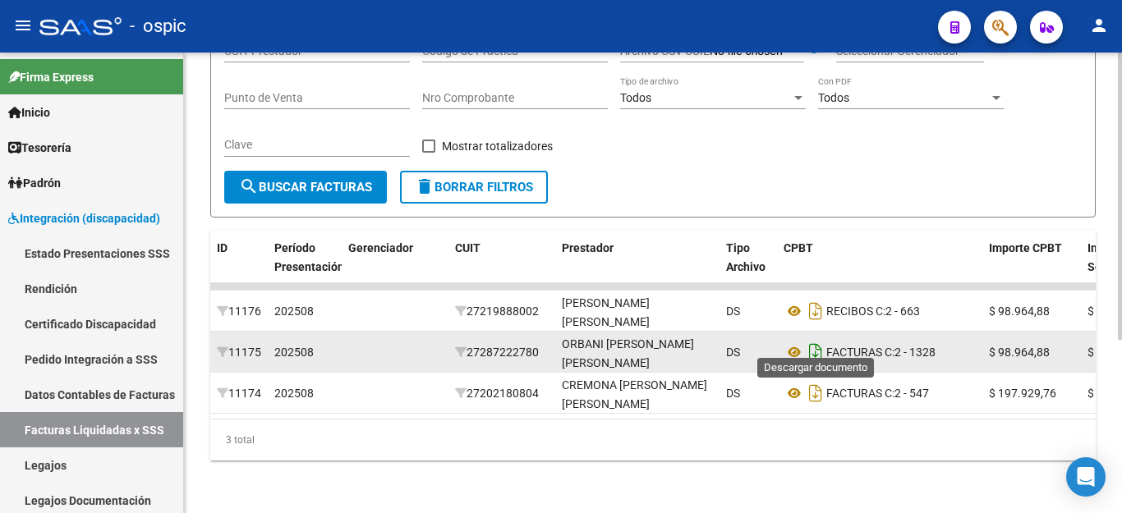
click at [819, 347] on icon "Descargar documento" at bounding box center [815, 352] width 21 height 26
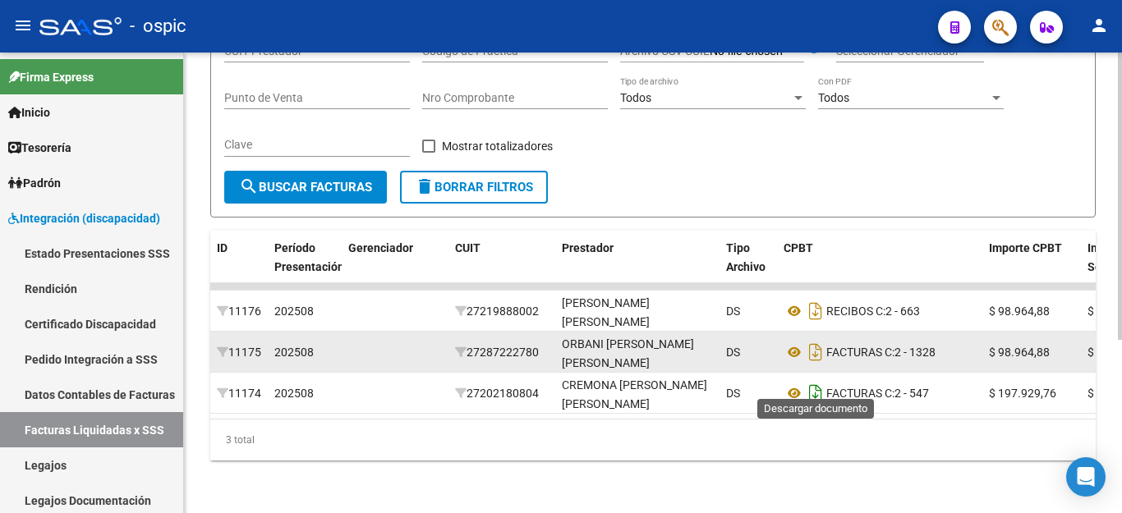
click at [819, 380] on icon "Descargar documento" at bounding box center [815, 393] width 21 height 26
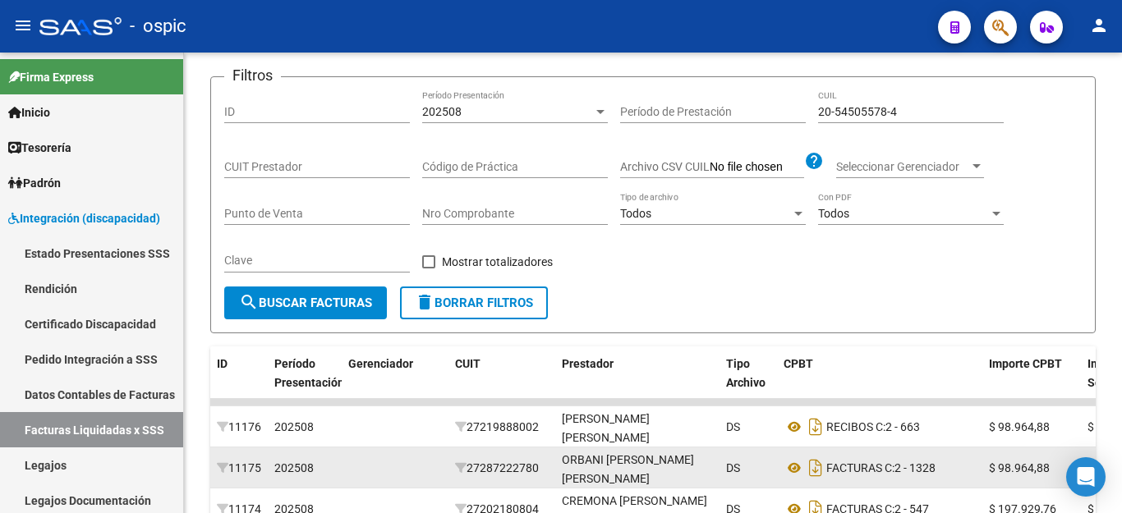
scroll to position [32, 0]
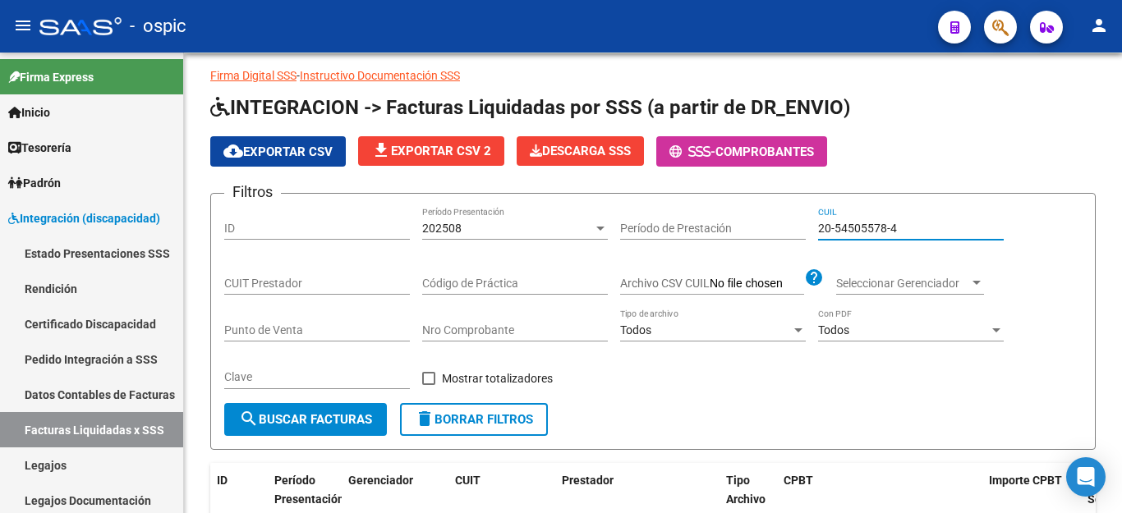
click at [855, 222] on input "20-54505578-4" at bounding box center [911, 229] width 186 height 14
paste input "3804286"
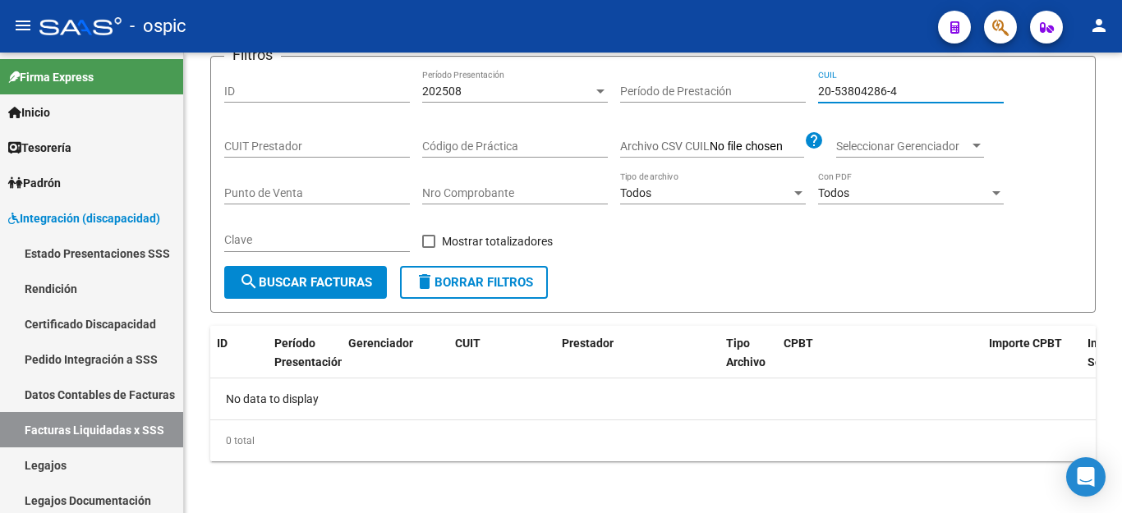
scroll to position [170, 0]
click at [347, 284] on span "search Buscar Facturas" at bounding box center [305, 281] width 133 height 15
click at [882, 93] on input "20-53804286-4" at bounding box center [911, 91] width 186 height 14
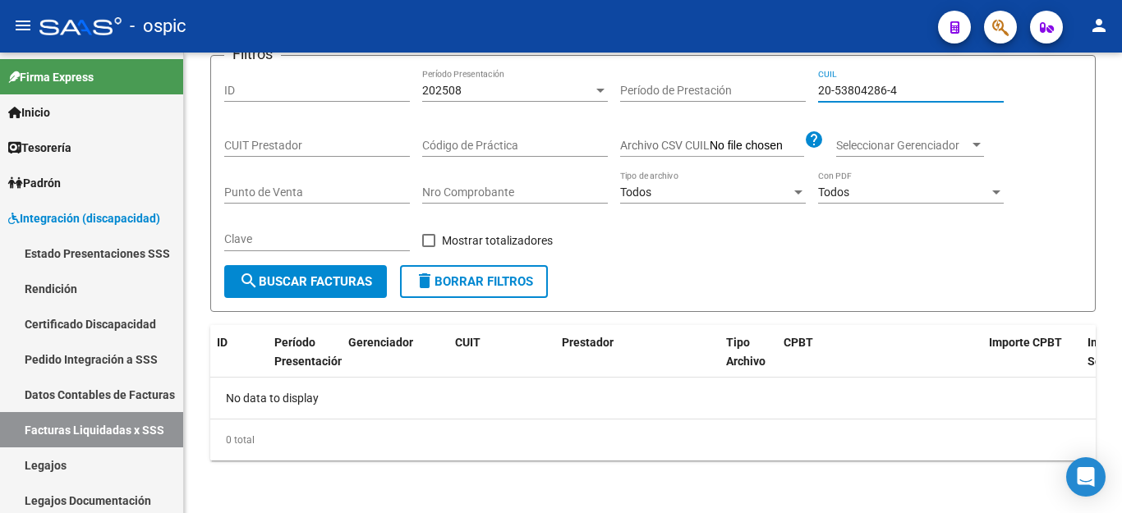
paste input "3"
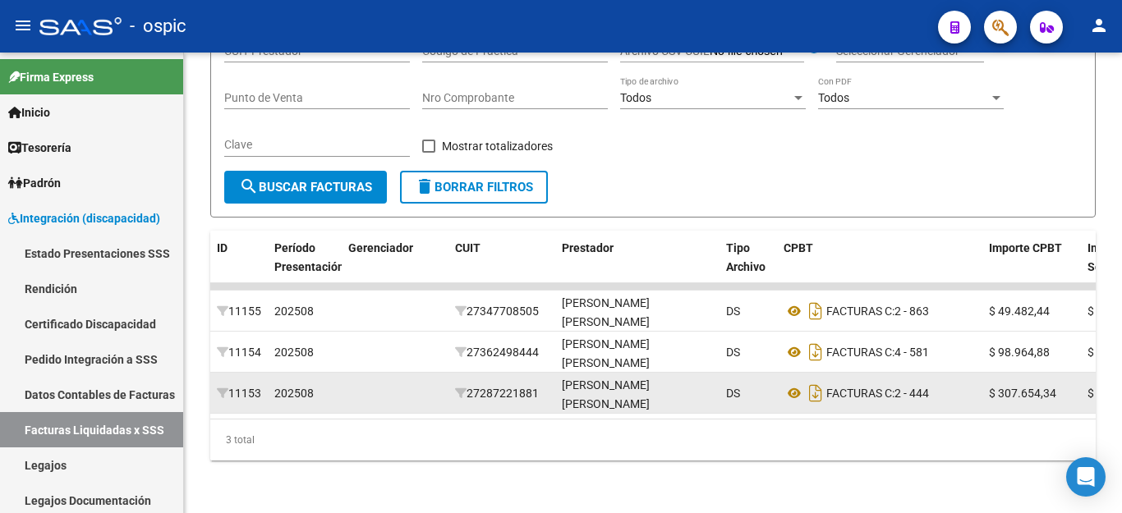
scroll to position [278, 0]
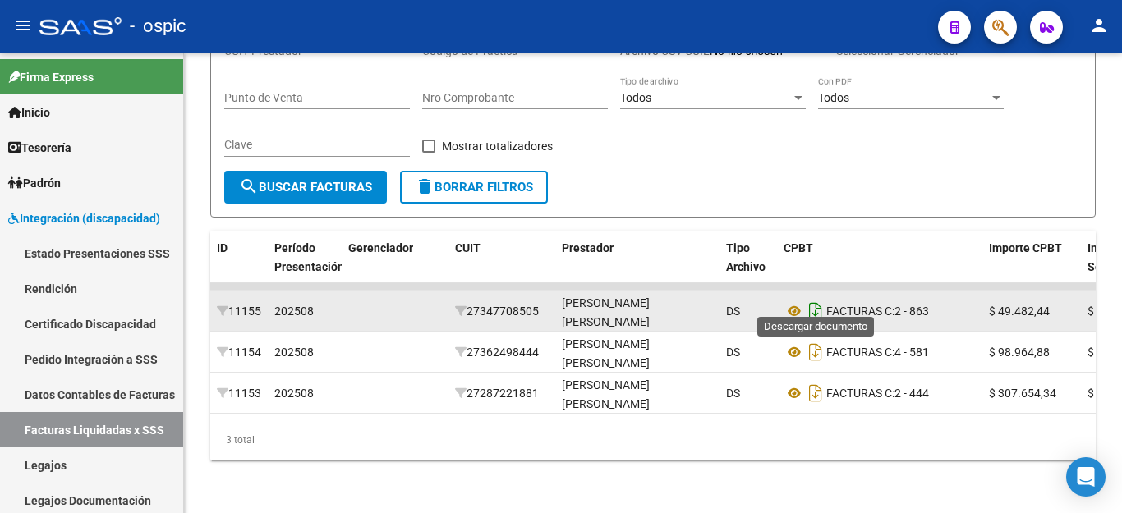
click at [815, 298] on icon "Descargar documento" at bounding box center [815, 311] width 21 height 26
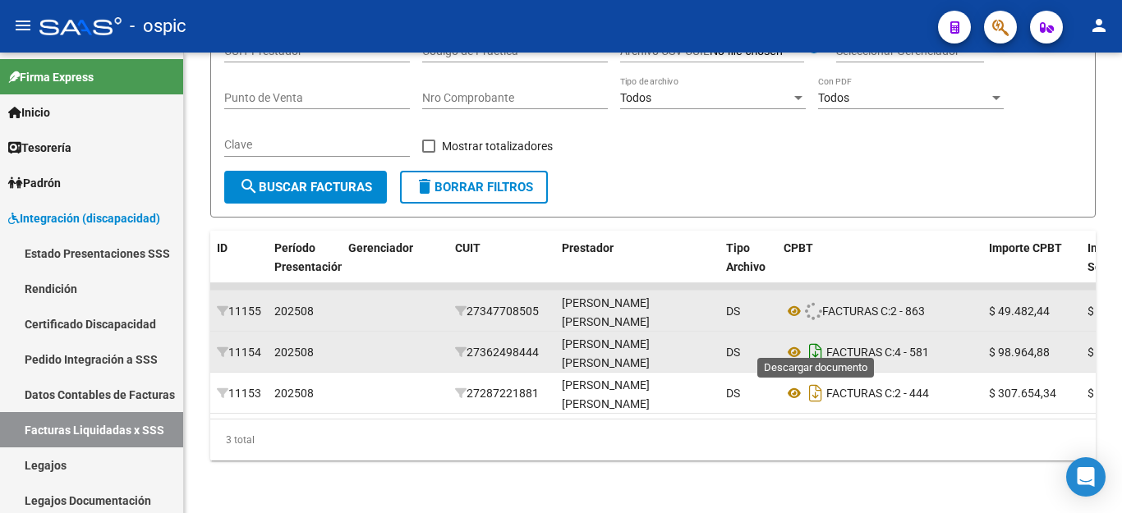
click at [812, 339] on icon "Descargar documento" at bounding box center [815, 352] width 21 height 26
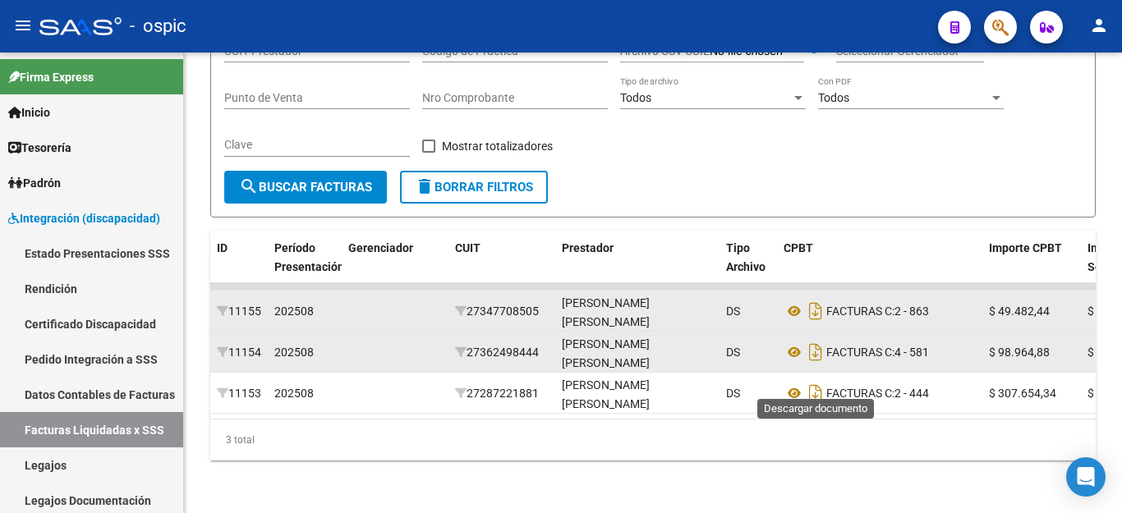
drag, startPoint x: 820, startPoint y: 390, endPoint x: 857, endPoint y: 420, distance: 46.7
click at [820, 392] on icon "Descargar documento" at bounding box center [815, 393] width 21 height 26
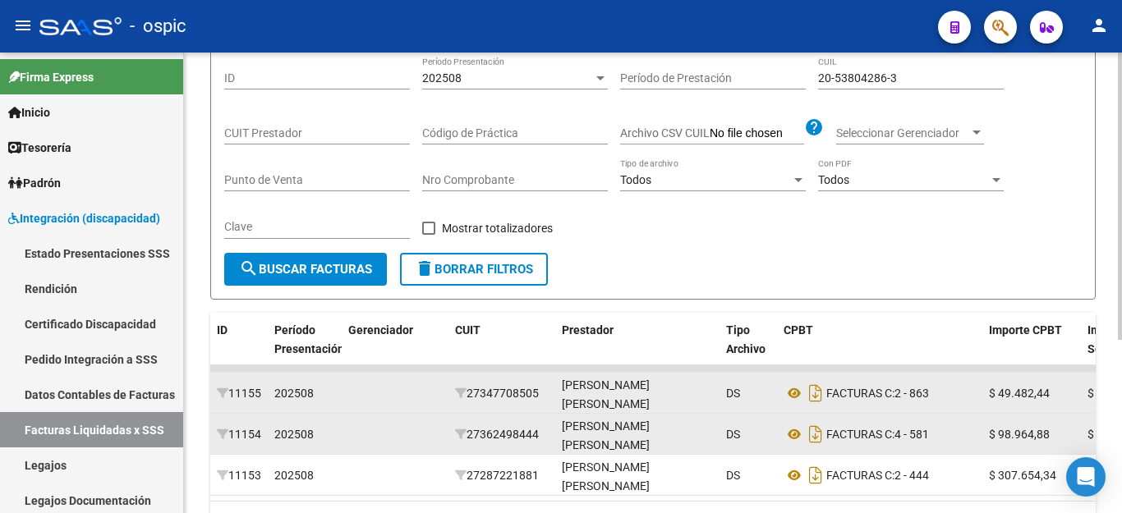
scroll to position [32, 0]
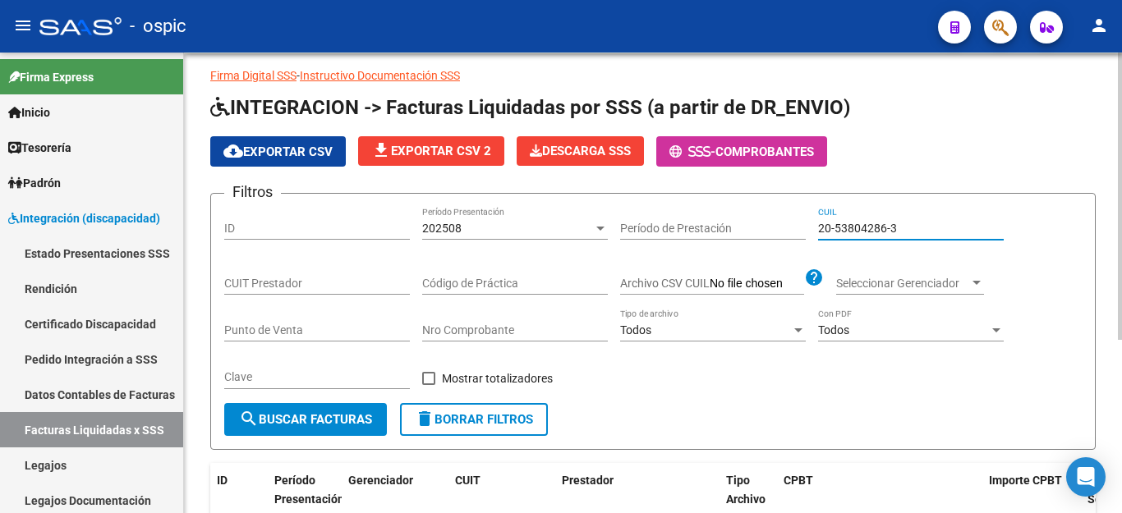
click at [895, 233] on input "20-53804286-3" at bounding box center [911, 229] width 186 height 14
paste input "7-49271150-6"
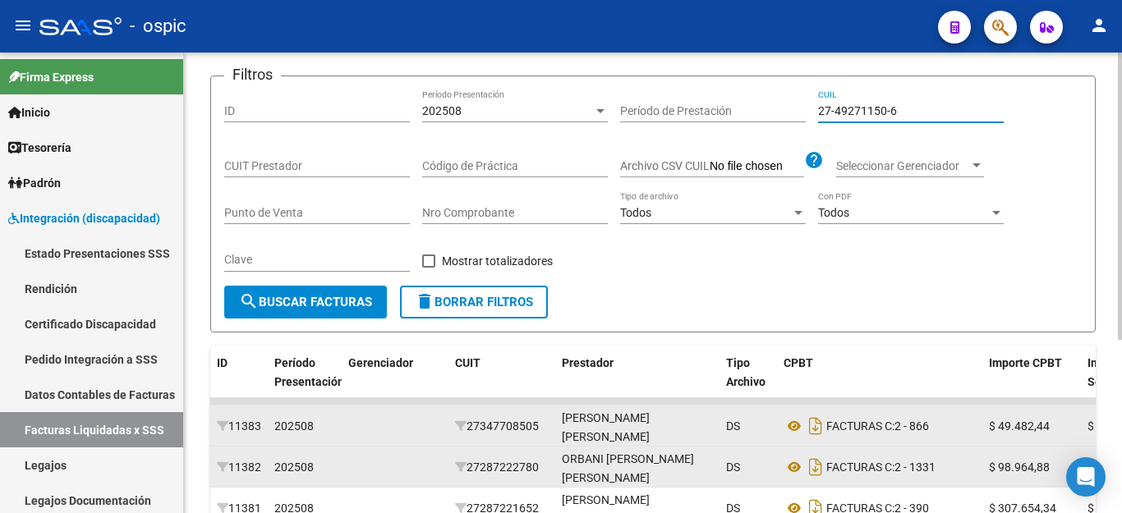
scroll to position [278, 0]
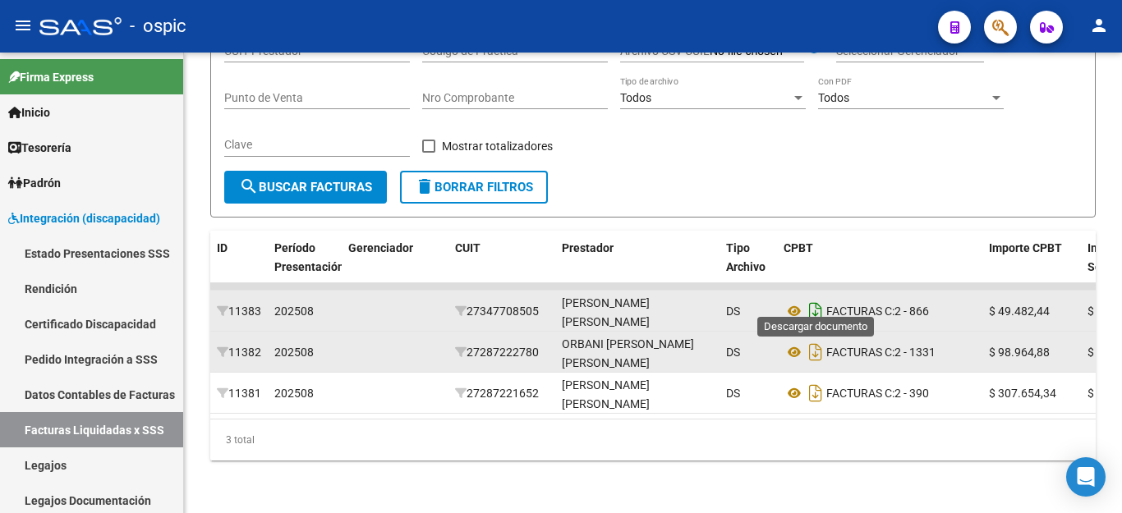
click at [812, 303] on icon "Descargar documento" at bounding box center [815, 311] width 21 height 26
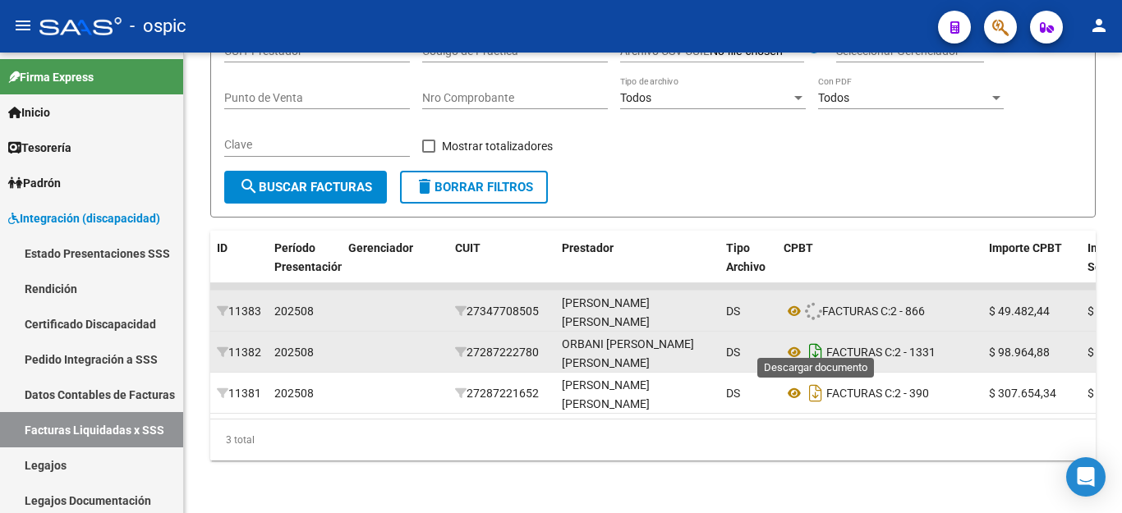
click at [815, 339] on icon "Descargar documento" at bounding box center [815, 352] width 21 height 26
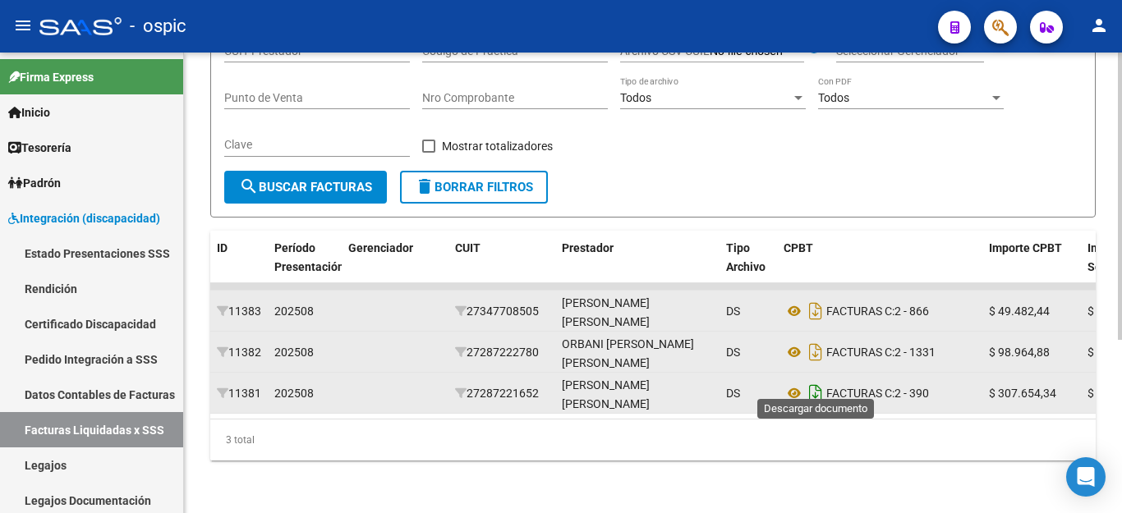
click at [818, 380] on icon "Descargar documento" at bounding box center [815, 393] width 21 height 26
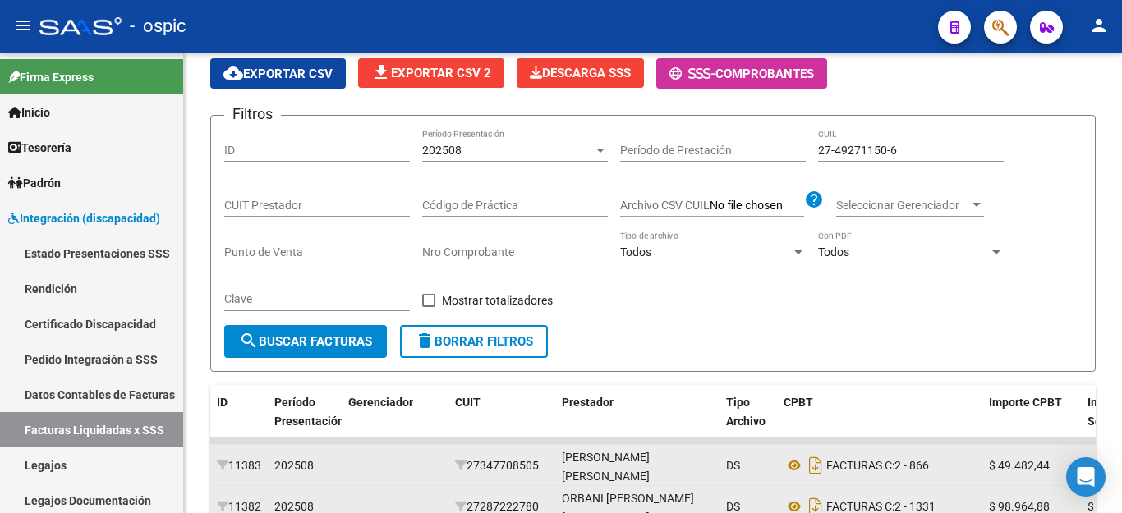
scroll to position [32, 0]
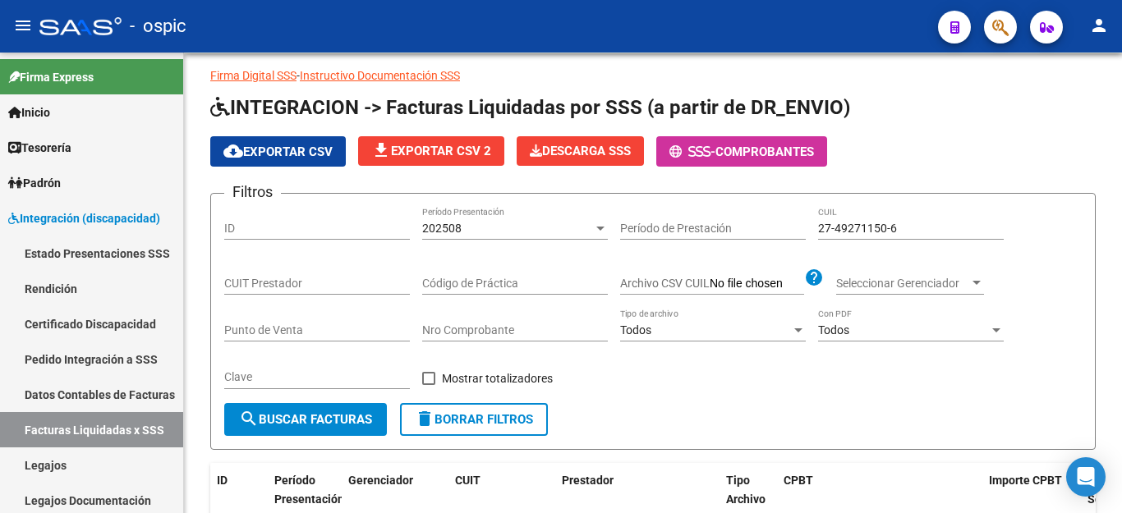
click at [857, 218] on div "27-49271150-6 CUIL" at bounding box center [911, 223] width 186 height 33
click at [857, 229] on input "27-49271150-6" at bounding box center [911, 229] width 186 height 14
paste input "58170055-0"
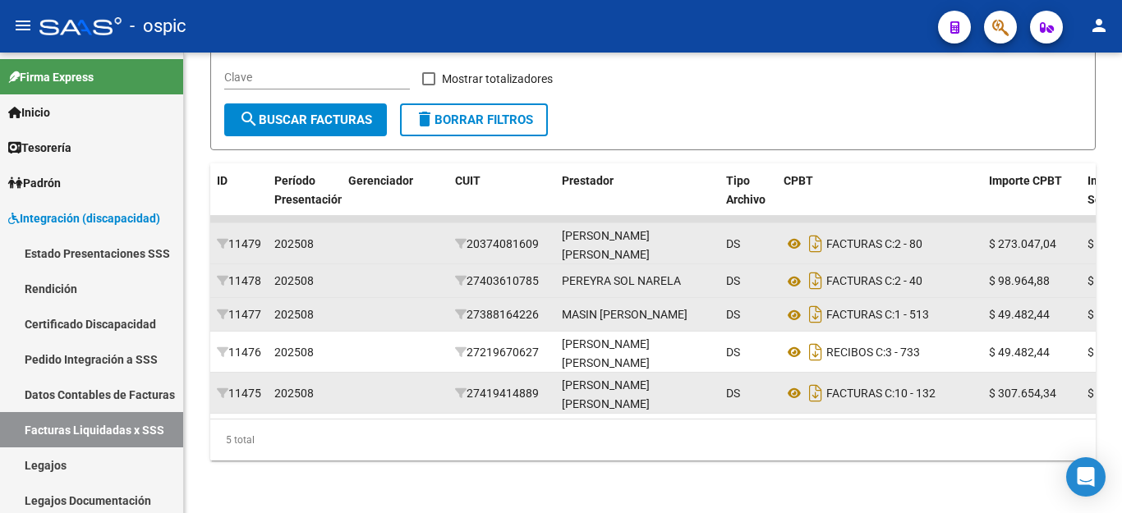
scroll to position [361, 0]
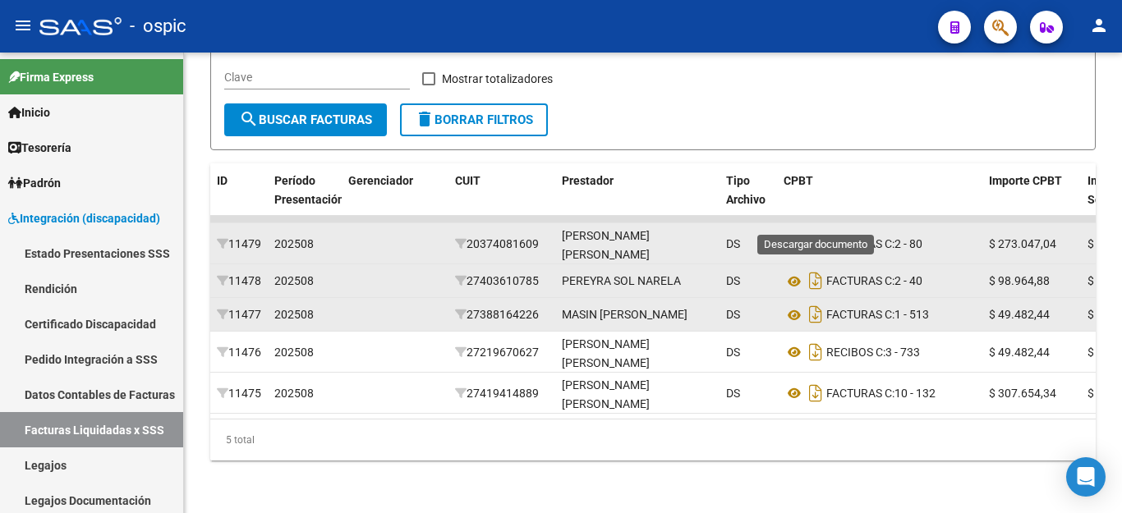
click at [817, 231] on icon "Descargar documento" at bounding box center [815, 244] width 21 height 26
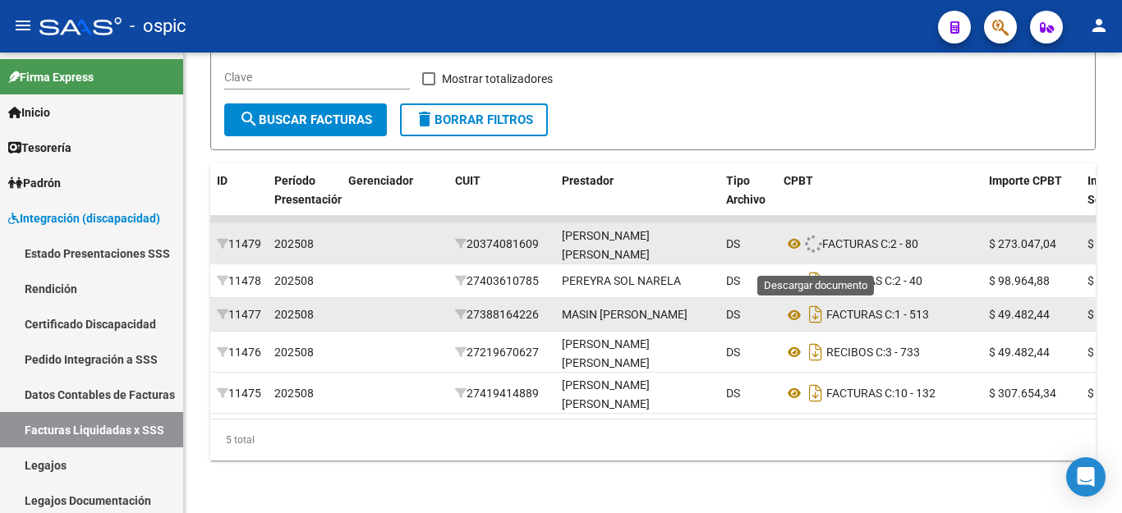
drag, startPoint x: 821, startPoint y: 254, endPoint x: 820, endPoint y: 278, distance: 24.7
click at [821, 268] on icon "Descargar documento" at bounding box center [815, 281] width 21 height 26
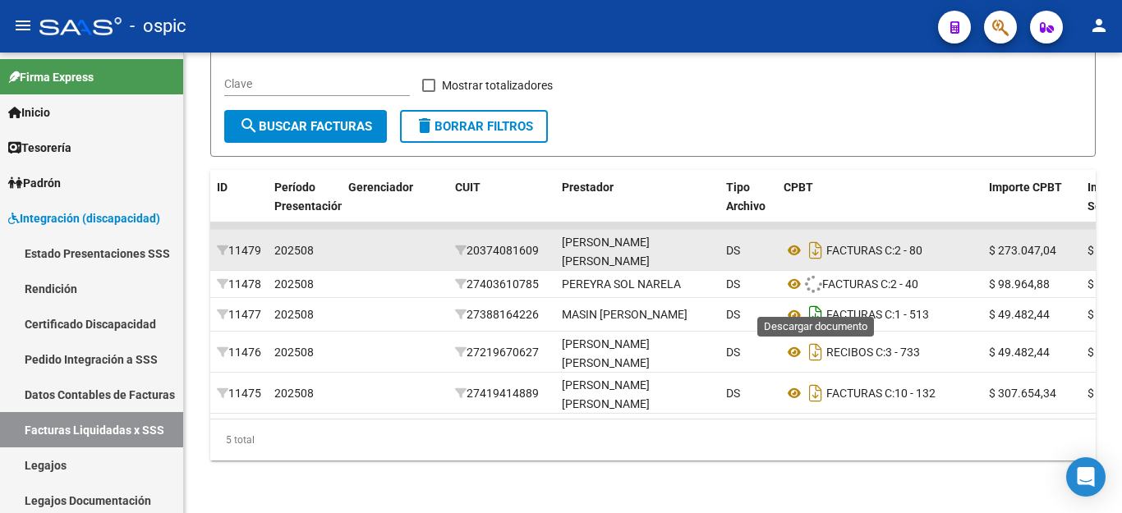
click at [815, 301] on icon "Descargar documento" at bounding box center [815, 314] width 21 height 26
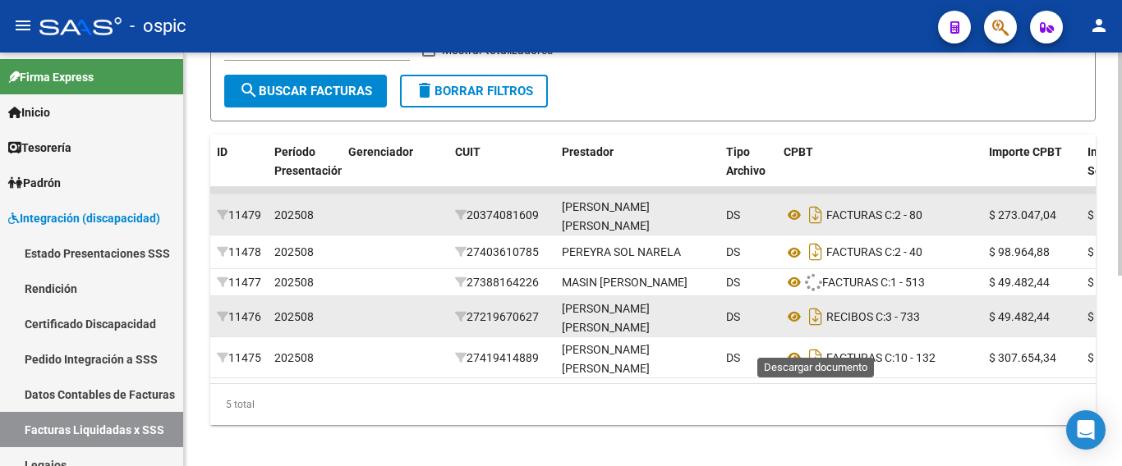
drag, startPoint x: 815, startPoint y: 337, endPoint x: 817, endPoint y: 354, distance: 17.4
click at [815, 330] on icon "Descargar documento" at bounding box center [815, 317] width 21 height 26
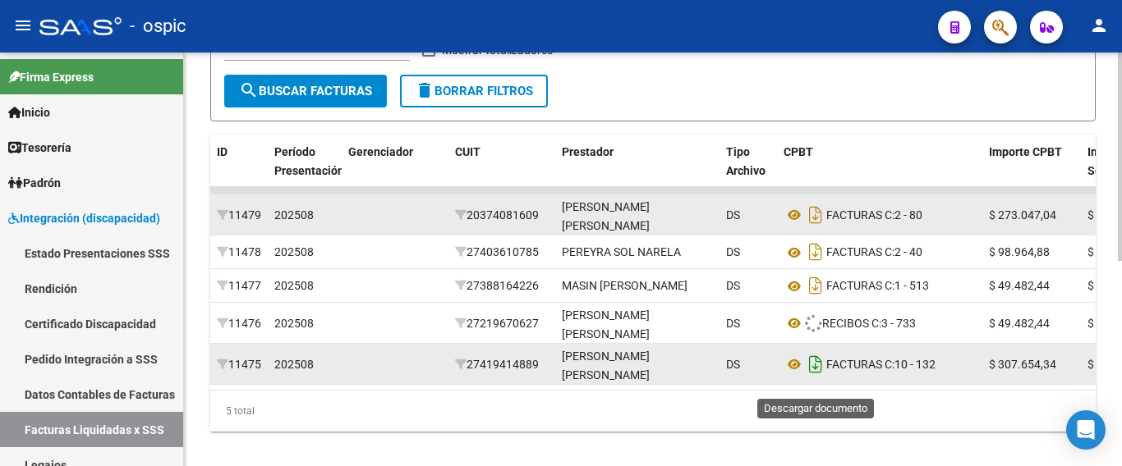
click at [817, 378] on icon "Descargar documento" at bounding box center [815, 364] width 21 height 26
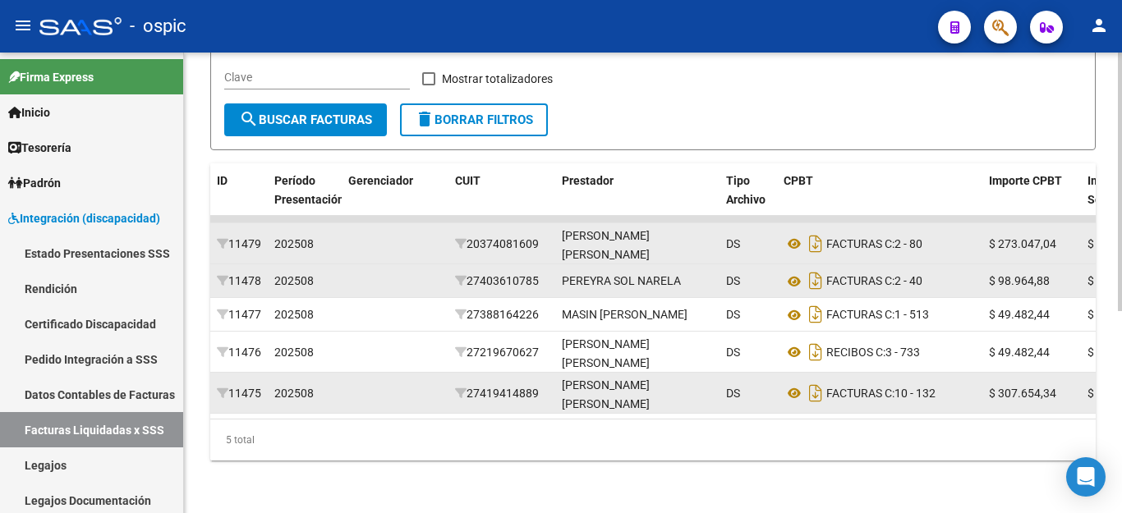
scroll to position [196, 0]
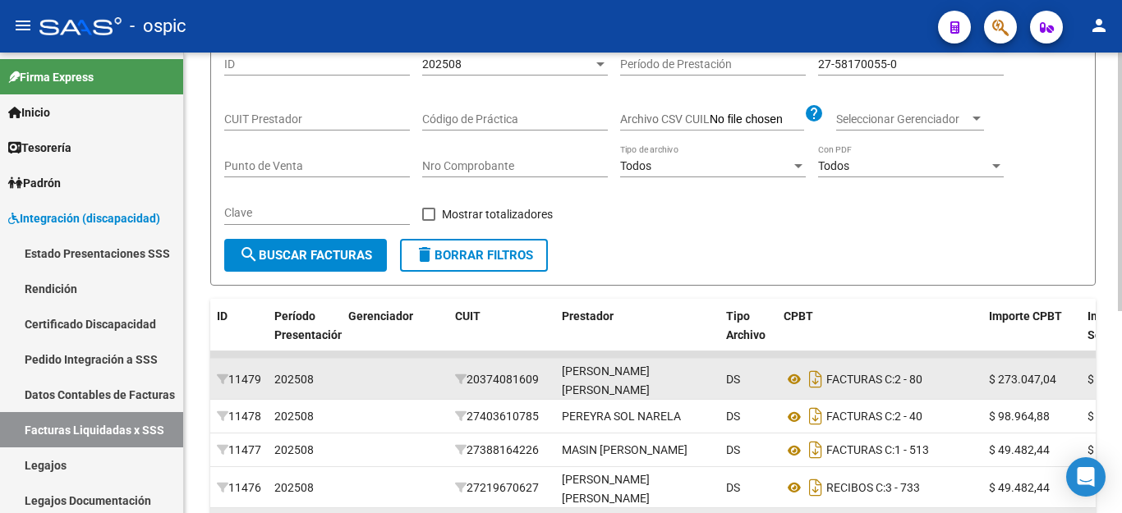
click at [887, 70] on input "27-58170055-0" at bounding box center [911, 64] width 186 height 14
paste input "7934648"
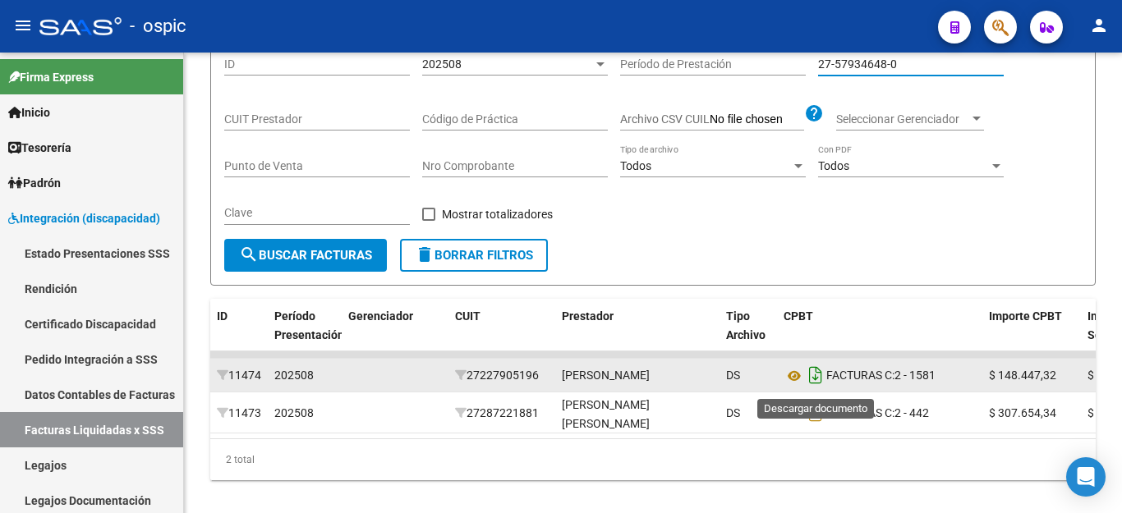
type input "27-57934648-0"
click at [816, 388] on icon "Descargar documento" at bounding box center [815, 375] width 21 height 26
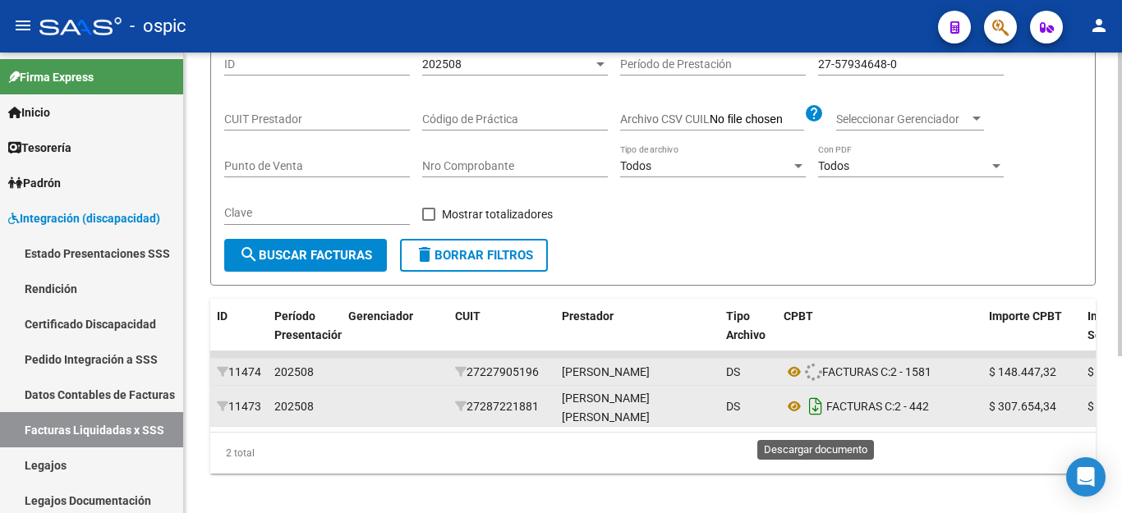
click at [815, 418] on icon "Descargar documento" at bounding box center [815, 406] width 21 height 26
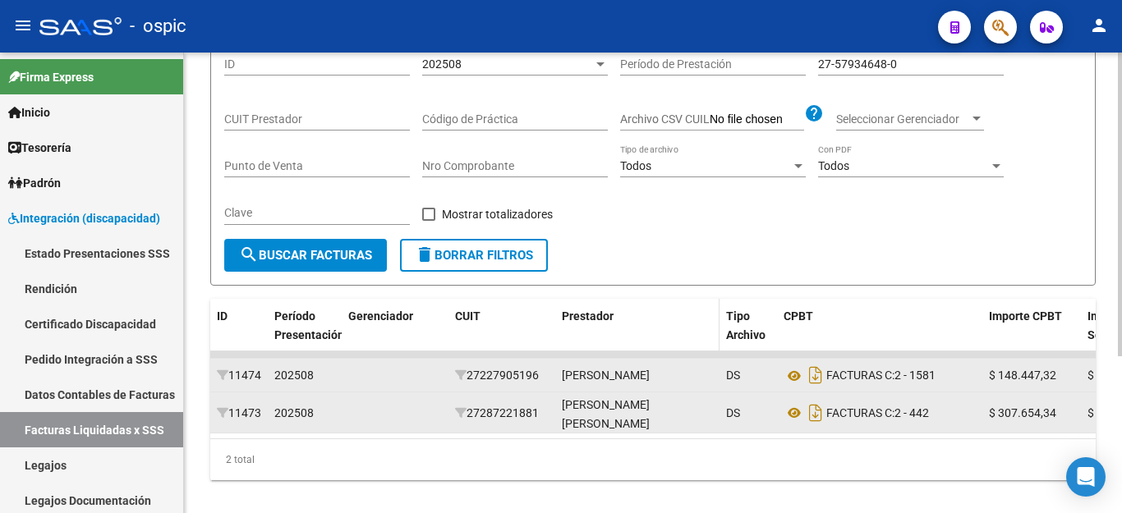
scroll to position [0, 0]
